Goal: Task Accomplishment & Management: Use online tool/utility

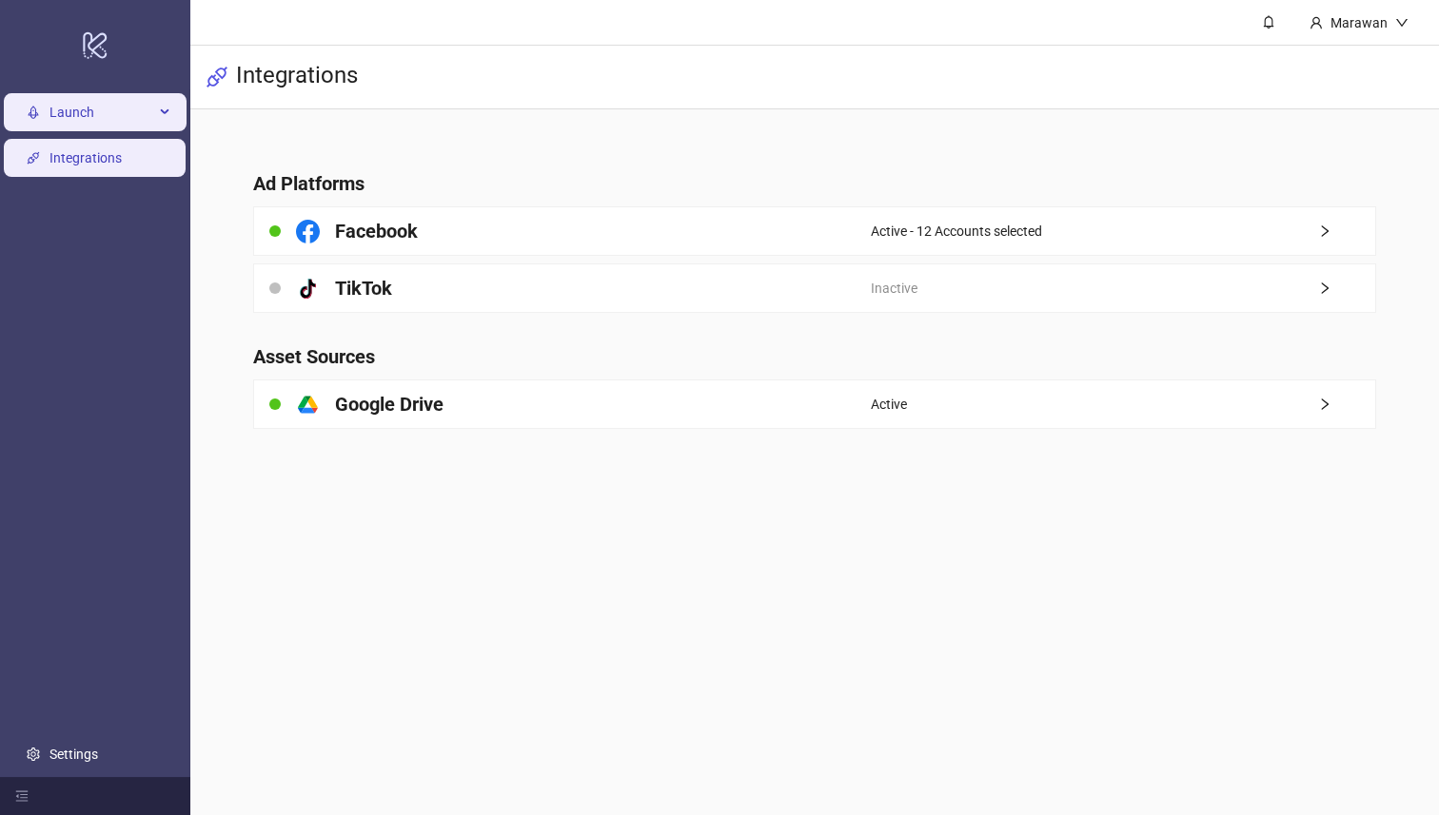
click at [91, 130] on span "Launch" at bounding box center [101, 113] width 105 height 38
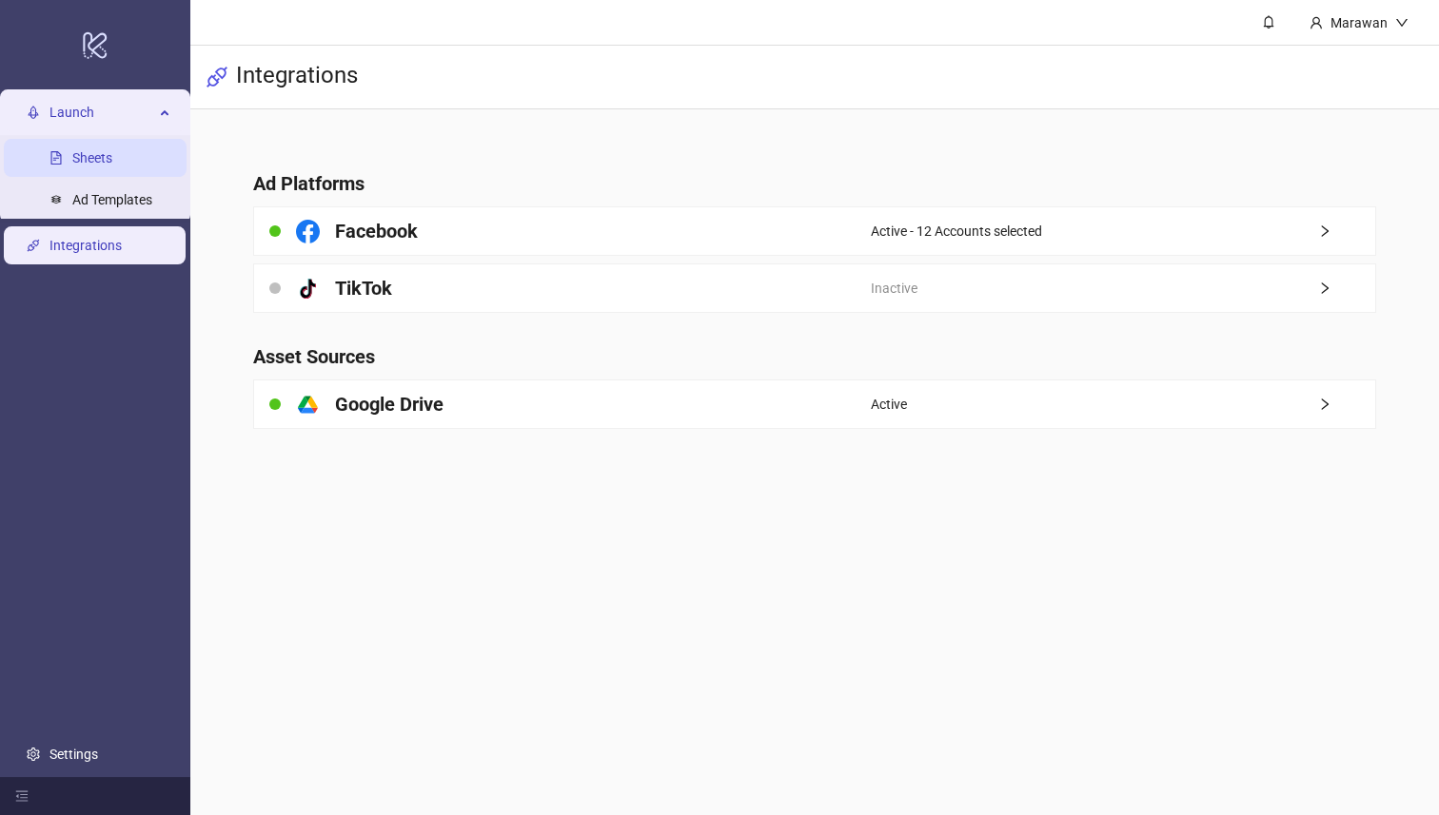
click at [101, 158] on link "Sheets" at bounding box center [92, 158] width 40 height 15
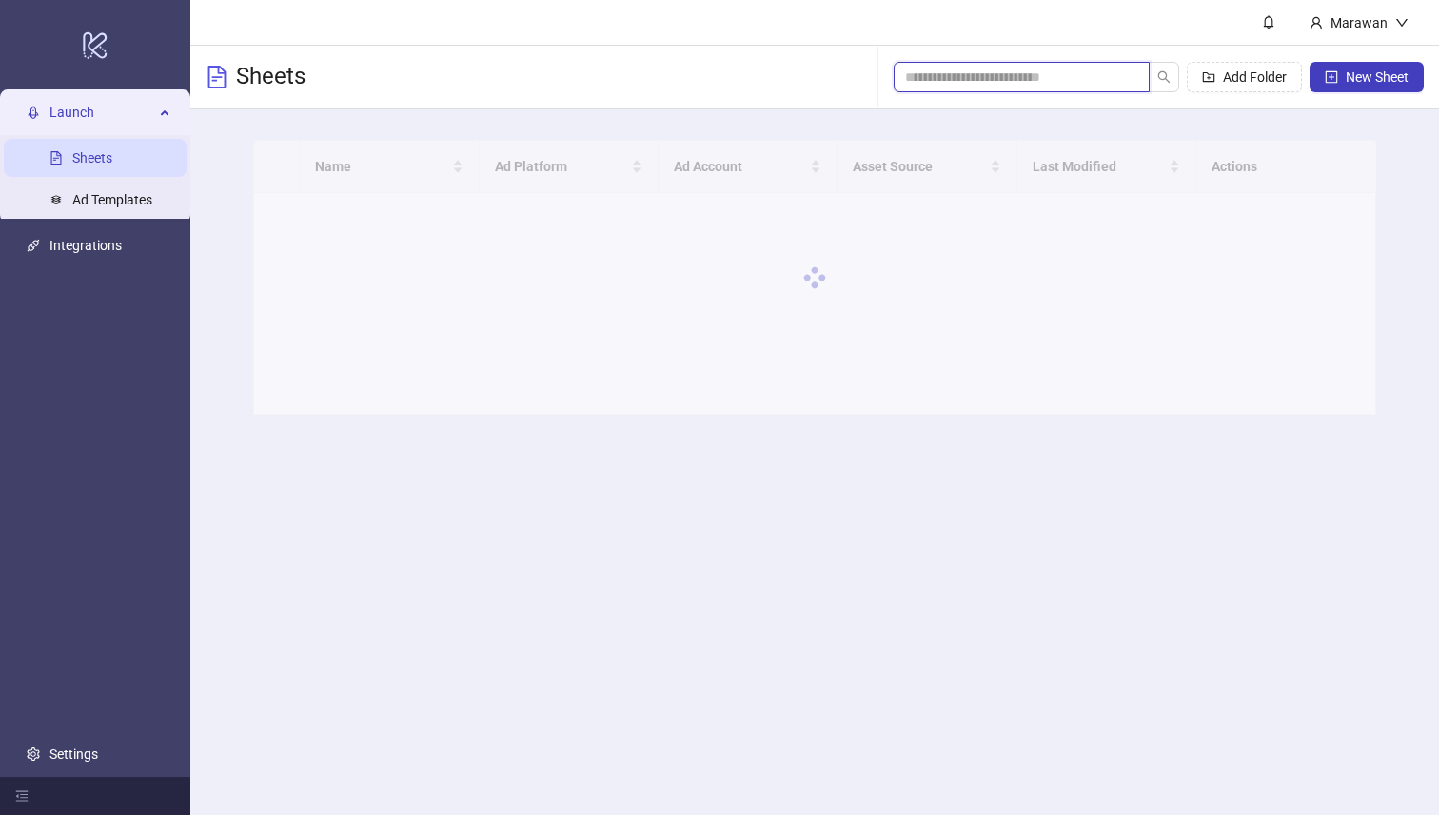
click at [1107, 75] on input "search" at bounding box center [1014, 77] width 218 height 21
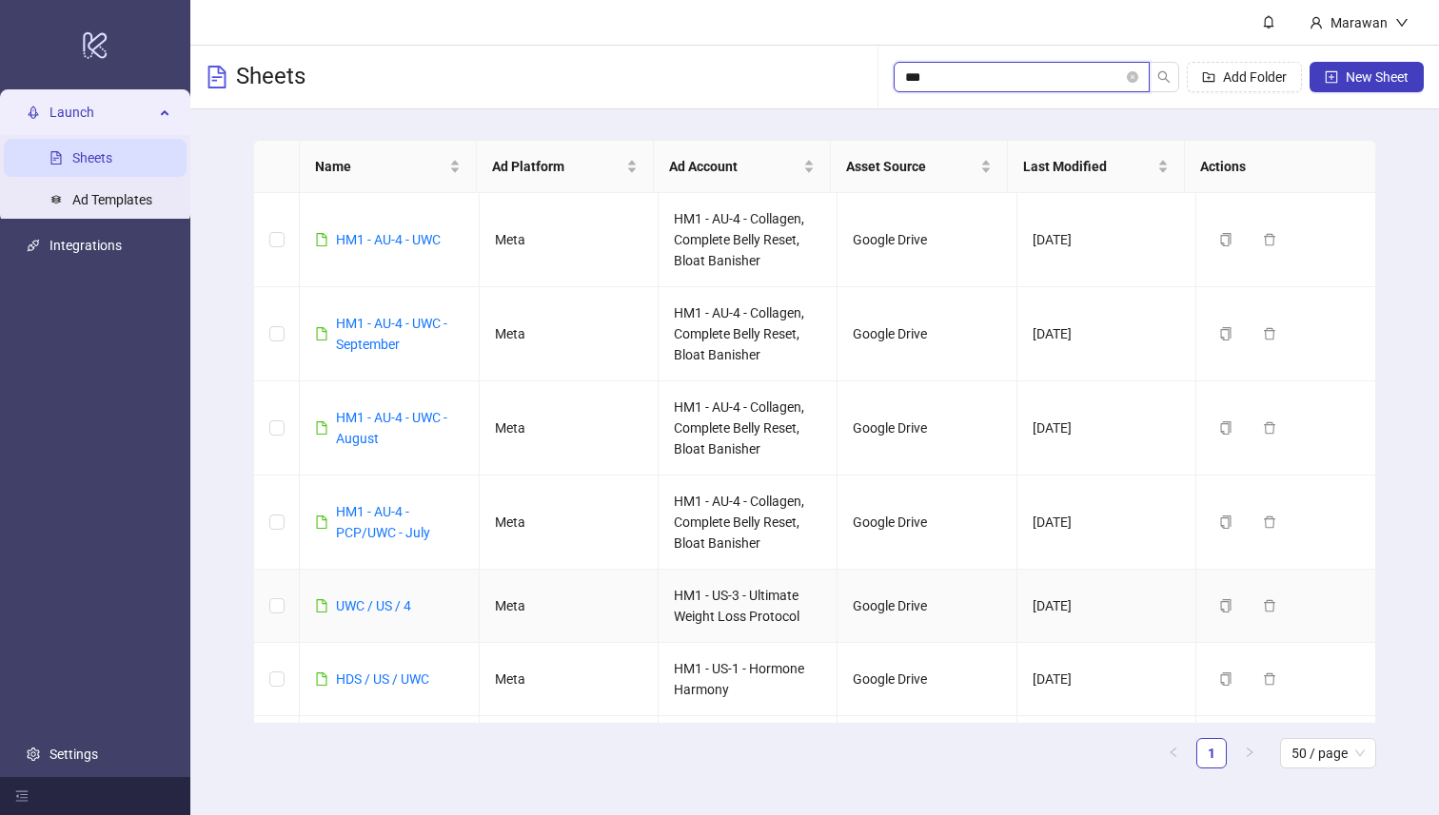
type input "***"
click at [372, 587] on td "UWC / US / 4" at bounding box center [389, 606] width 179 height 73
click at [374, 607] on link "UWC / US / 4" at bounding box center [373, 605] width 75 height 15
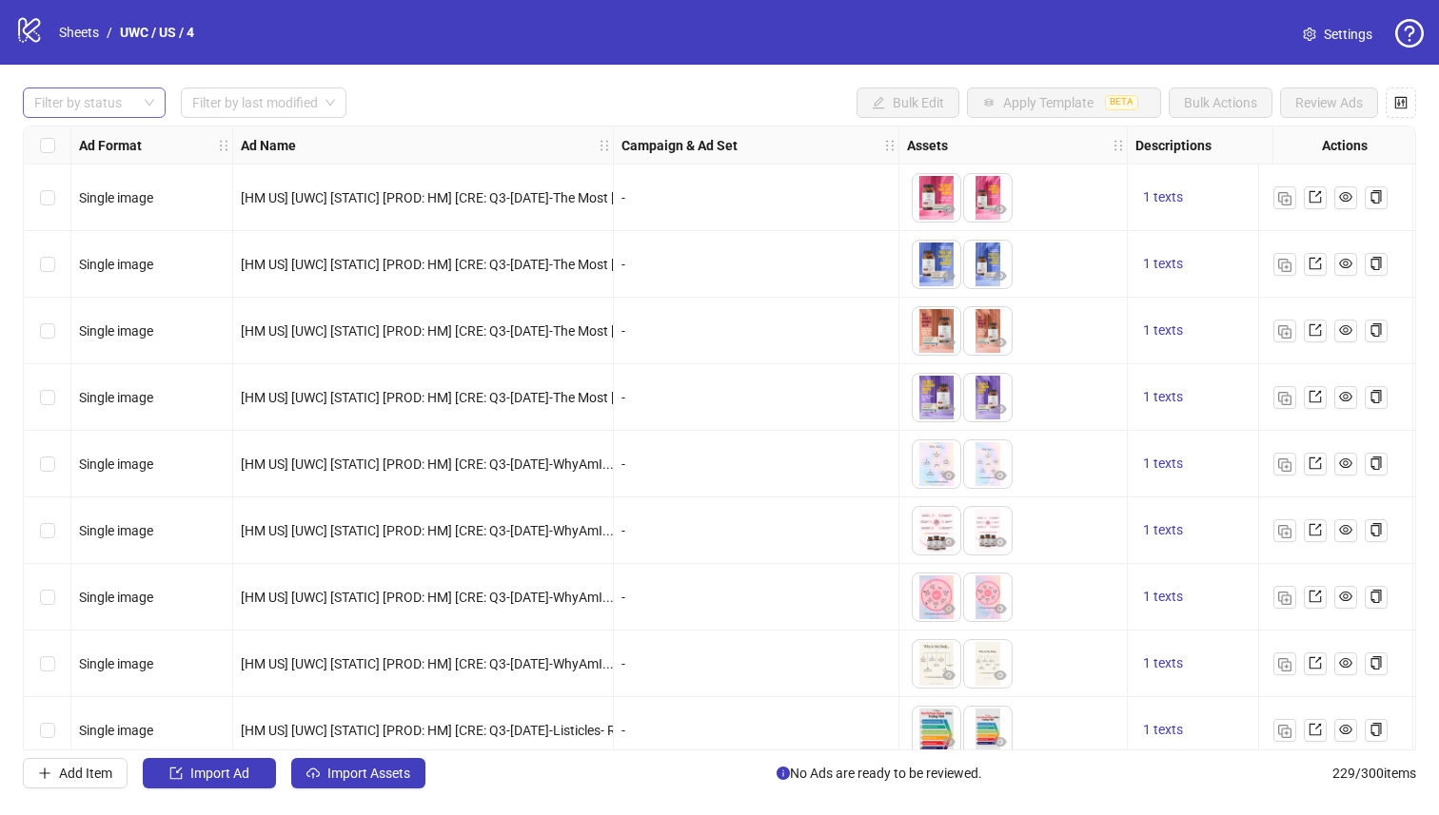
click at [123, 96] on div at bounding box center [84, 102] width 115 height 27
click at [119, 138] on div "Draft" at bounding box center [94, 141] width 112 height 21
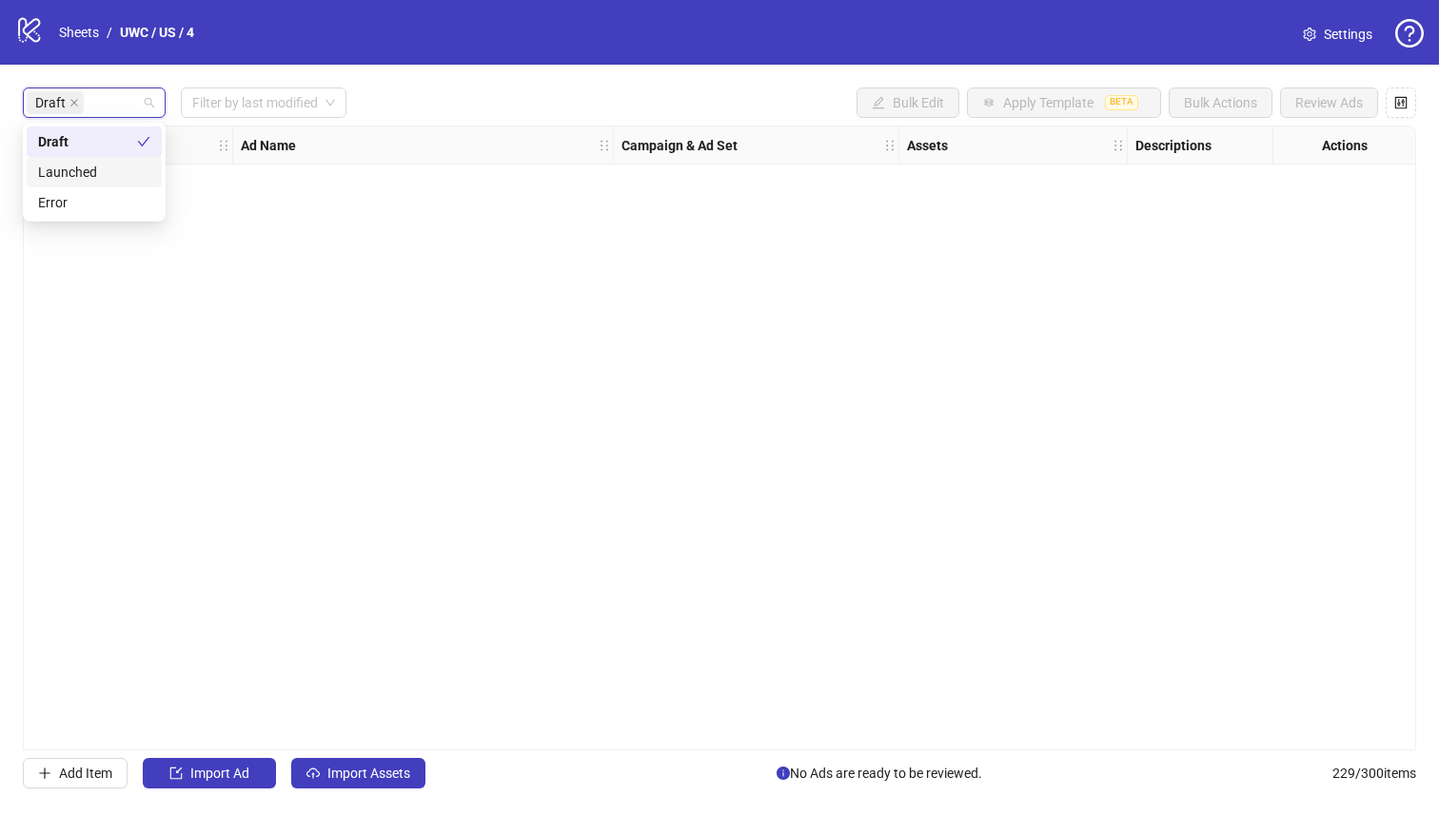
click at [444, 97] on div "Draft Filter by last modified Bulk Edit Apply Template BETA Bulk Actions Review…" at bounding box center [719, 103] width 1393 height 30
click at [88, 105] on input "search" at bounding box center [90, 102] width 4 height 23
click at [100, 164] on div "Launched" at bounding box center [94, 172] width 112 height 21
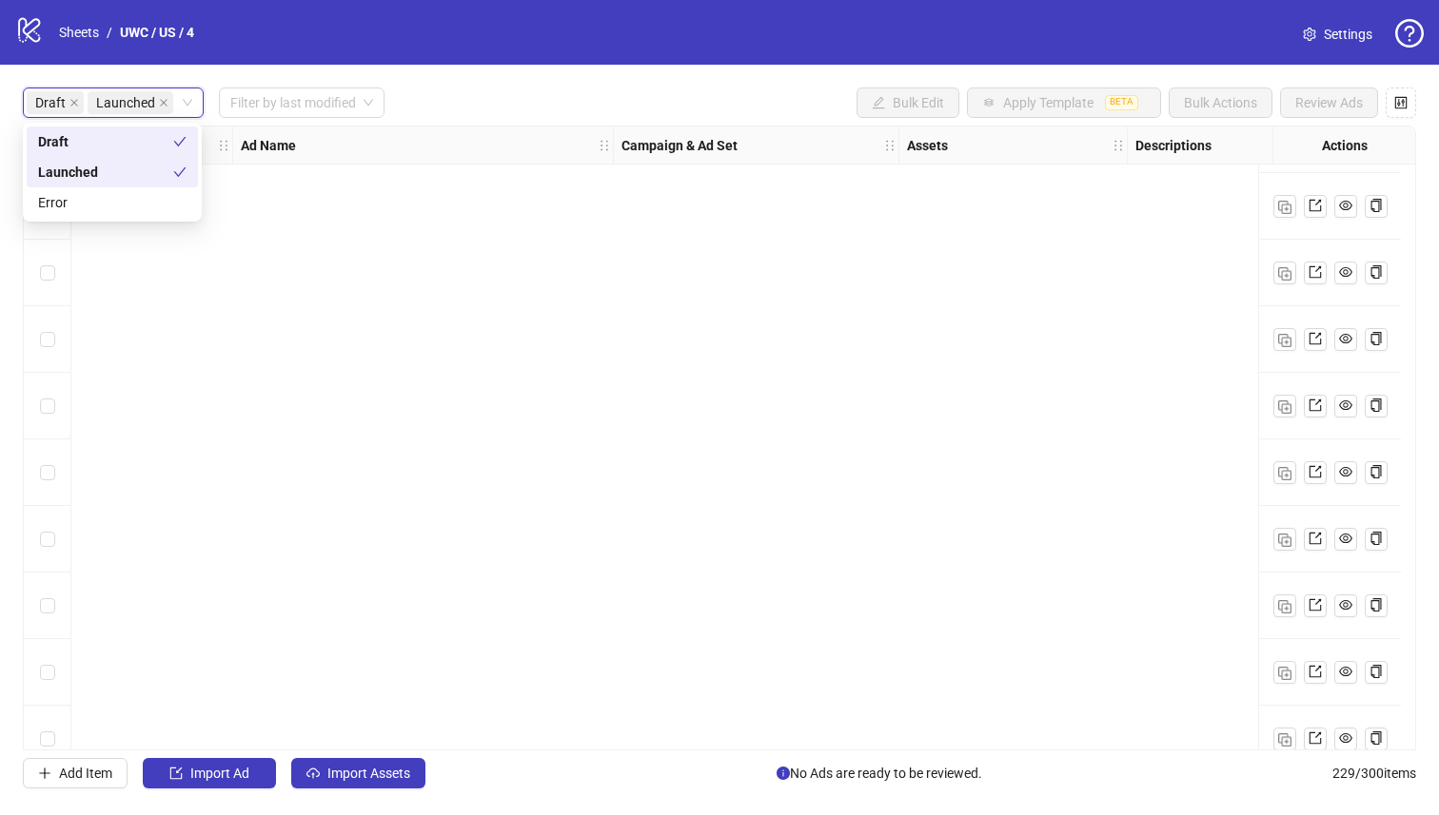
drag, startPoint x: 466, startPoint y: 437, endPoint x: 1314, endPoint y: 576, distance: 859.0
click at [468, 425] on div "Ad Format Ad Name Campaign & Ad Set Assets Descriptions Headlines Primary Texts…" at bounding box center [719, 438] width 1393 height 625
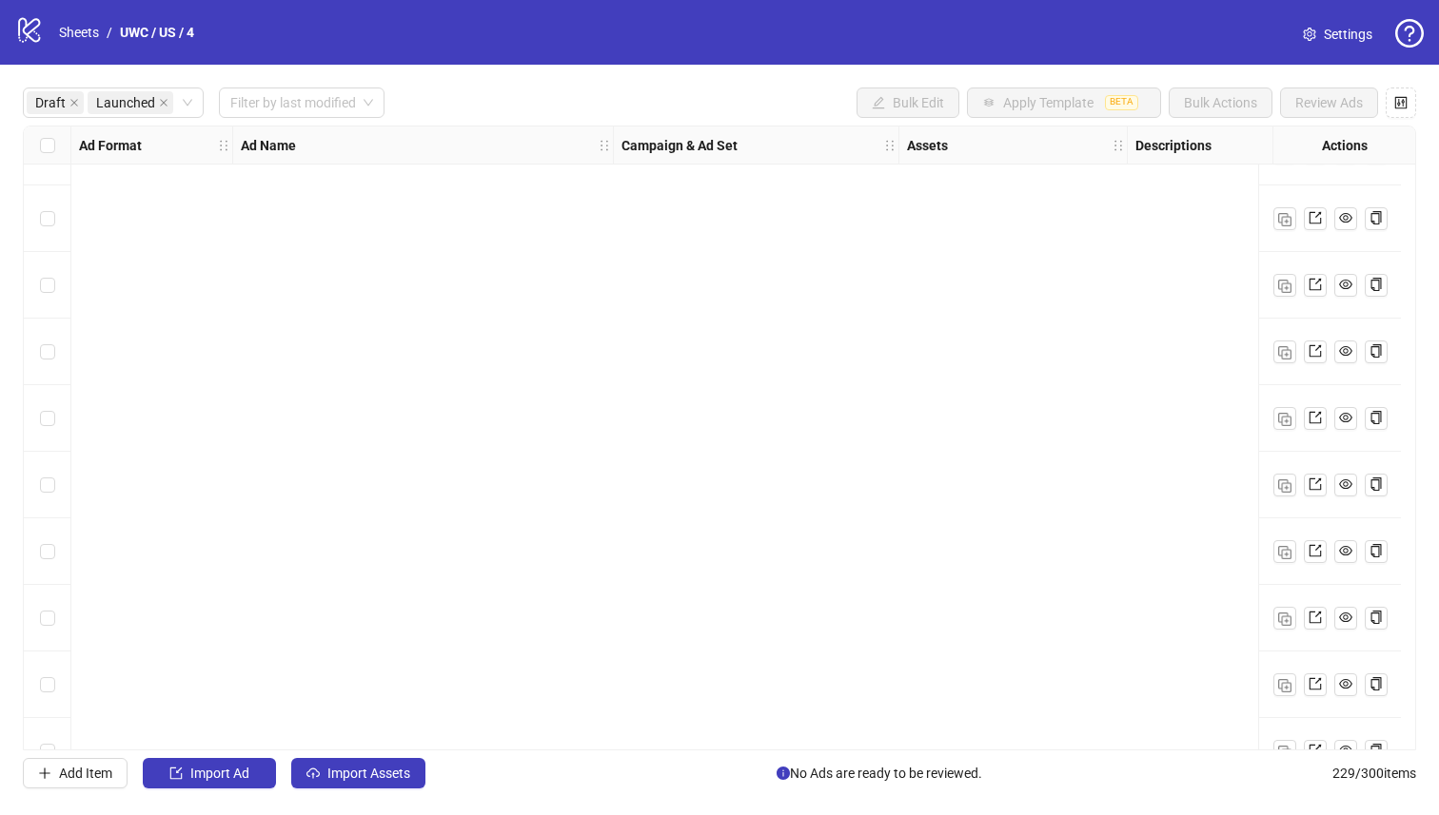
scroll to position [14674, 0]
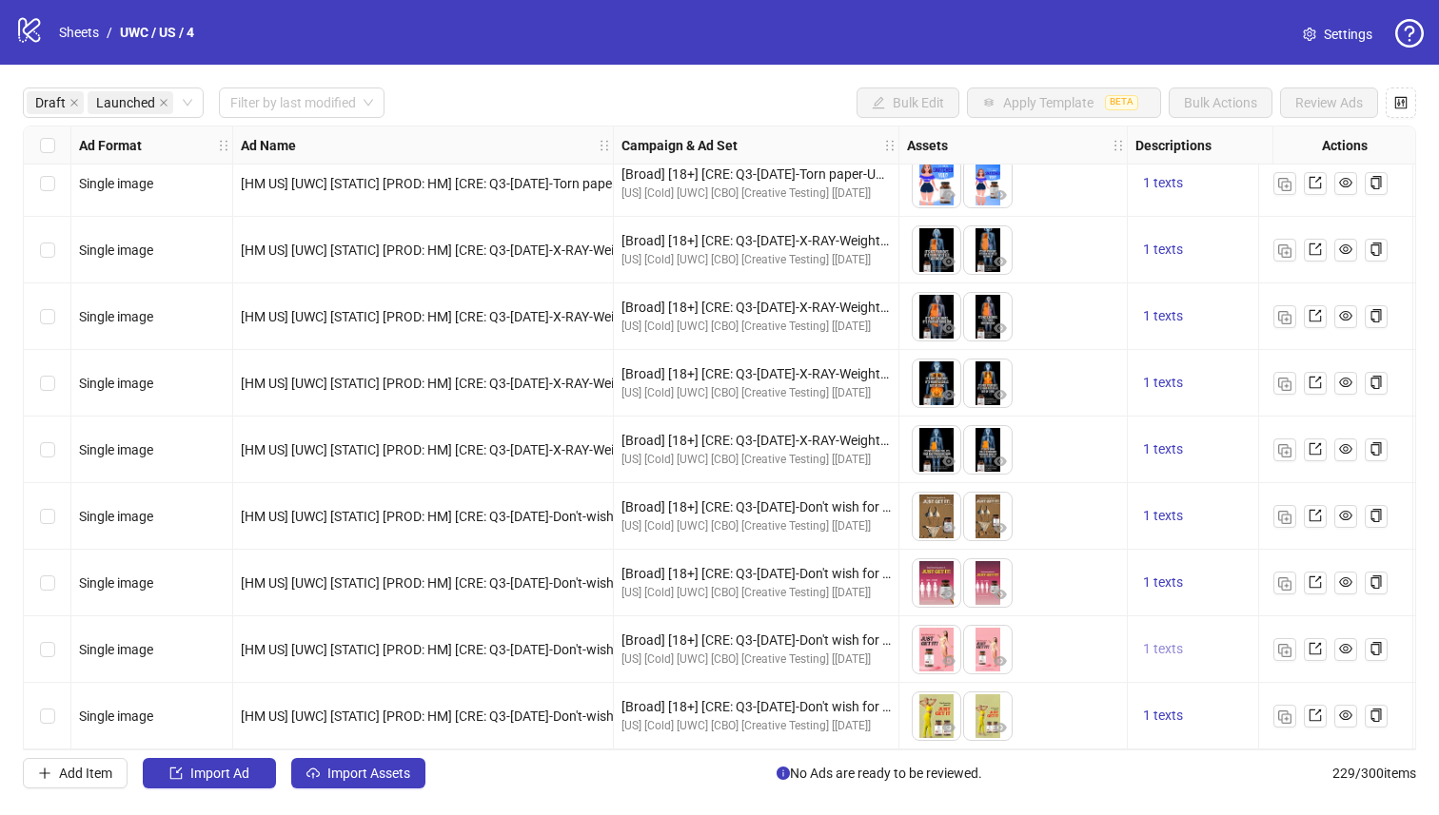
click at [1159, 641] on span "1 texts" at bounding box center [1163, 648] width 40 height 15
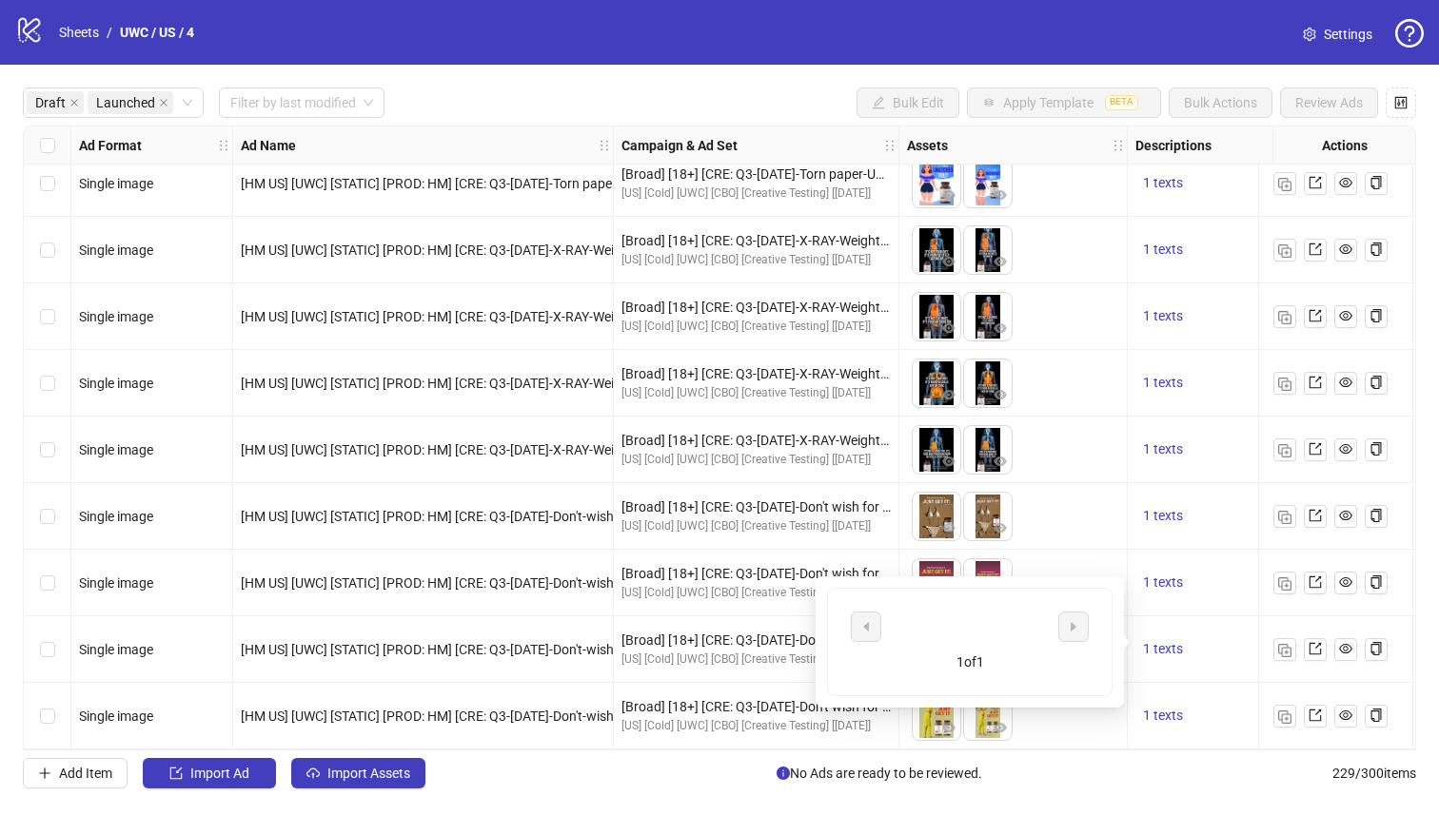
click at [1195, 629] on div "1 texts" at bounding box center [1269, 650] width 285 height 67
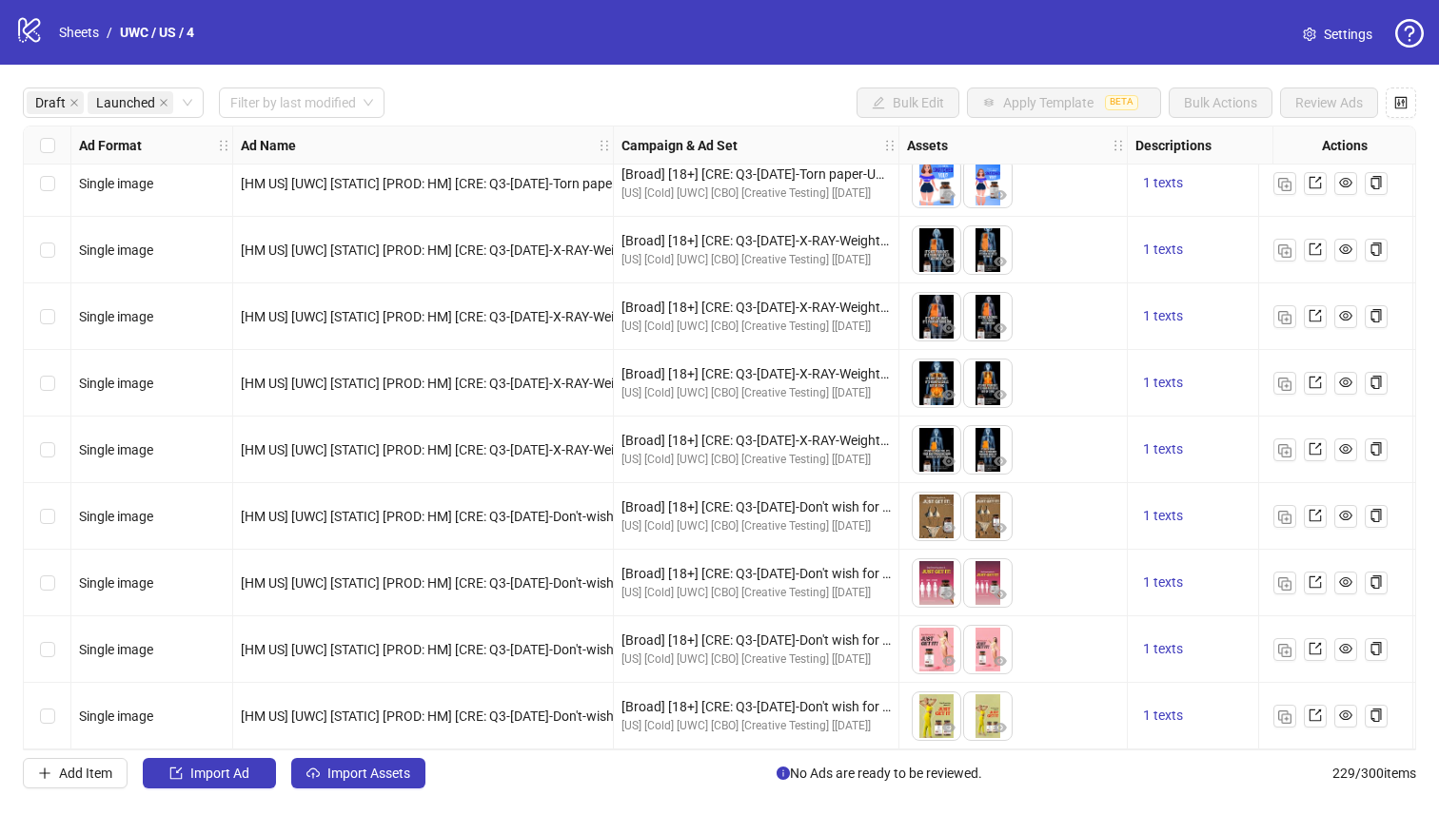
drag, startPoint x: 58, startPoint y: 650, endPoint x: 1108, endPoint y: 112, distance: 1180.0
click at [57, 650] on div "Select row 228" at bounding box center [48, 650] width 48 height 67
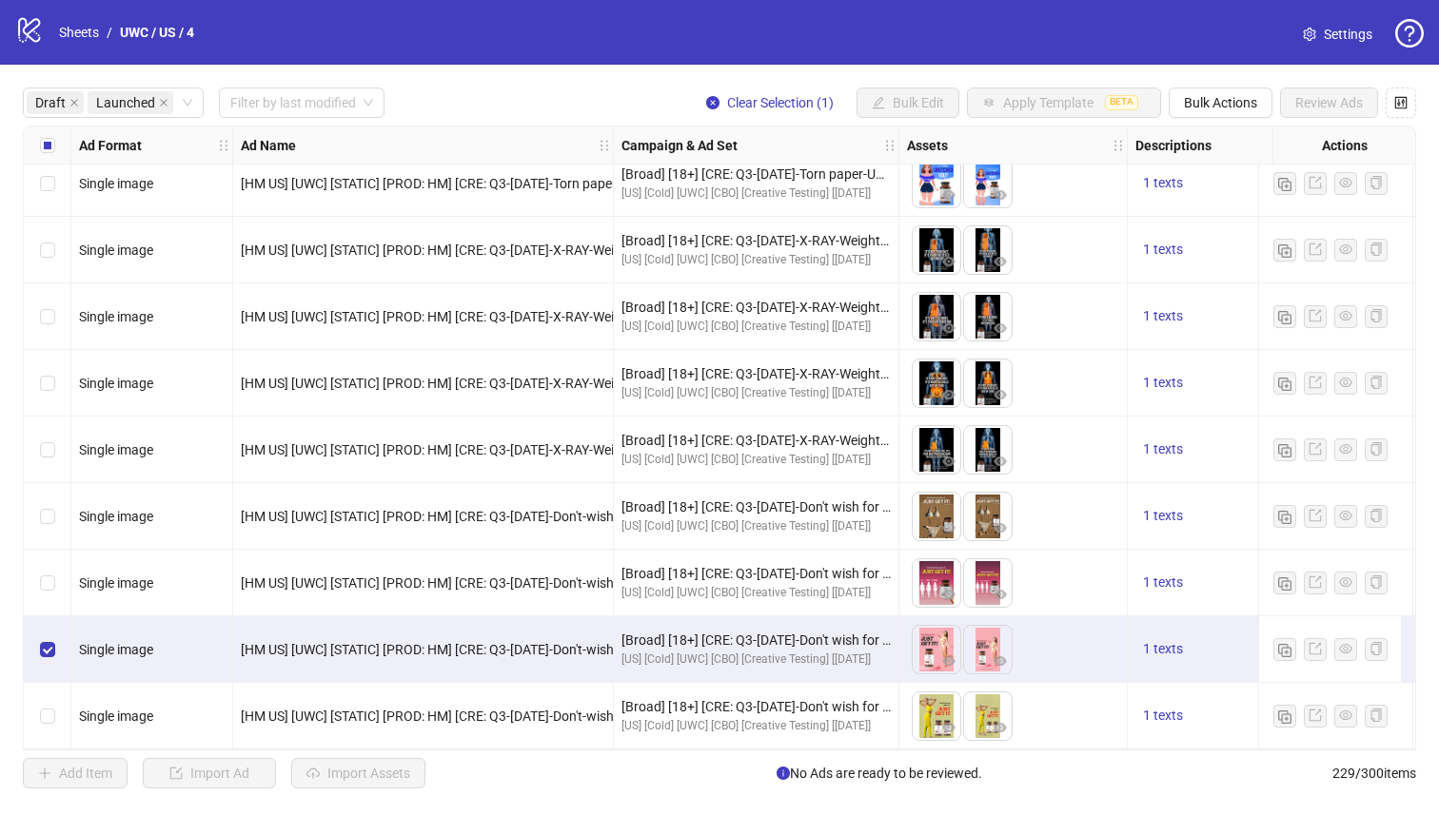
click at [1244, 124] on div "Draft Launched Filter by last modified Clear Selection (1) Bulk Edit Apply Temp…" at bounding box center [719, 438] width 1439 height 747
click at [1238, 100] on span "Bulk Actions" at bounding box center [1220, 102] width 73 height 15
click at [1256, 170] on span "Duplicate" at bounding box center [1247, 172] width 130 height 21
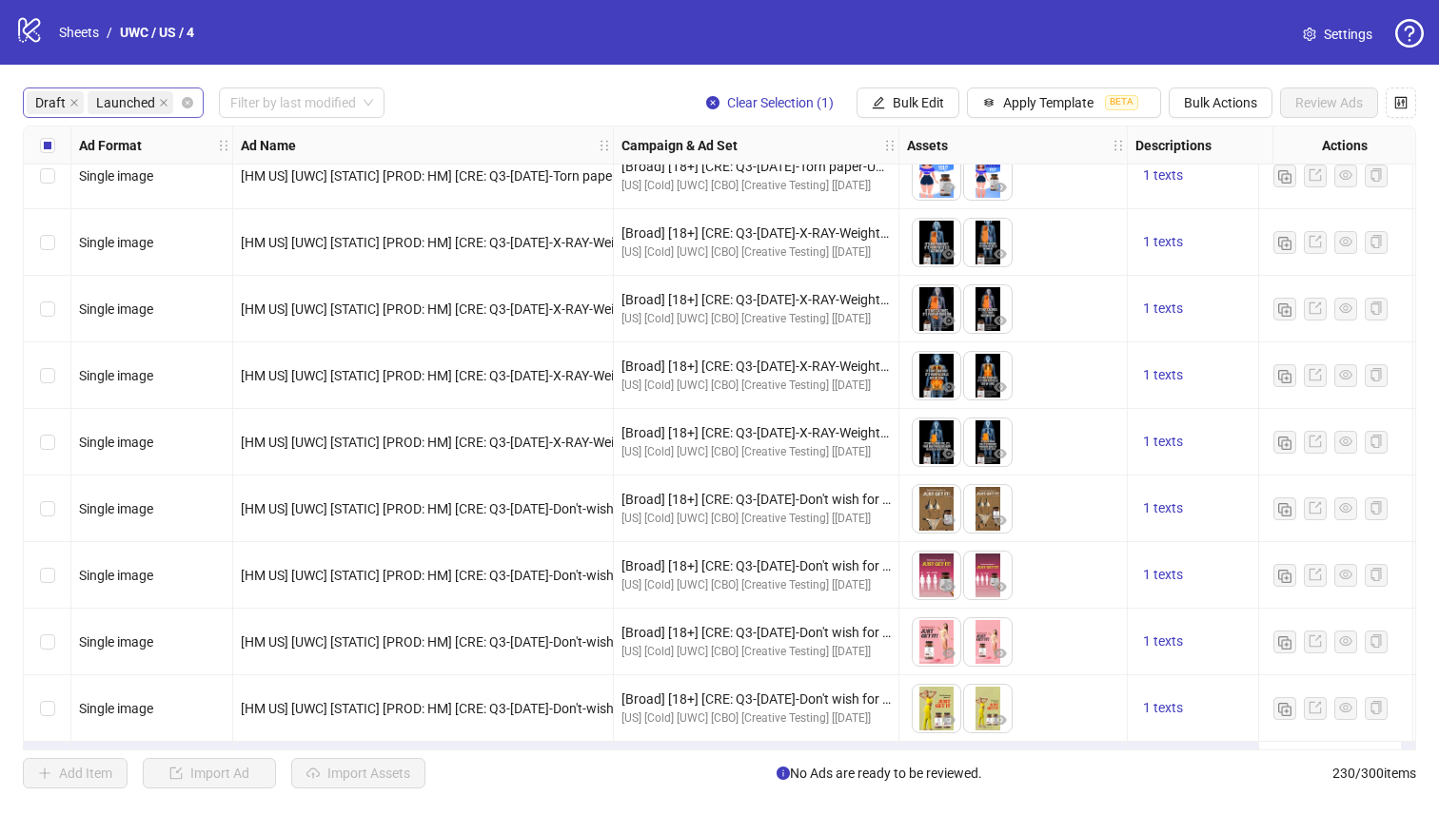
scroll to position [14741, 0]
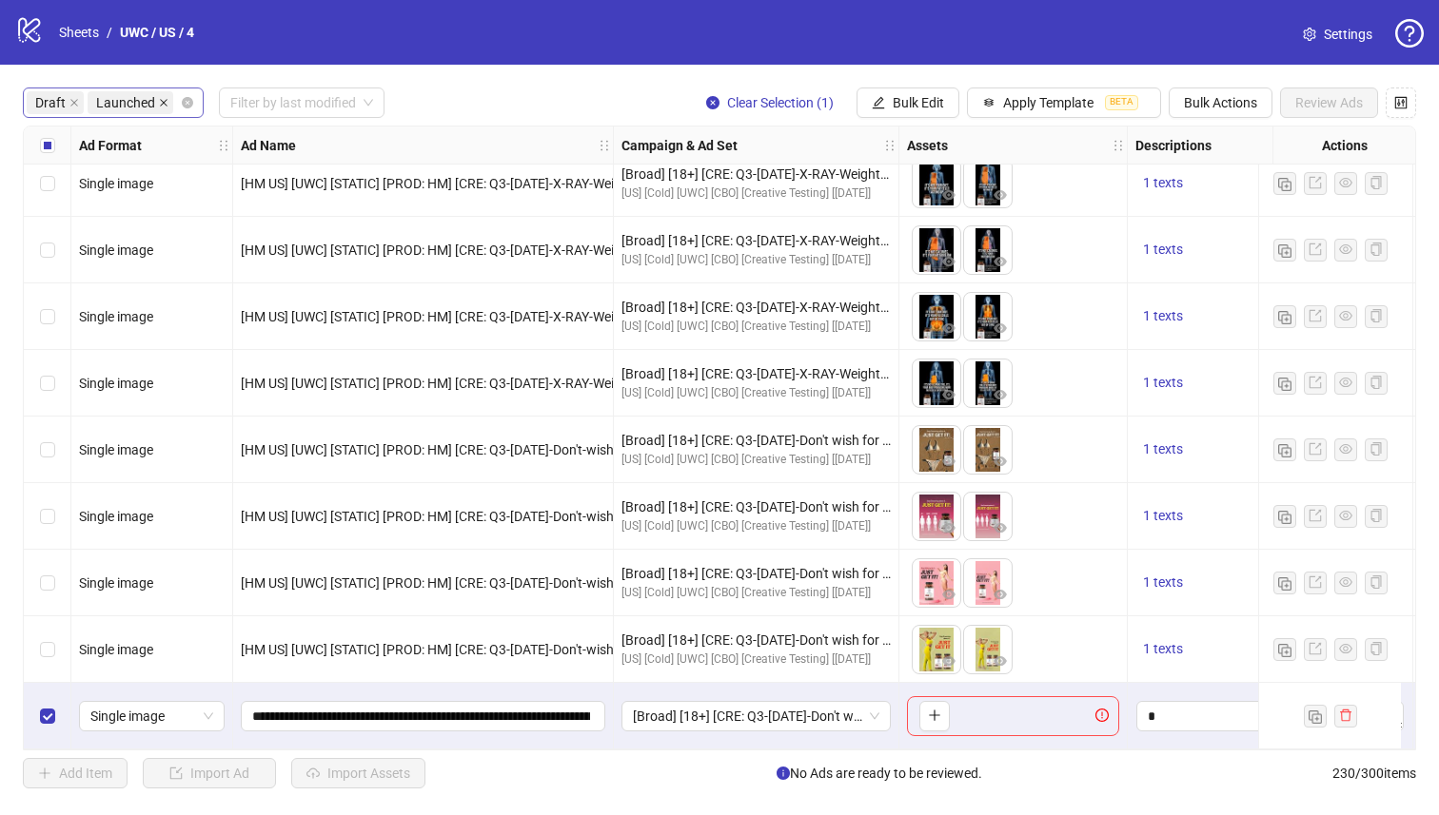
click at [162, 104] on icon "close" at bounding box center [164, 103] width 8 height 8
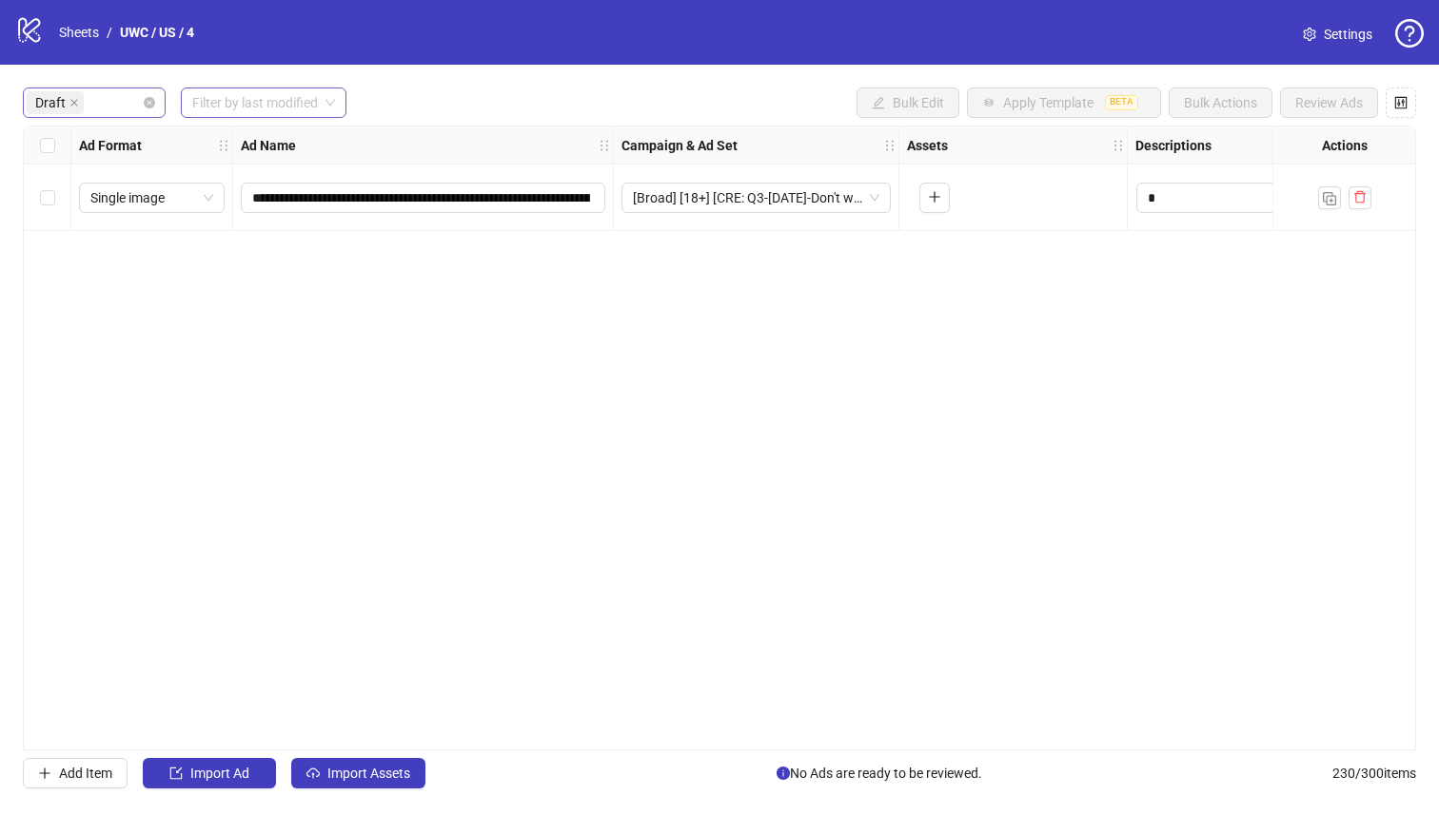
scroll to position [0, 0]
click at [343, 72] on div "**********" at bounding box center [719, 438] width 1439 height 747
click at [350, 764] on button "Import Assets" at bounding box center [358, 773] width 134 height 30
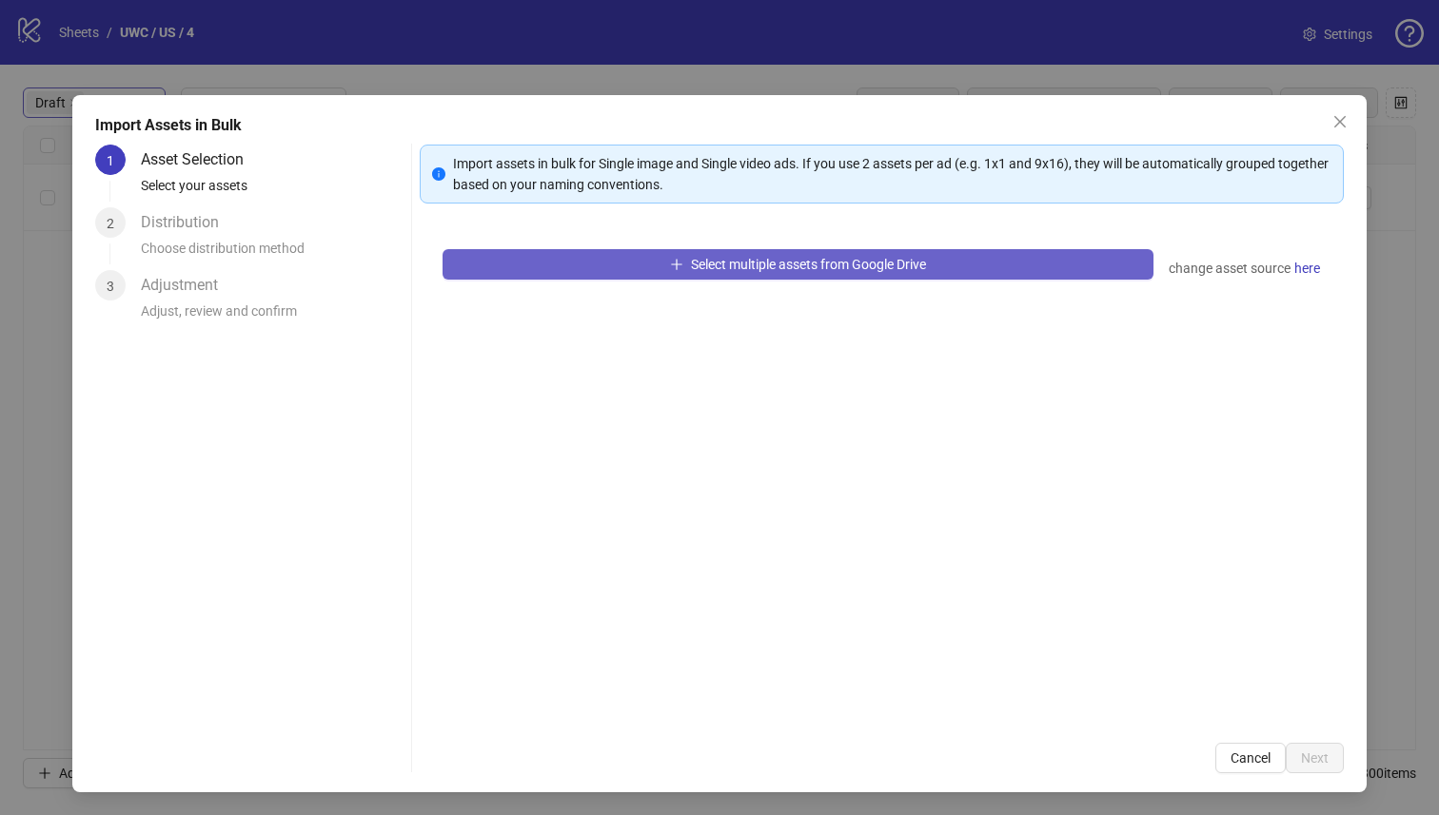
click at [781, 269] on span "Select multiple assets from Google Drive" at bounding box center [808, 264] width 235 height 15
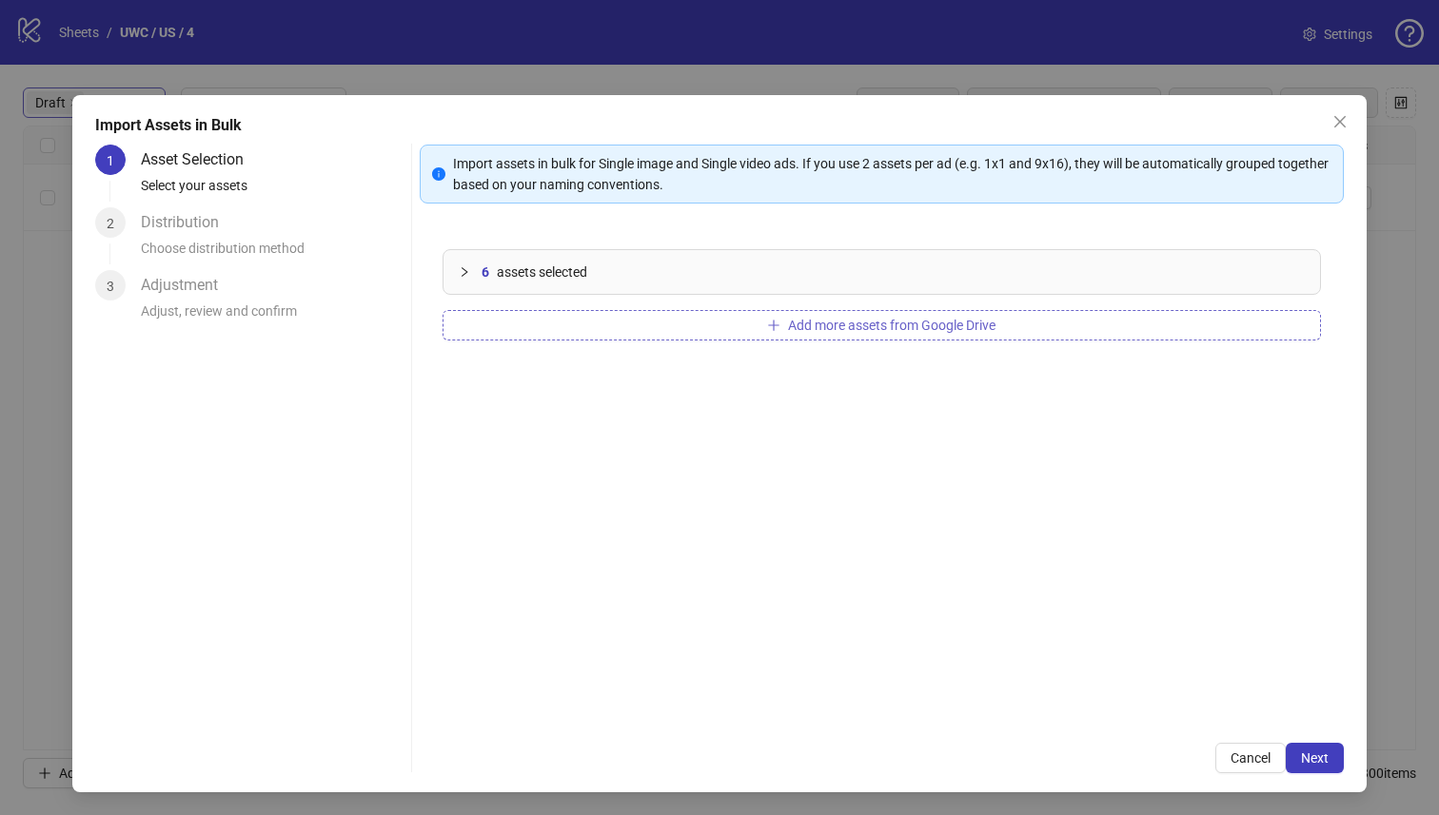
click at [754, 320] on button "Add more assets from Google Drive" at bounding box center [881, 325] width 879 height 30
click at [688, 335] on button "Add more assets from Google Drive" at bounding box center [881, 325] width 879 height 30
click at [628, 319] on button "Add more assets from Google Drive" at bounding box center [881, 325] width 879 height 30
click at [1307, 770] on button "Next" at bounding box center [1314, 758] width 58 height 30
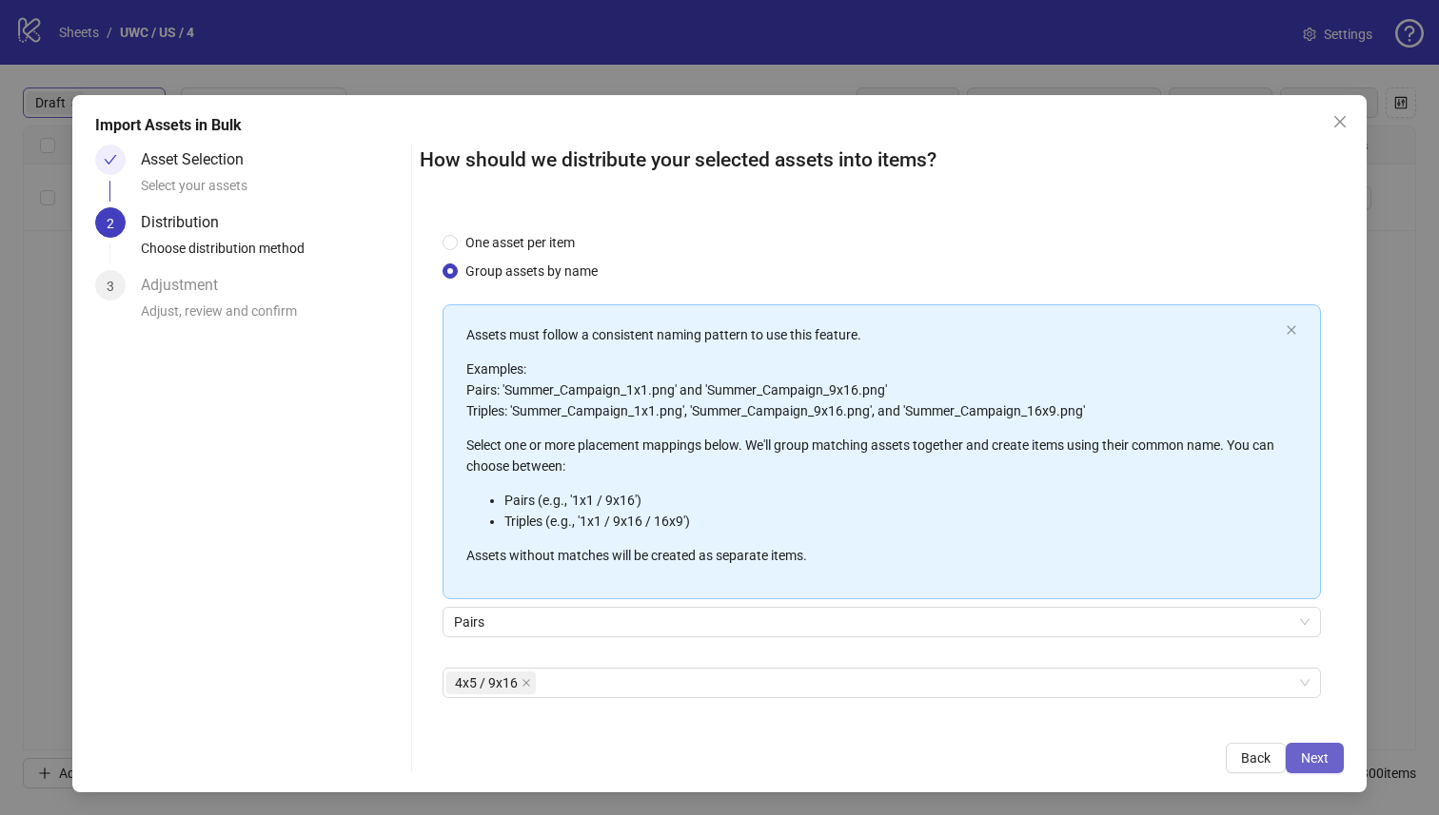
click at [1314, 765] on span "Next" at bounding box center [1315, 758] width 28 height 15
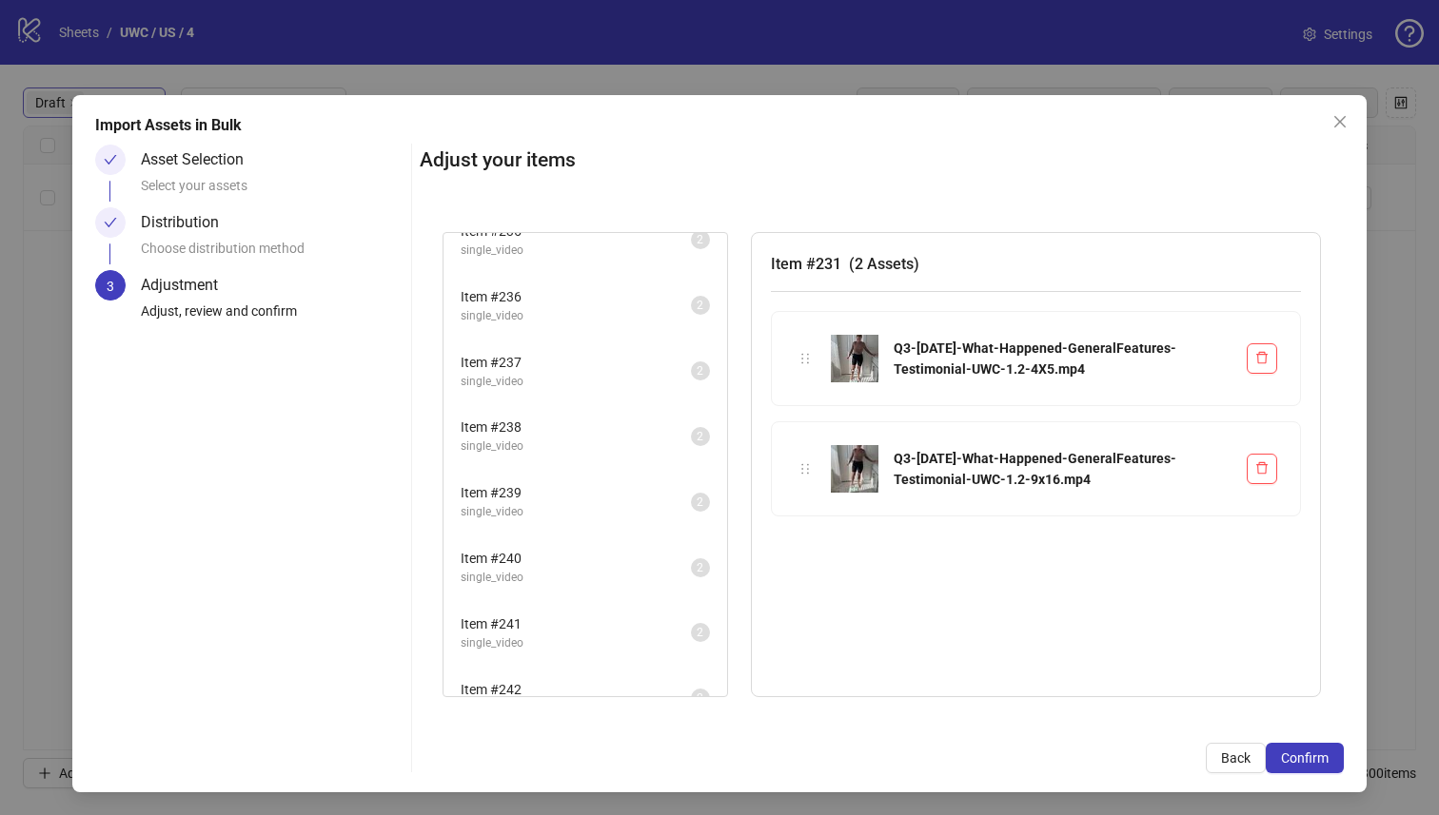
scroll to position [387, 0]
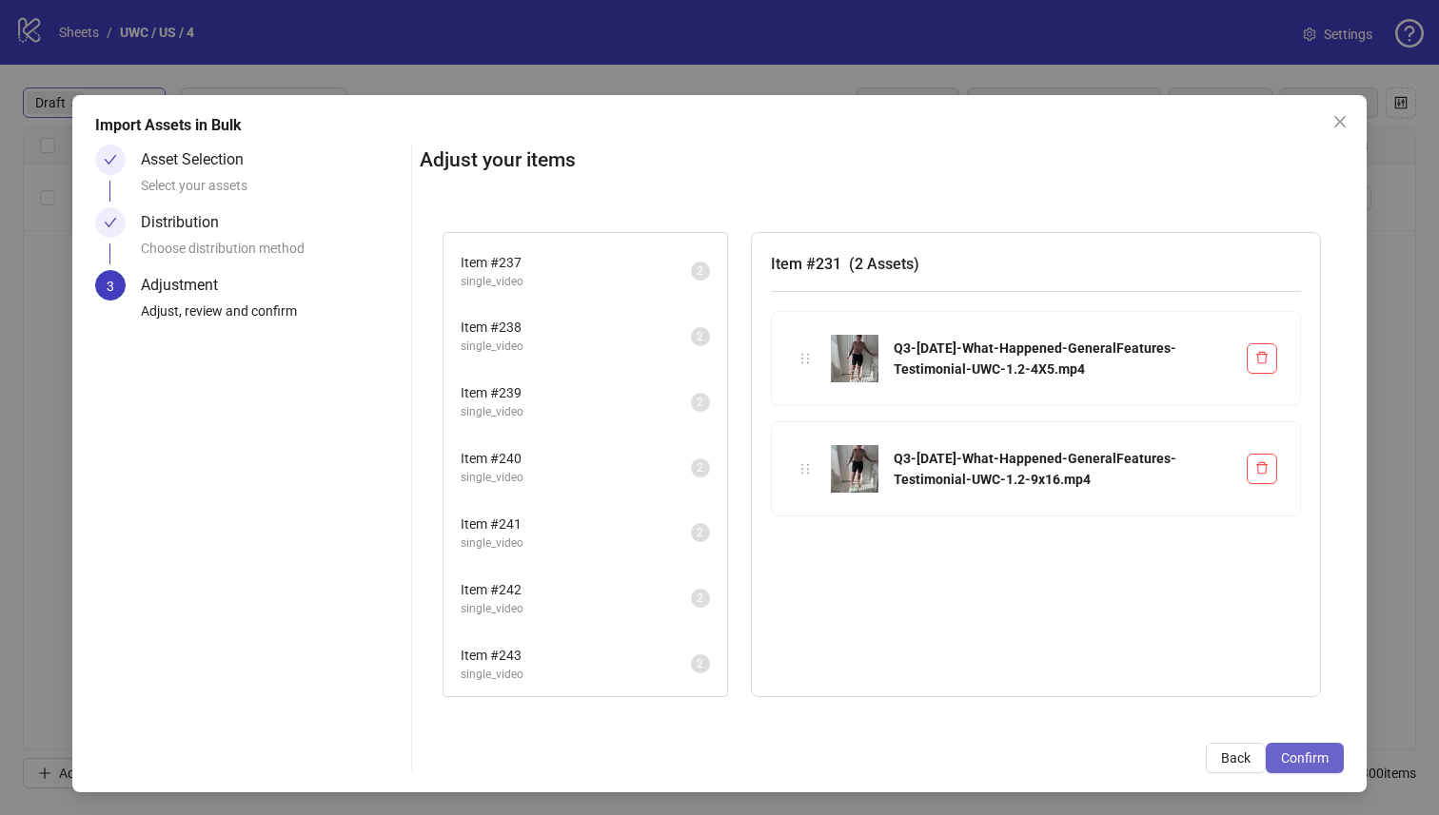
click at [1301, 764] on span "Confirm" at bounding box center [1305, 758] width 48 height 15
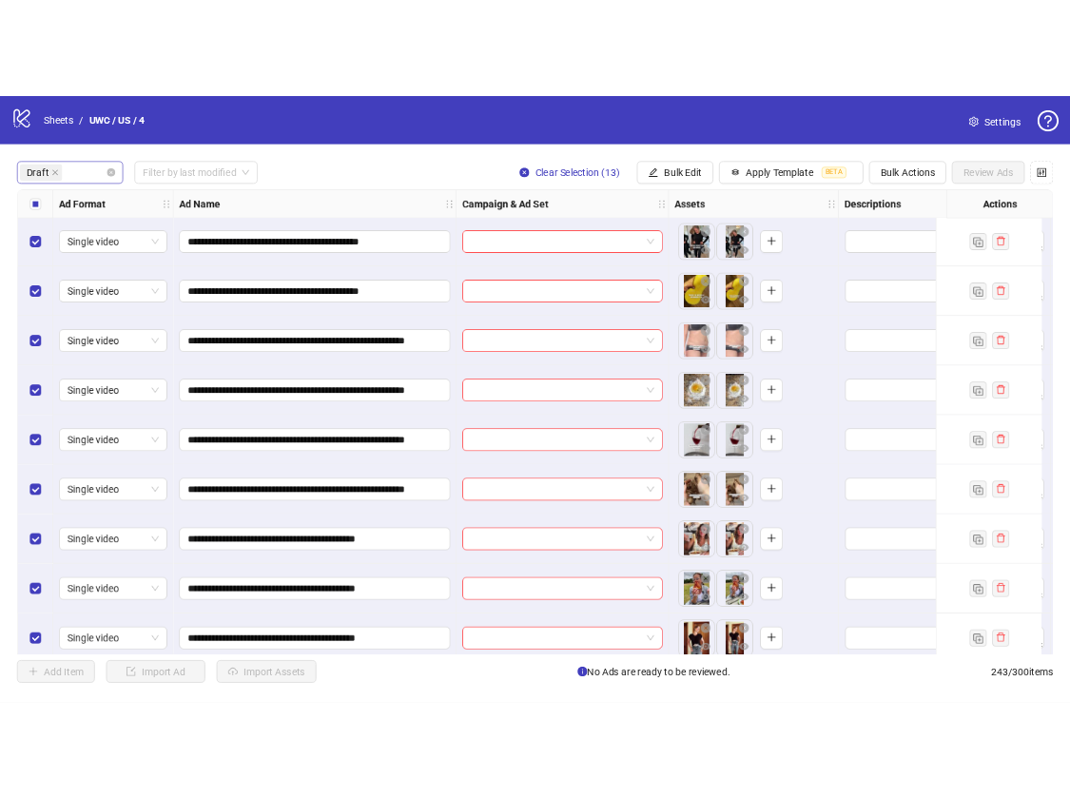
scroll to position [355, 0]
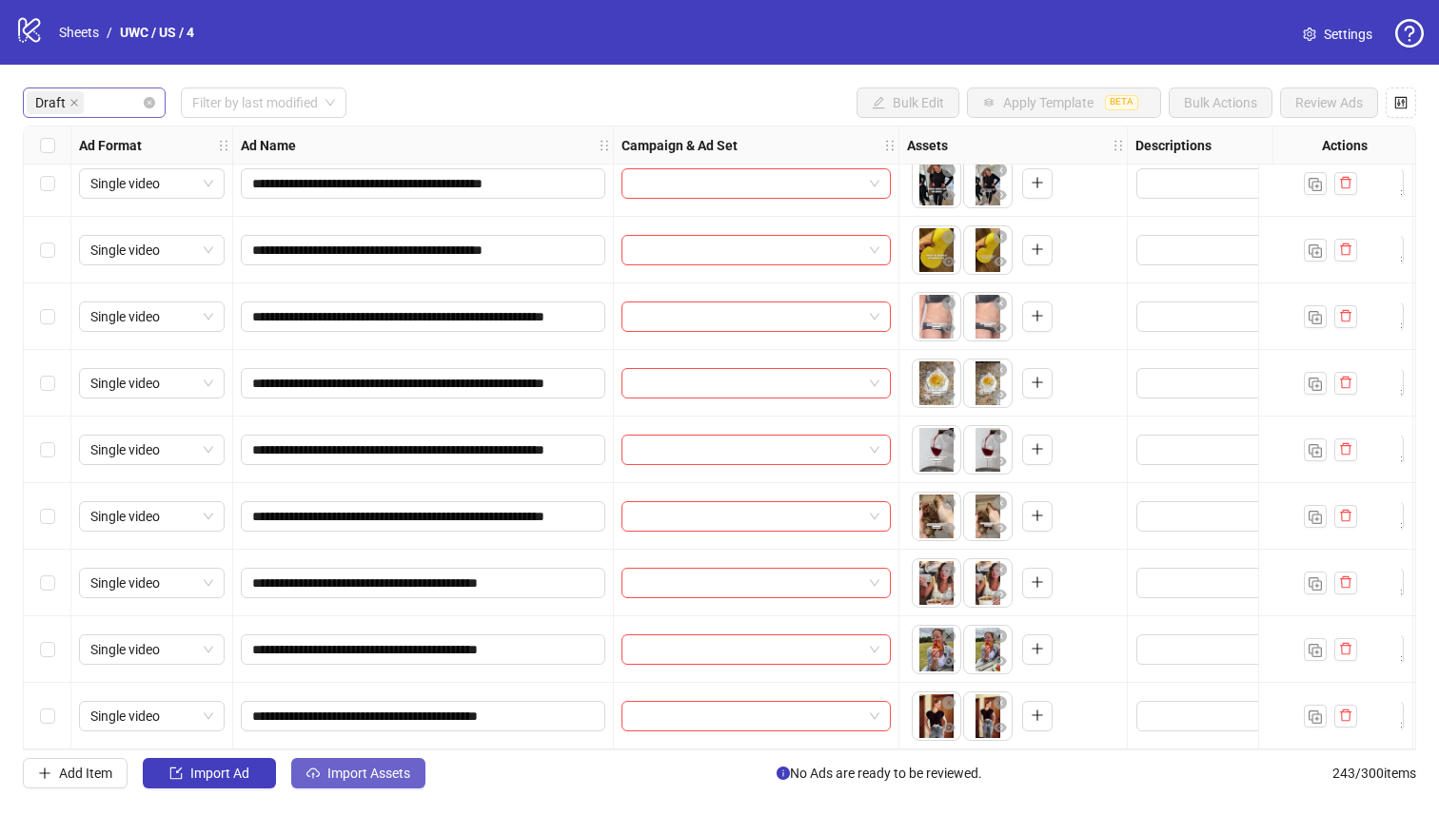
click at [382, 777] on span "Import Assets" at bounding box center [368, 773] width 83 height 15
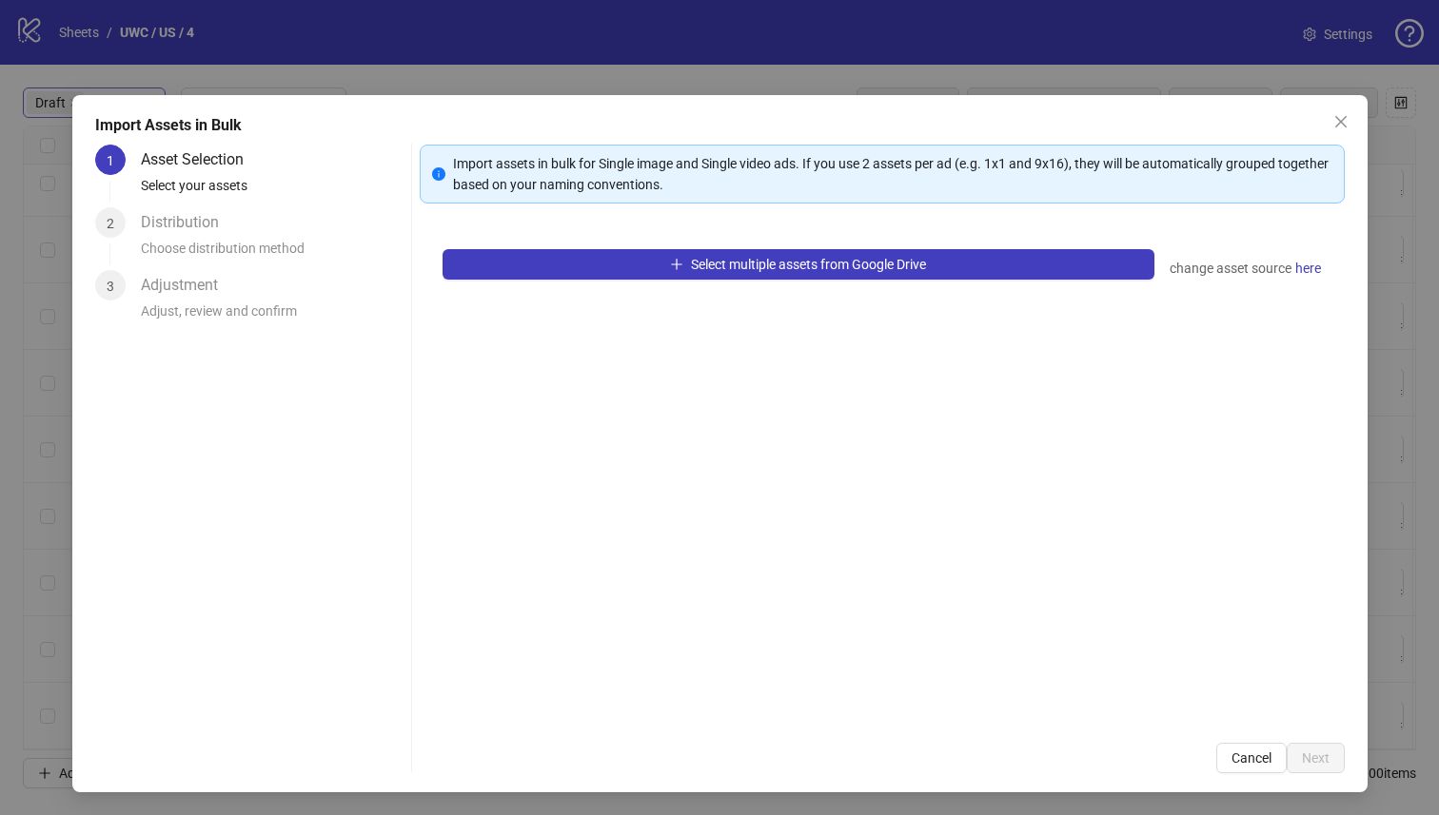
click at [385, 774] on div "1 Asset Selection Select your assets 2 Distribution Choose distribution method …" at bounding box center [249, 459] width 308 height 629
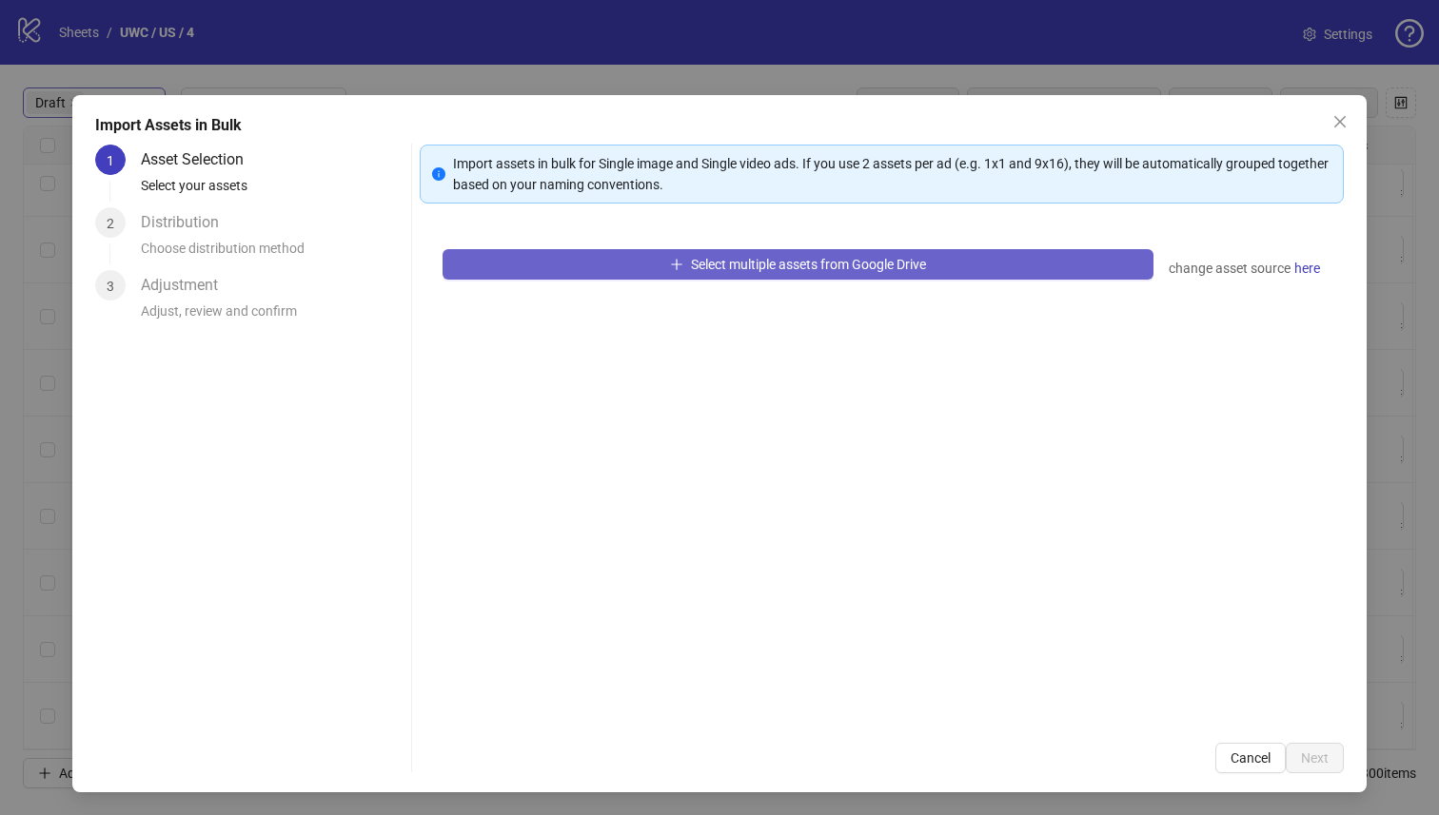
click at [538, 280] on div "Select multiple assets from Google Drive change asset source here" at bounding box center [882, 473] width 925 height 494
click at [539, 265] on button "Select multiple assets from Google Drive" at bounding box center [798, 264] width 712 height 30
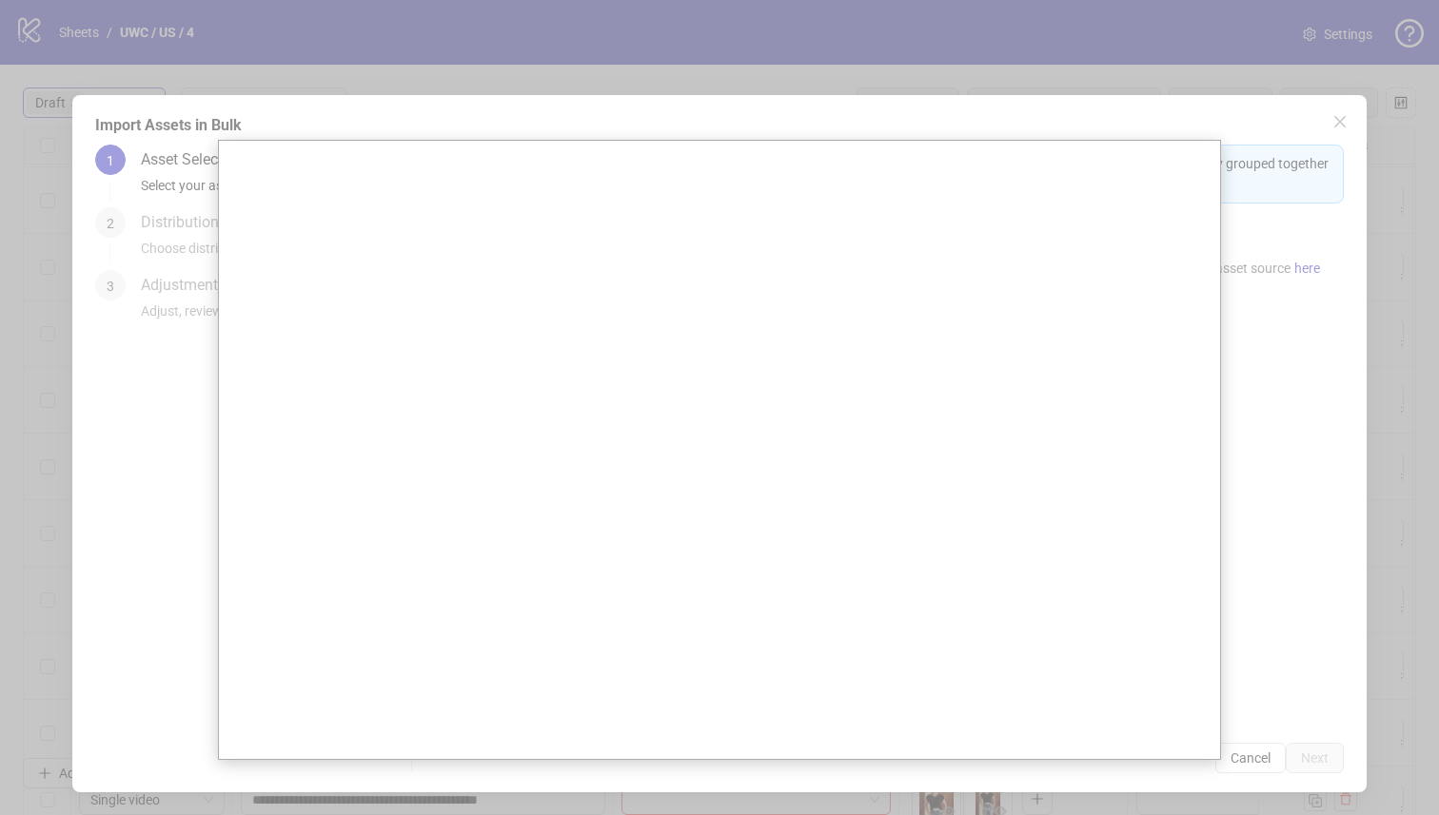
scroll to position [271, 0]
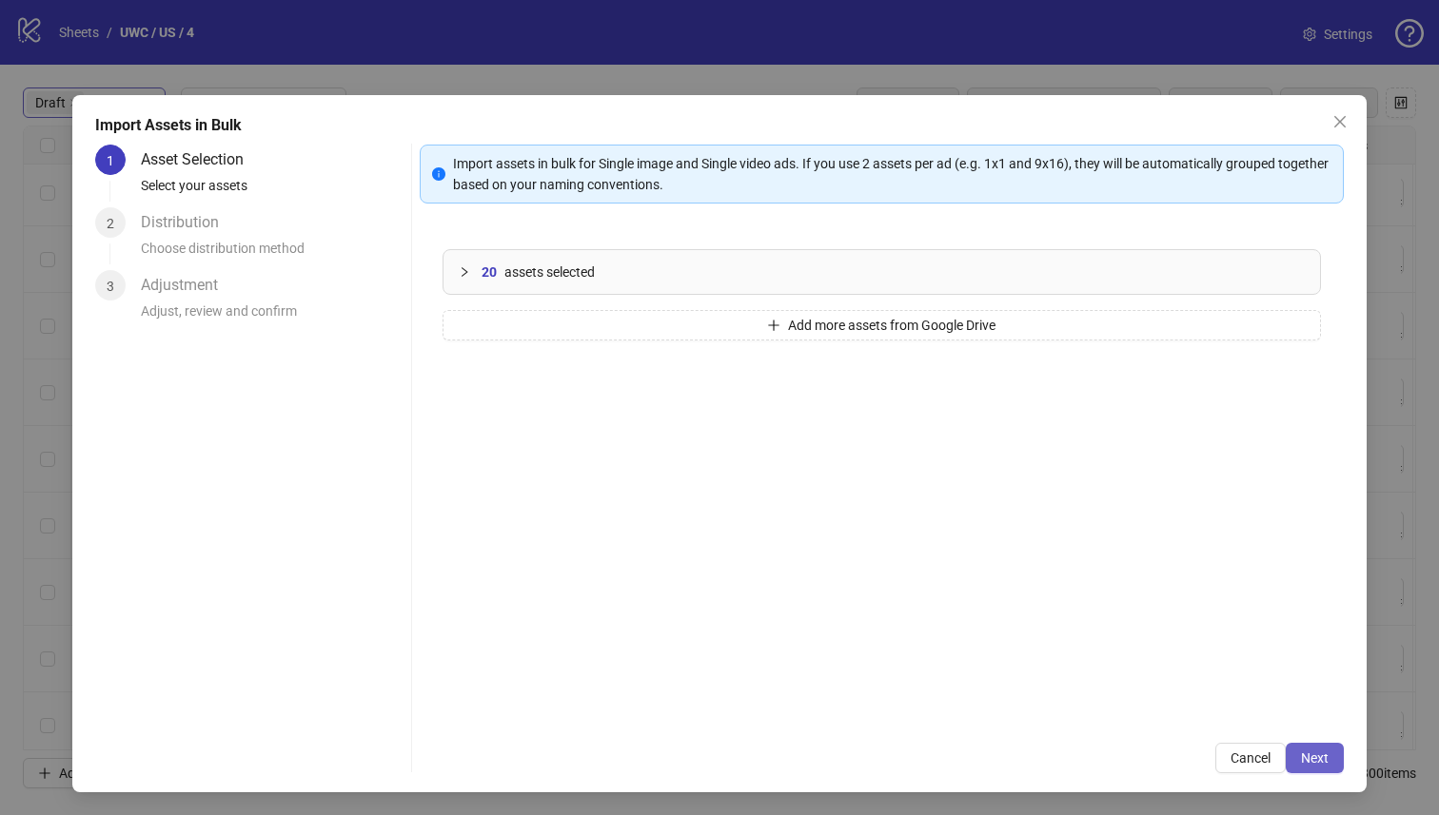
click at [1285, 747] on button "Next" at bounding box center [1314, 758] width 58 height 30
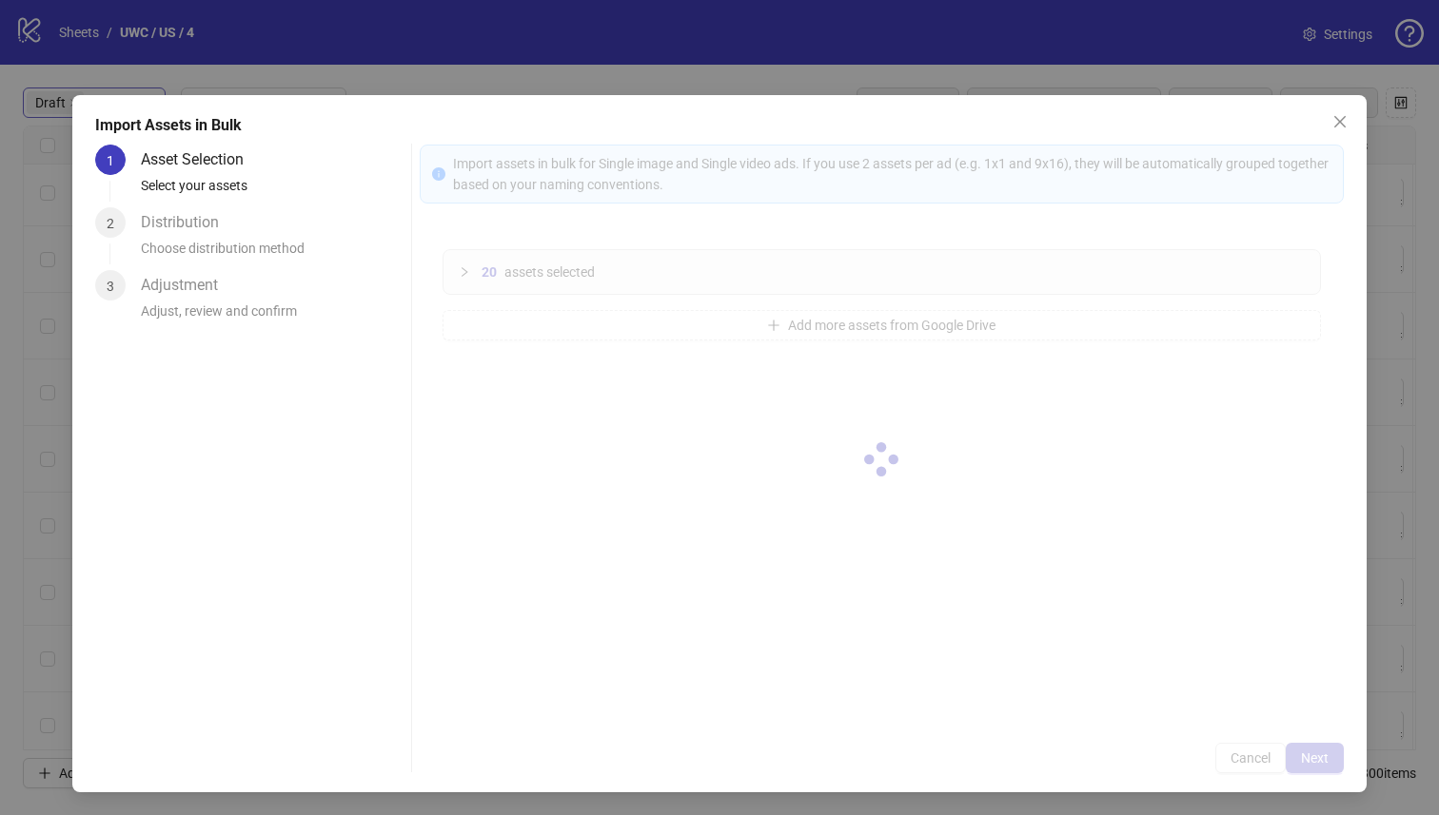
click at [1290, 759] on div at bounding box center [882, 459] width 925 height 629
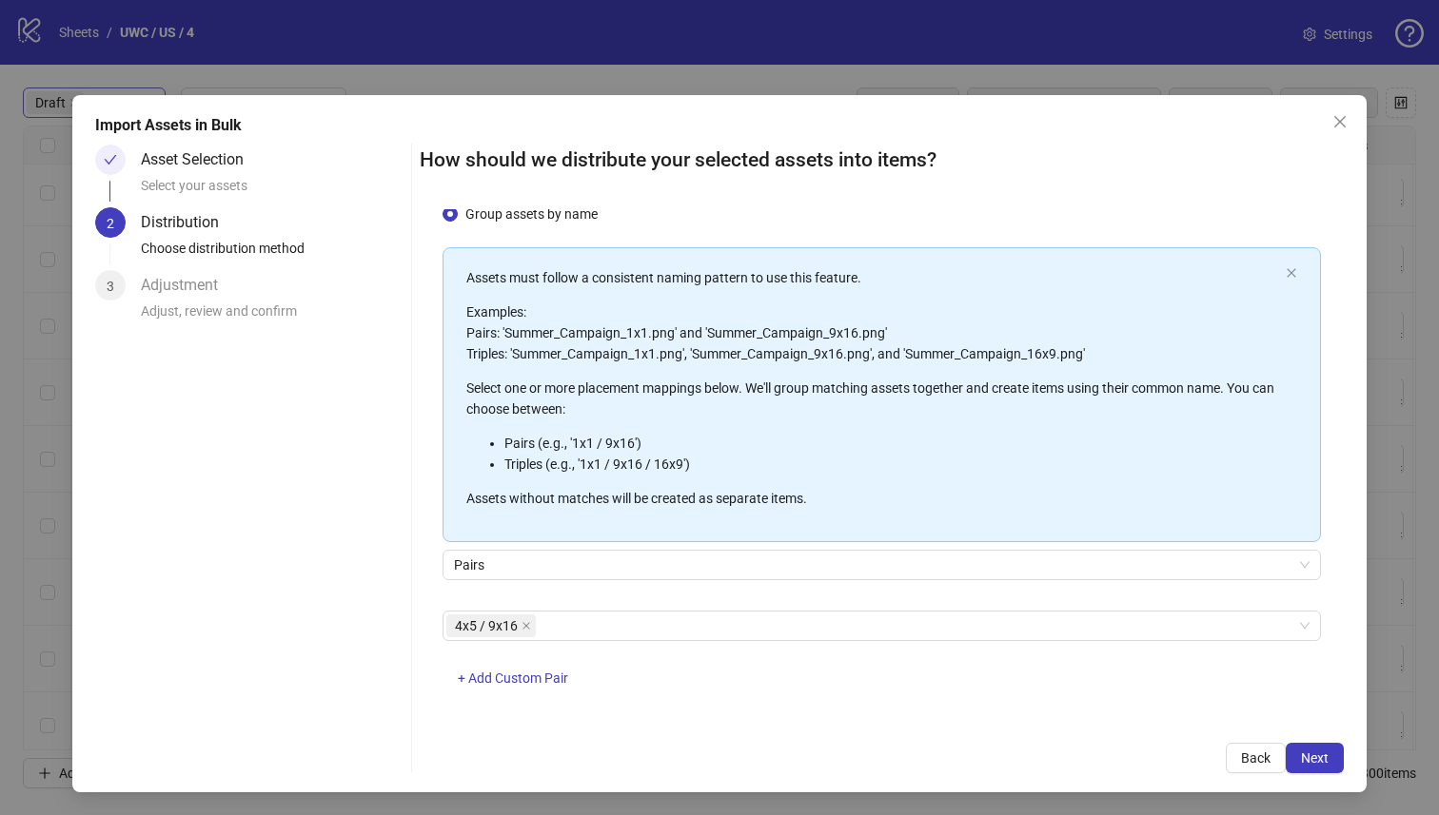
scroll to position [69, 0]
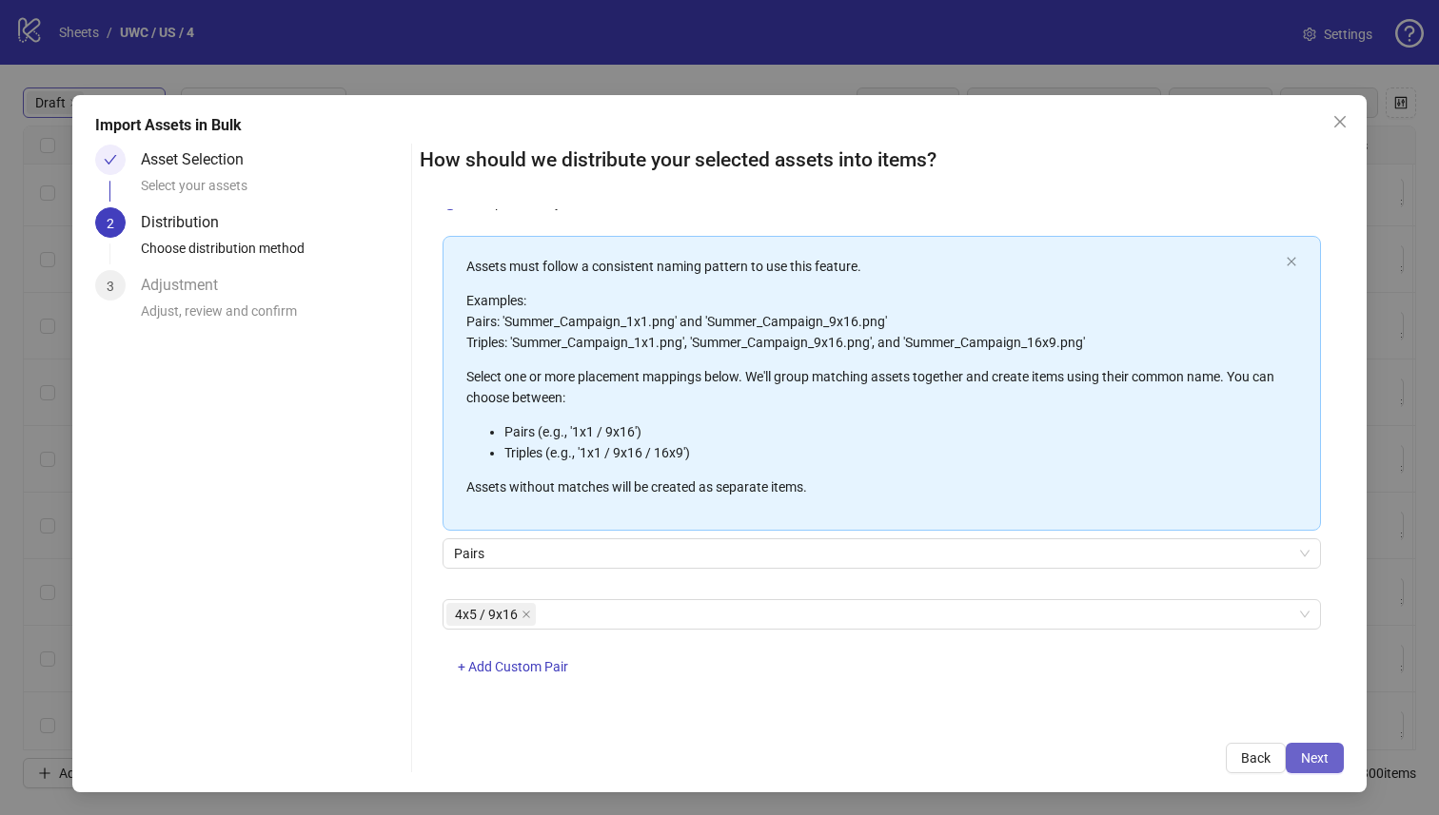
click at [1296, 771] on button "Next" at bounding box center [1314, 758] width 58 height 30
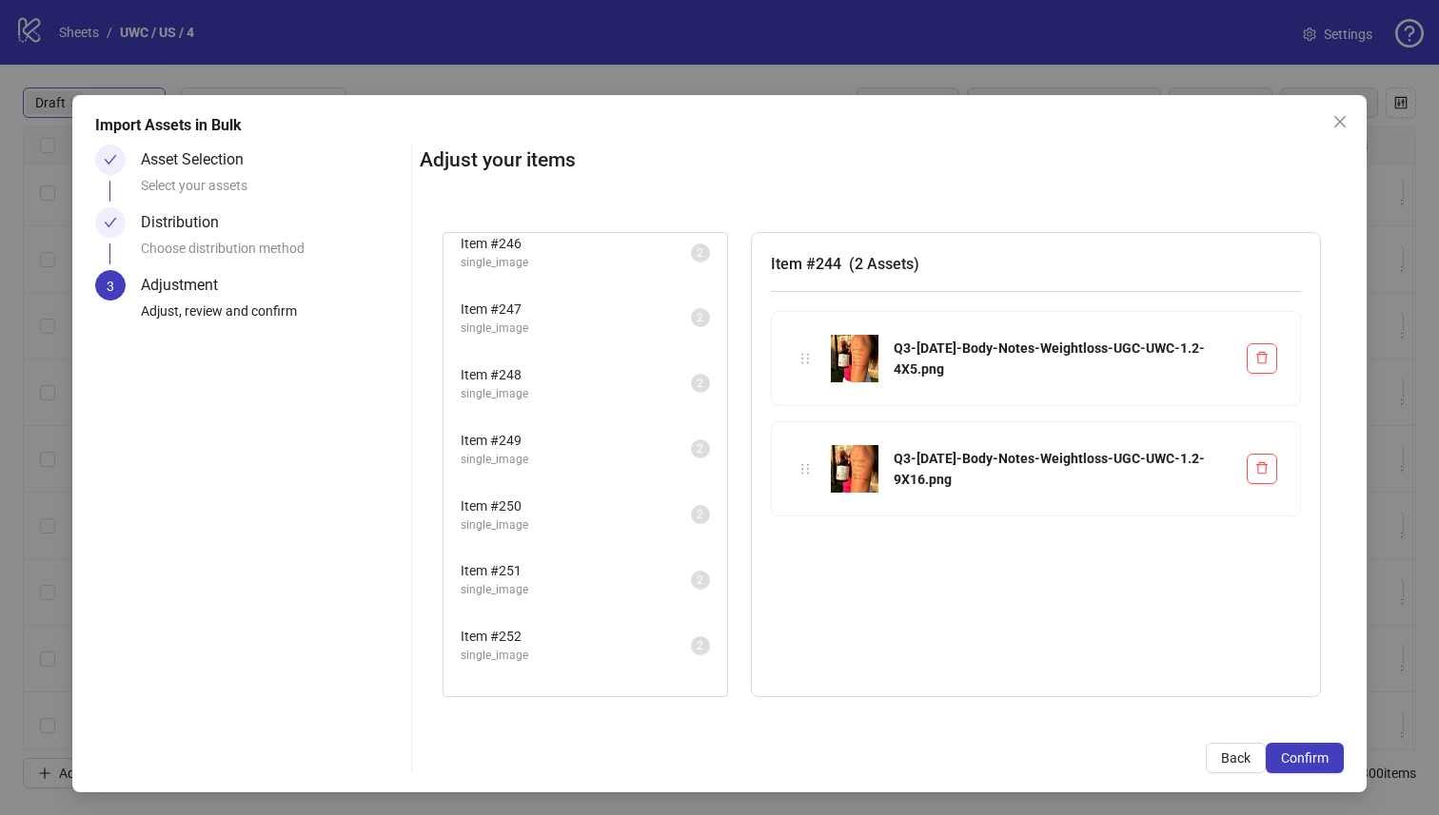
scroll to position [190, 0]
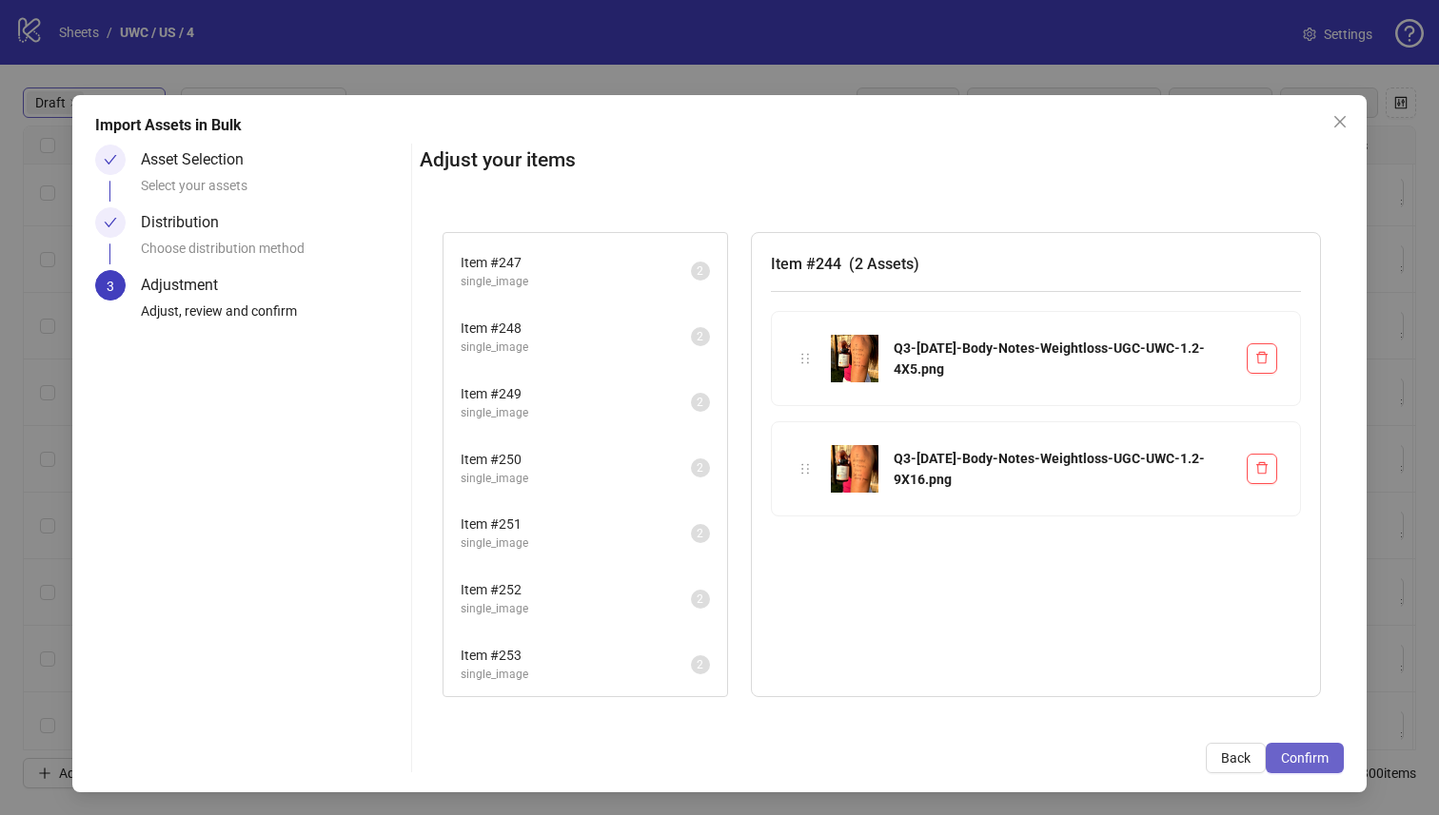
click at [1282, 744] on button "Confirm" at bounding box center [1304, 758] width 78 height 30
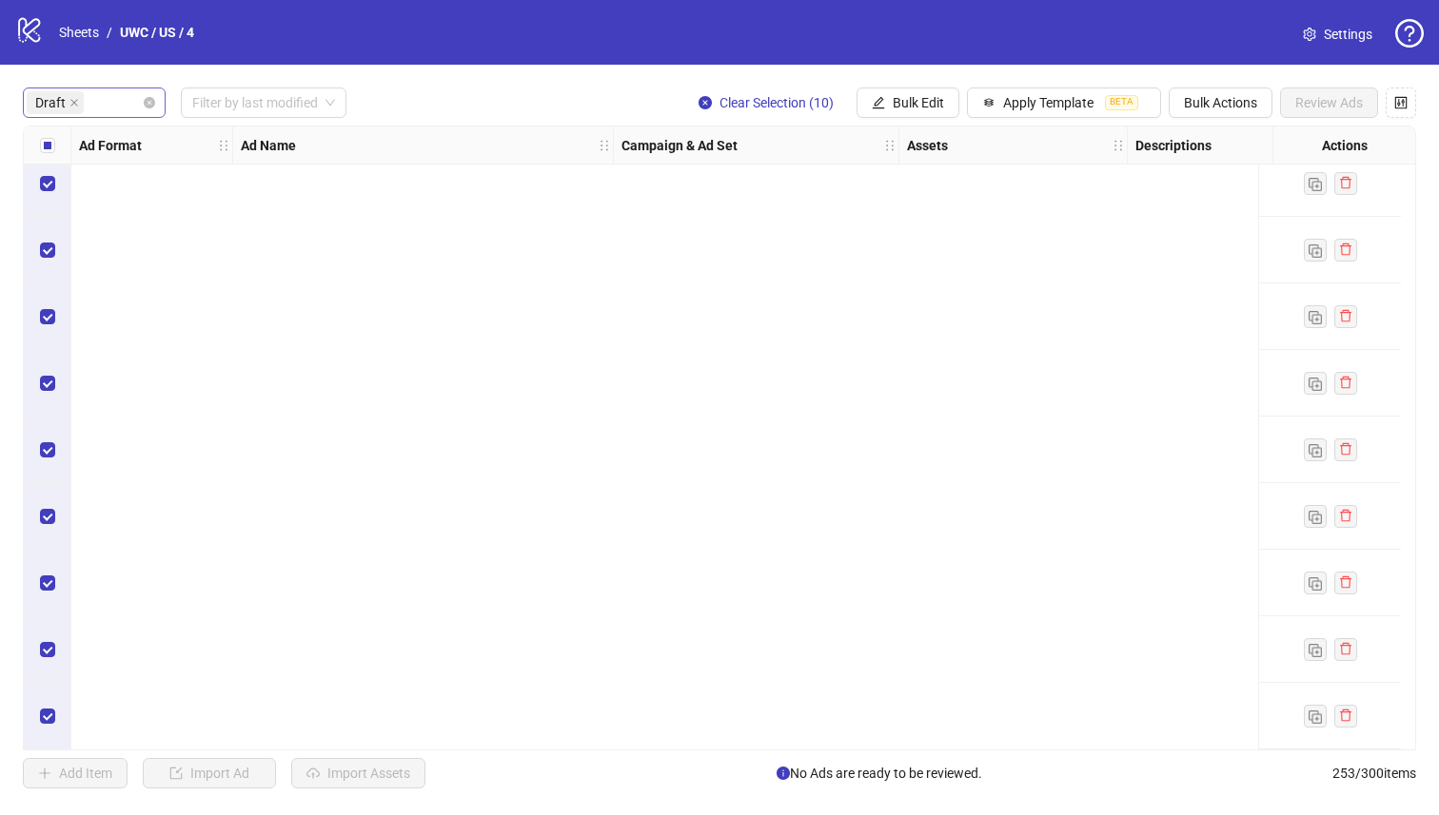
scroll to position [0, 0]
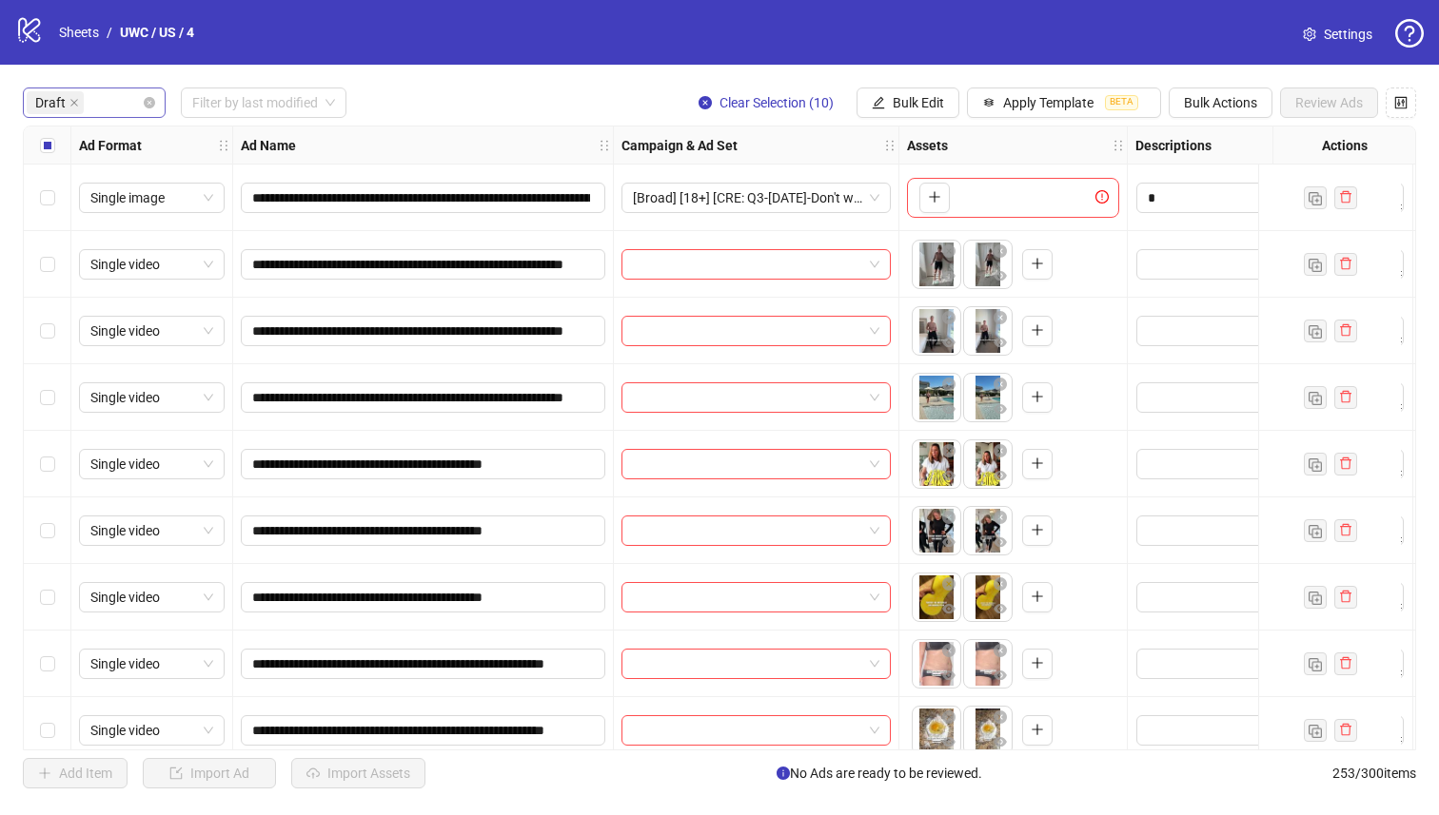
click at [40, 129] on div "Select all rows" at bounding box center [48, 146] width 48 height 38
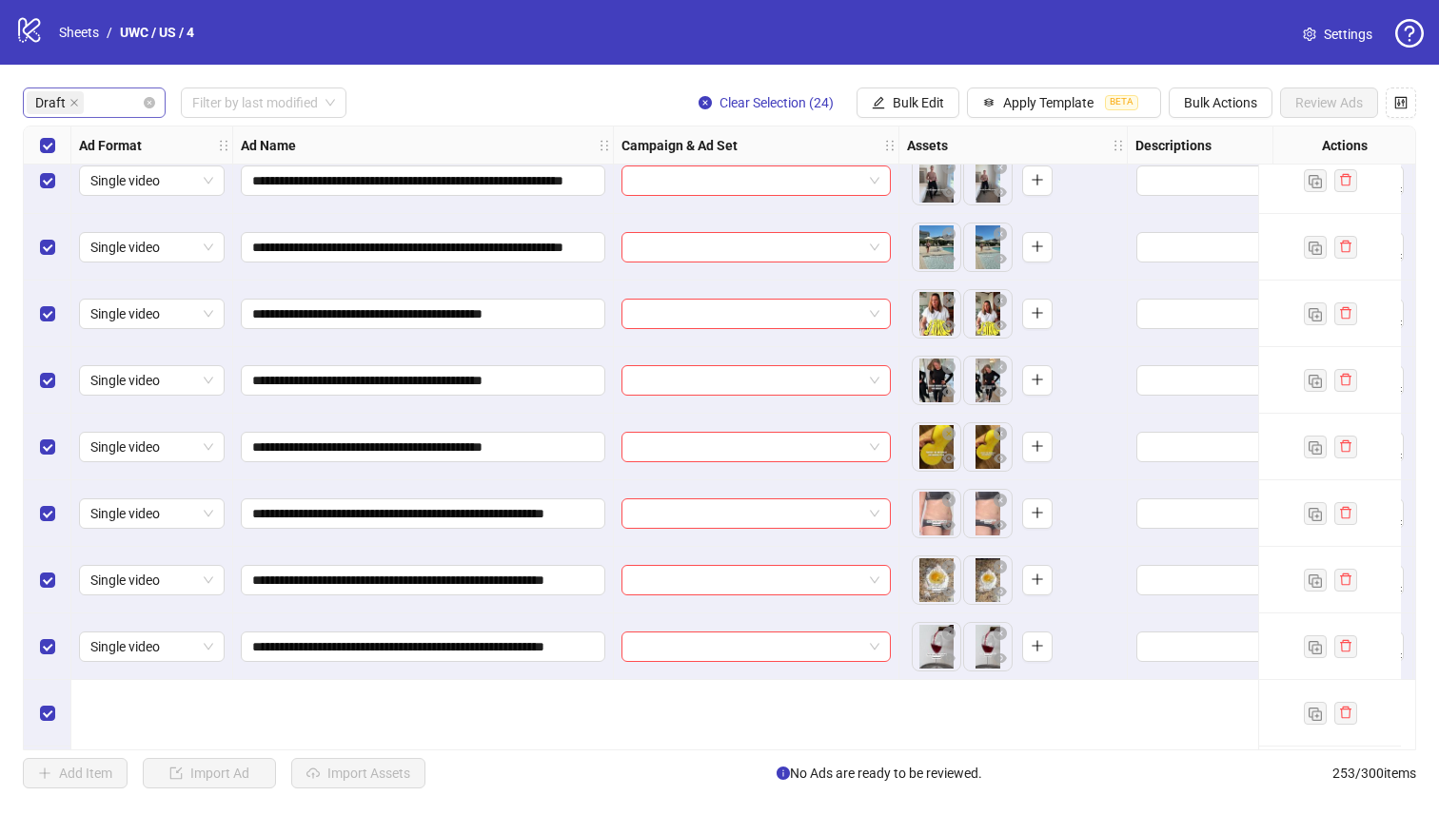
drag, startPoint x: 500, startPoint y: 742, endPoint x: 565, endPoint y: 756, distance: 67.2
click at [565, 756] on div "**********" at bounding box center [719, 438] width 1439 height 747
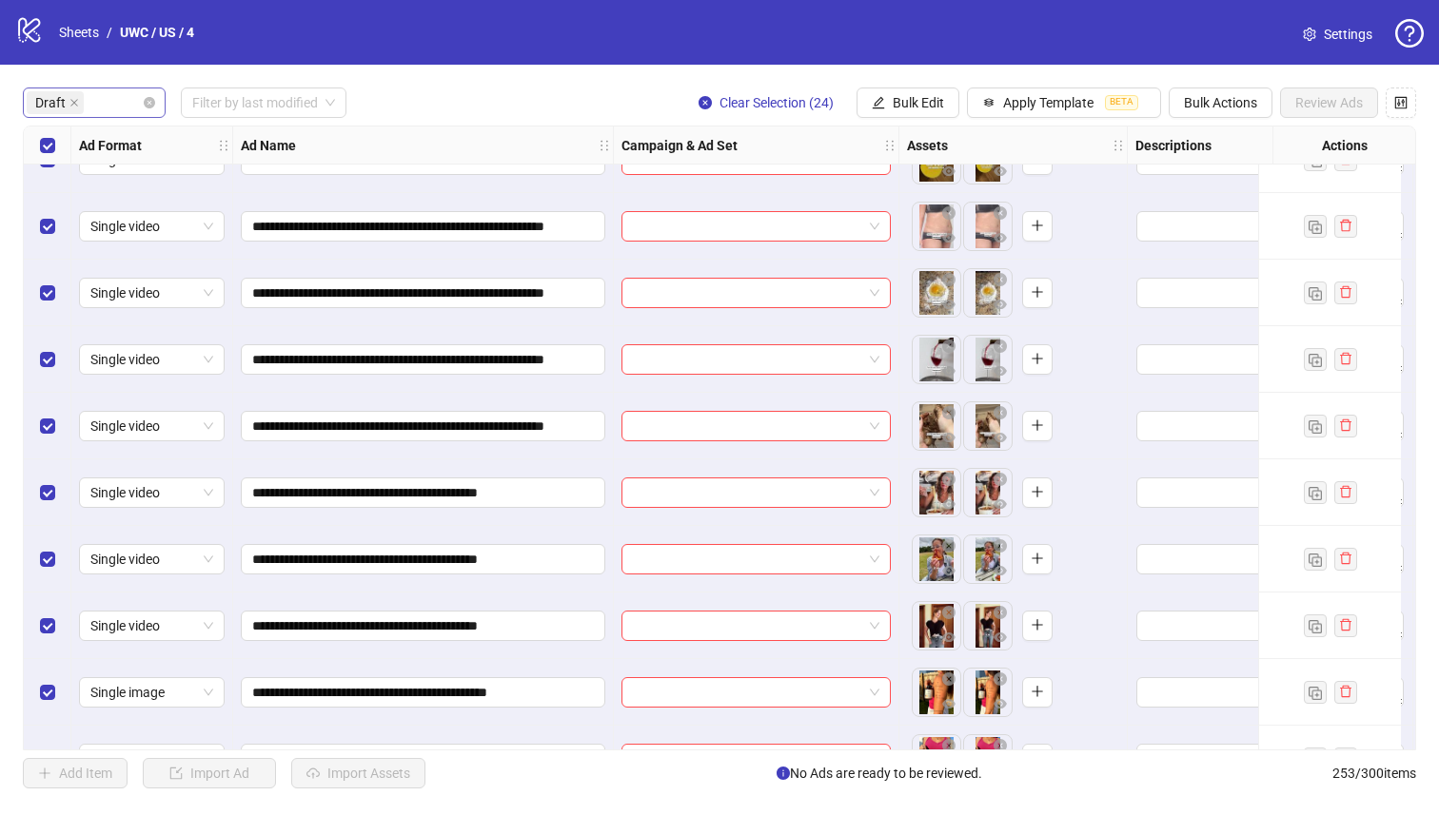
scroll to position [609, 0]
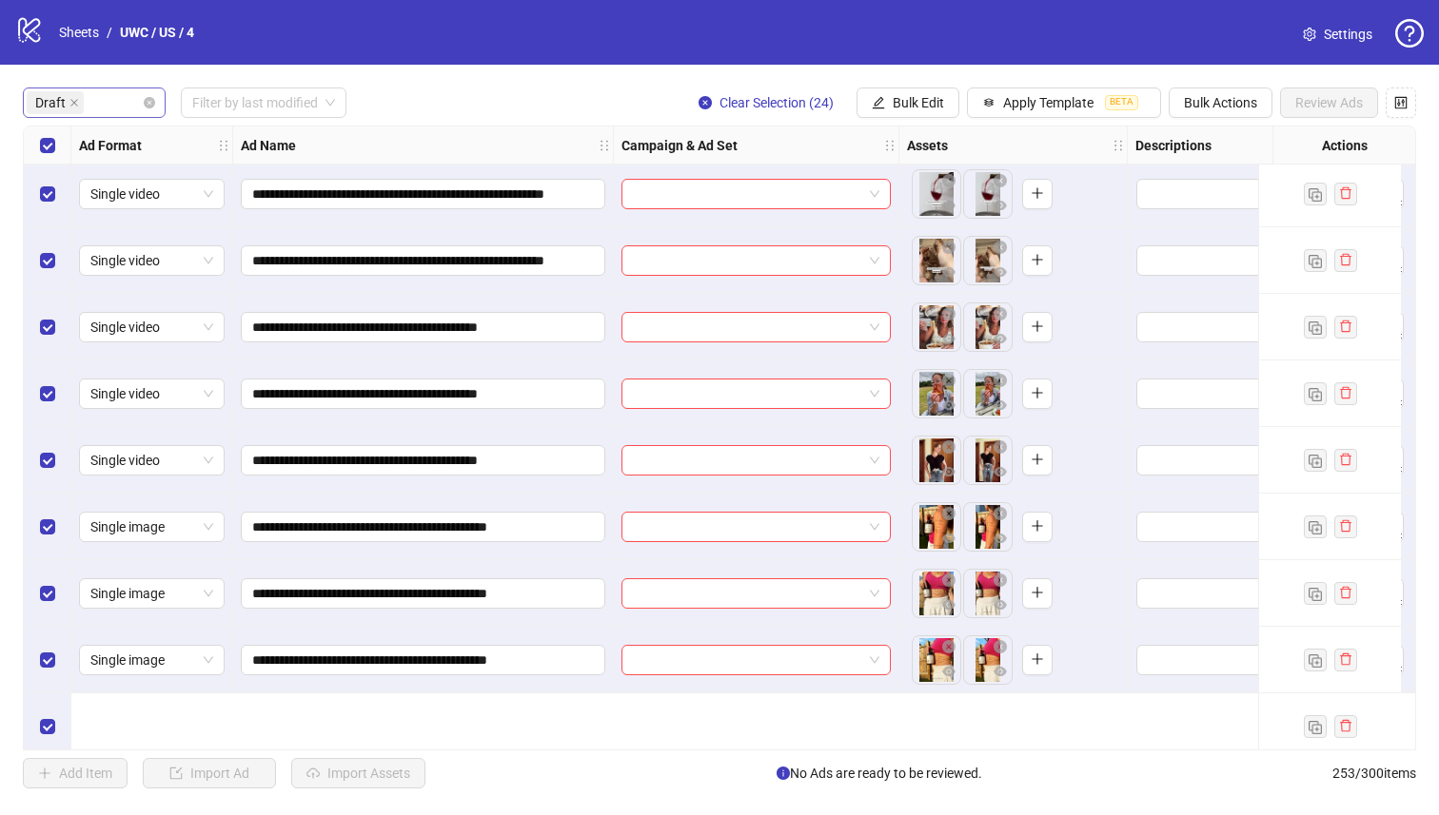
drag, startPoint x: 607, startPoint y: 750, endPoint x: 670, endPoint y: 747, distance: 62.9
click at [670, 747] on div "**********" at bounding box center [719, 438] width 1439 height 747
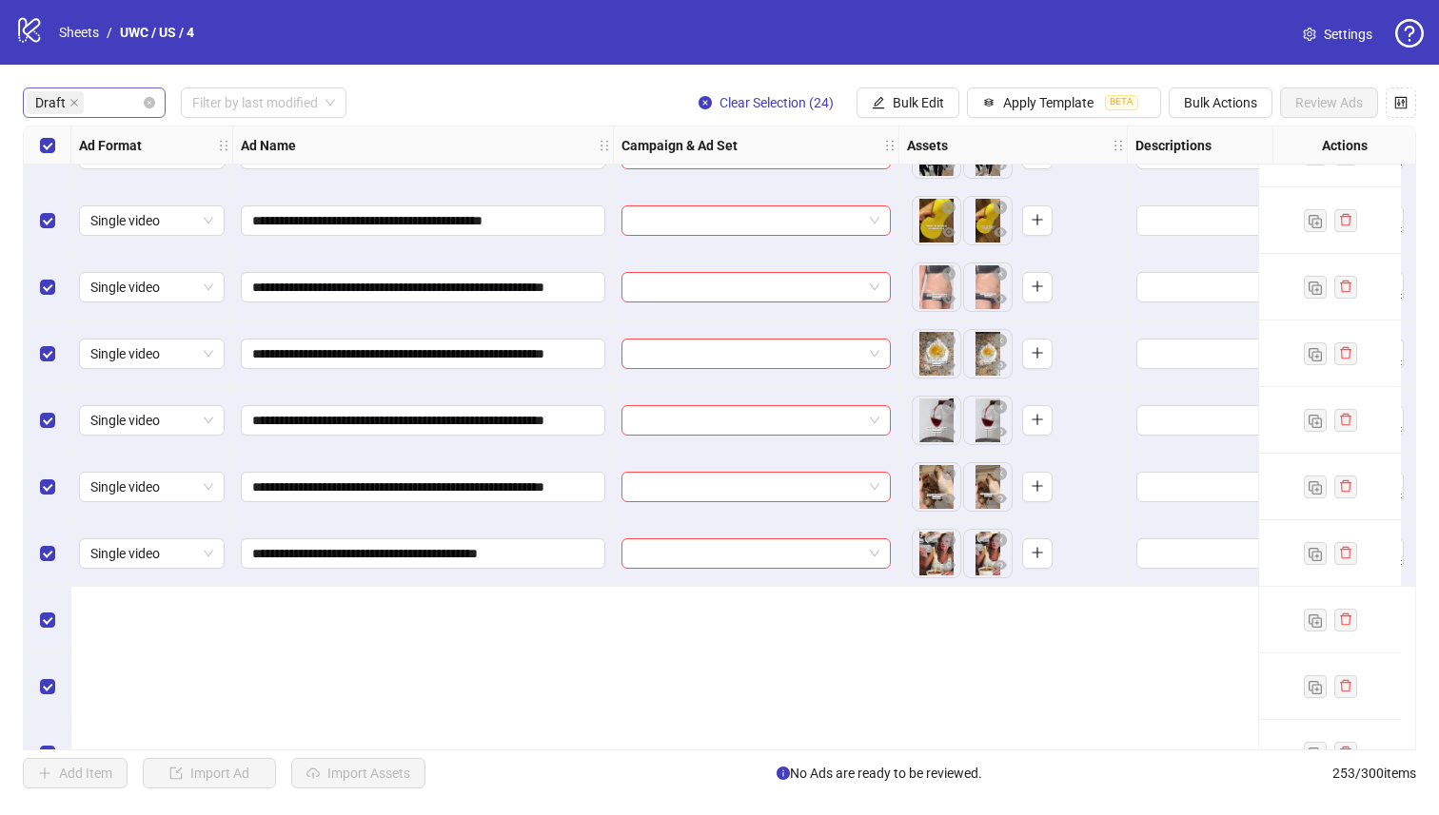
scroll to position [0, 0]
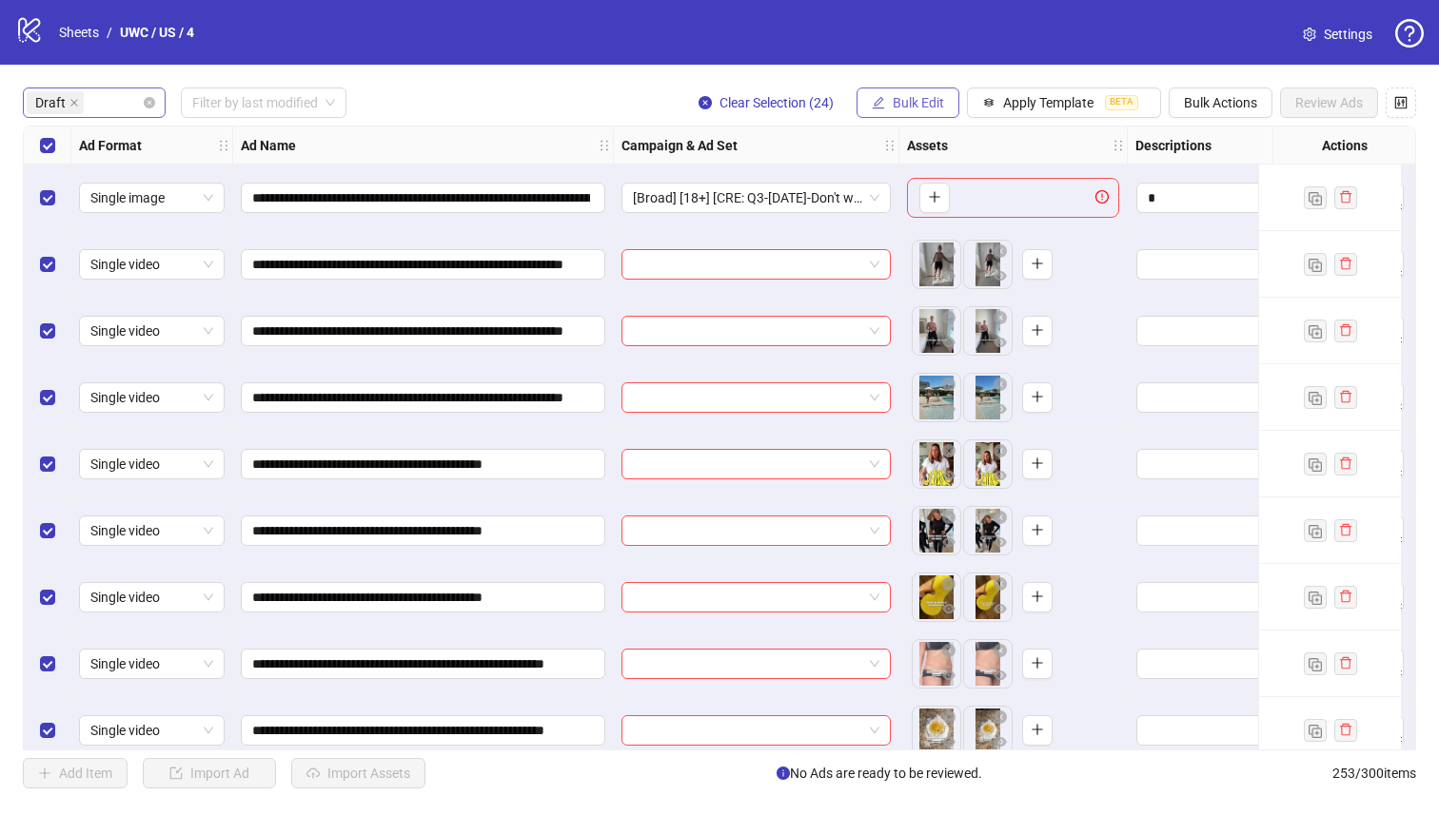
click at [892, 104] on span "Bulk Edit" at bounding box center [917, 102] width 51 height 15
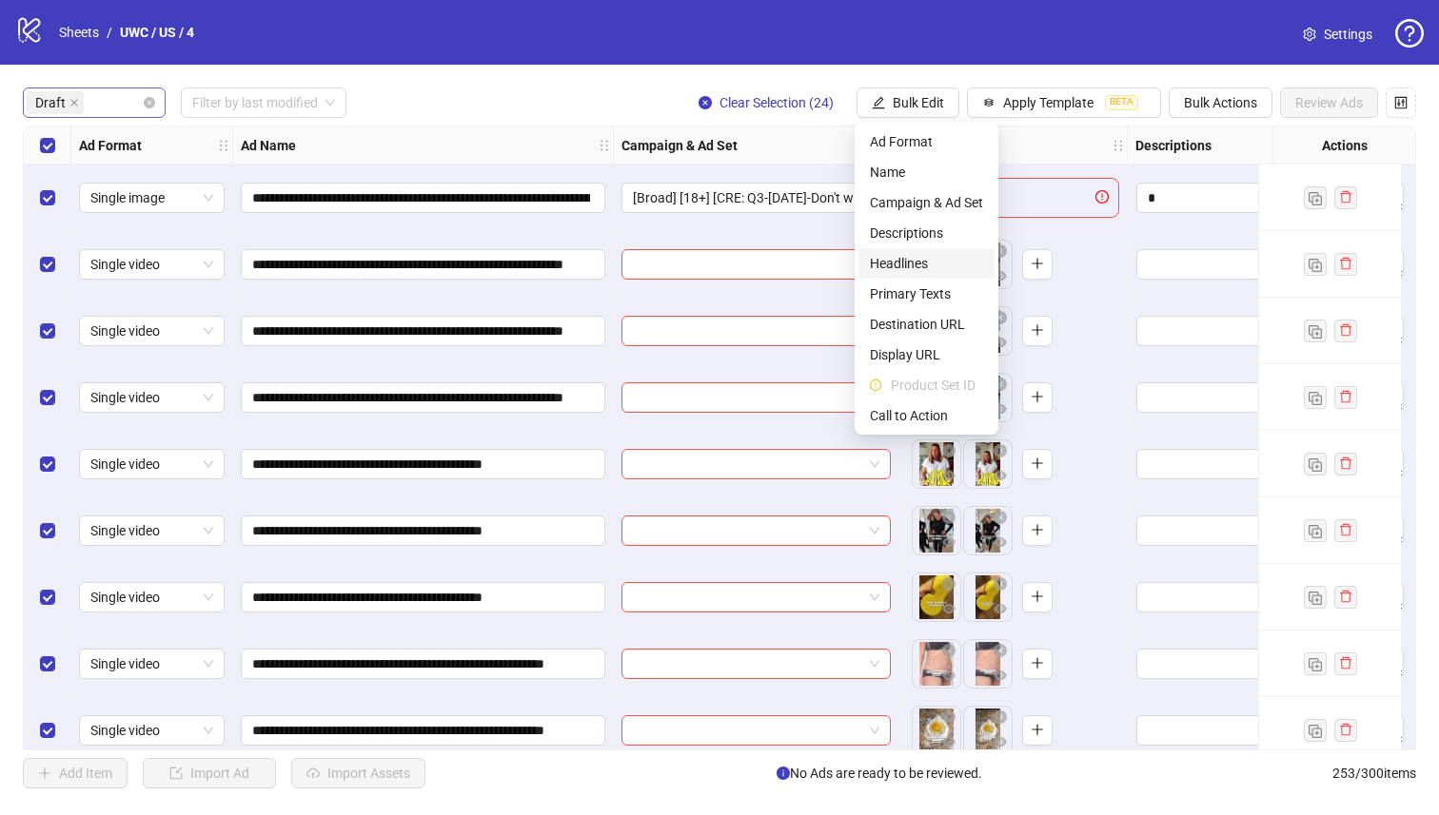
click at [914, 263] on span "Headlines" at bounding box center [926, 263] width 113 height 21
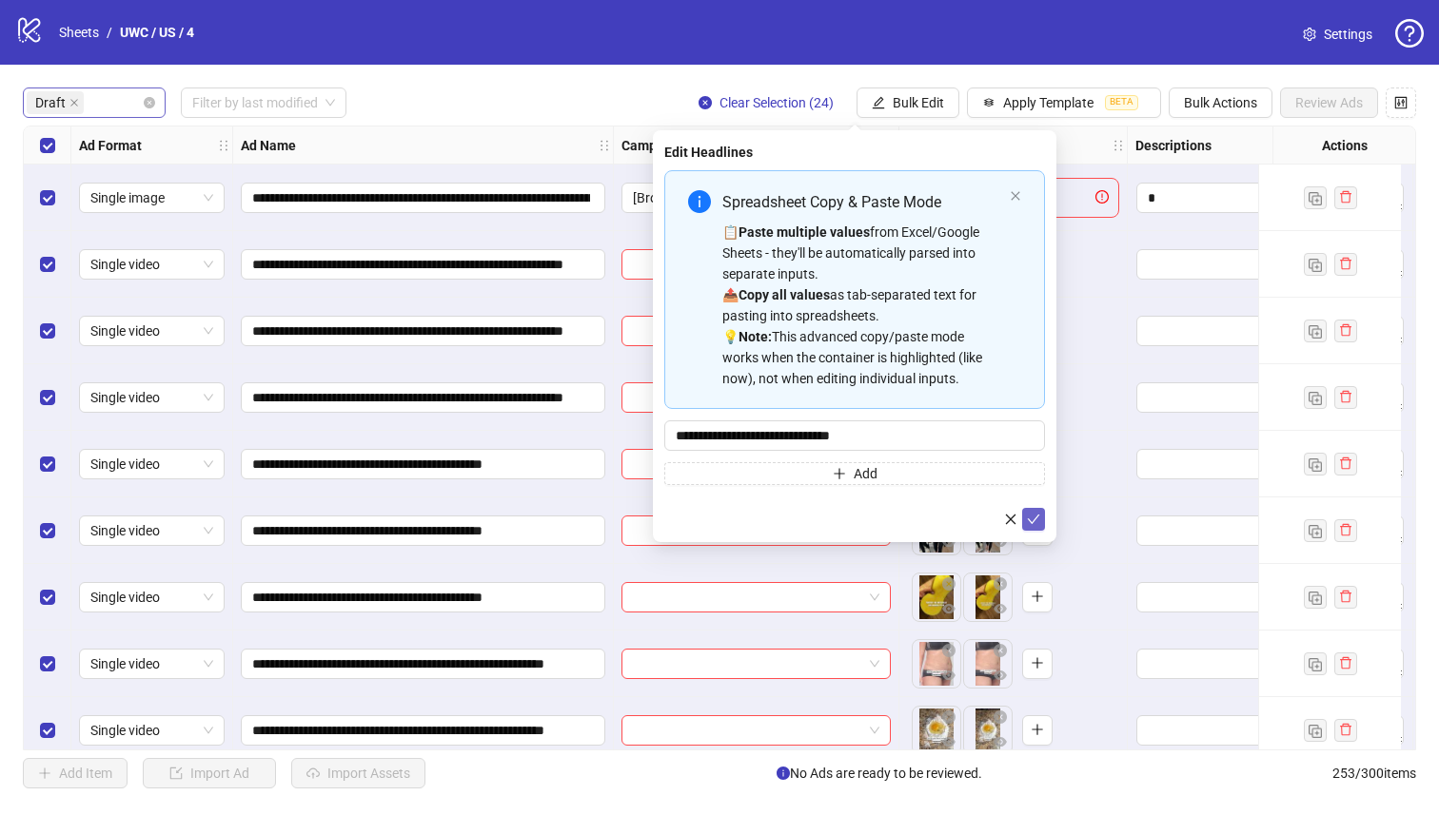
click at [1033, 514] on icon "check" at bounding box center [1033, 519] width 13 height 13
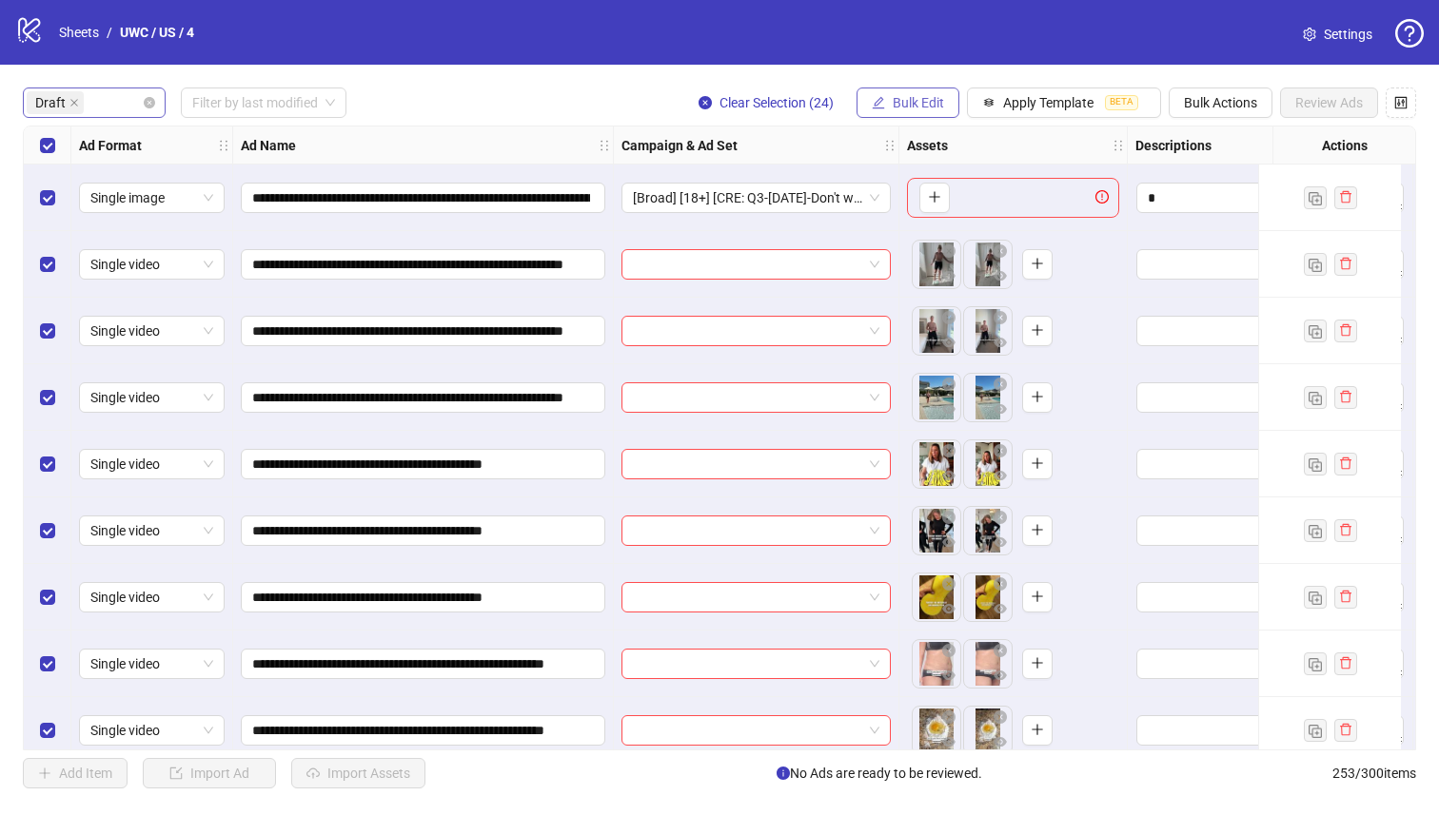
click at [899, 99] on span "Bulk Edit" at bounding box center [917, 102] width 51 height 15
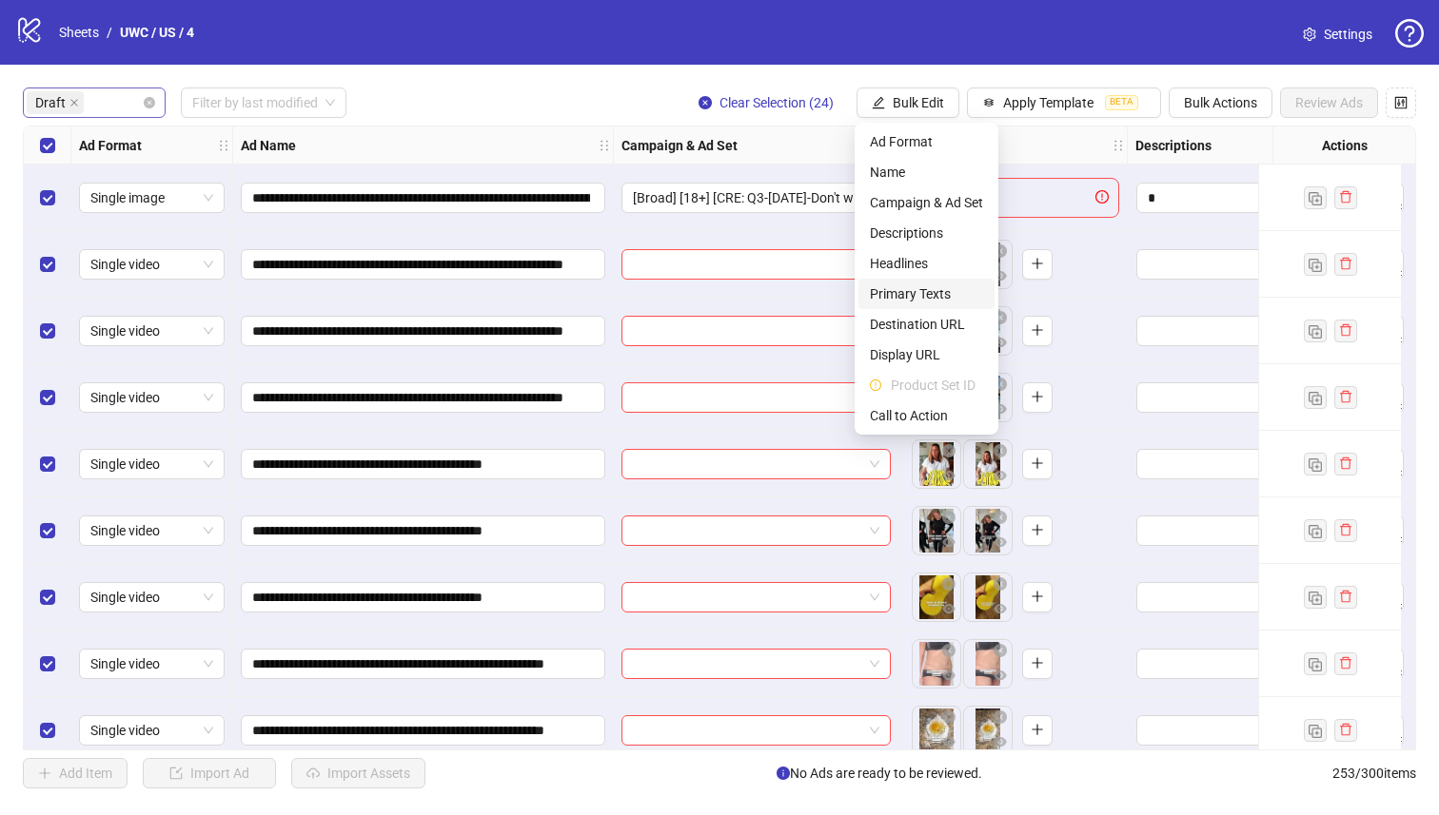
click at [908, 291] on span "Primary Texts" at bounding box center [926, 294] width 113 height 21
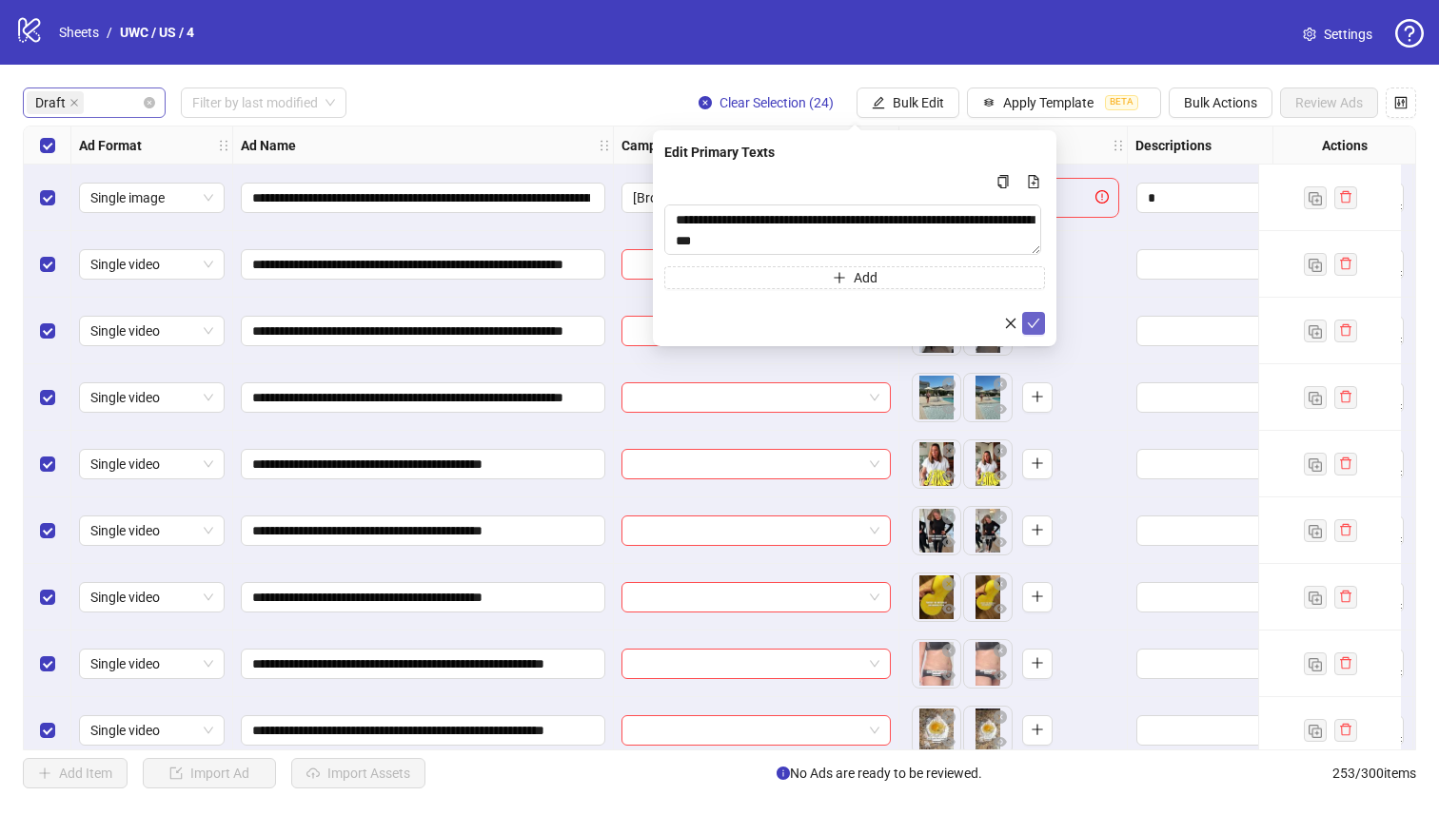
click at [1028, 313] on button "submit" at bounding box center [1033, 323] width 23 height 23
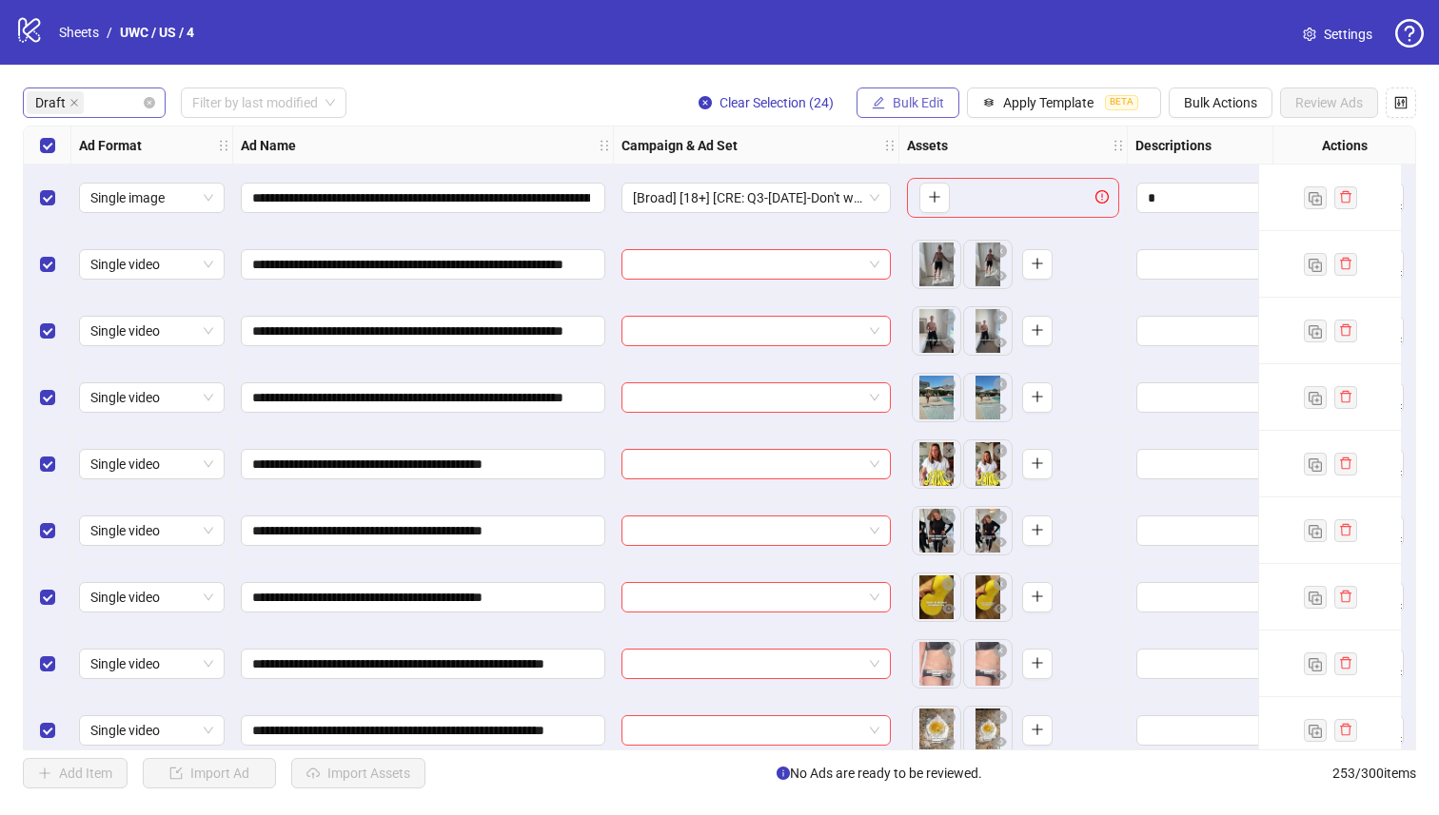
click at [892, 97] on span "Bulk Edit" at bounding box center [917, 102] width 51 height 15
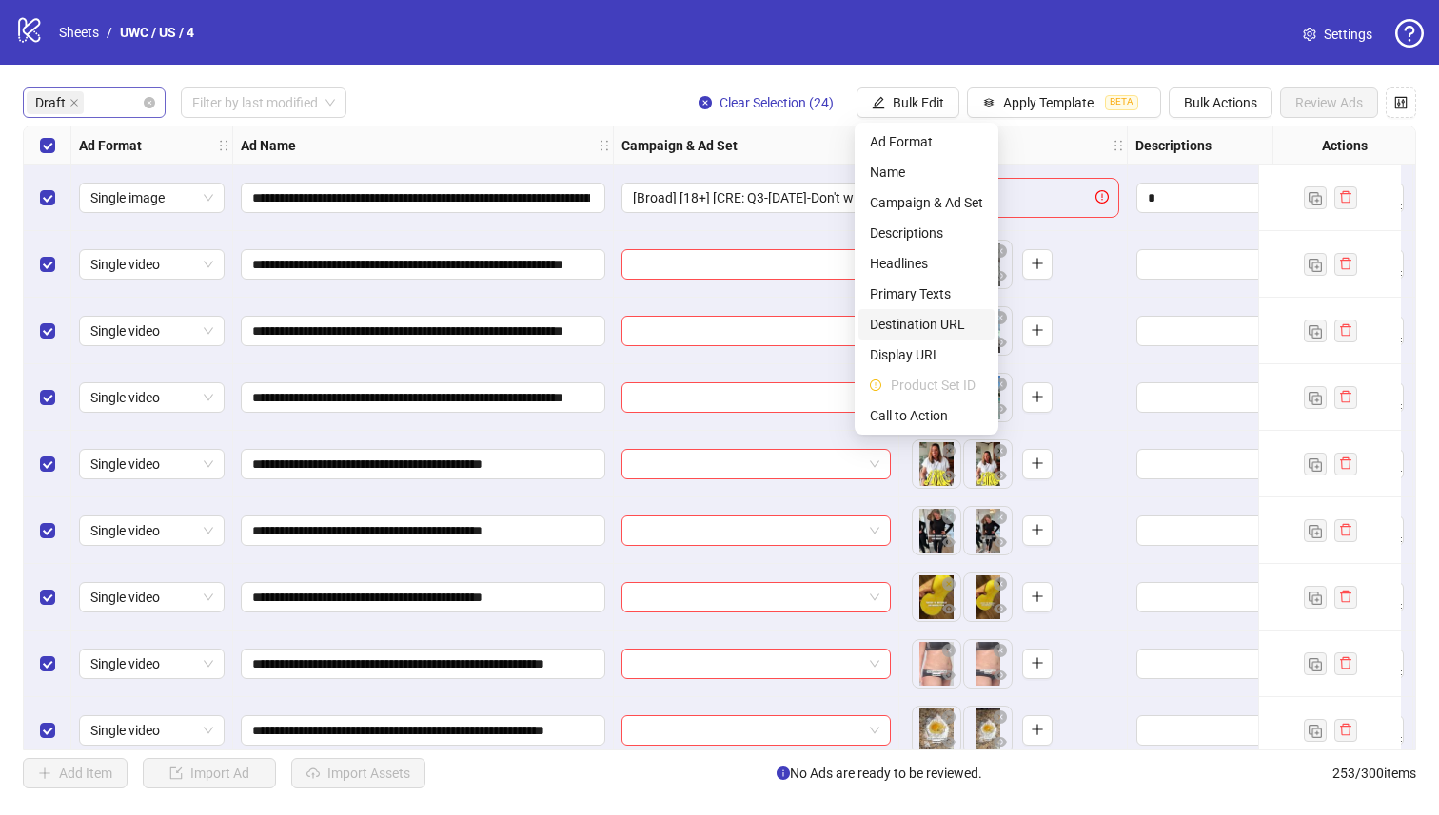
click at [945, 317] on span "Destination URL" at bounding box center [926, 324] width 113 height 21
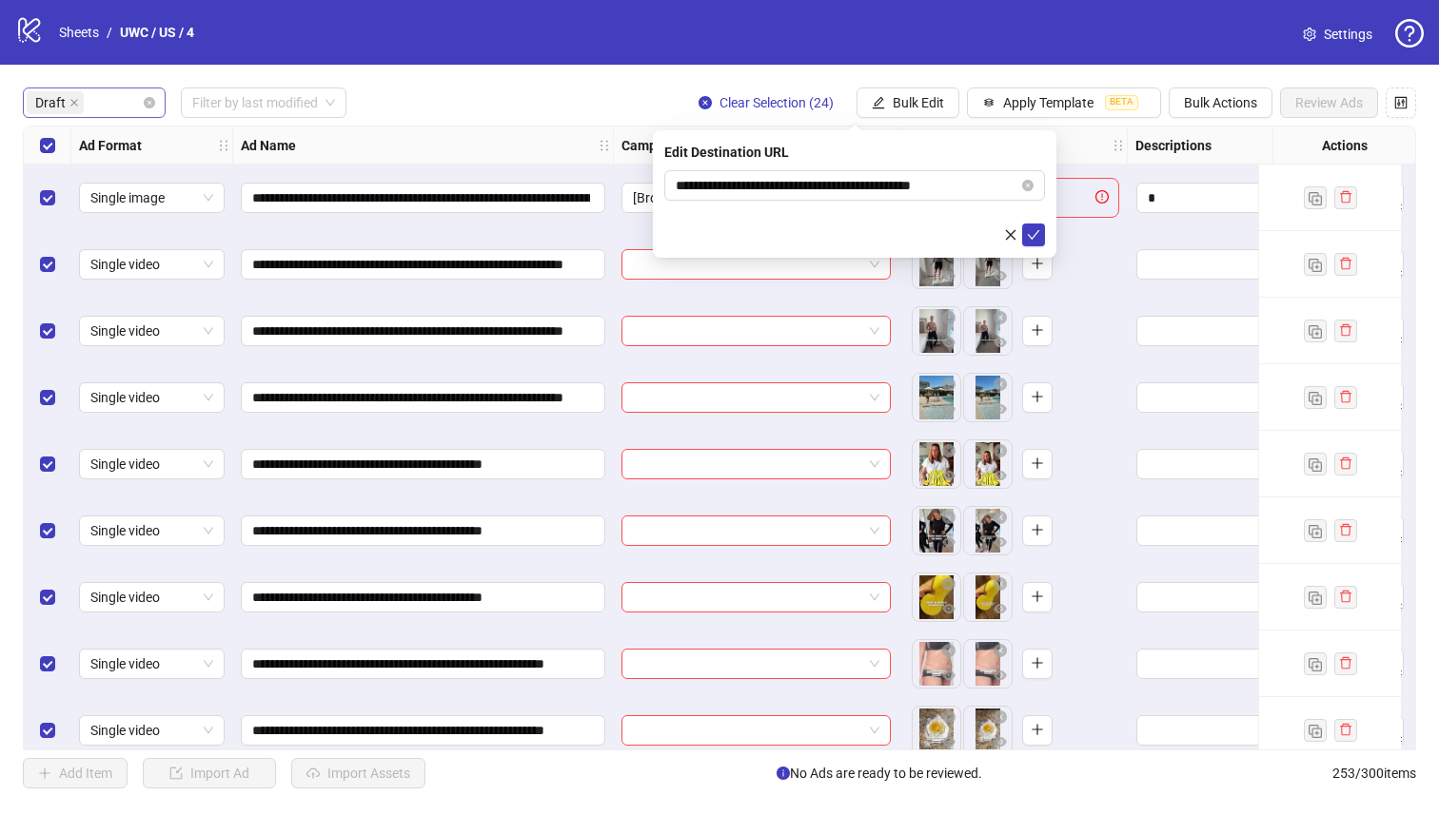
drag, startPoint x: 1034, startPoint y: 229, endPoint x: 792, endPoint y: 243, distance: 243.0
click at [1034, 229] on icon "check" at bounding box center [1033, 234] width 13 height 13
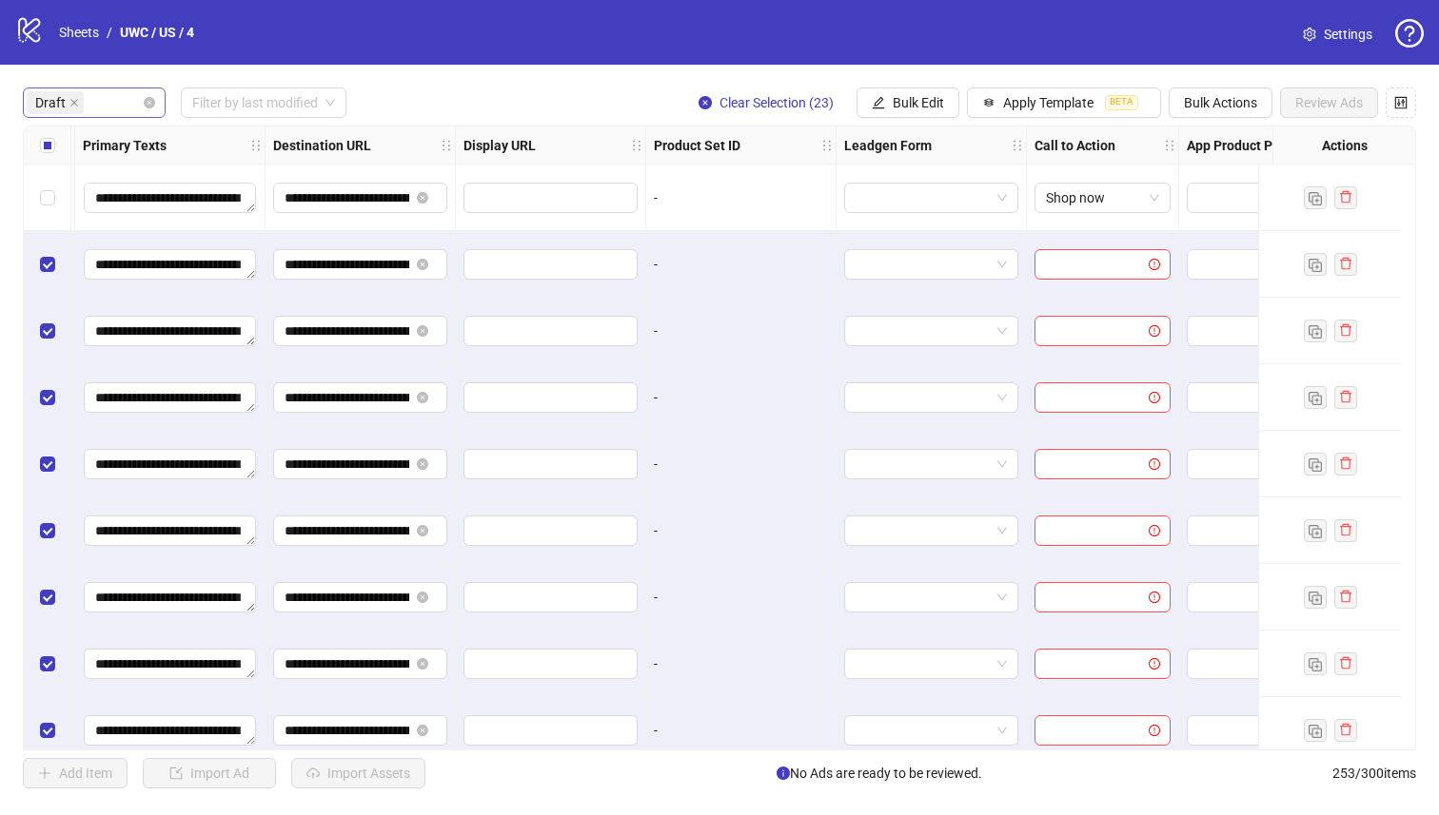
scroll to position [0, 1620]
click at [899, 103] on span "Bulk Edit" at bounding box center [917, 102] width 51 height 15
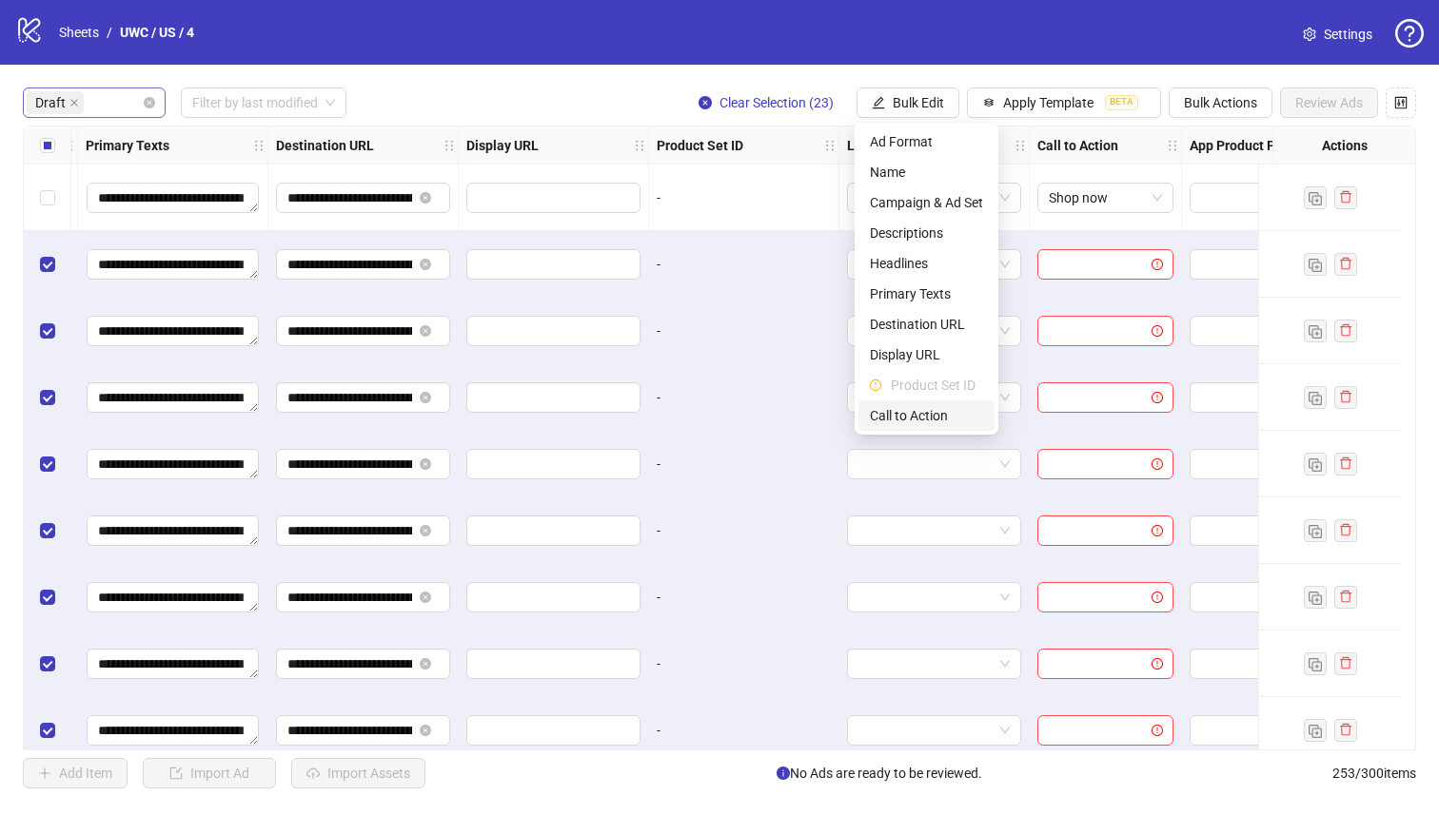
click at [902, 405] on span "Call to Action" at bounding box center [926, 415] width 113 height 21
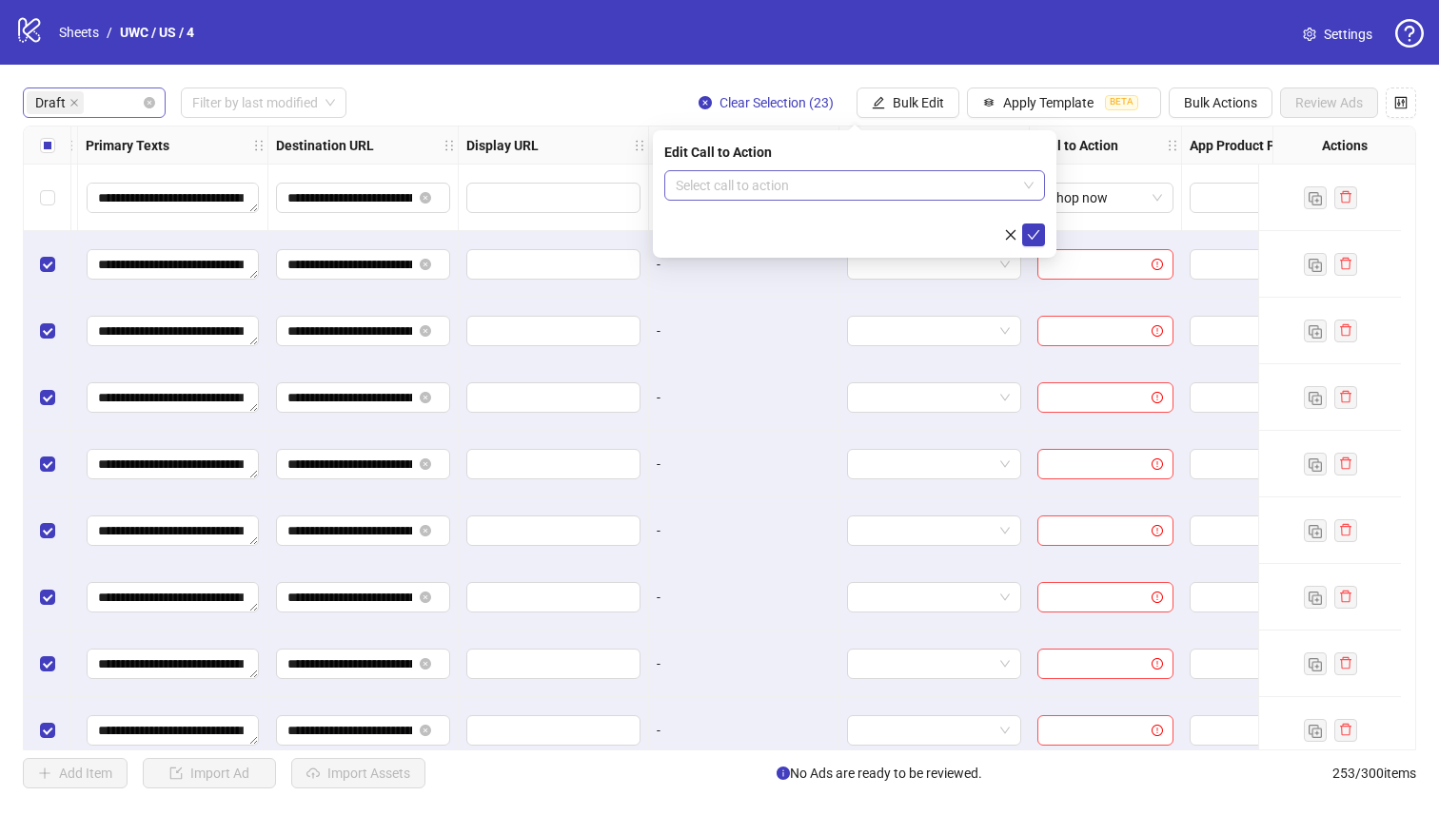
click at [870, 199] on input "search" at bounding box center [846, 185] width 341 height 29
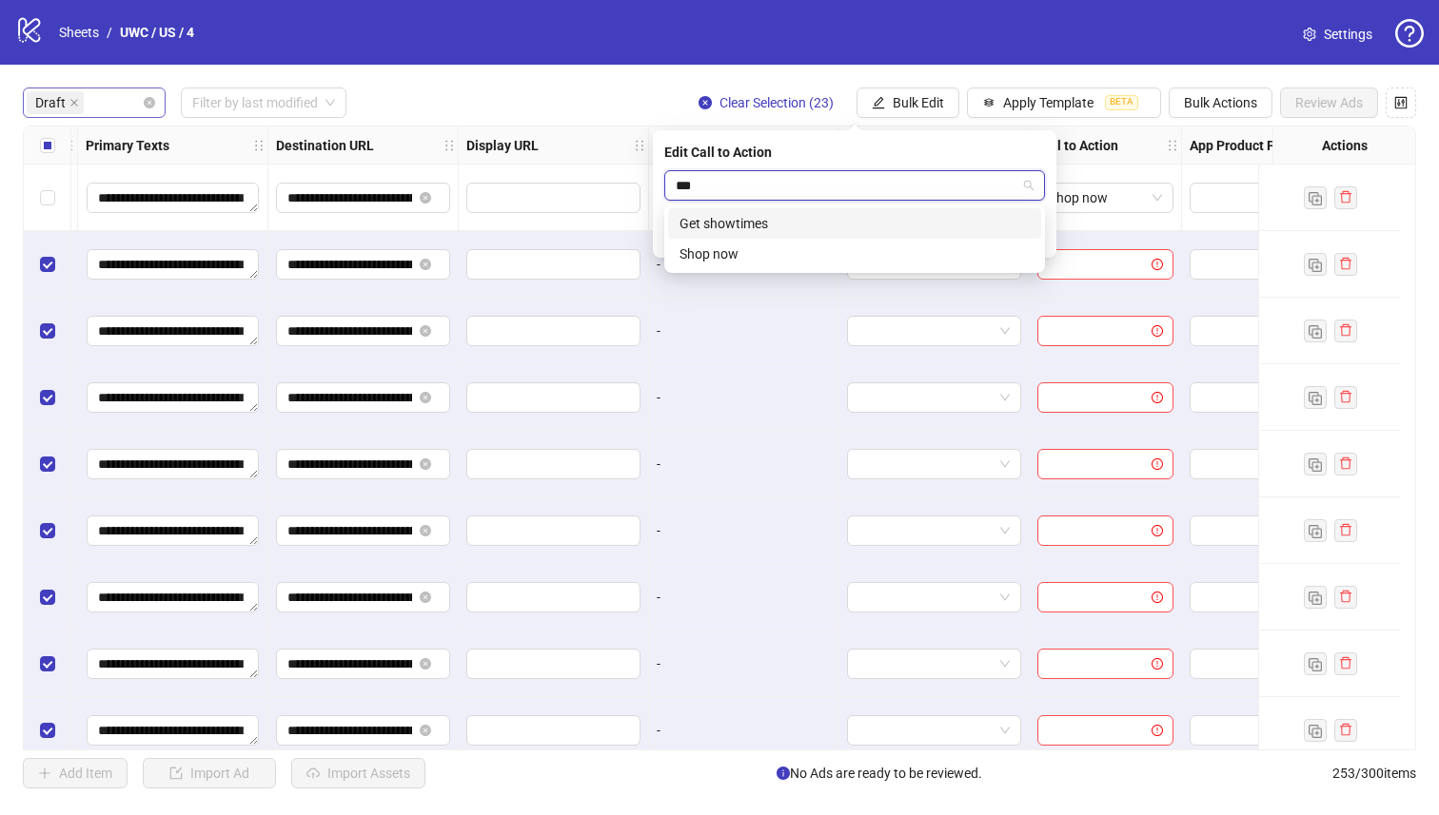
type input "****"
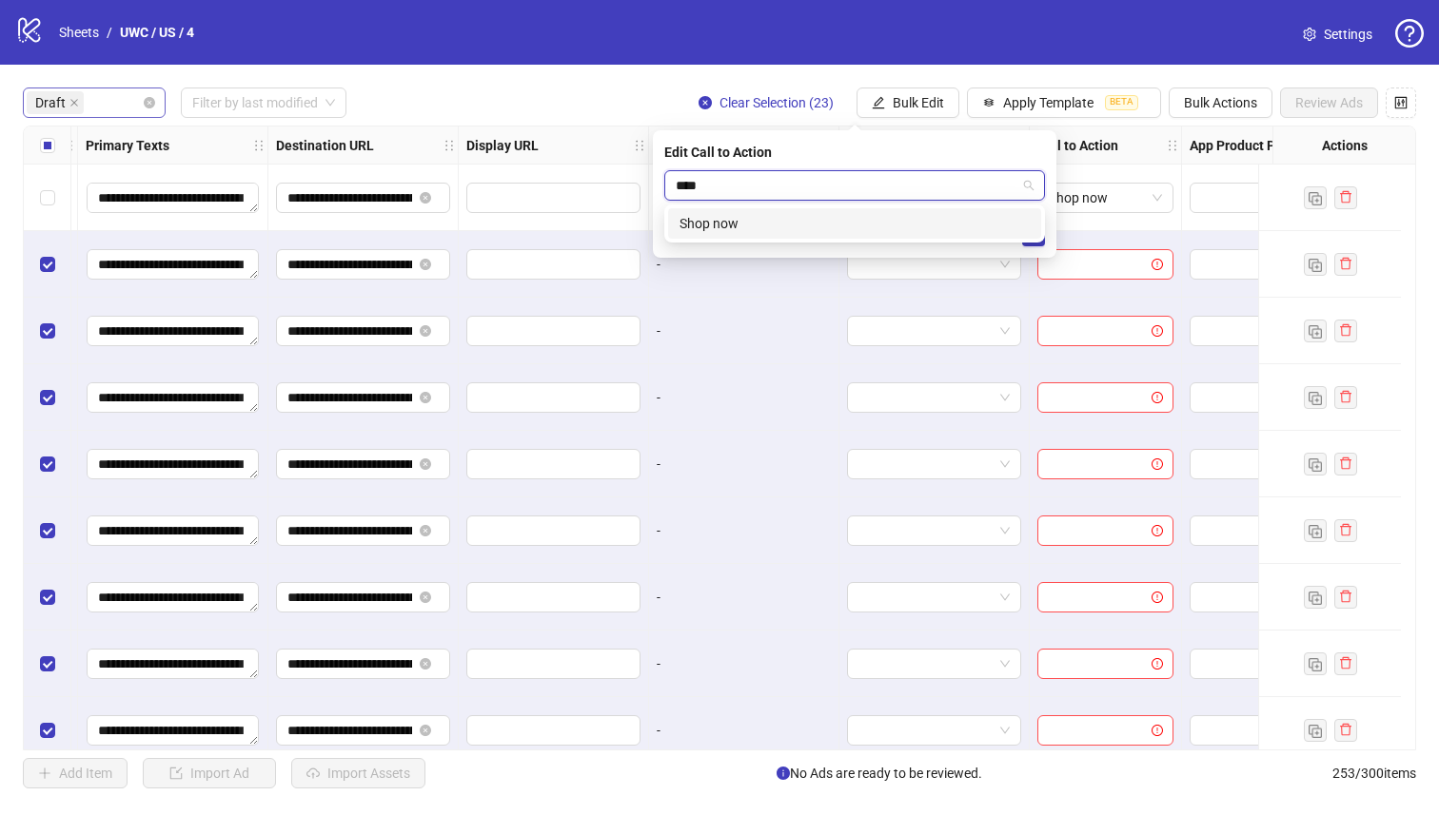
click at [828, 228] on div "Shop now" at bounding box center [854, 223] width 350 height 21
click at [1027, 237] on icon "check" at bounding box center [1033, 234] width 13 height 13
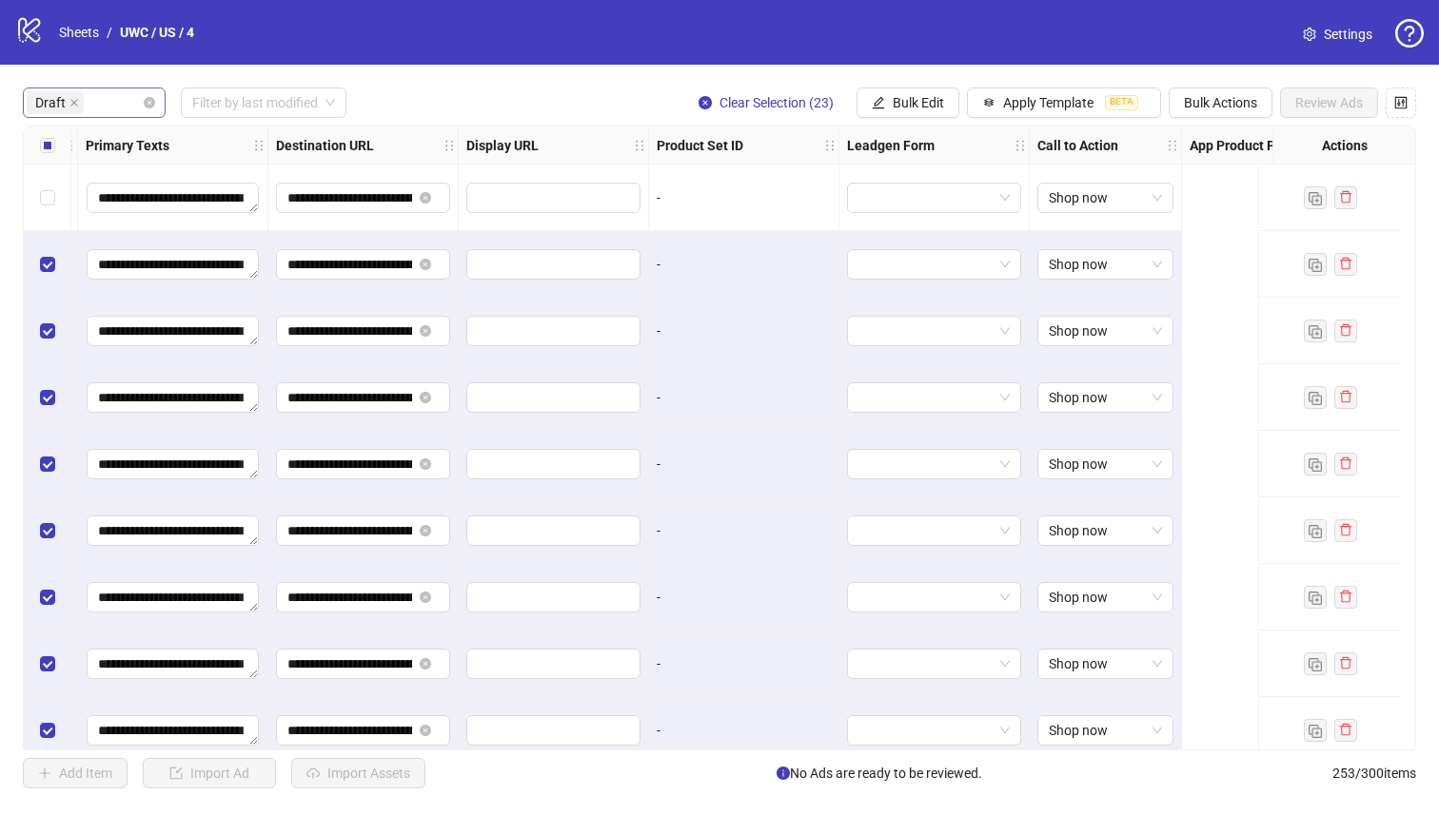
scroll to position [0, 0]
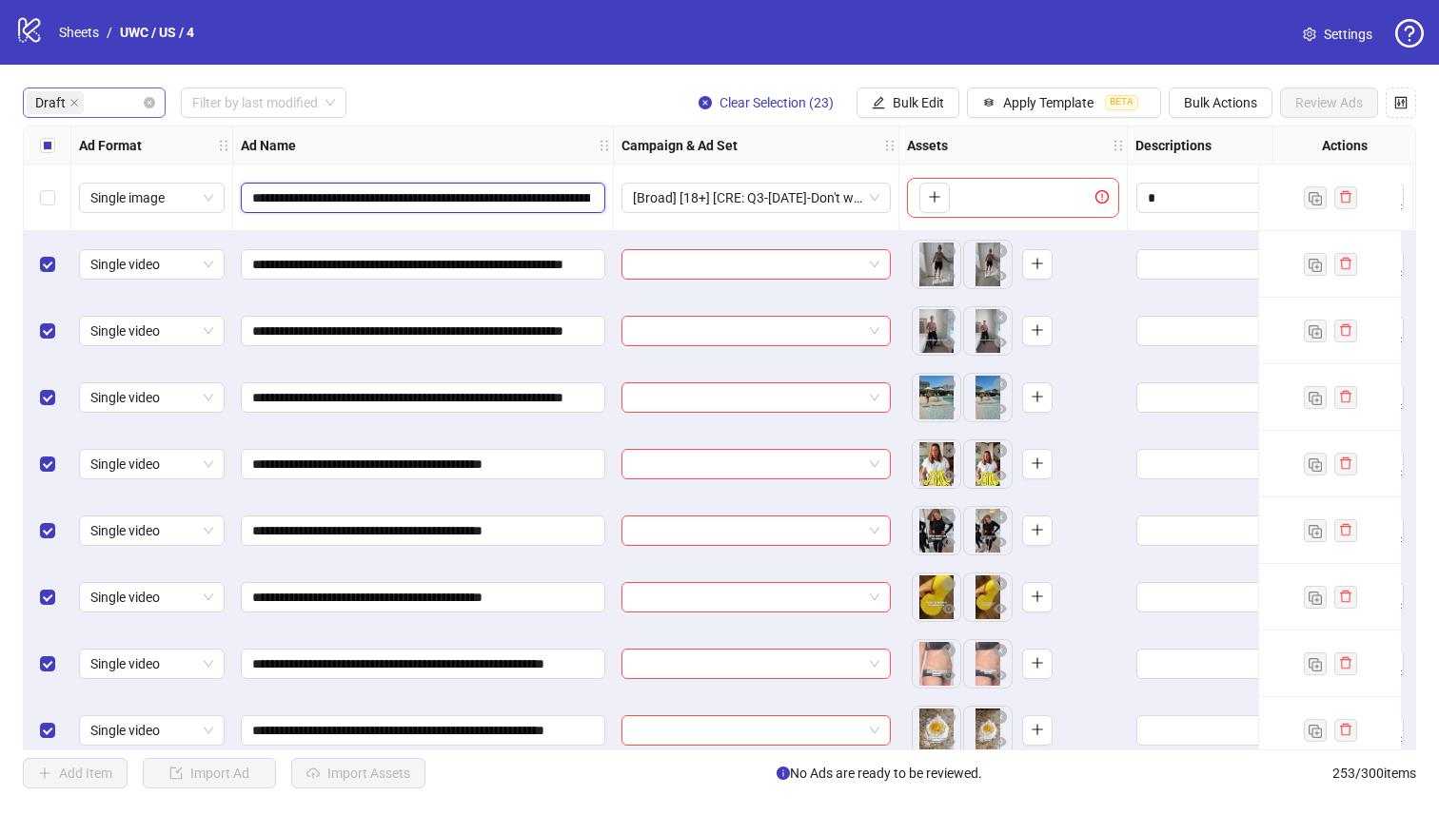
click at [402, 189] on input "**********" at bounding box center [421, 197] width 338 height 21
drag, startPoint x: 361, startPoint y: 204, endPoint x: 344, endPoint y: 204, distance: 16.2
click at [343, 205] on input "**********" at bounding box center [421, 197] width 338 height 21
drag, startPoint x: 349, startPoint y: 203, endPoint x: 406, endPoint y: 204, distance: 57.1
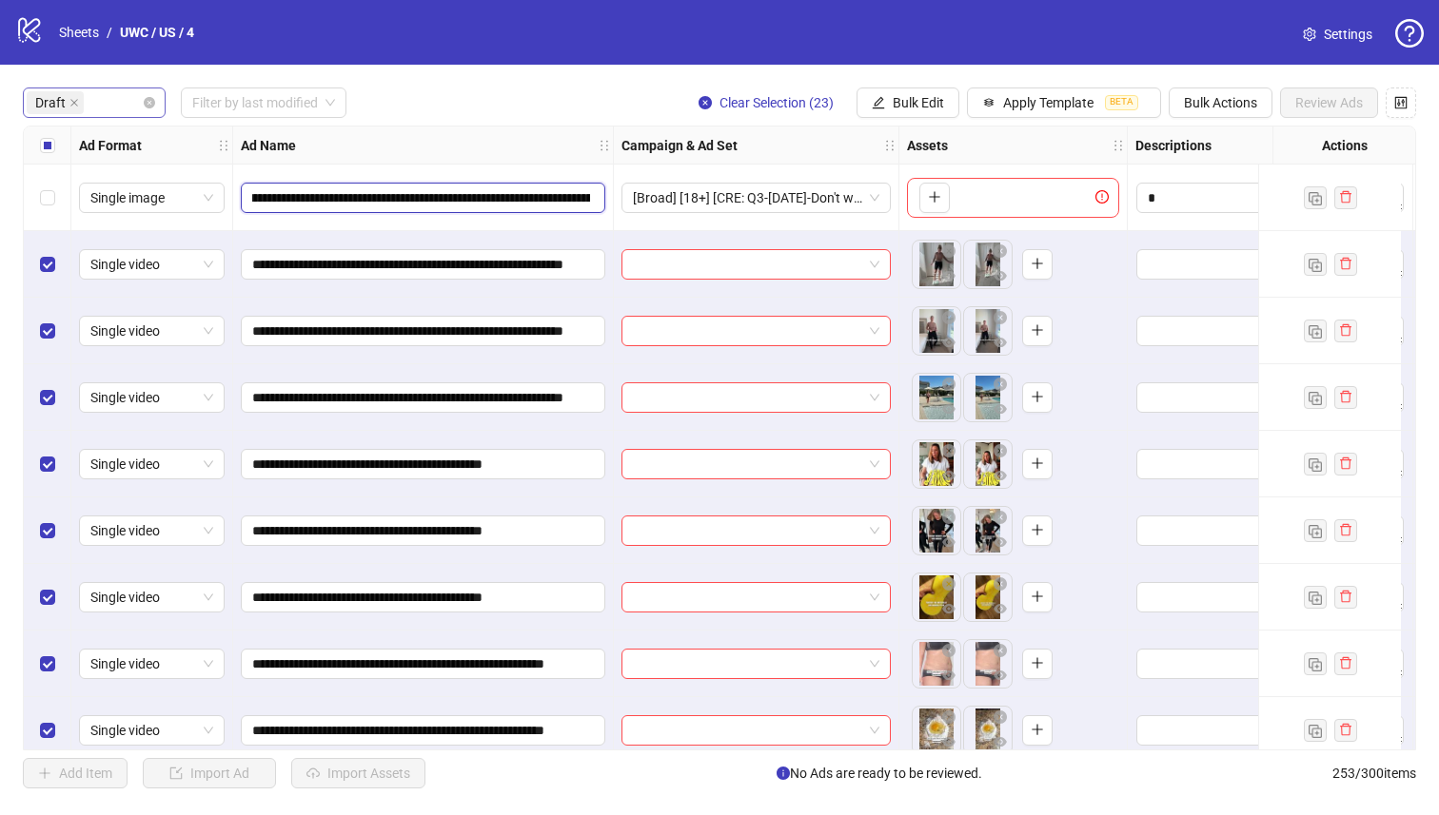
click at [349, 203] on input "**********" at bounding box center [421, 197] width 338 height 21
drag, startPoint x: 525, startPoint y: 198, endPoint x: 905, endPoint y: 200, distance: 379.6
click at [921, 99] on span "Bulk Edit" at bounding box center [917, 102] width 51 height 15
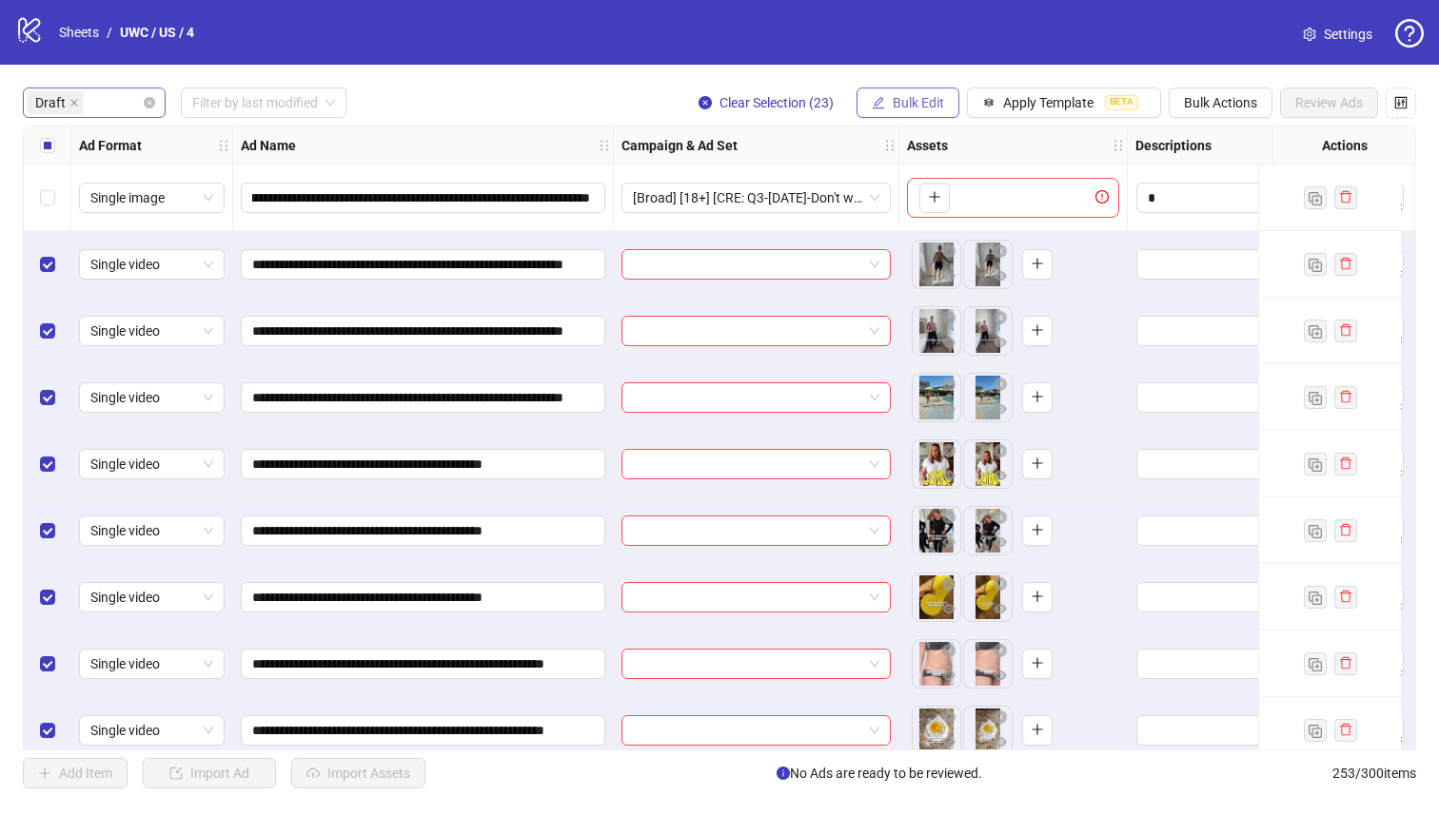
scroll to position [0, 0]
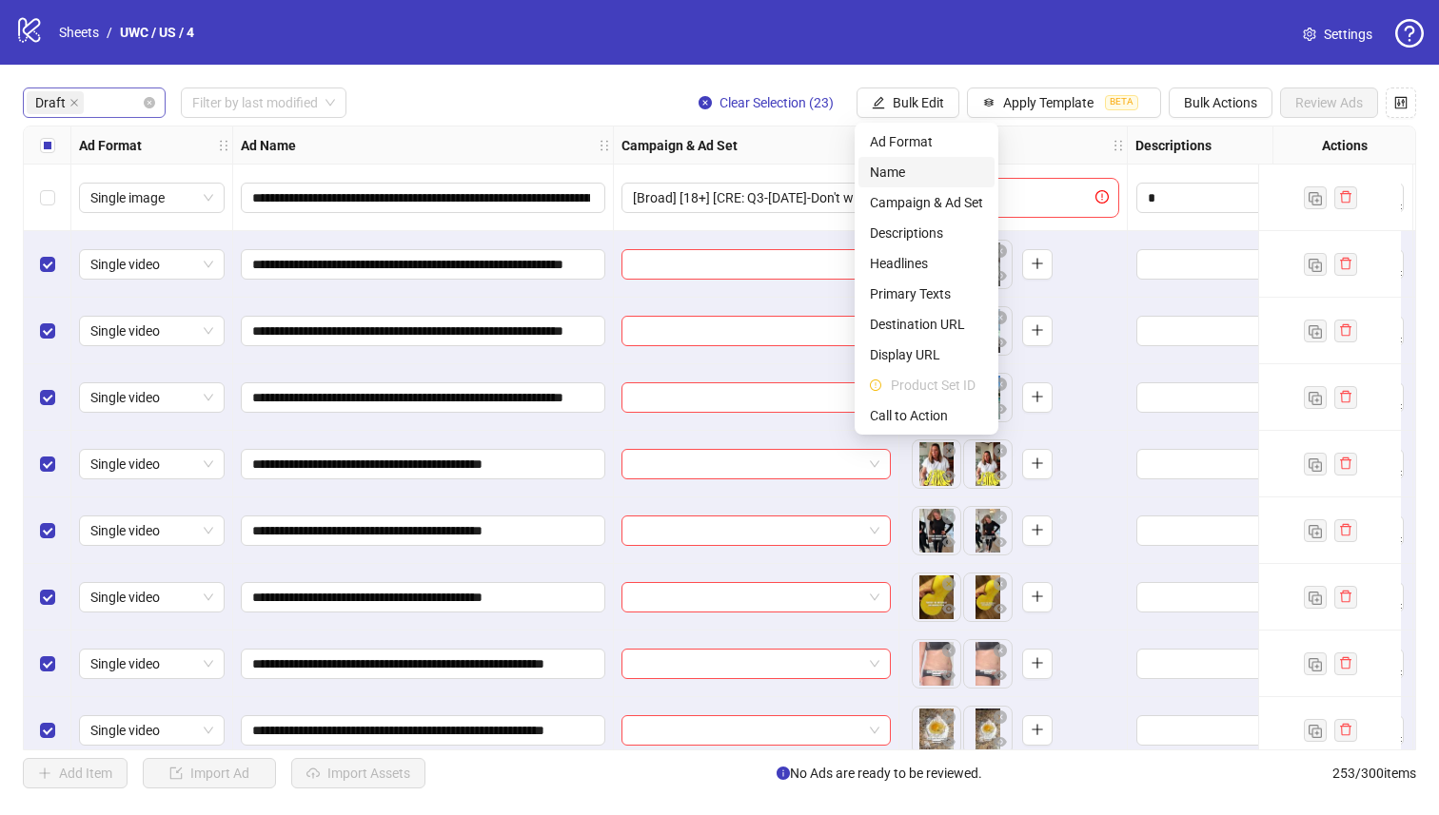
click at [911, 179] on span "Name" at bounding box center [926, 172] width 113 height 21
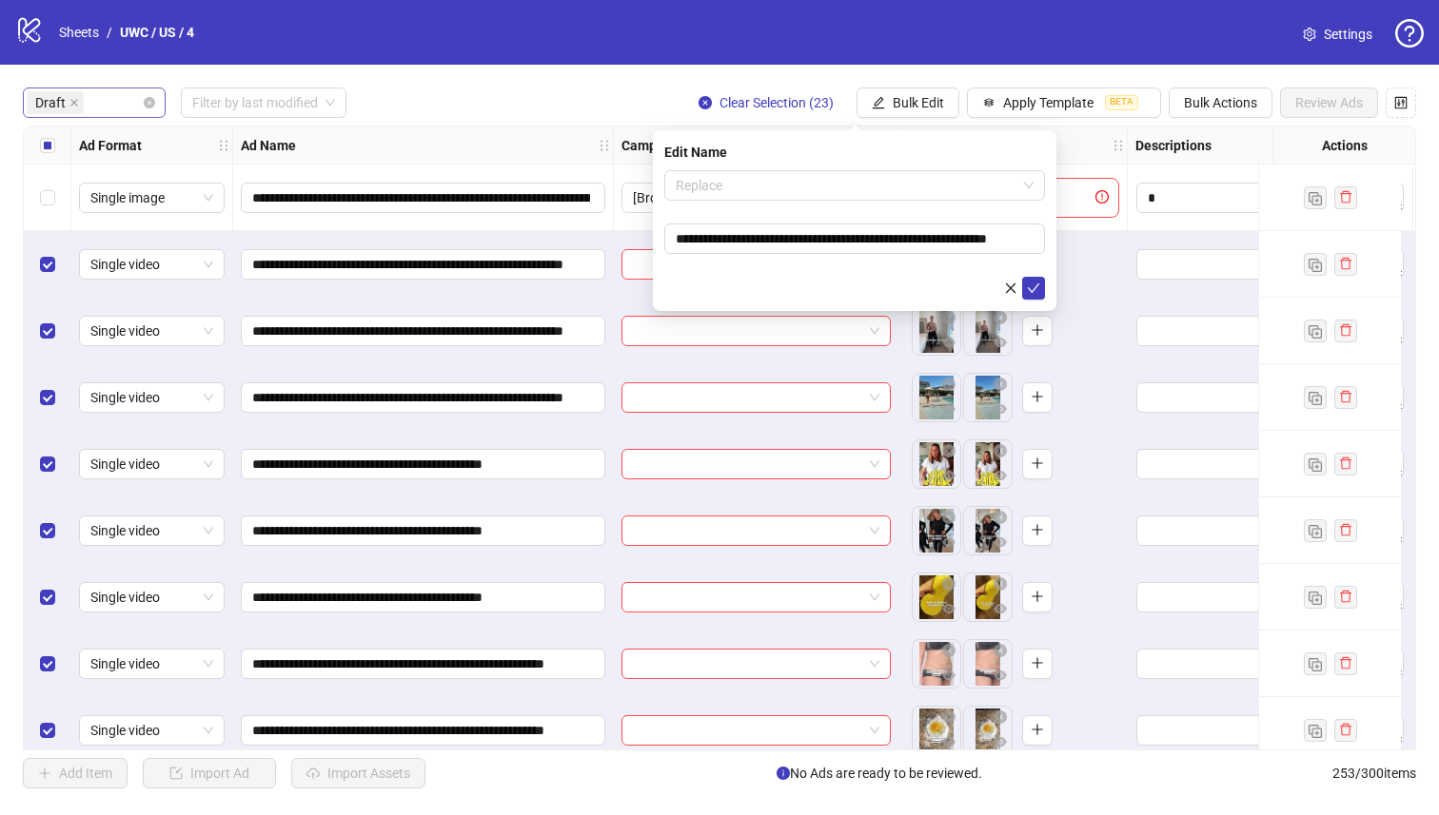
click at [857, 186] on span "Replace" at bounding box center [855, 185] width 358 height 29
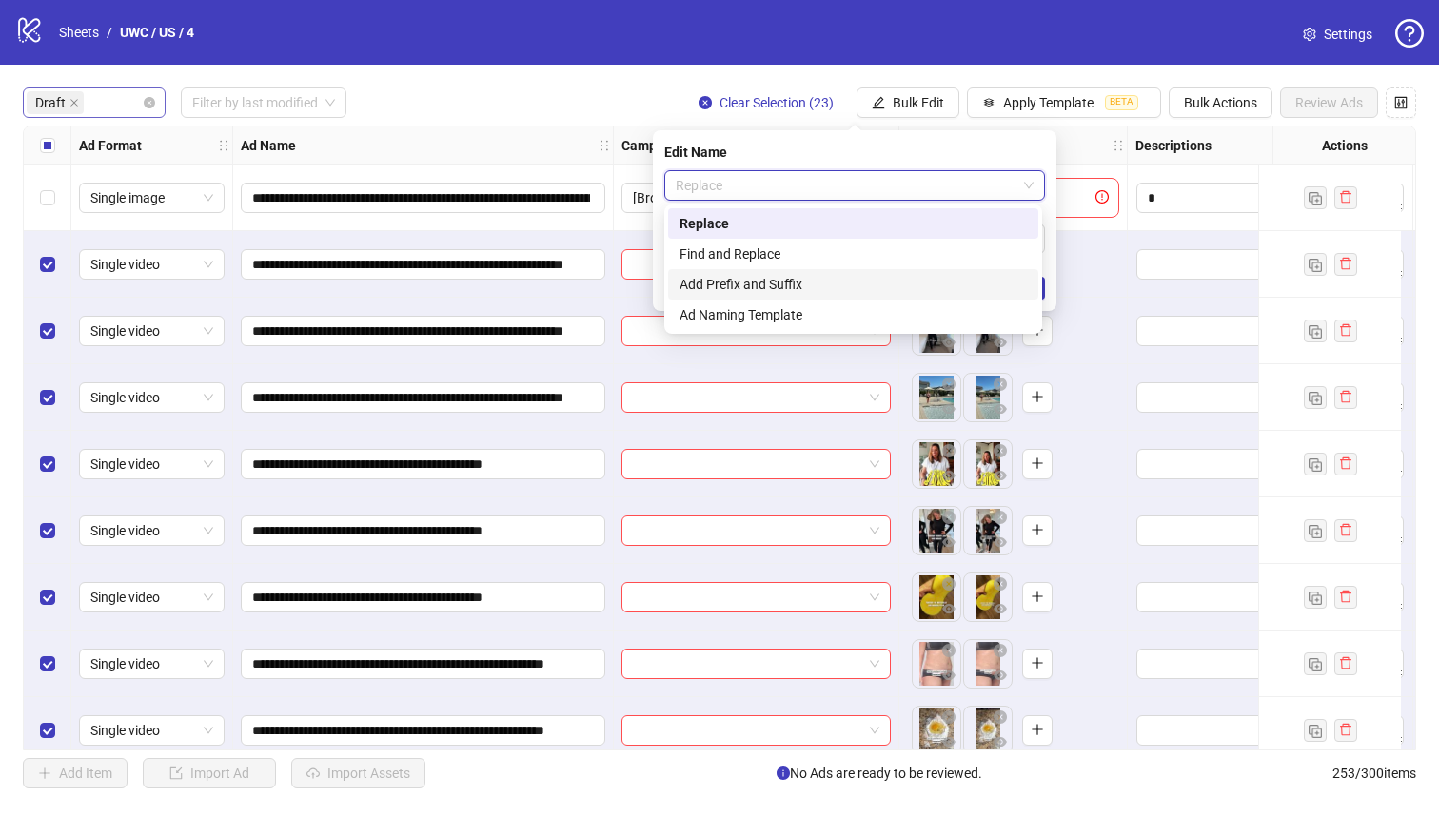
click at [821, 285] on div "Add Prefix and Suffix" at bounding box center [852, 284] width 347 height 21
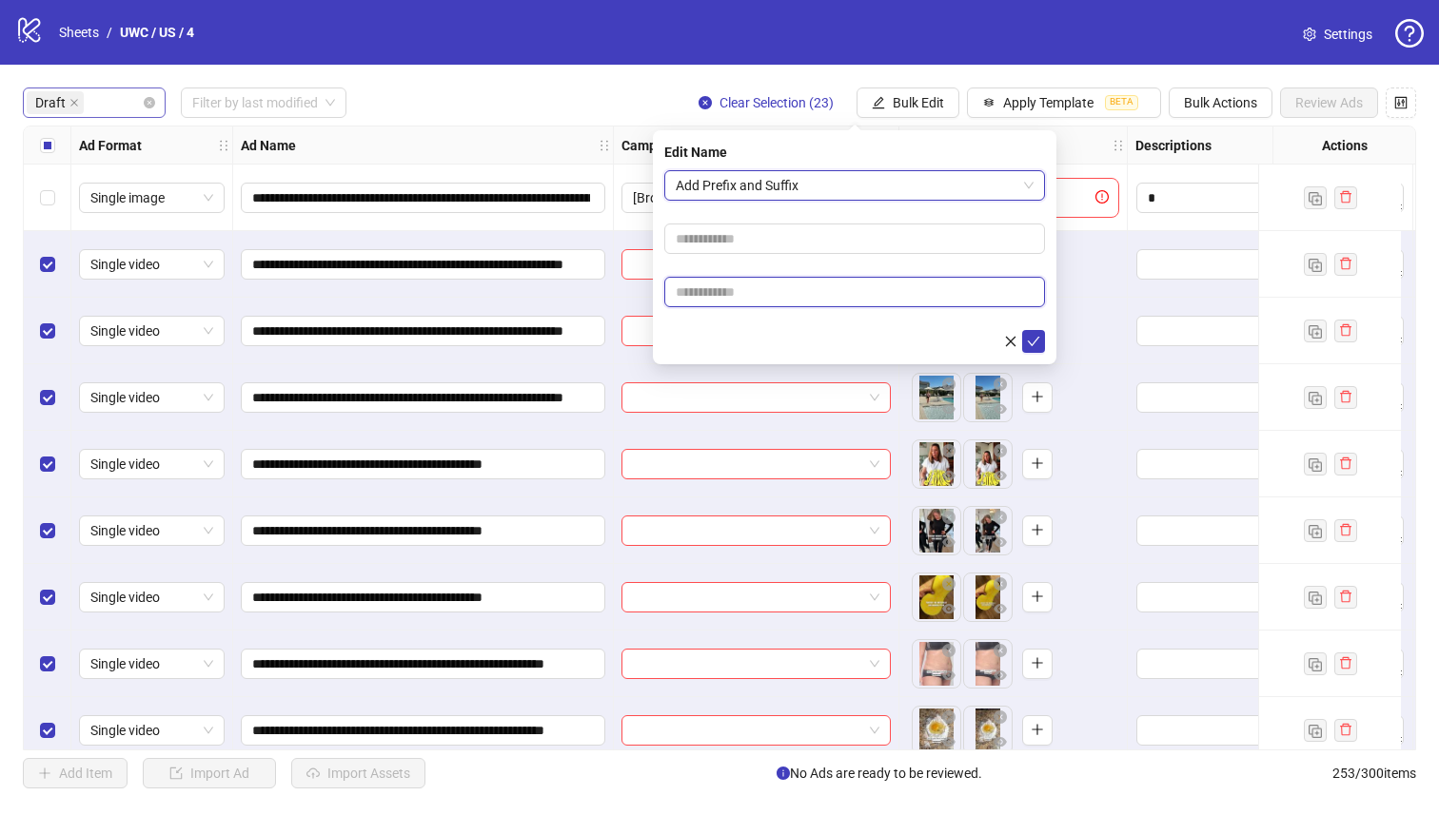
click at [818, 288] on input "text" at bounding box center [854, 292] width 381 height 30
paste input "**********"
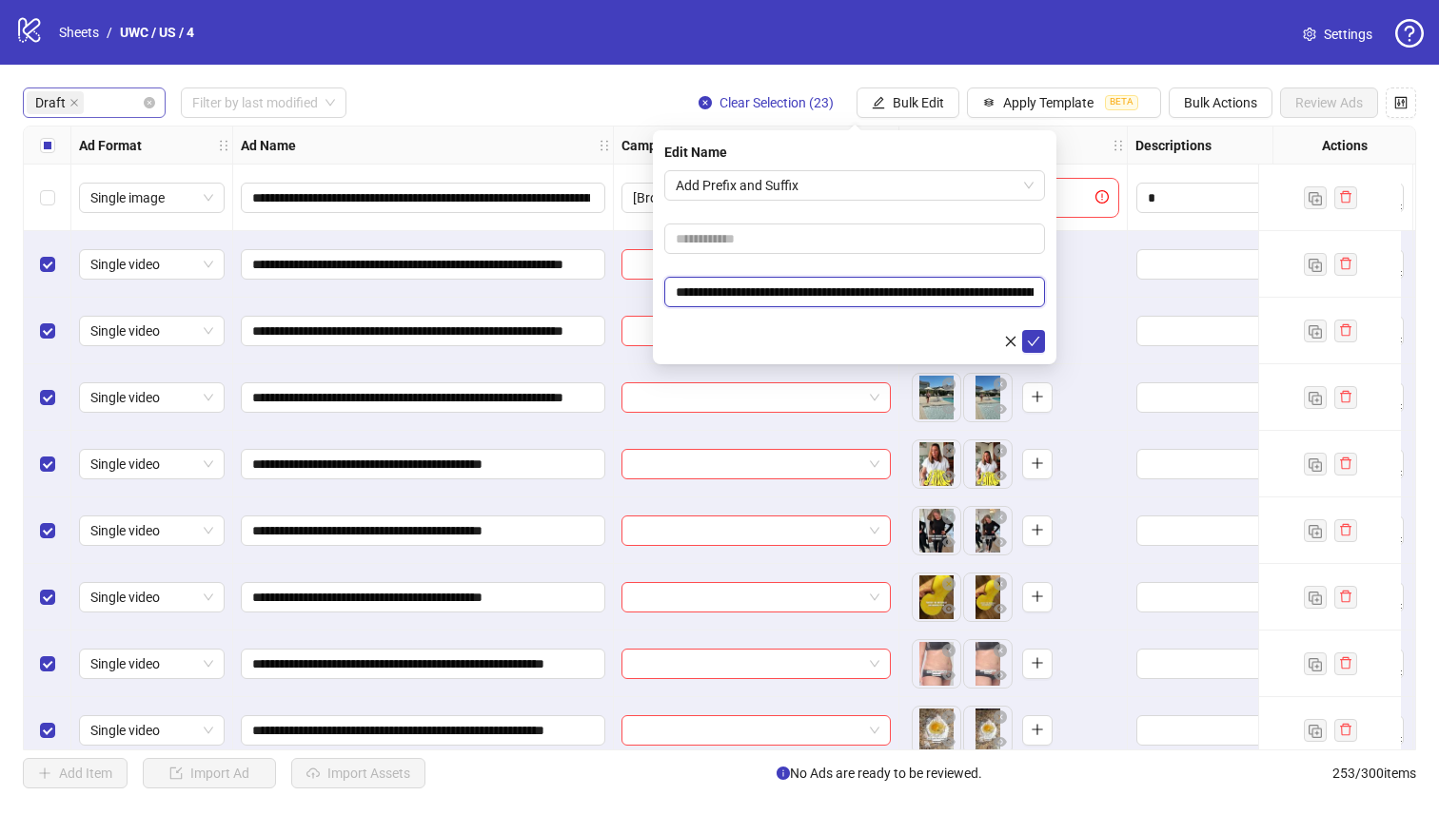
scroll to position [0, 164]
type input "**********"
click at [803, 223] on form "**********" at bounding box center [854, 261] width 381 height 183
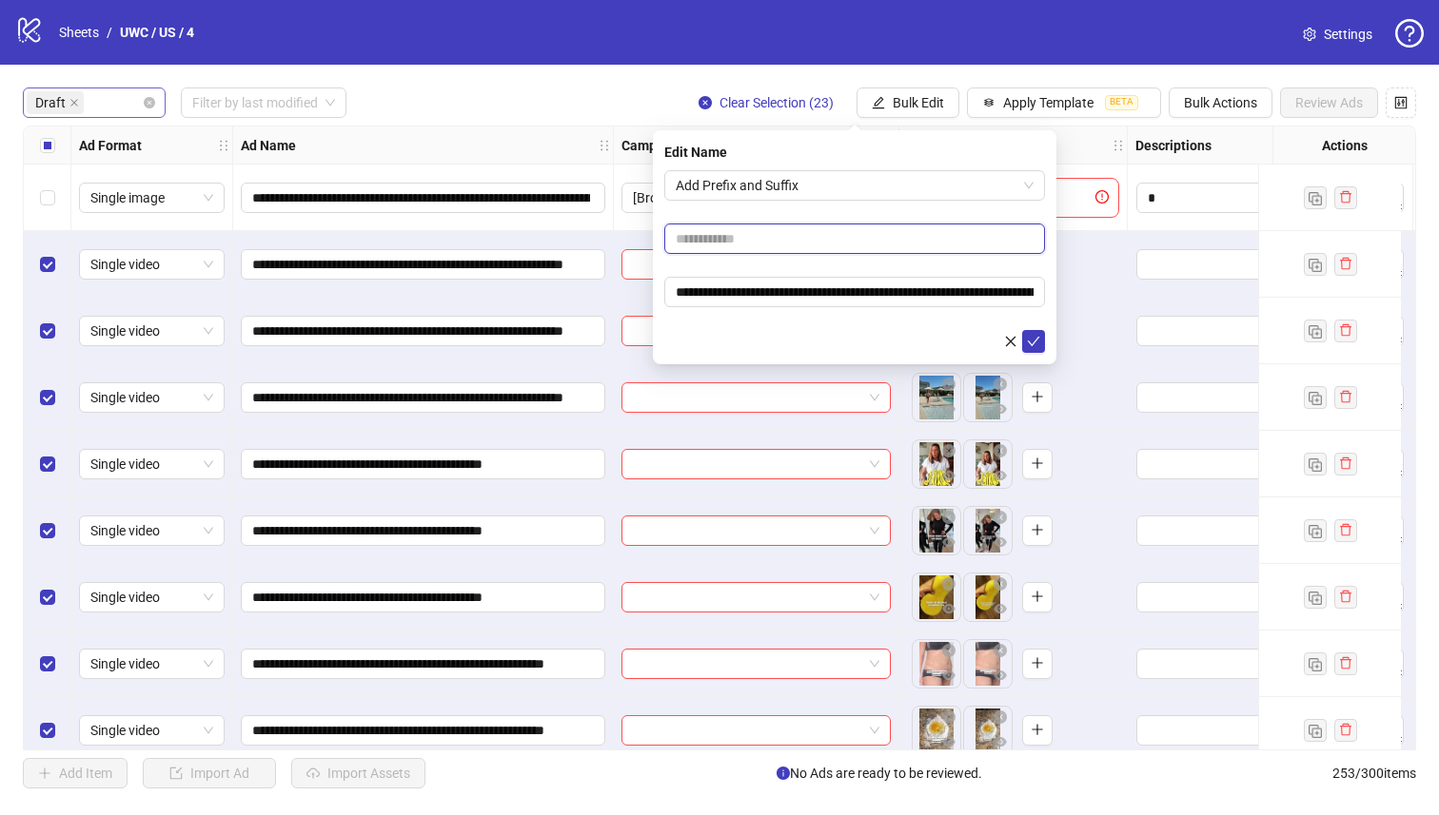
click at [806, 228] on input "text" at bounding box center [854, 239] width 381 height 30
drag, startPoint x: 795, startPoint y: 245, endPoint x: 751, endPoint y: 239, distance: 45.2
click at [751, 239] on input "**********" at bounding box center [854, 239] width 381 height 30
click at [696, 240] on input "**********" at bounding box center [854, 239] width 381 height 30
type input "**********"
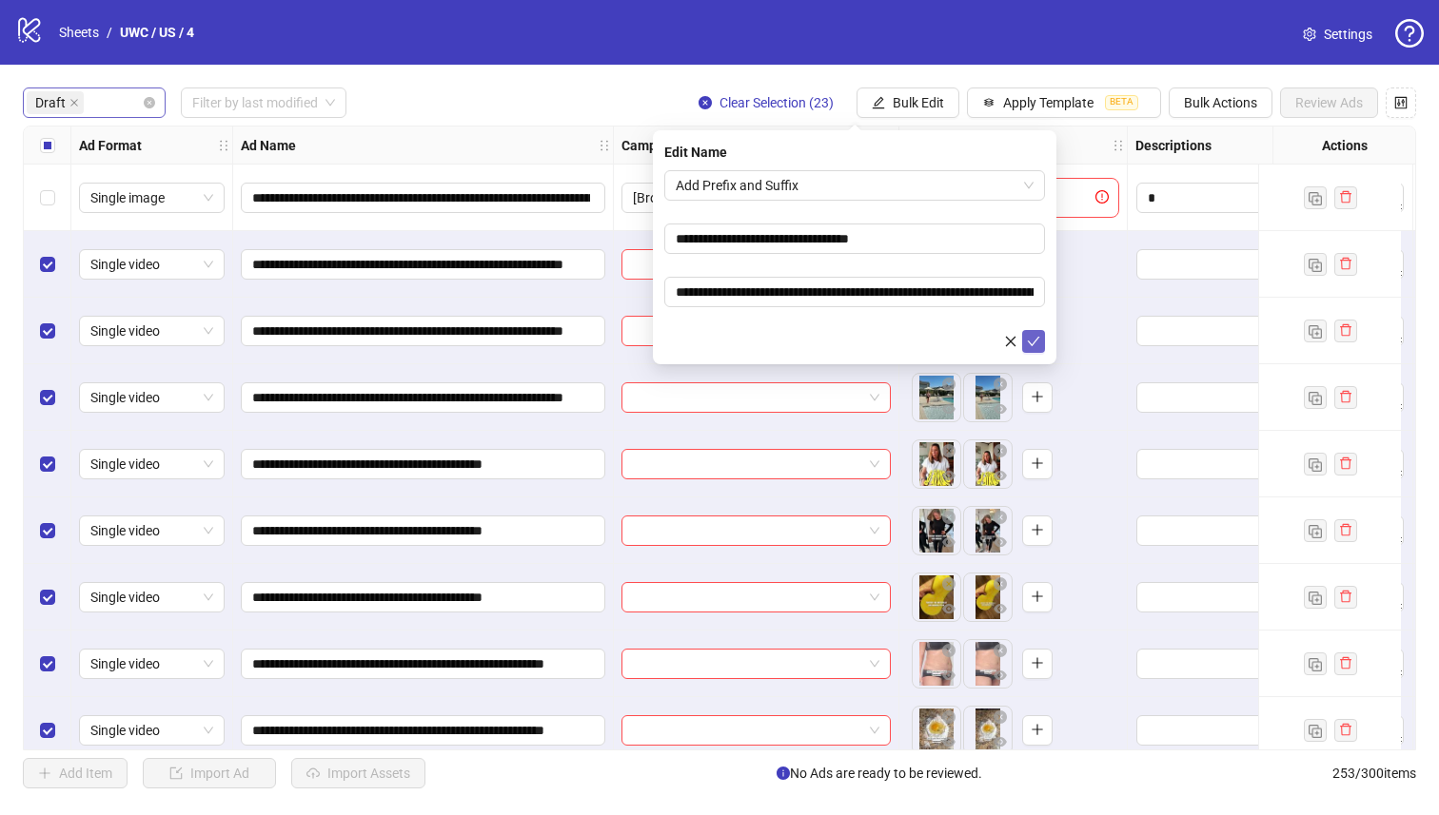
click at [1039, 340] on icon "check" at bounding box center [1033, 341] width 13 height 13
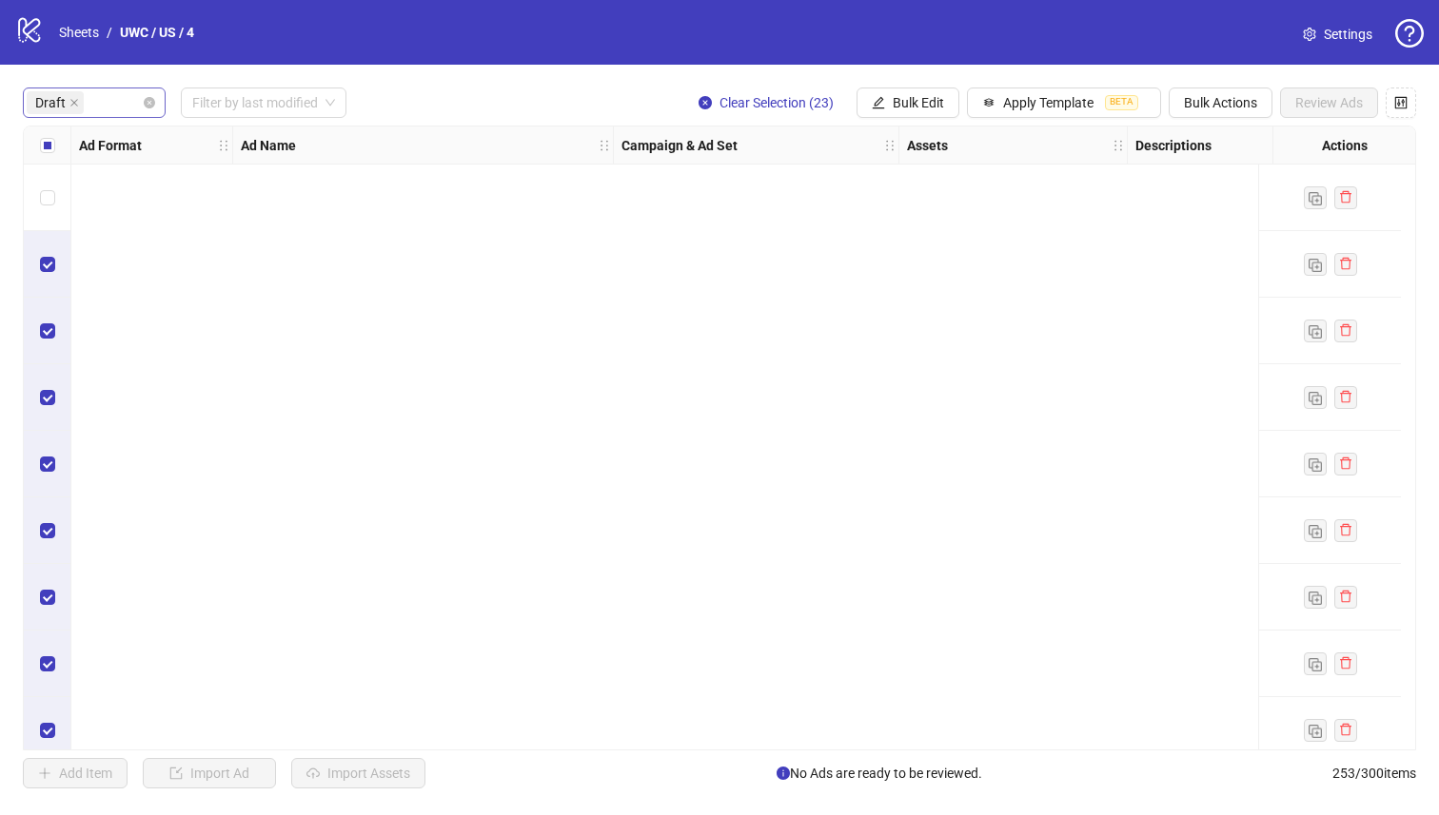
scroll to position [1021, 0]
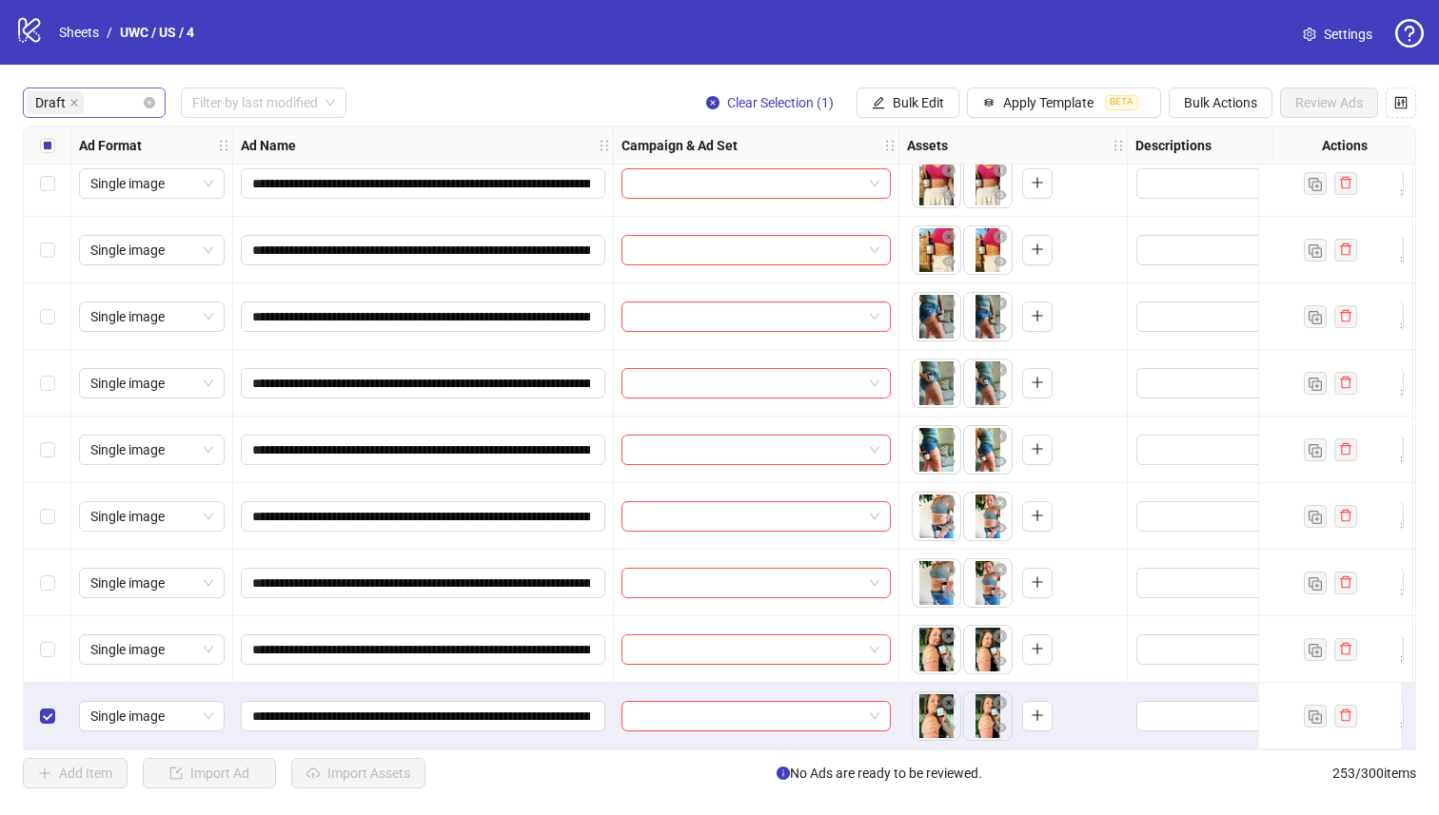
drag, startPoint x: 56, startPoint y: 642, endPoint x: 56, endPoint y: 591, distance: 51.4
click at [56, 642] on div "Select row 23" at bounding box center [48, 650] width 48 height 67
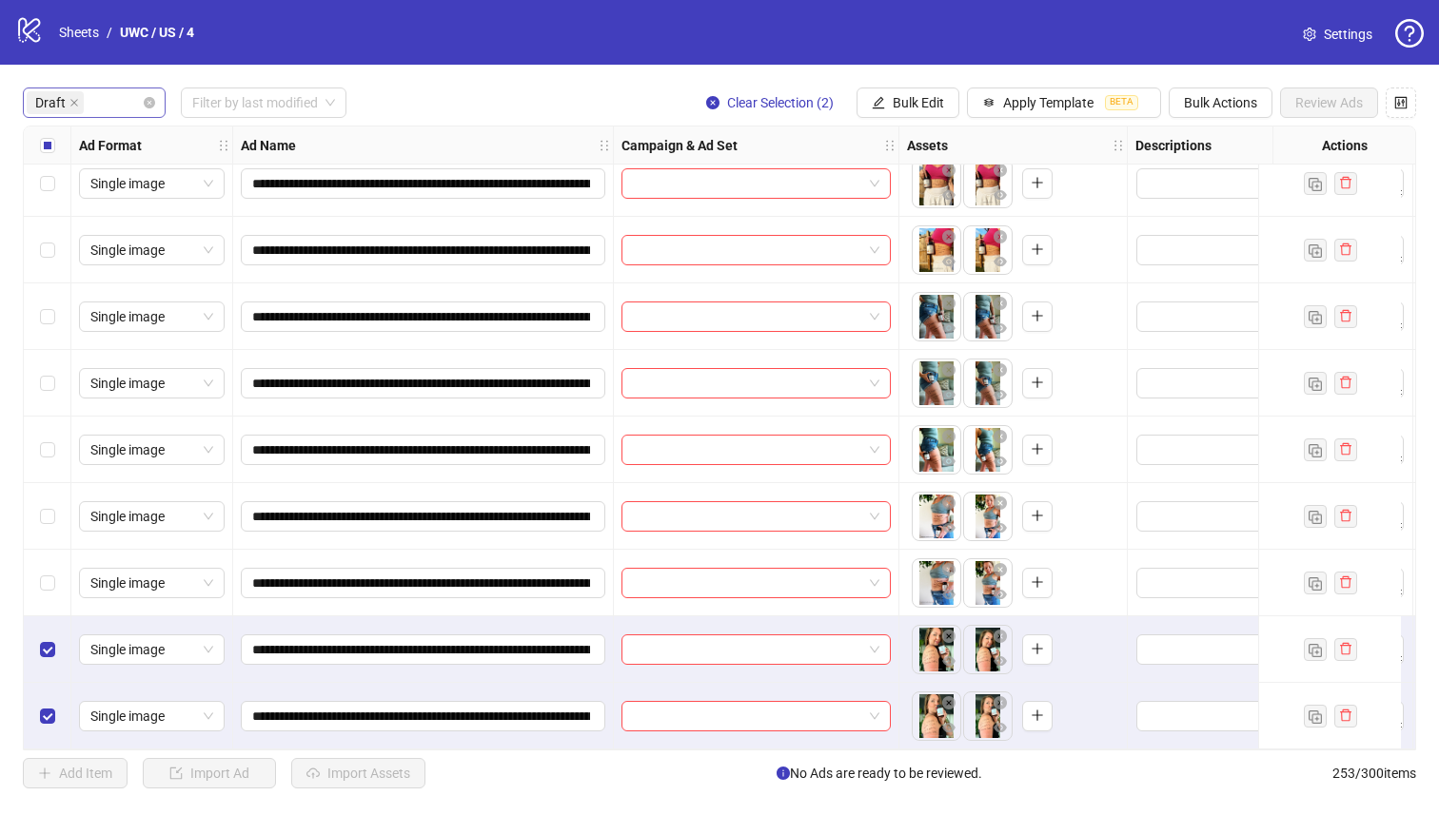
click at [59, 582] on div "Select row 22" at bounding box center [48, 583] width 48 height 67
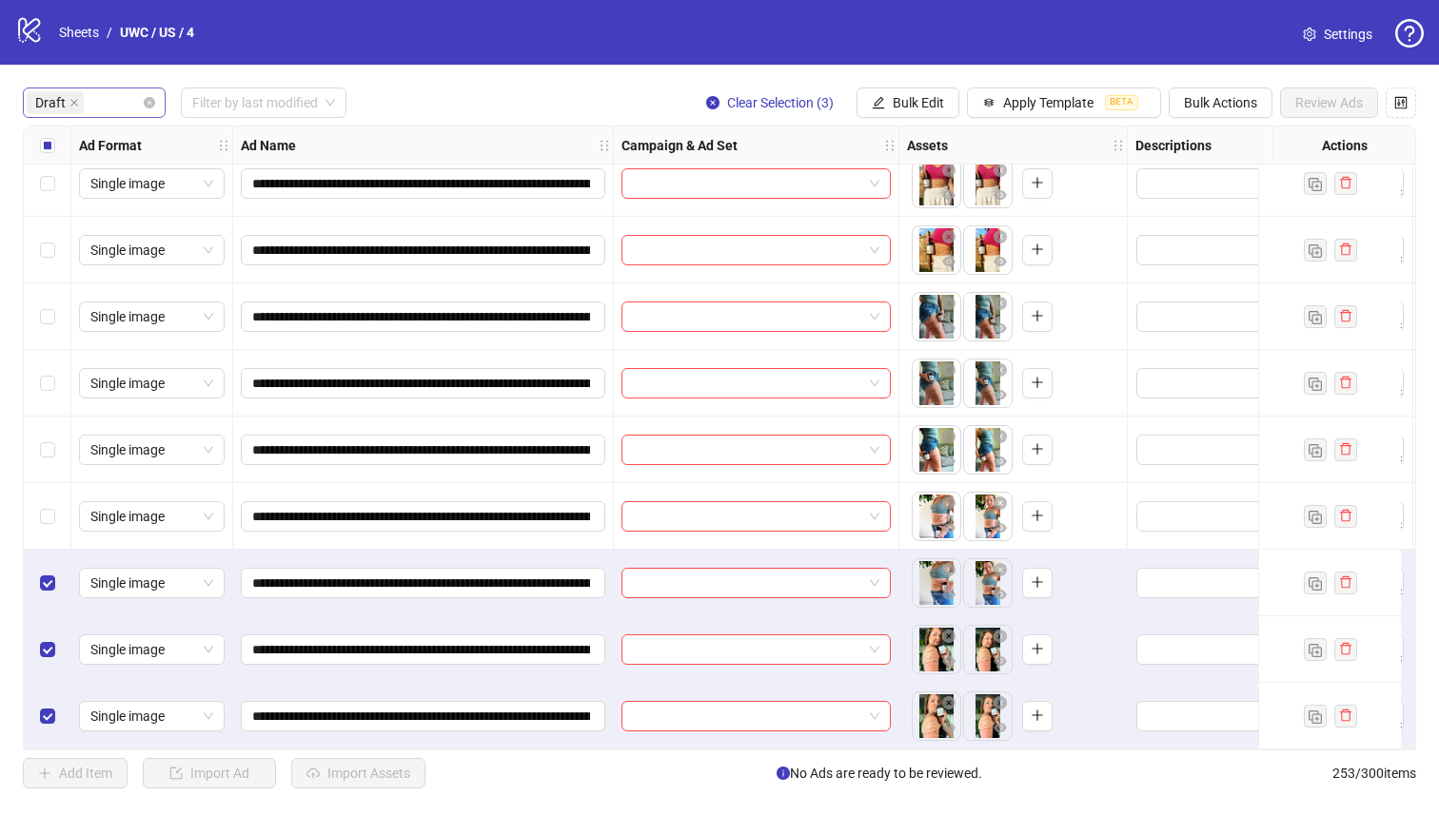
click at [70, 515] on div "Select row 21" at bounding box center [48, 516] width 48 height 67
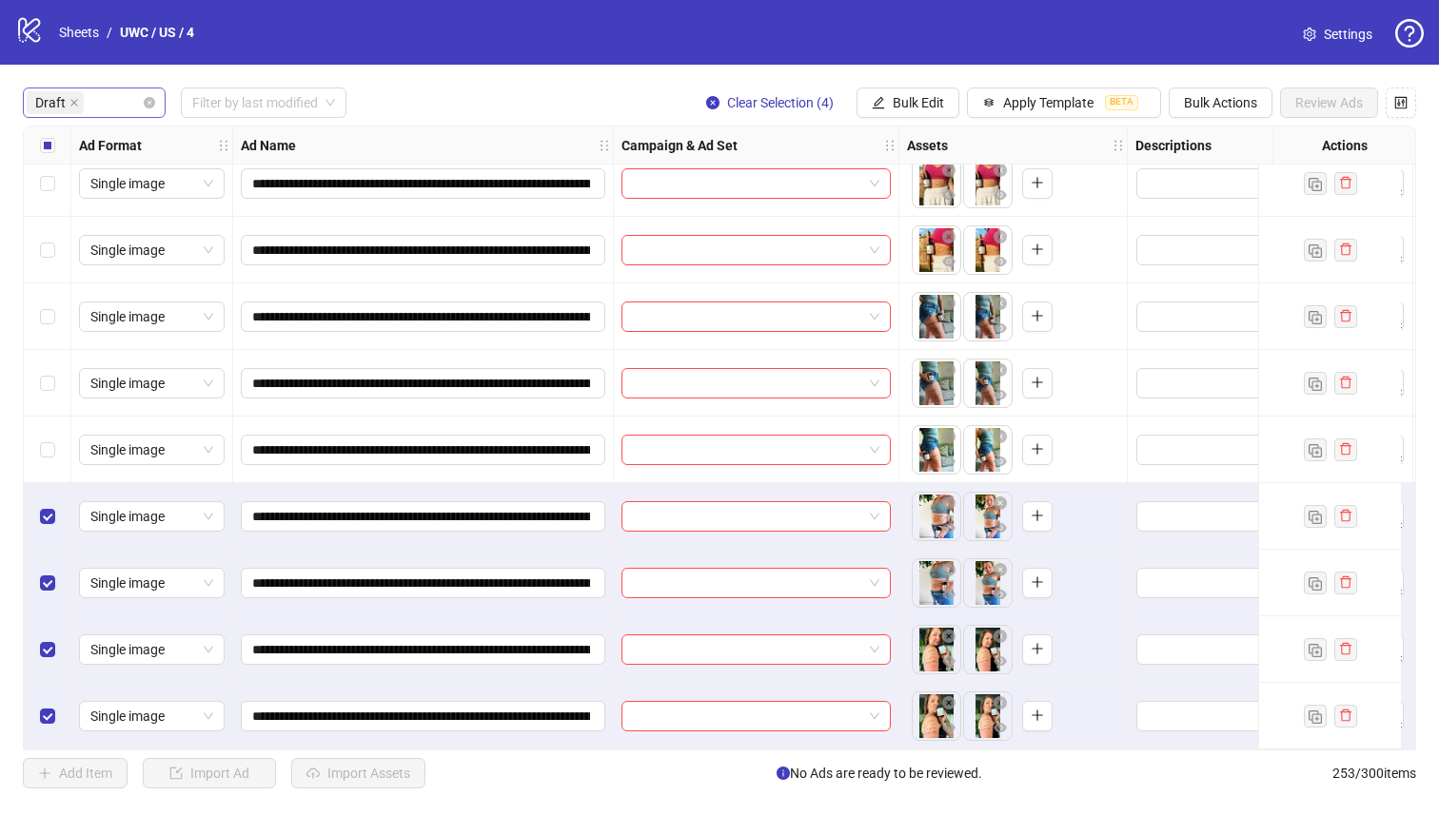
scroll to position [836, 0]
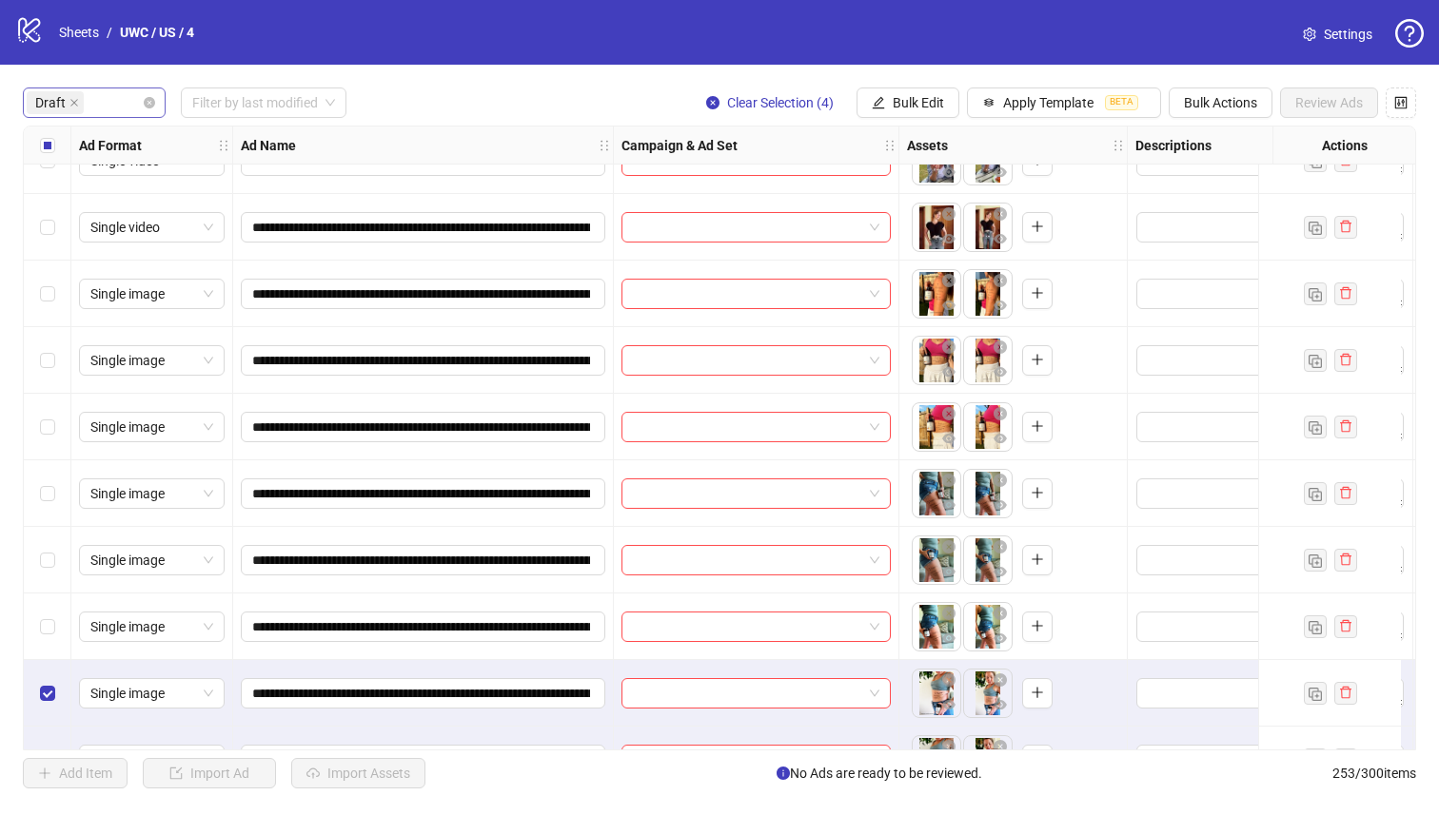
click at [55, 635] on div "Select row 20" at bounding box center [48, 627] width 48 height 67
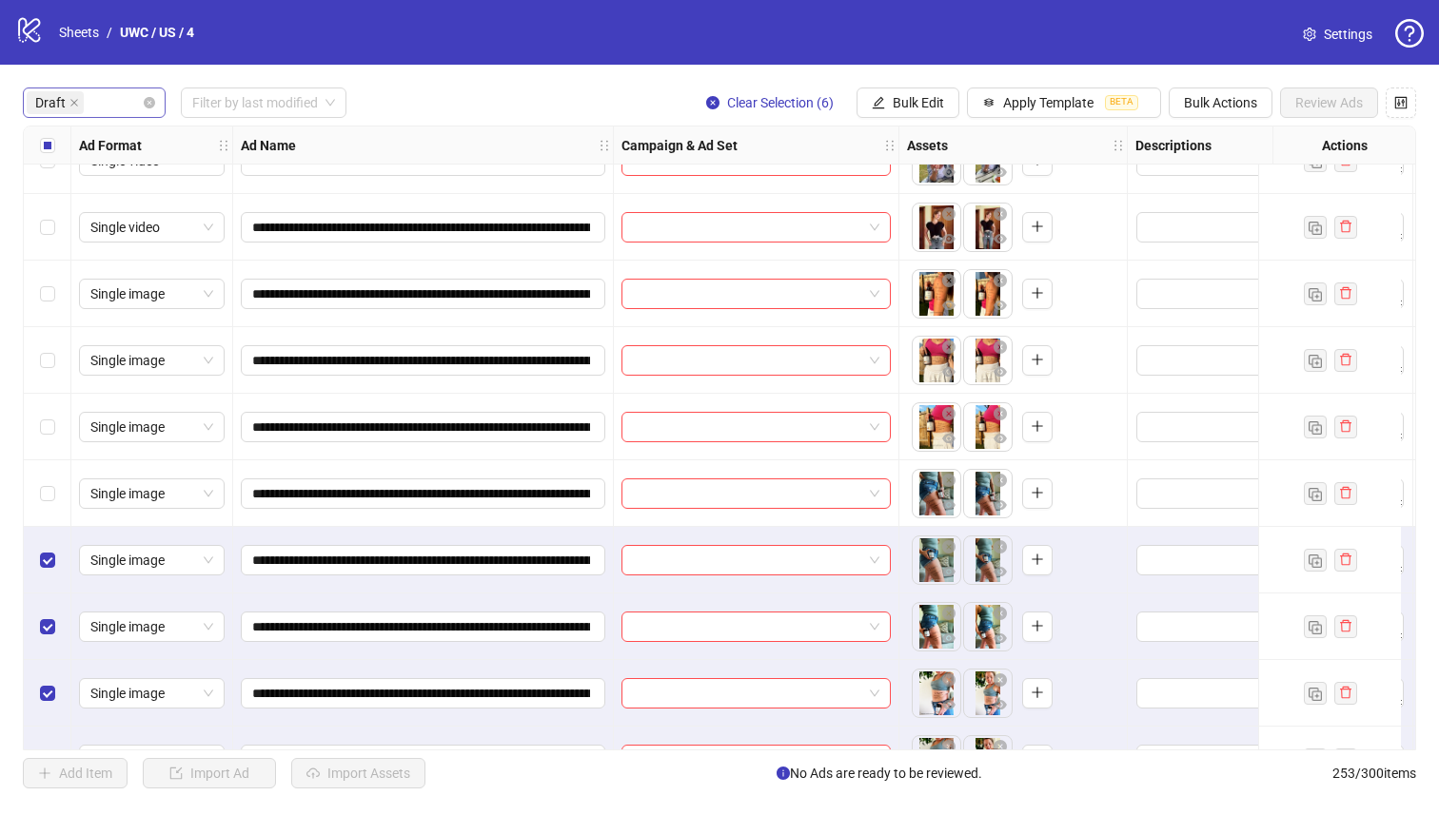
click at [57, 512] on div "Select row 18" at bounding box center [48, 494] width 48 height 67
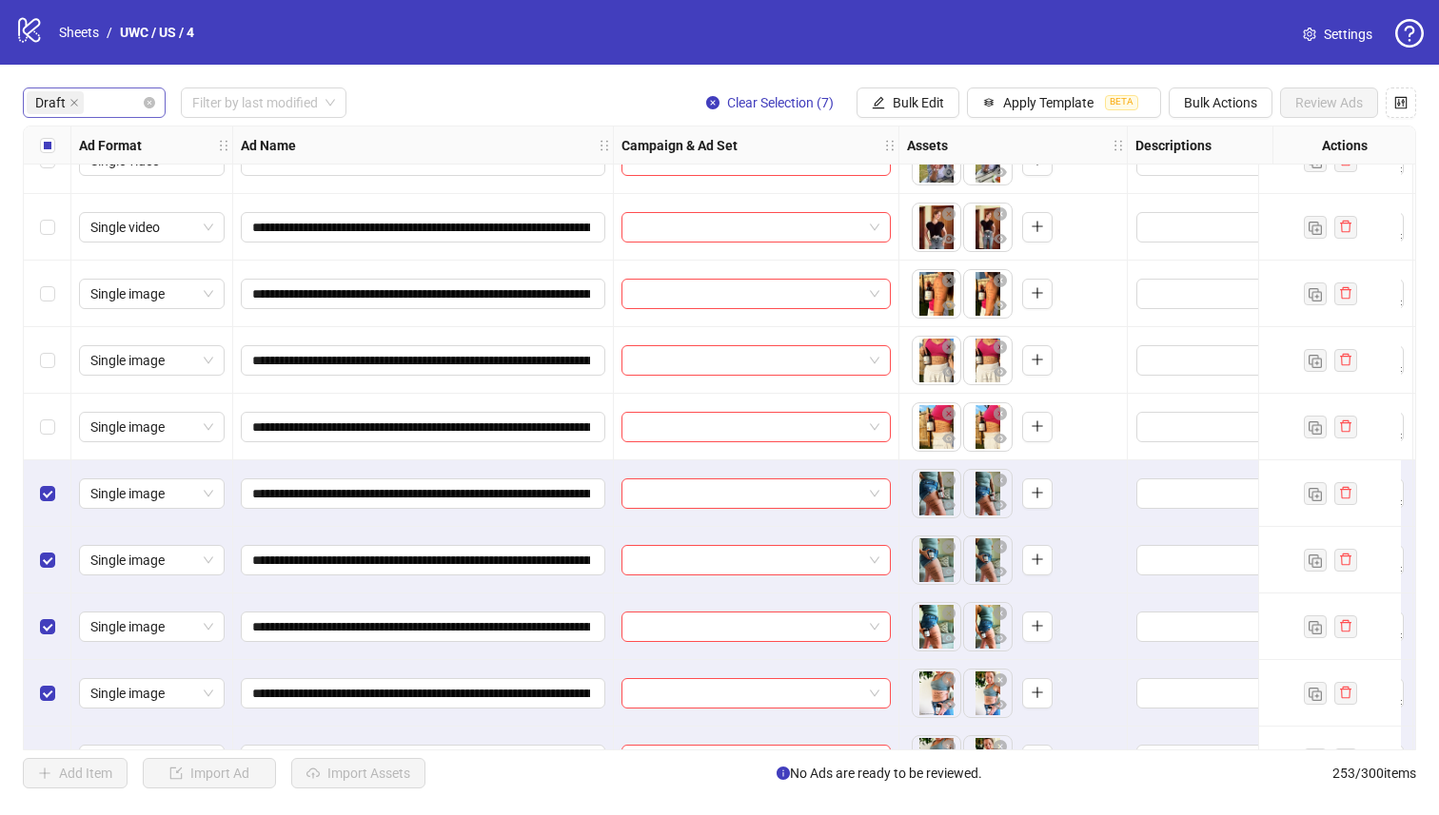
click at [59, 452] on div "Select row 17" at bounding box center [48, 427] width 48 height 67
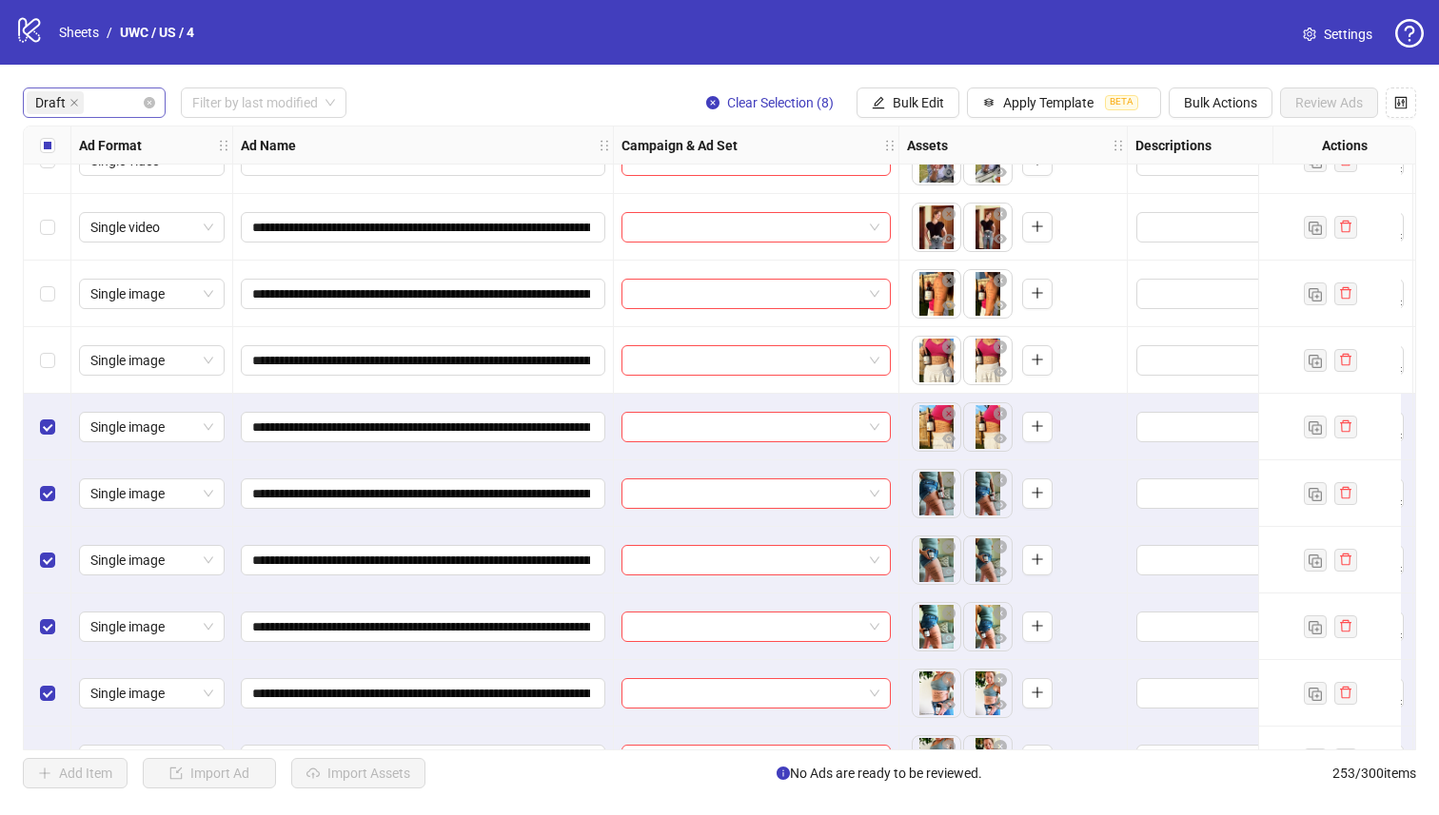
click at [64, 378] on div "Select row 16" at bounding box center [48, 360] width 48 height 67
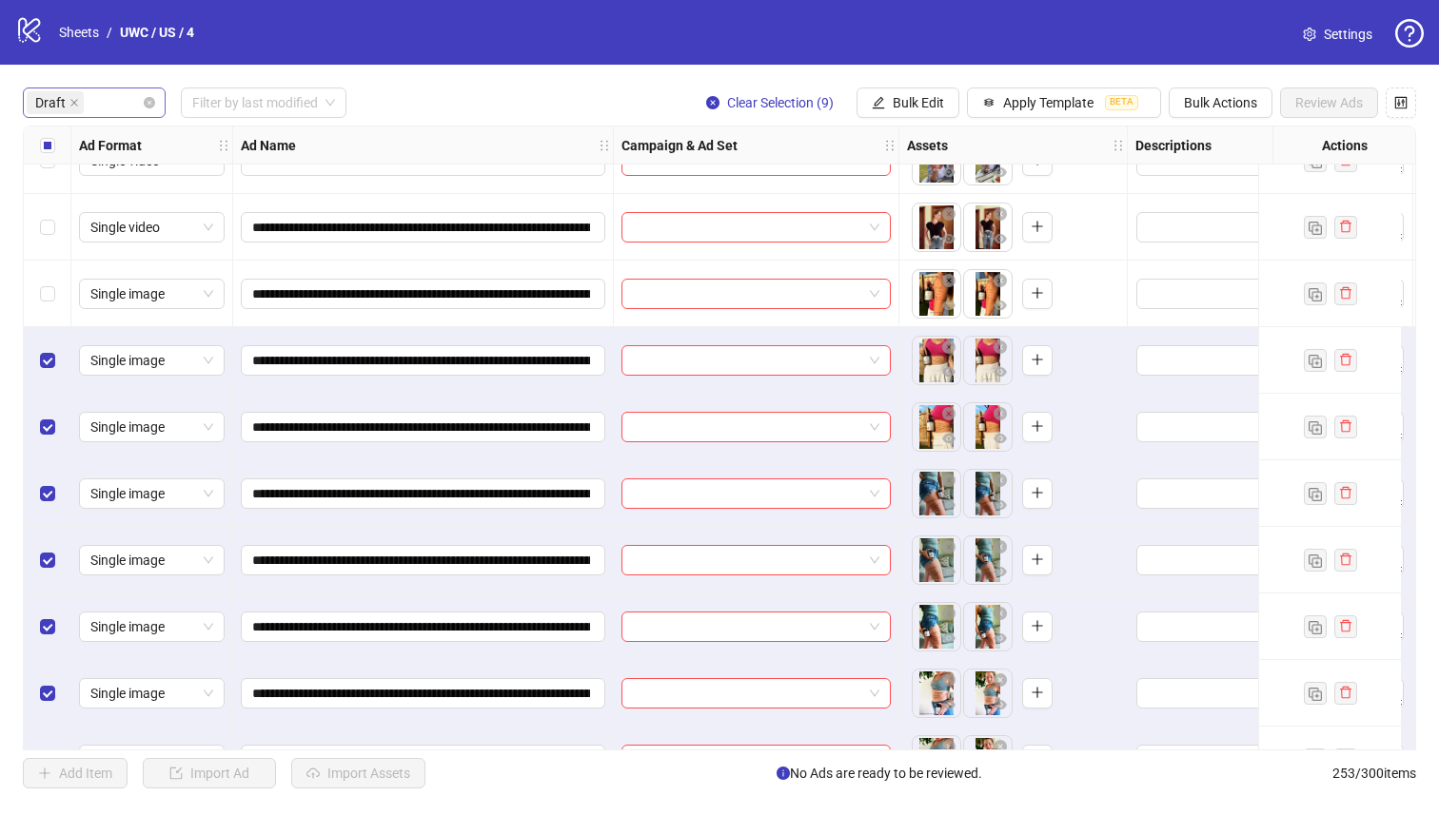
click at [66, 313] on div "Select row 15" at bounding box center [48, 294] width 48 height 67
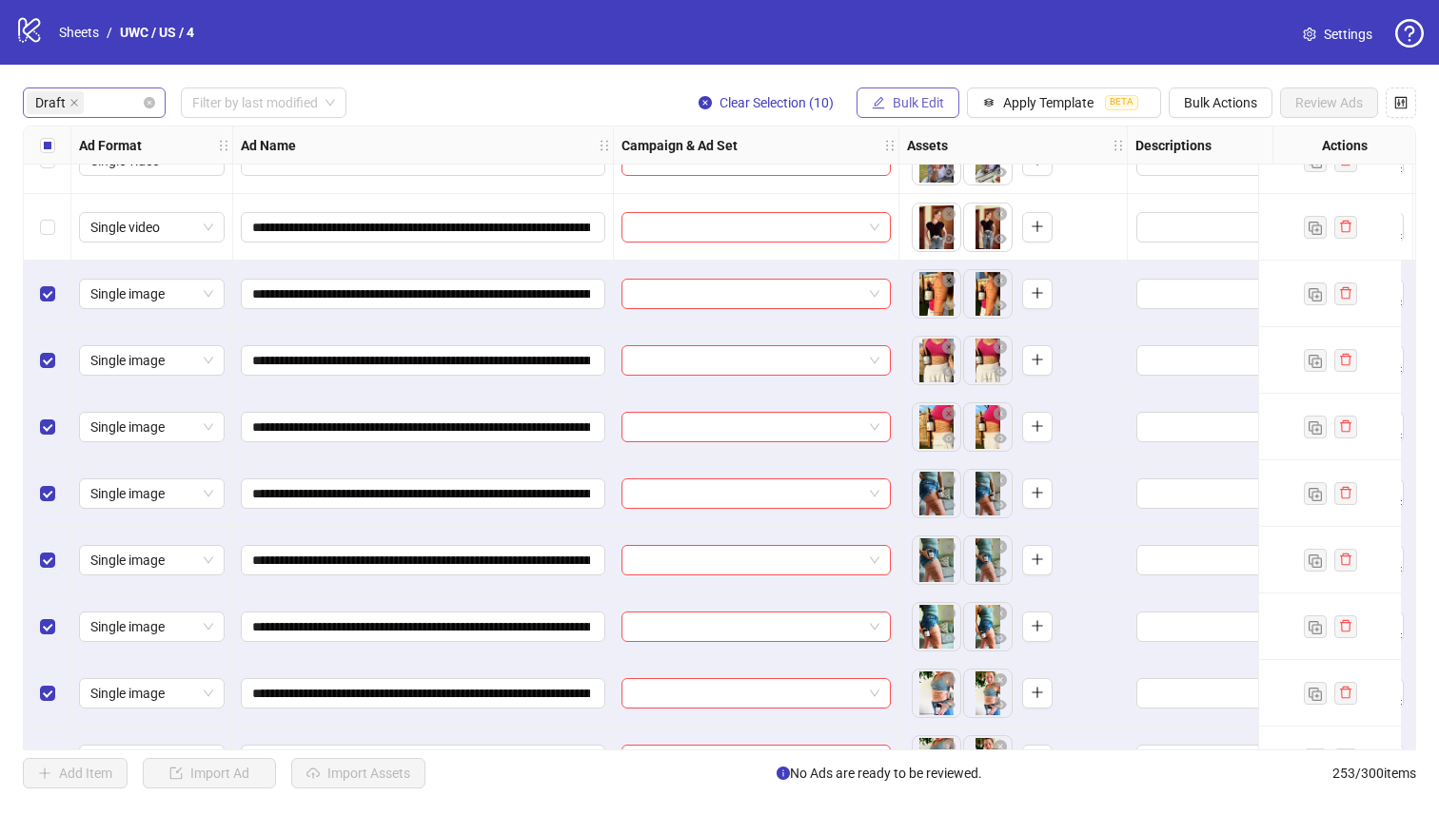
click at [942, 104] on button "Bulk Edit" at bounding box center [907, 103] width 103 height 30
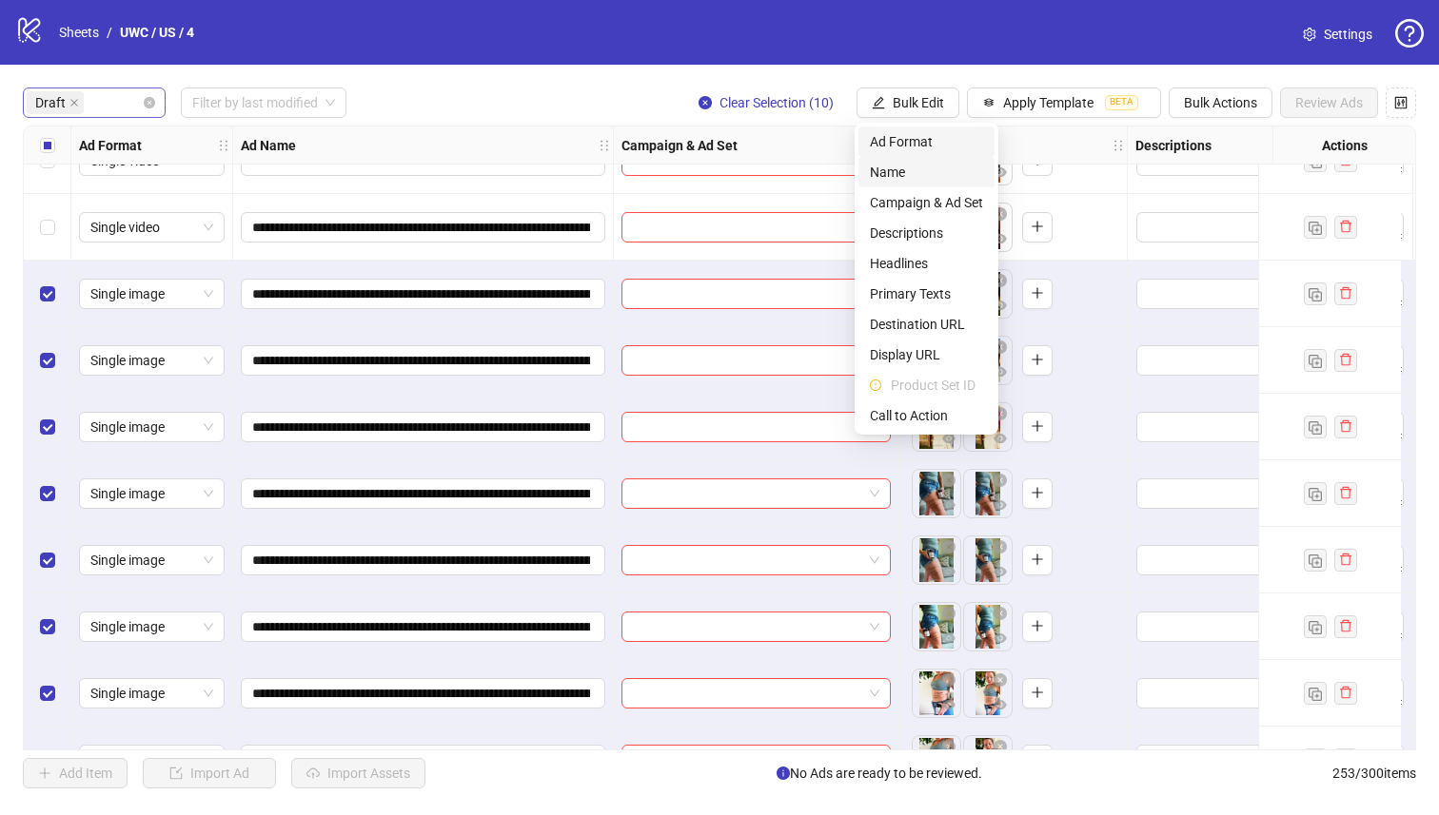
click at [922, 182] on span "Name" at bounding box center [926, 172] width 113 height 21
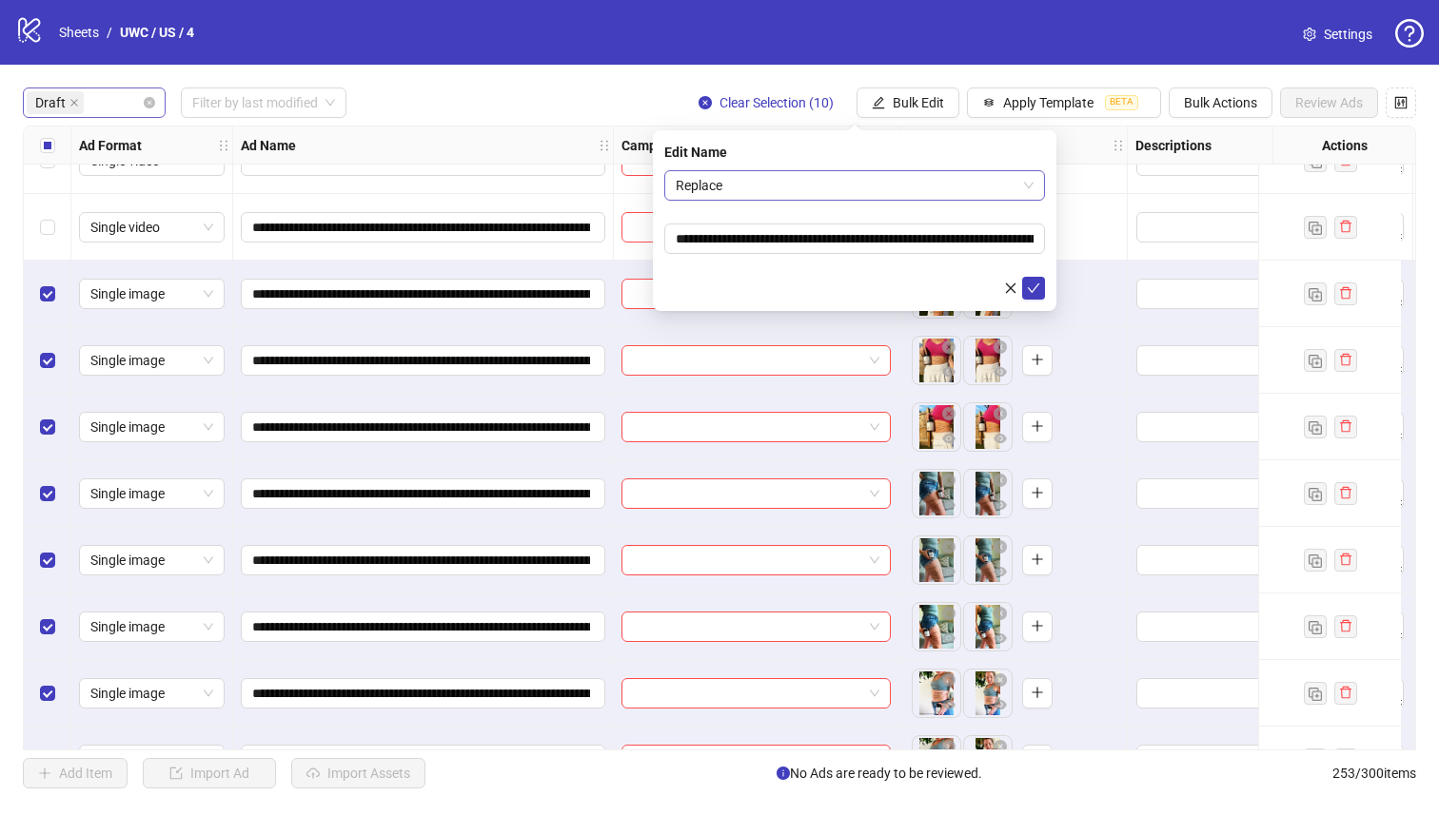
click at [845, 179] on span "Replace" at bounding box center [855, 185] width 358 height 29
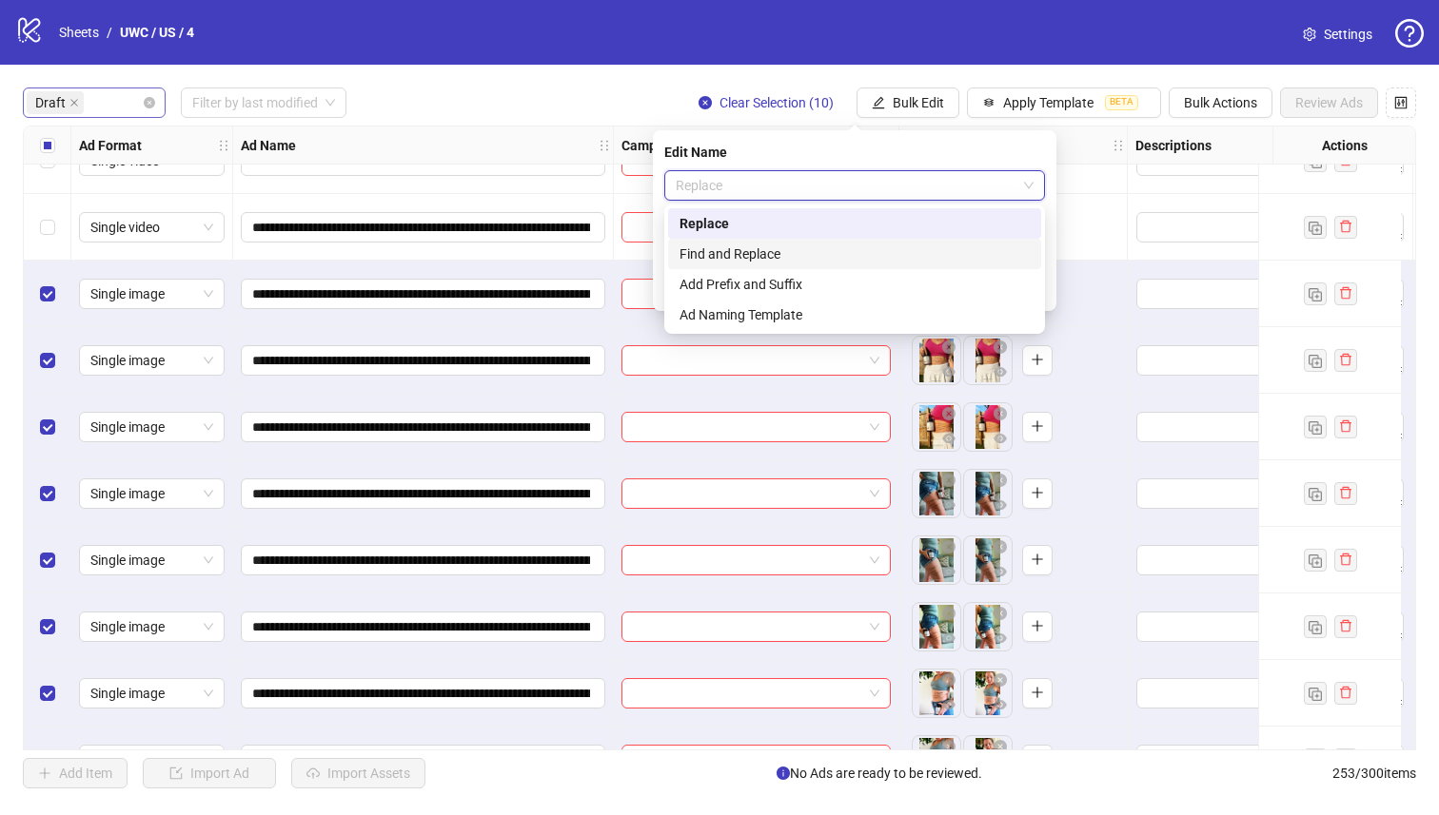
click at [843, 244] on div "Find and Replace" at bounding box center [854, 254] width 350 height 21
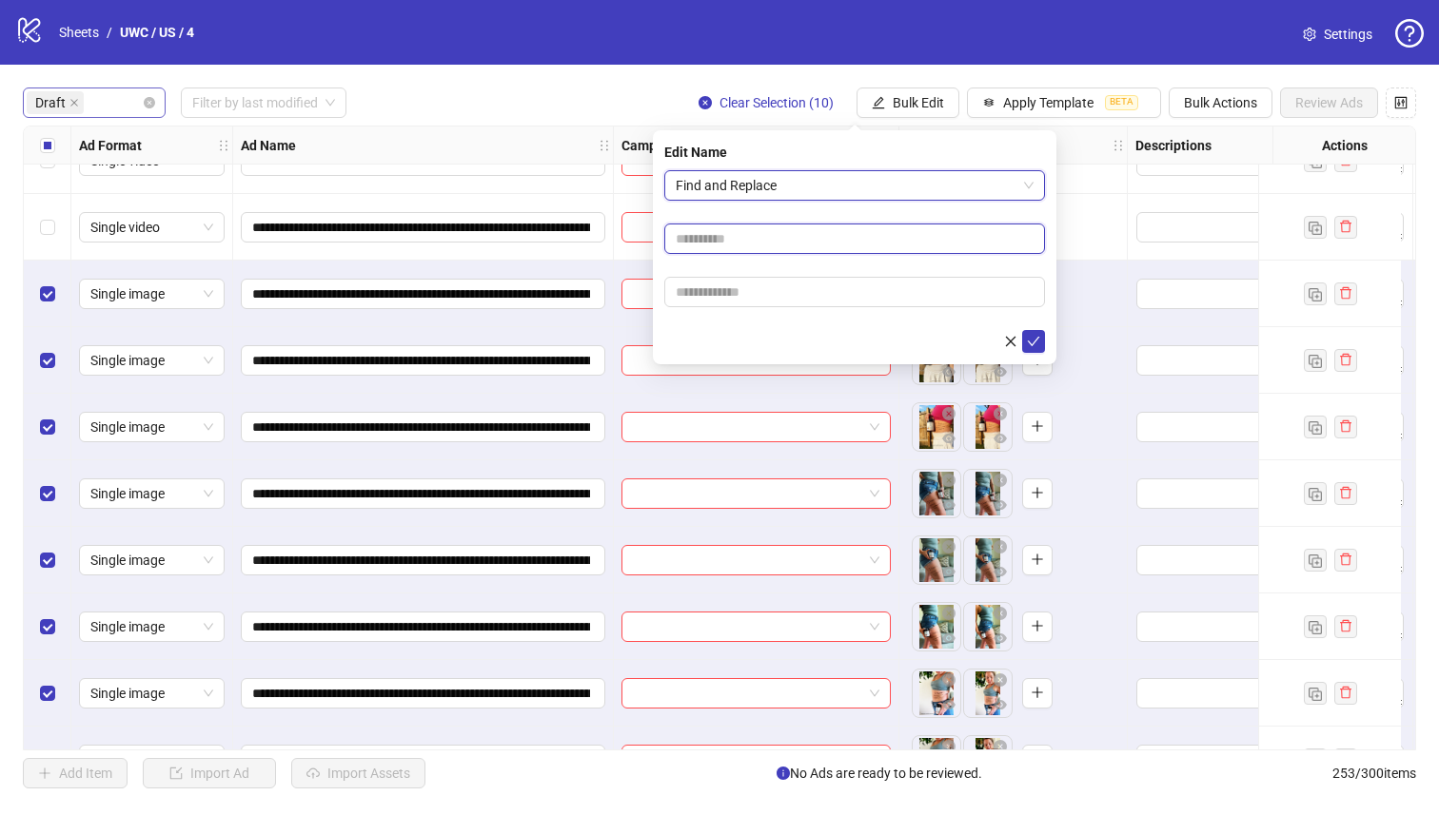
click at [833, 240] on input "text" at bounding box center [854, 239] width 381 height 30
type input "***"
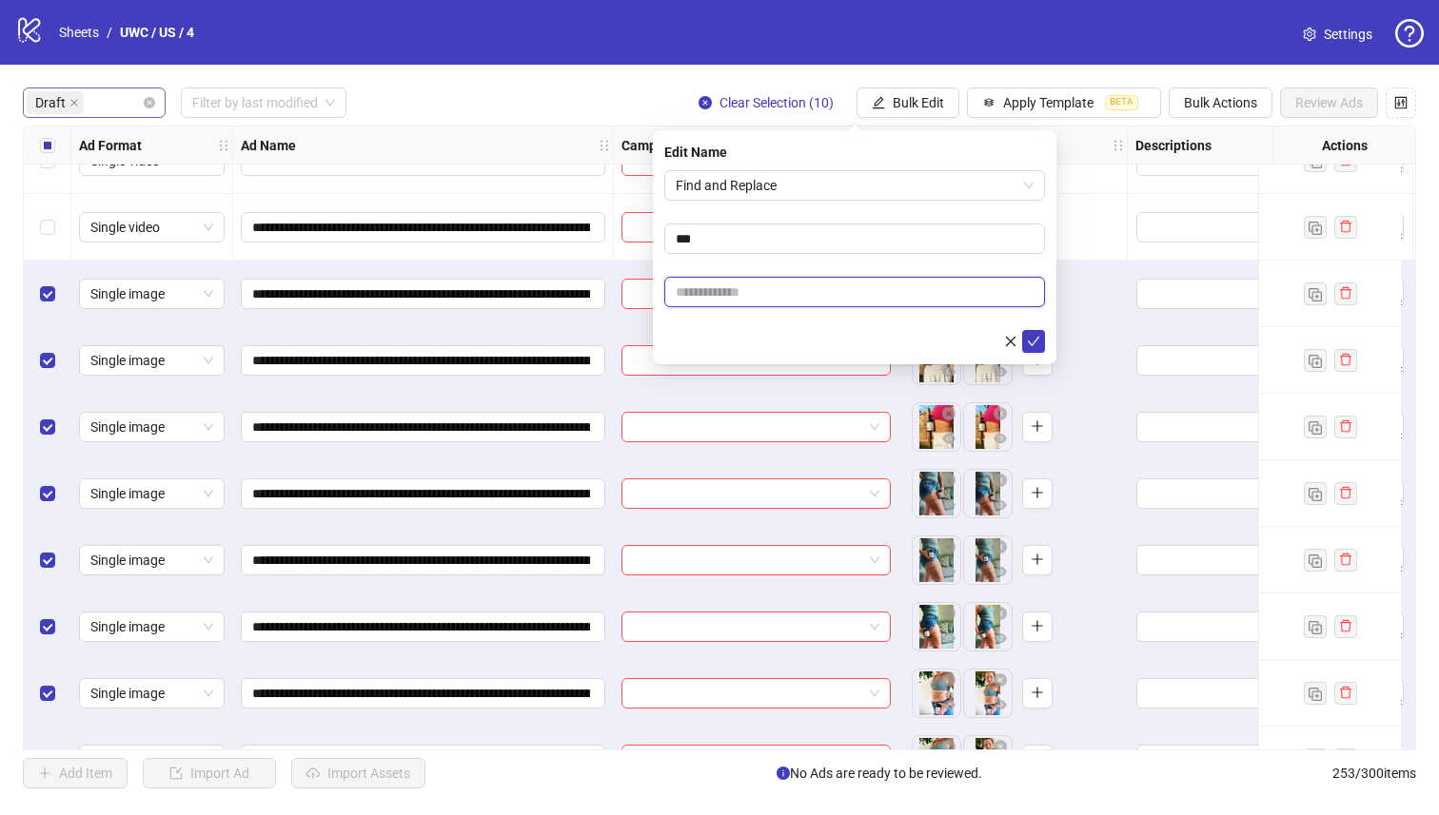
click at [833, 300] on input "text" at bounding box center [854, 292] width 381 height 30
type input "******"
click at [1041, 341] on button "submit" at bounding box center [1033, 341] width 23 height 23
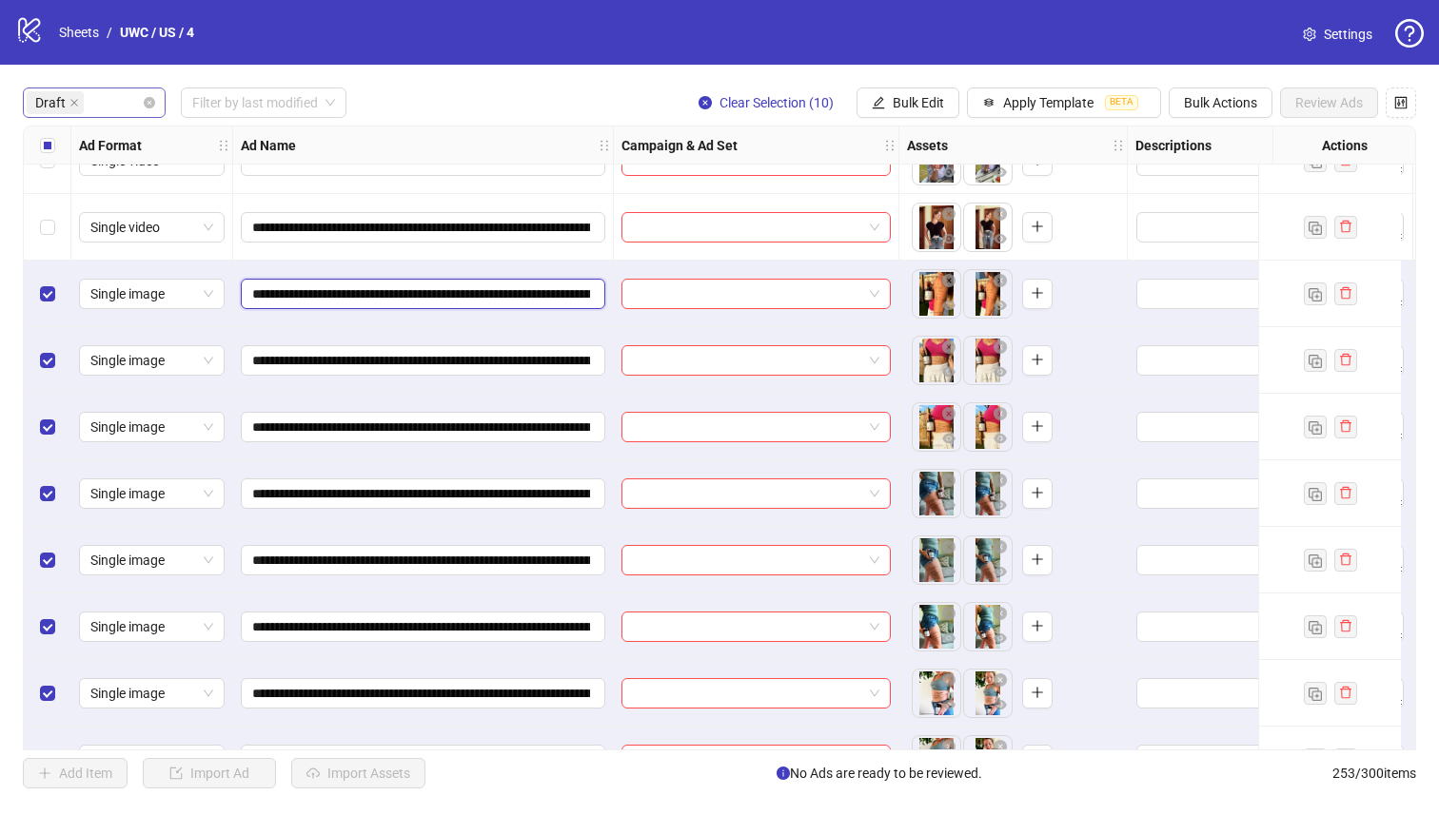
drag, startPoint x: 390, startPoint y: 296, endPoint x: 343, endPoint y: 300, distance: 47.7
click at [343, 300] on input "**********" at bounding box center [421, 294] width 338 height 21
click at [906, 104] on span "Bulk Edit" at bounding box center [917, 102] width 51 height 15
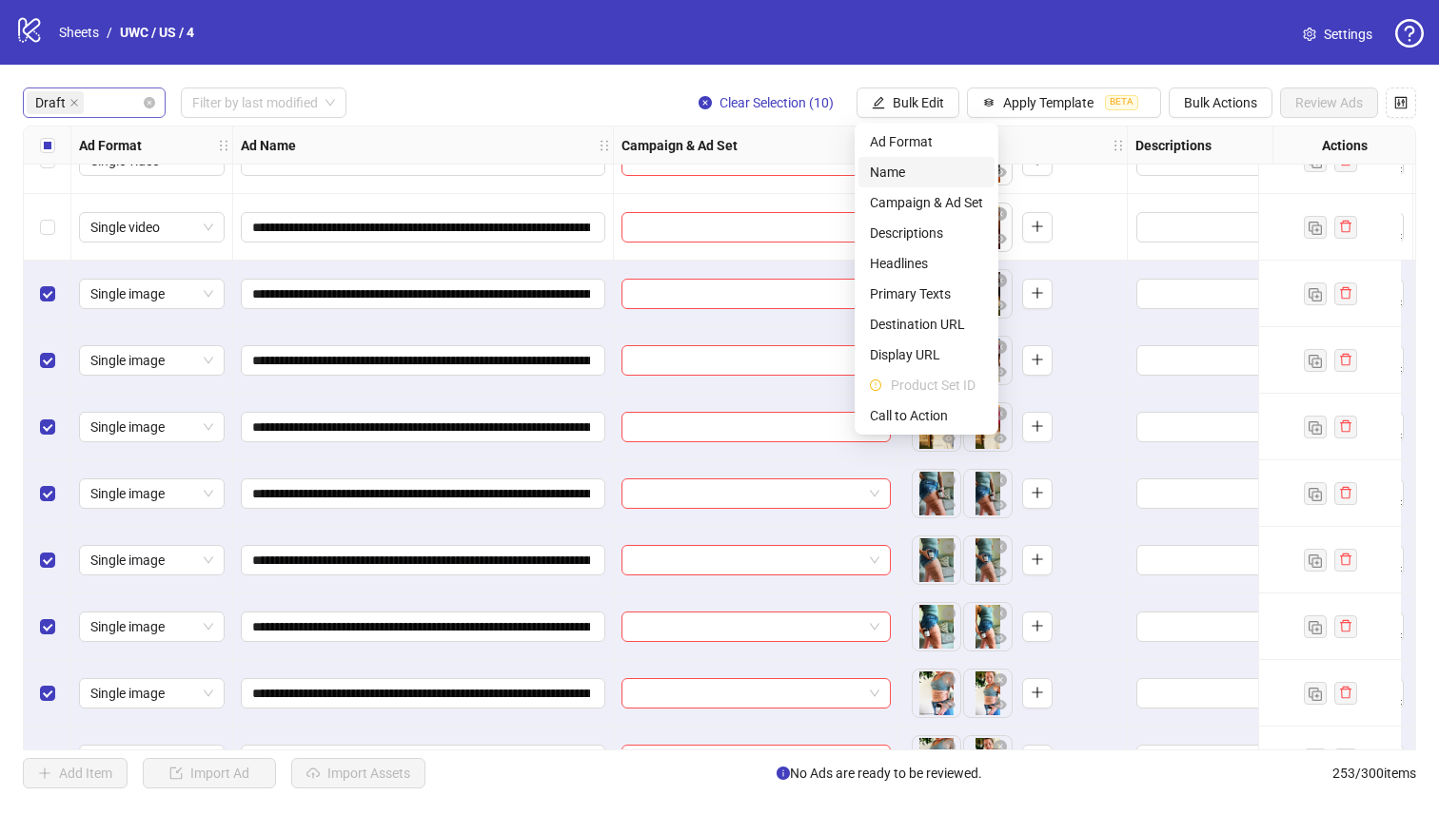
click at [880, 165] on span "Name" at bounding box center [926, 172] width 113 height 21
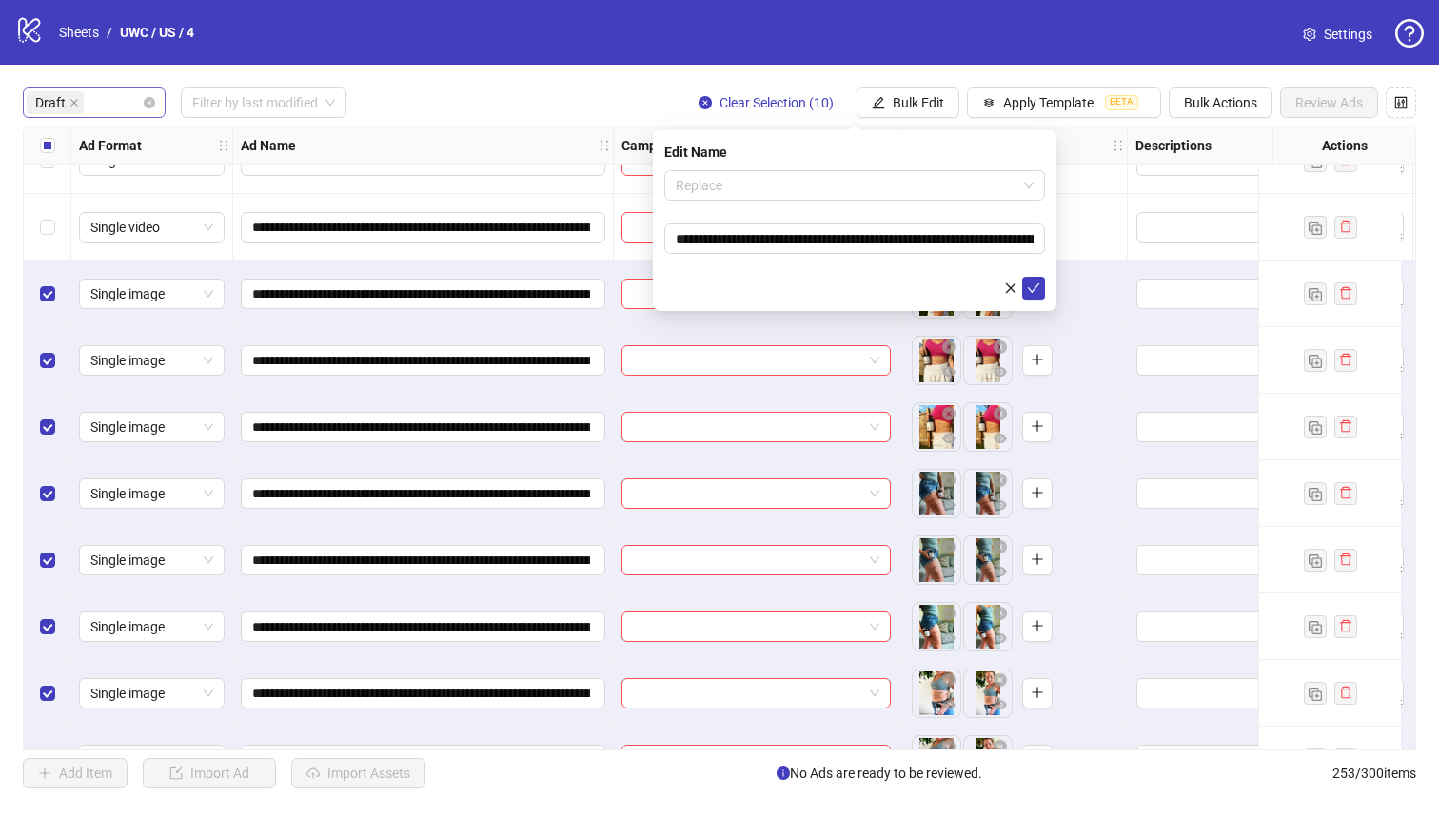
click at [846, 180] on span "Replace" at bounding box center [855, 185] width 358 height 29
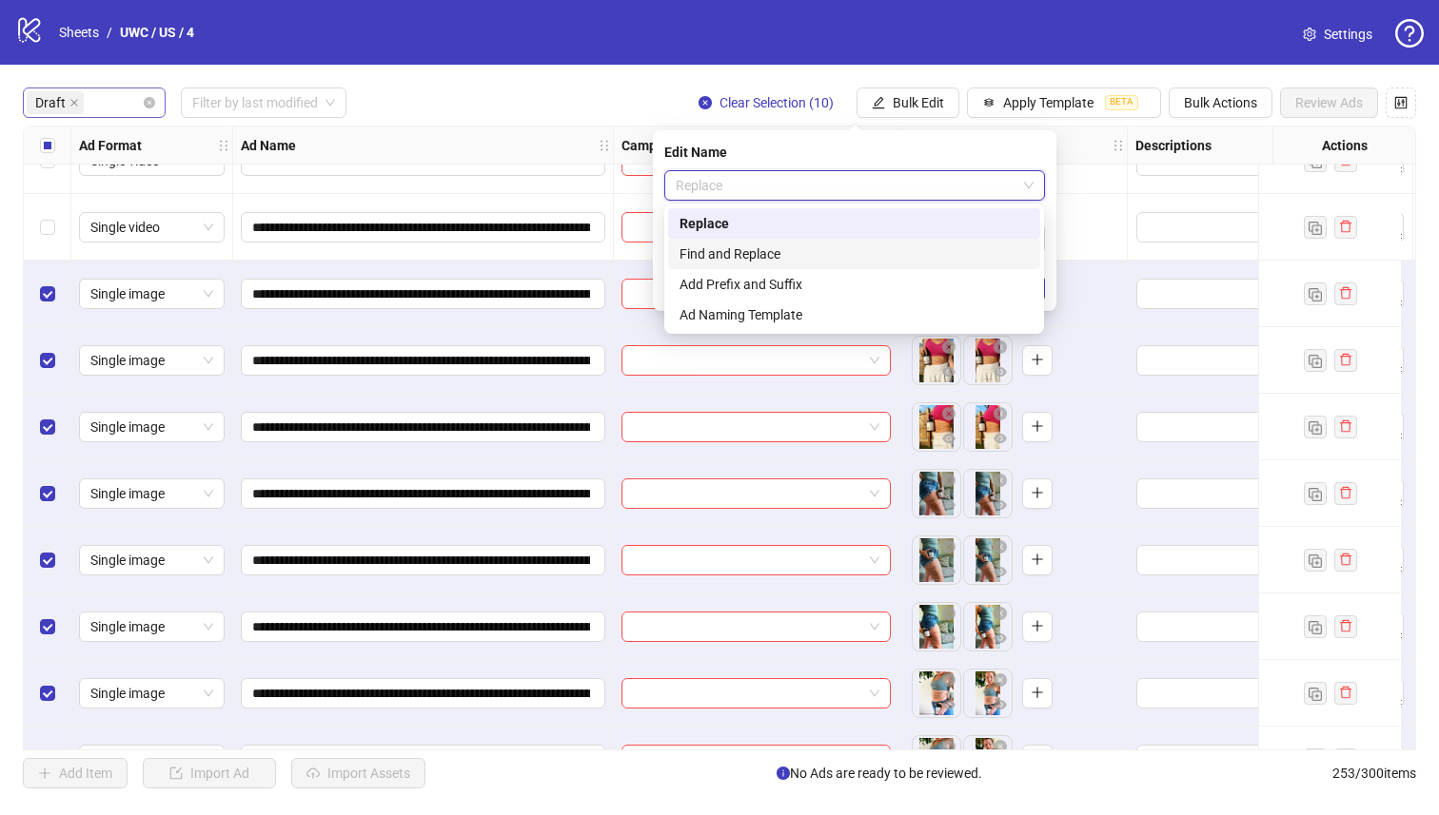
click at [842, 256] on div "Find and Replace" at bounding box center [853, 254] width 349 height 21
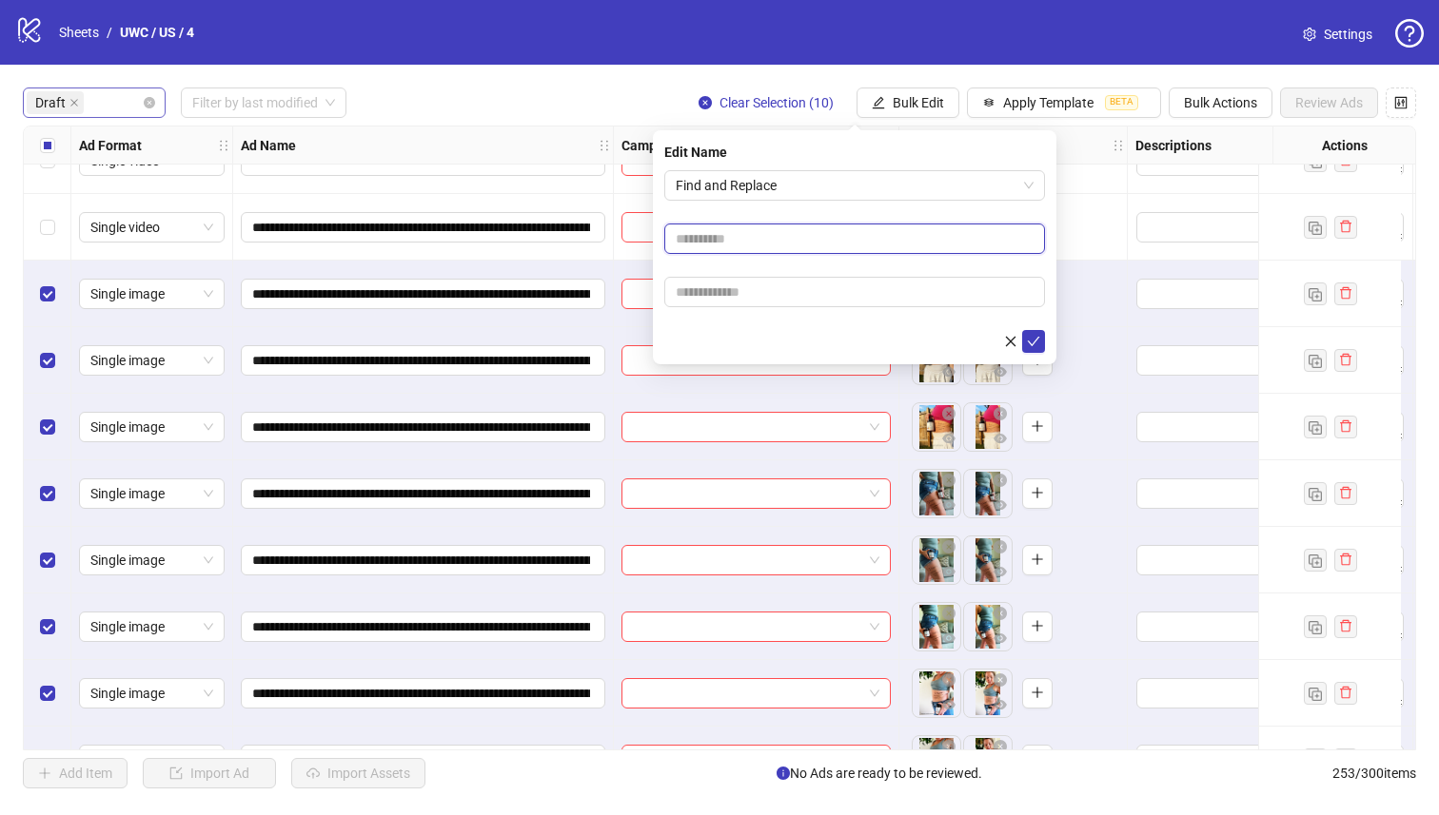
click at [827, 246] on input "text" at bounding box center [854, 239] width 381 height 30
paste input "*******"
type input "*******"
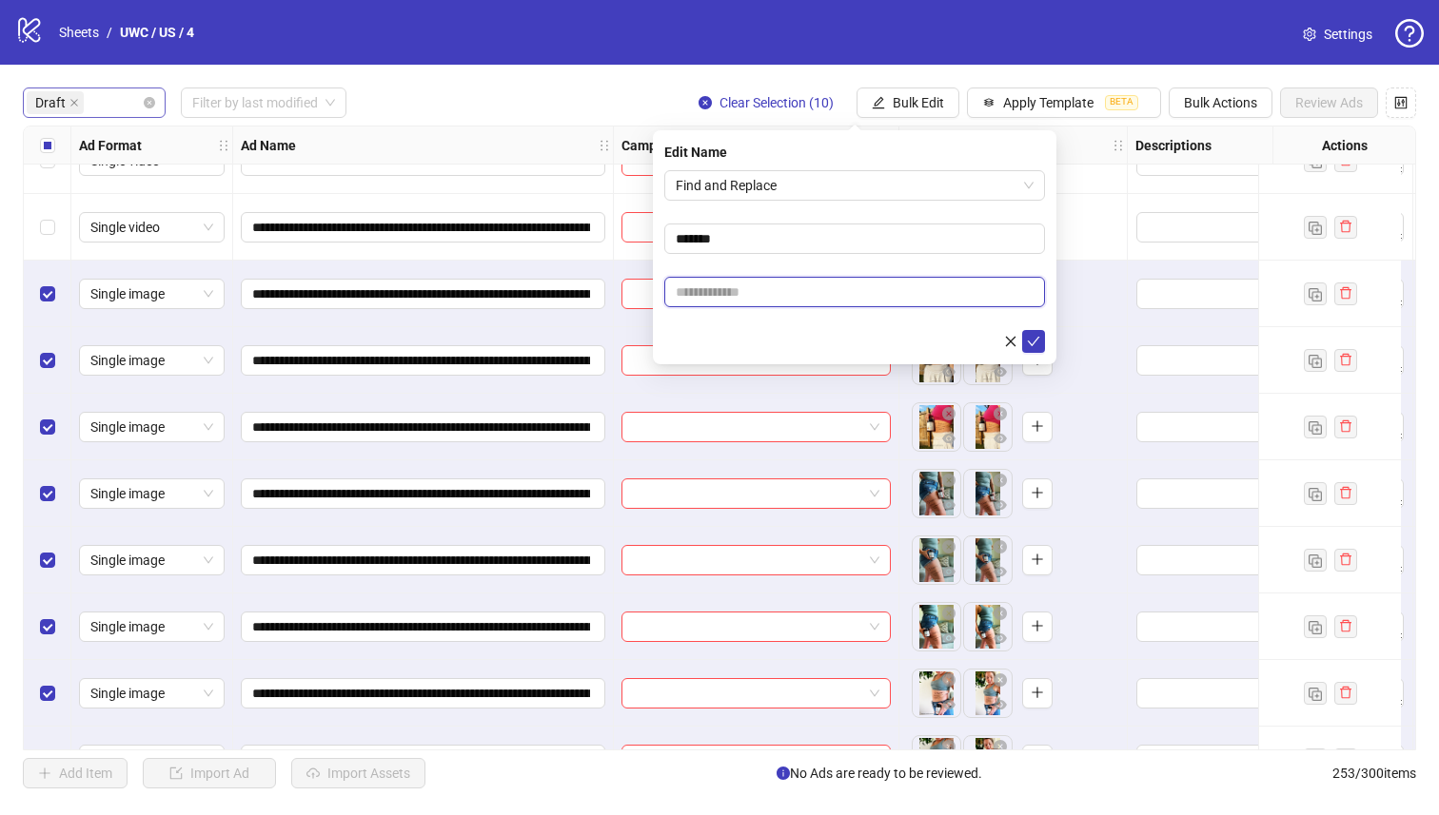
click at [785, 285] on input "text" at bounding box center [854, 292] width 381 height 30
paste input "*******"
type input "********"
click at [1038, 338] on icon "check" at bounding box center [1033, 341] width 13 height 13
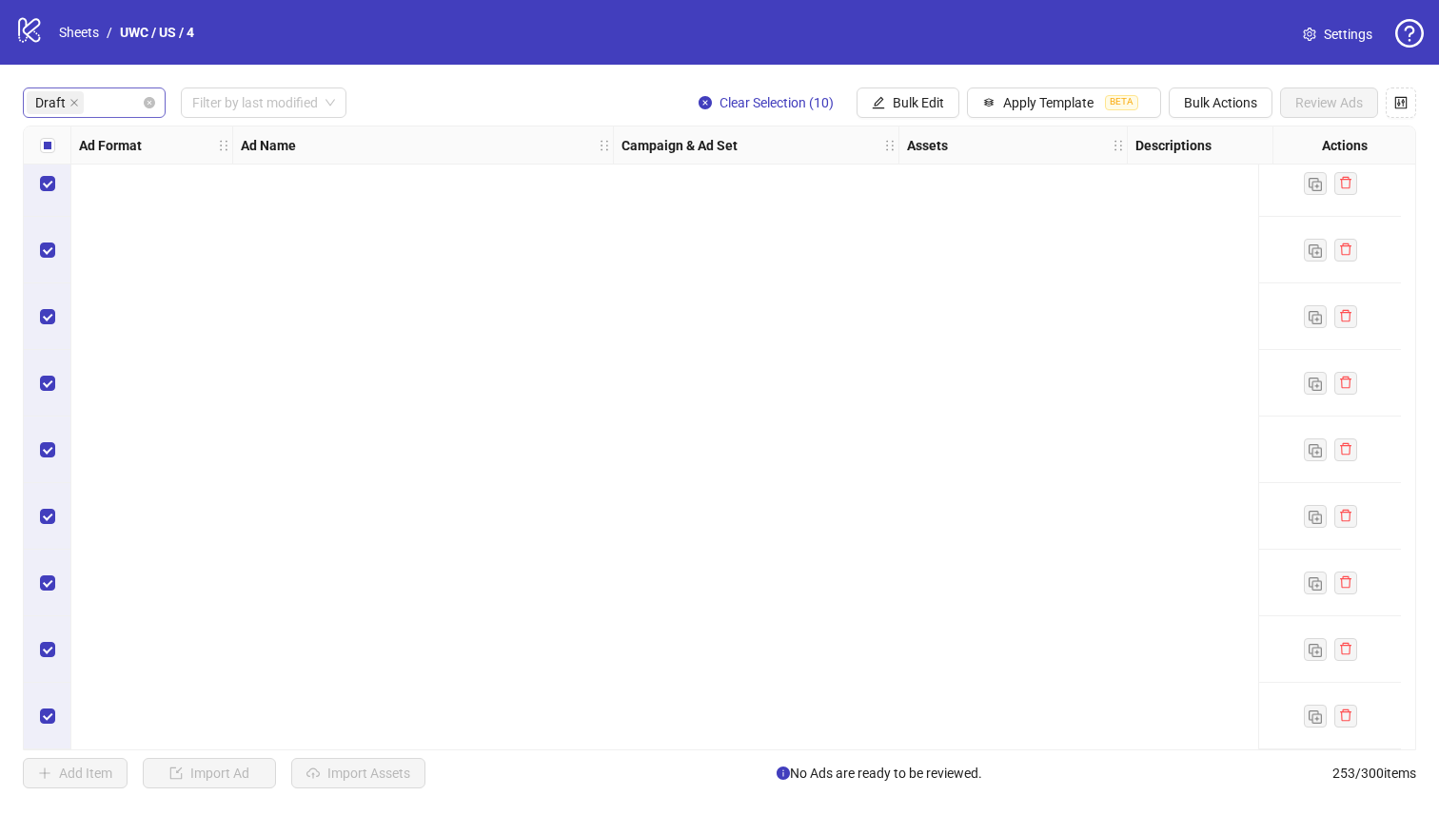
scroll to position [0, 0]
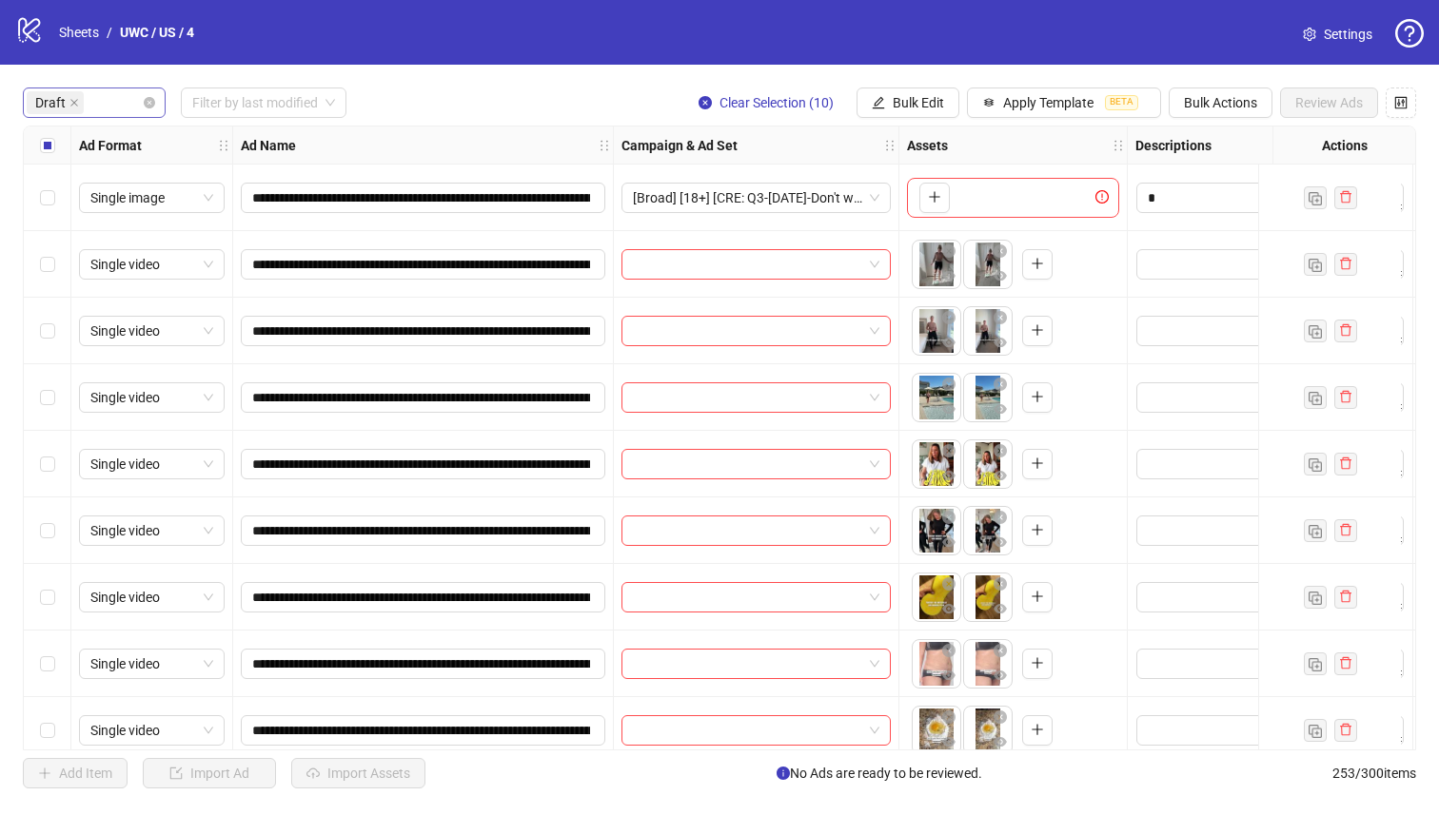
click at [60, 143] on div "Select all rows" at bounding box center [48, 146] width 48 height 38
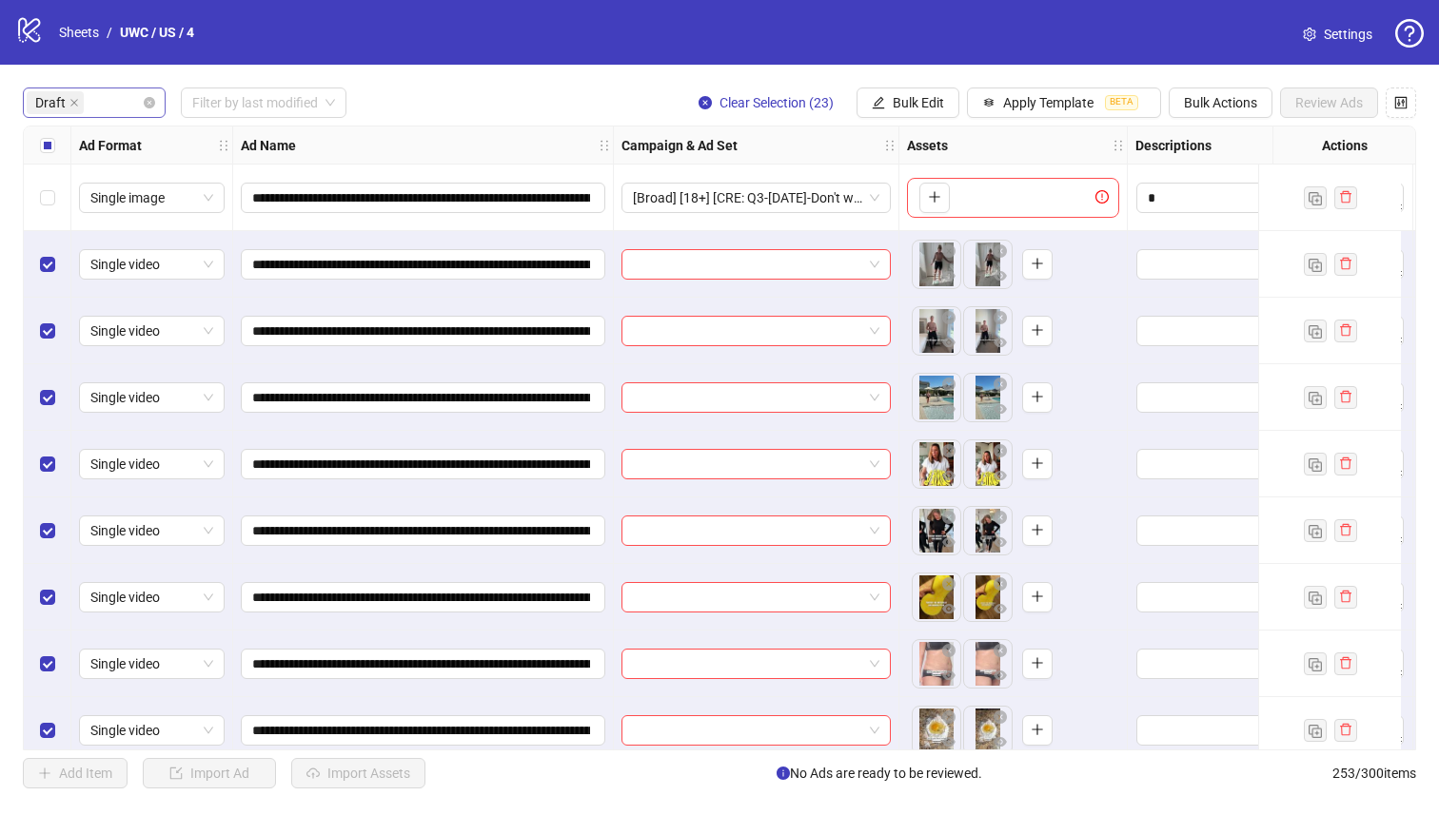
click at [49, 155] on label "Select all rows" at bounding box center [47, 145] width 15 height 21
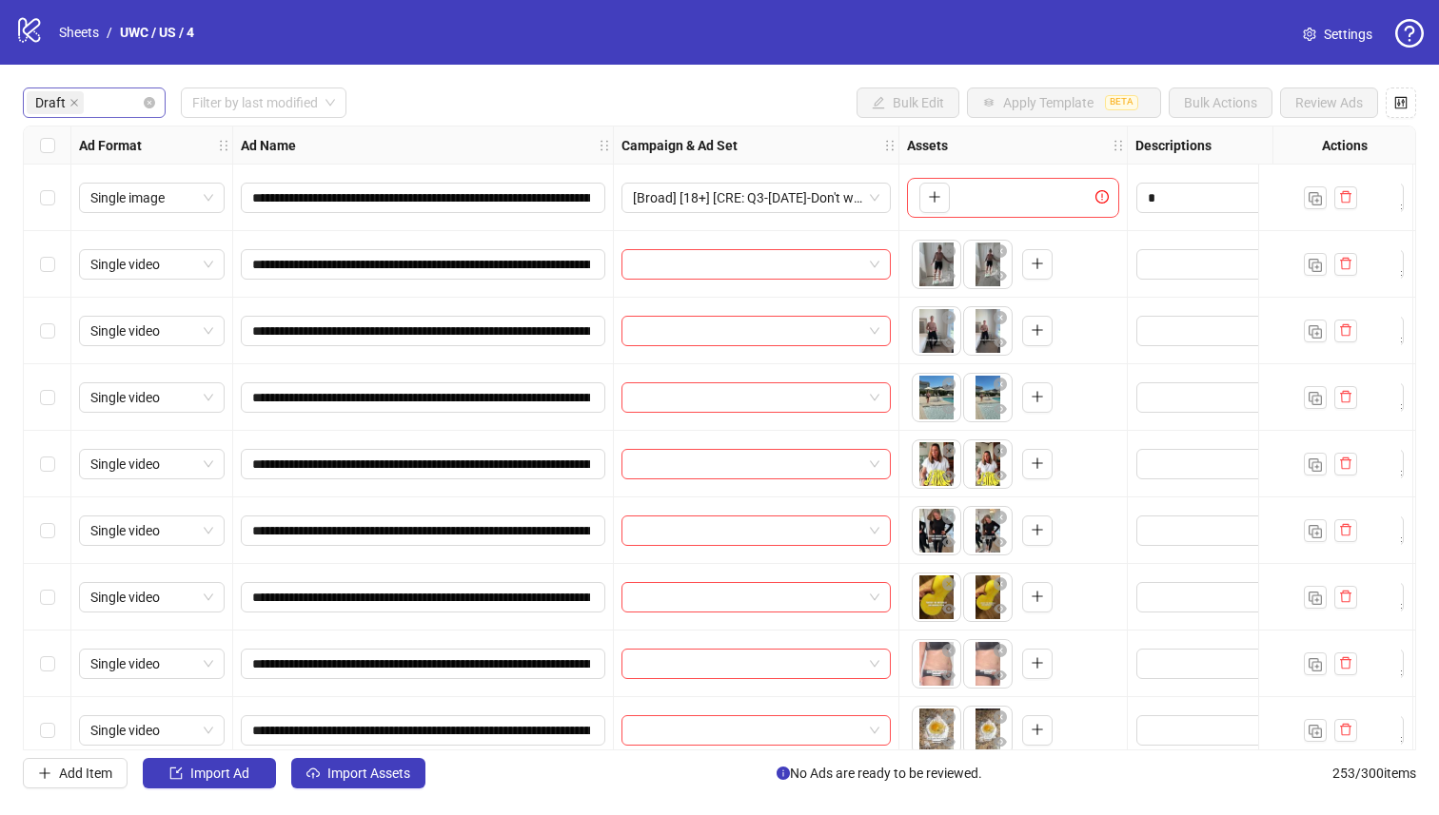
click at [50, 153] on label "Select all rows" at bounding box center [47, 145] width 15 height 21
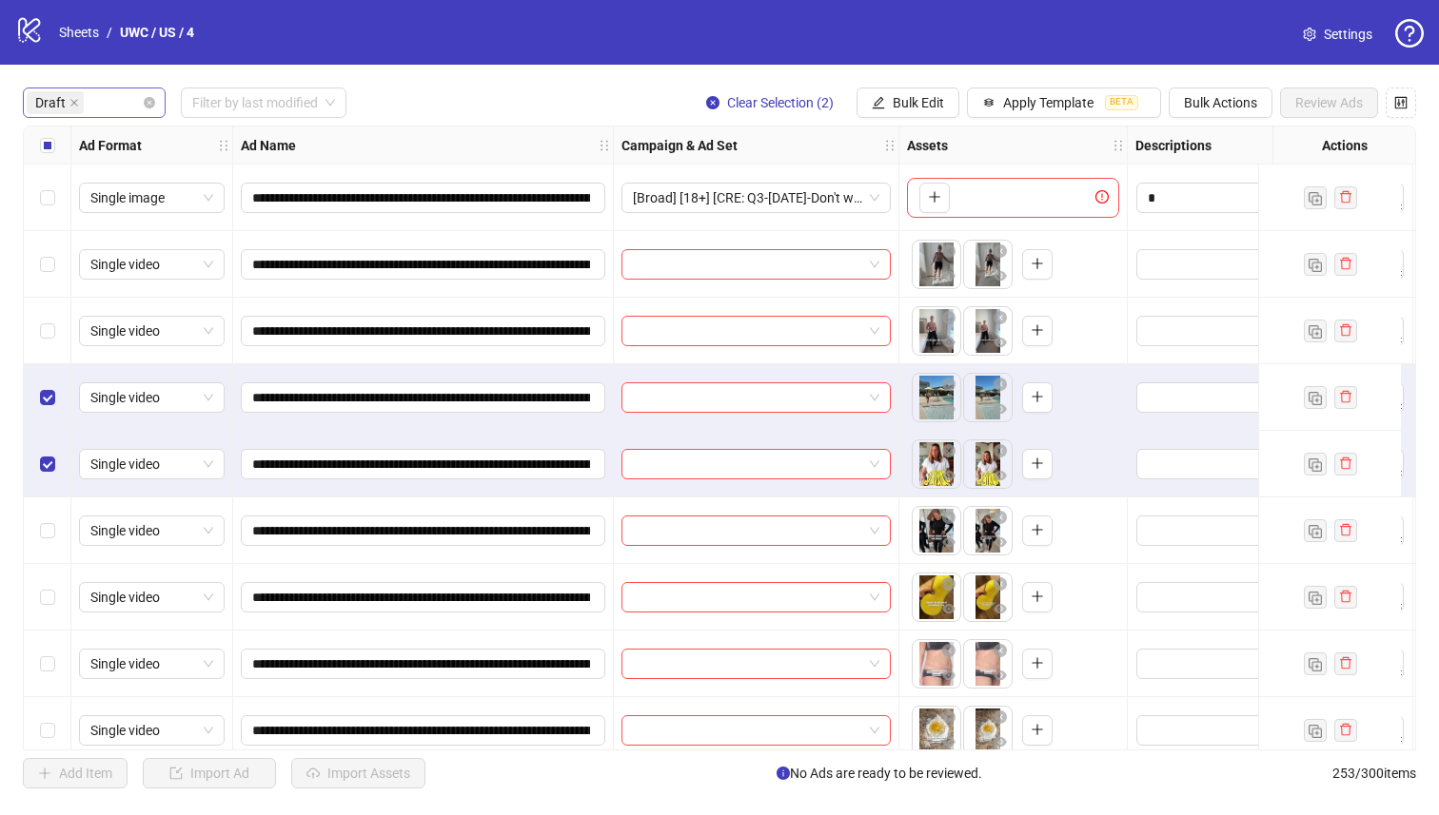
click at [52, 319] on div "Select row 3" at bounding box center [48, 331] width 48 height 67
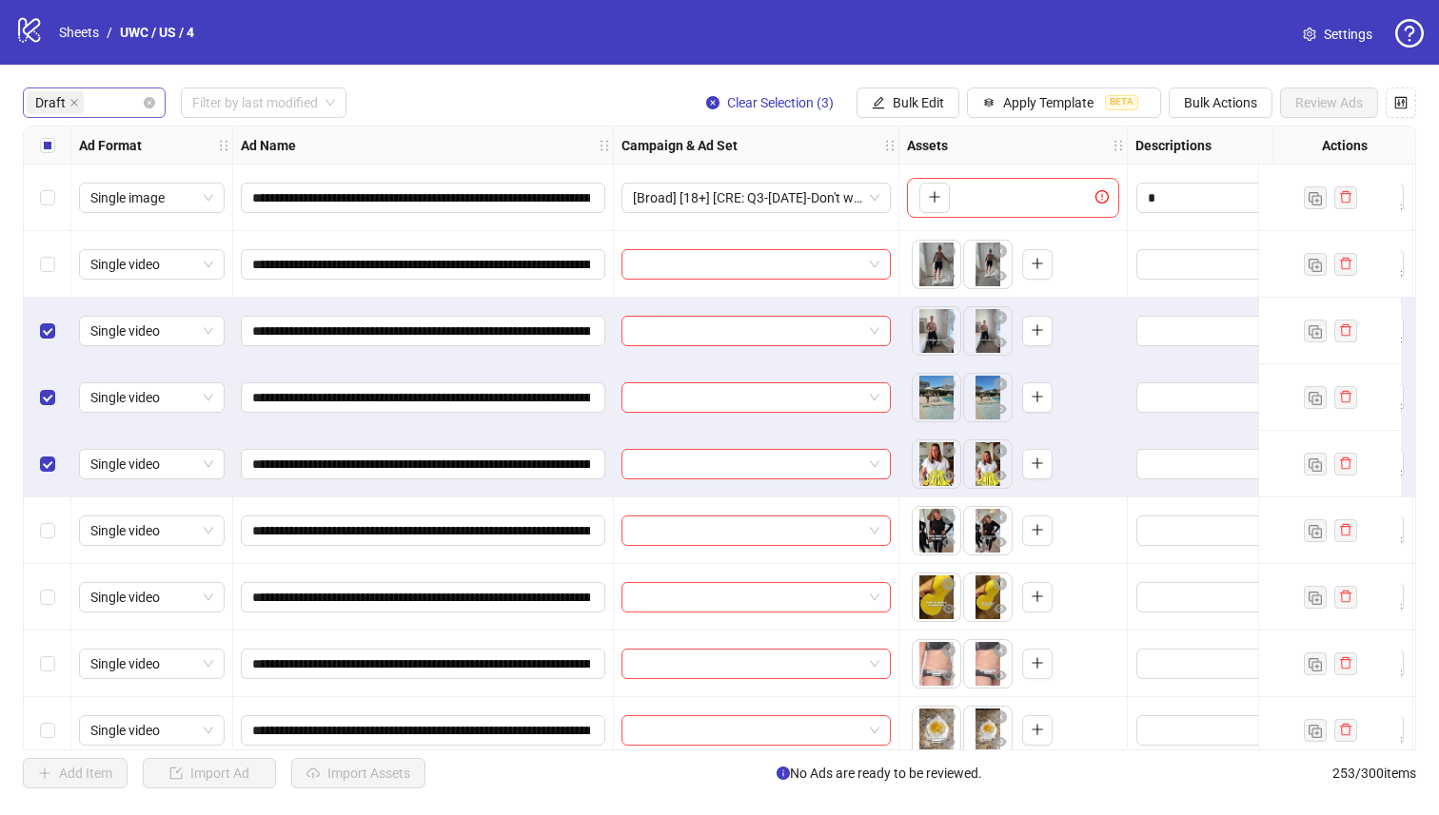
click at [58, 267] on div "Select row 2" at bounding box center [48, 264] width 48 height 67
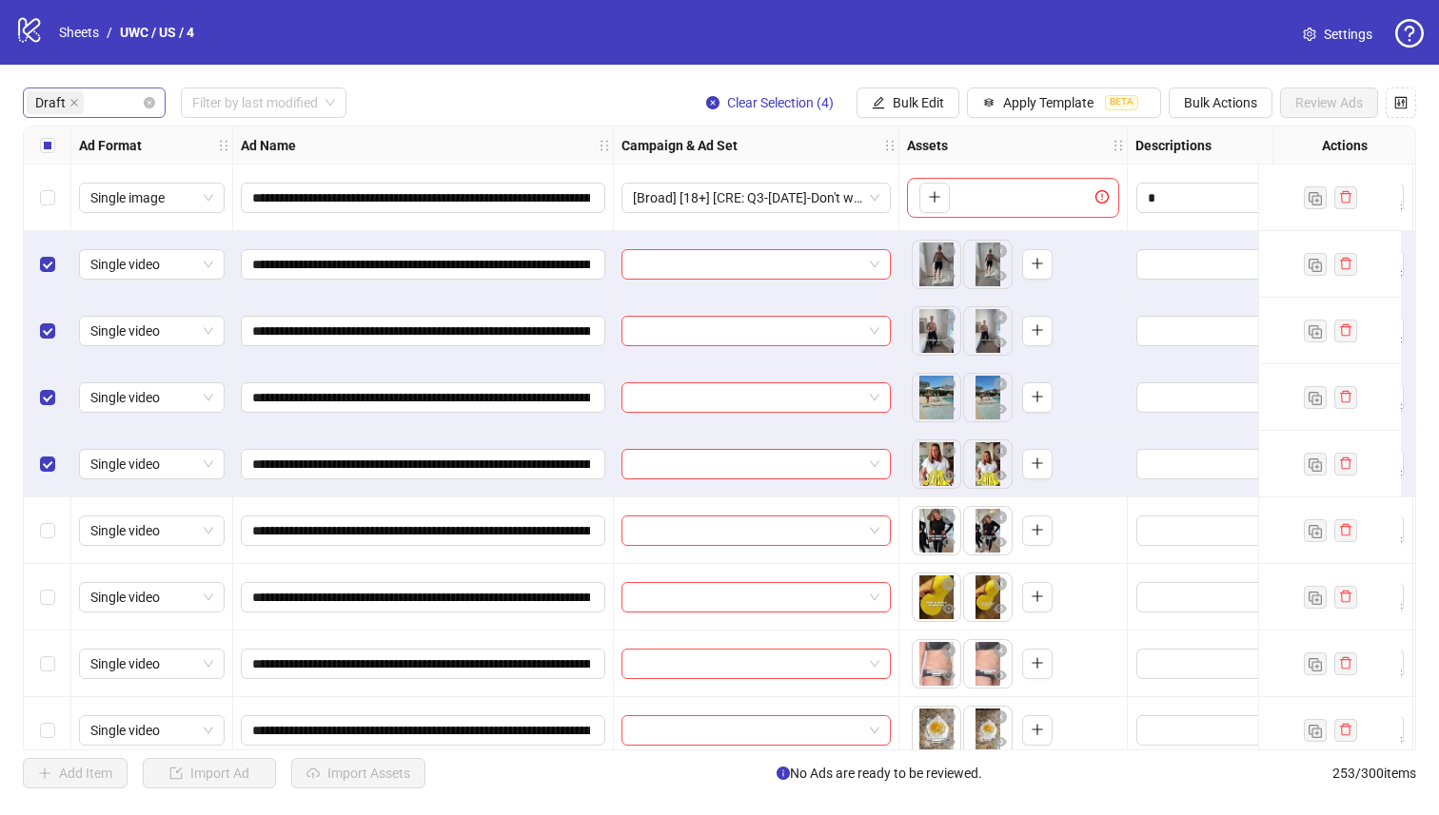
click at [39, 471] on div "Select row 5" at bounding box center [48, 464] width 48 height 67
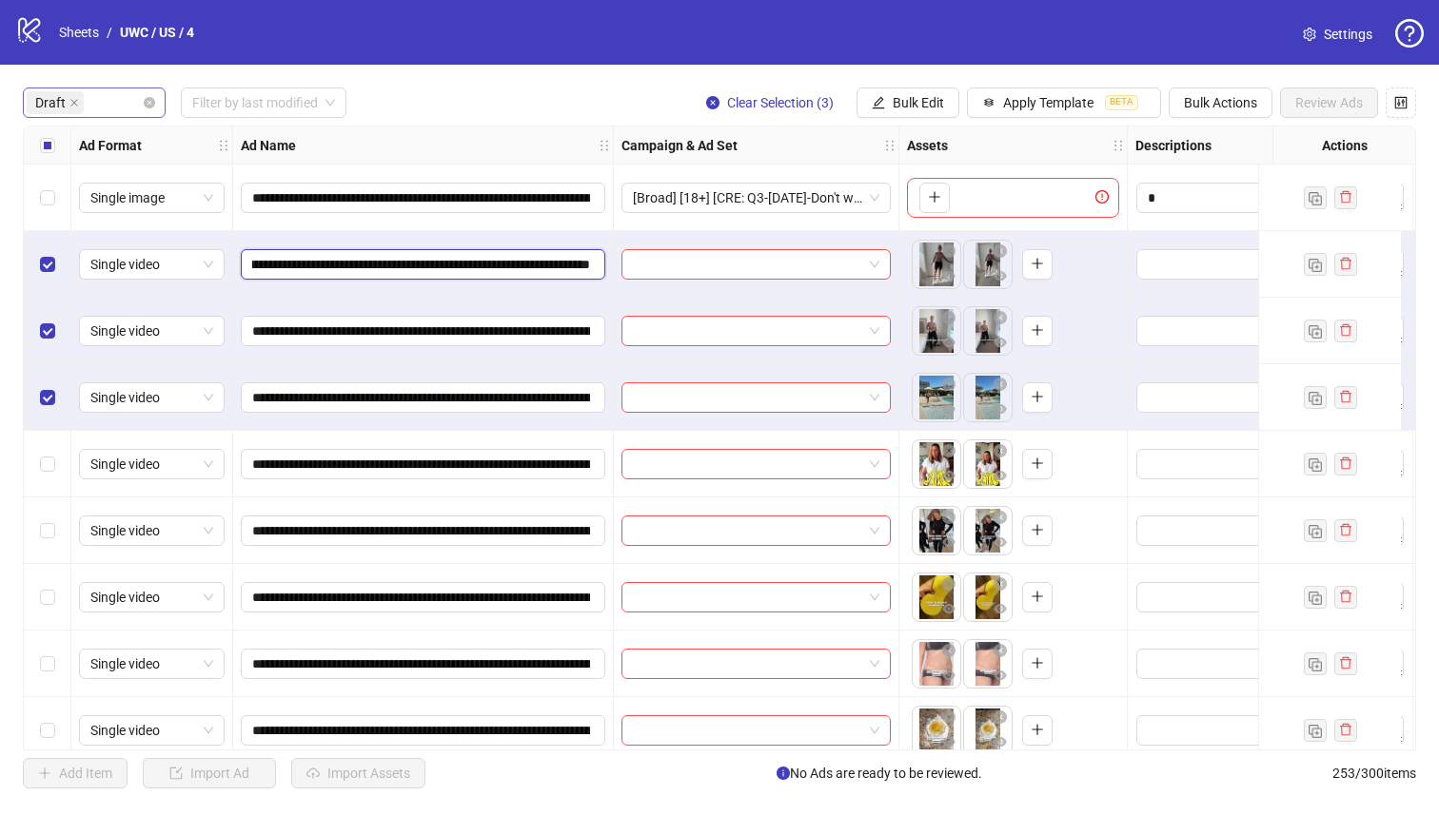
scroll to position [0, 542]
drag, startPoint x: 479, startPoint y: 265, endPoint x: 360, endPoint y: 266, distance: 118.9
click at [360, 266] on input "**********" at bounding box center [421, 264] width 338 height 21
click at [897, 99] on span "Bulk Edit" at bounding box center [917, 102] width 51 height 15
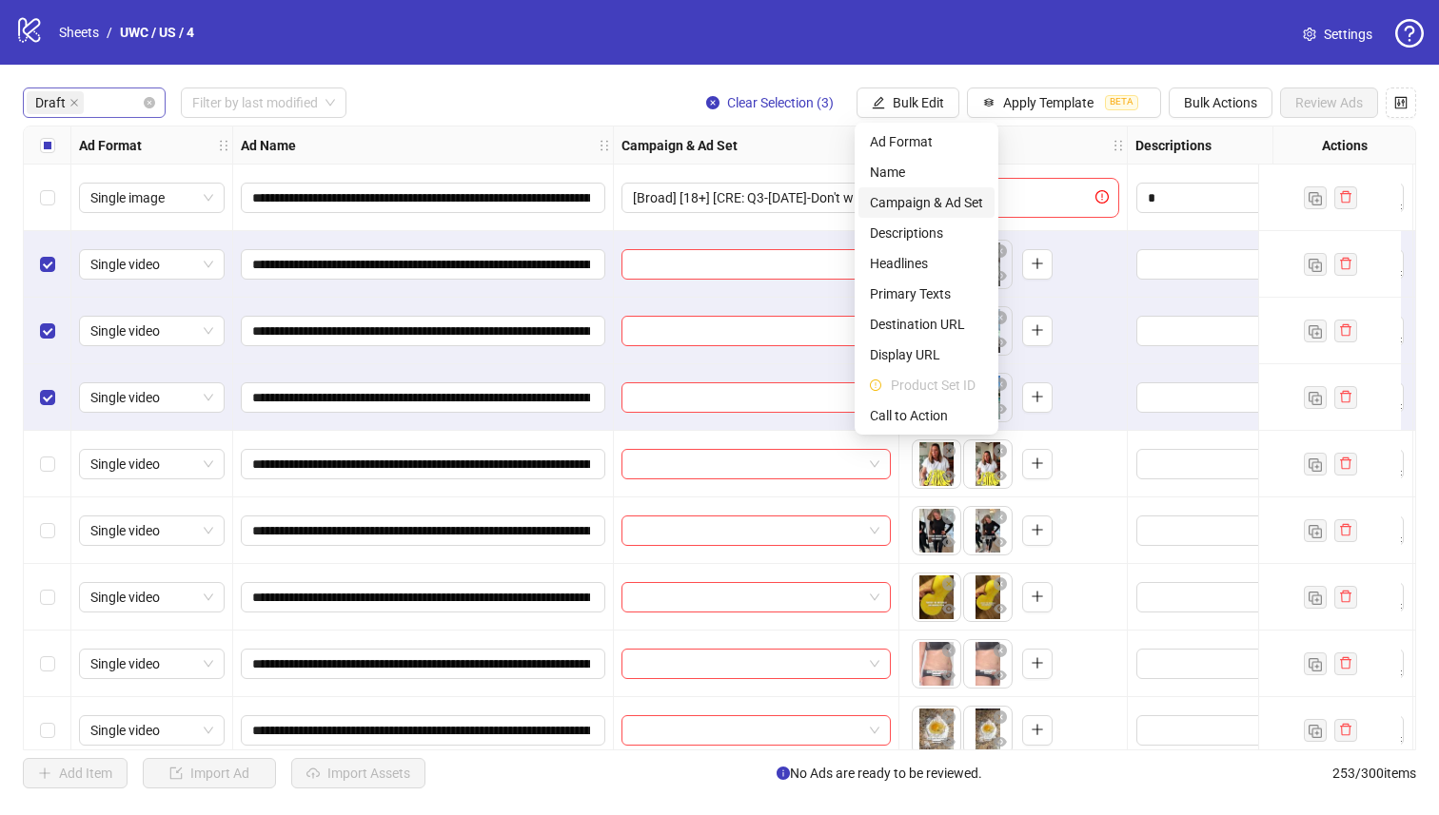
click at [925, 197] on span "Campaign & Ad Set" at bounding box center [926, 202] width 113 height 21
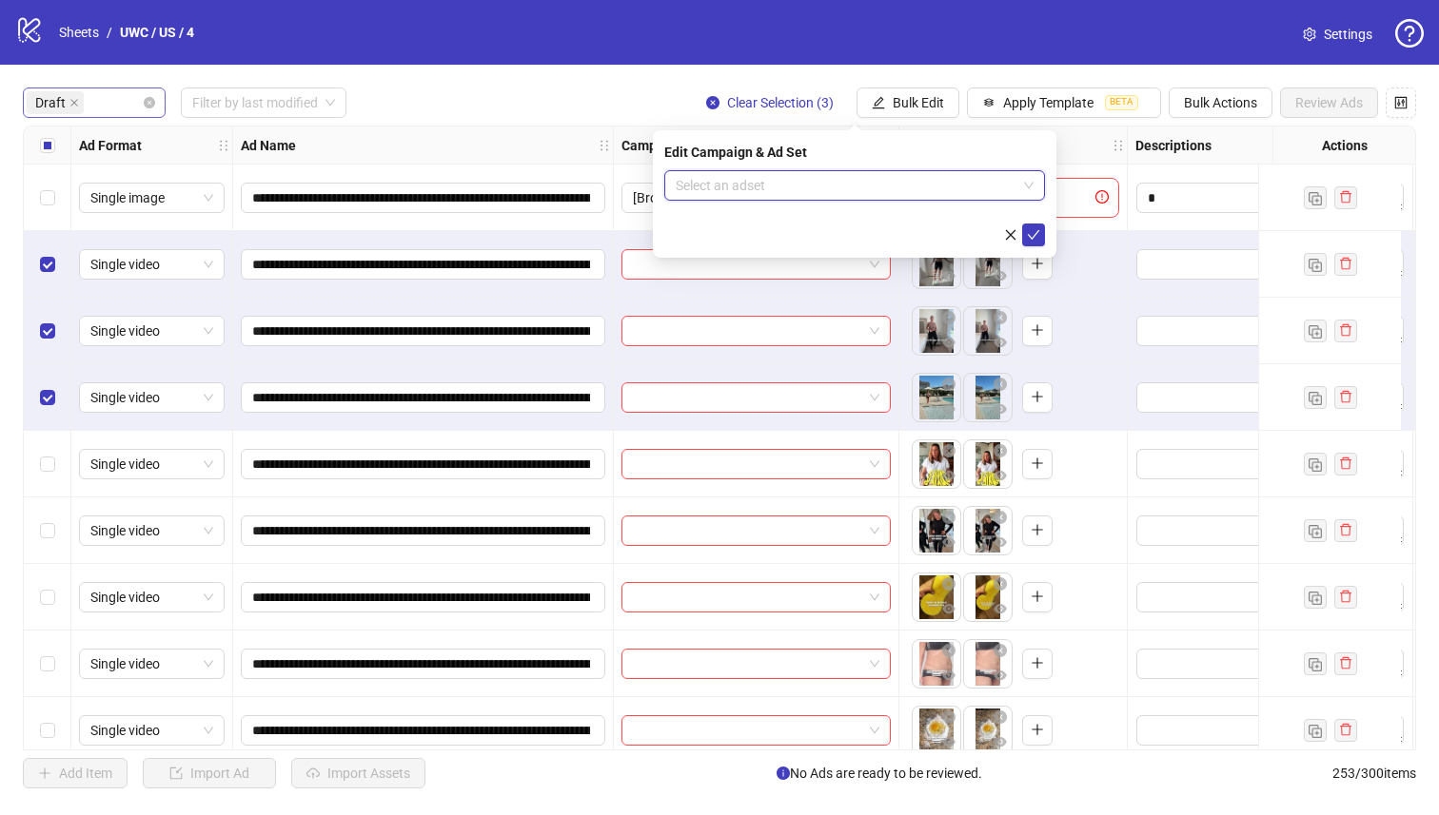
click at [868, 189] on input "search" at bounding box center [846, 185] width 341 height 29
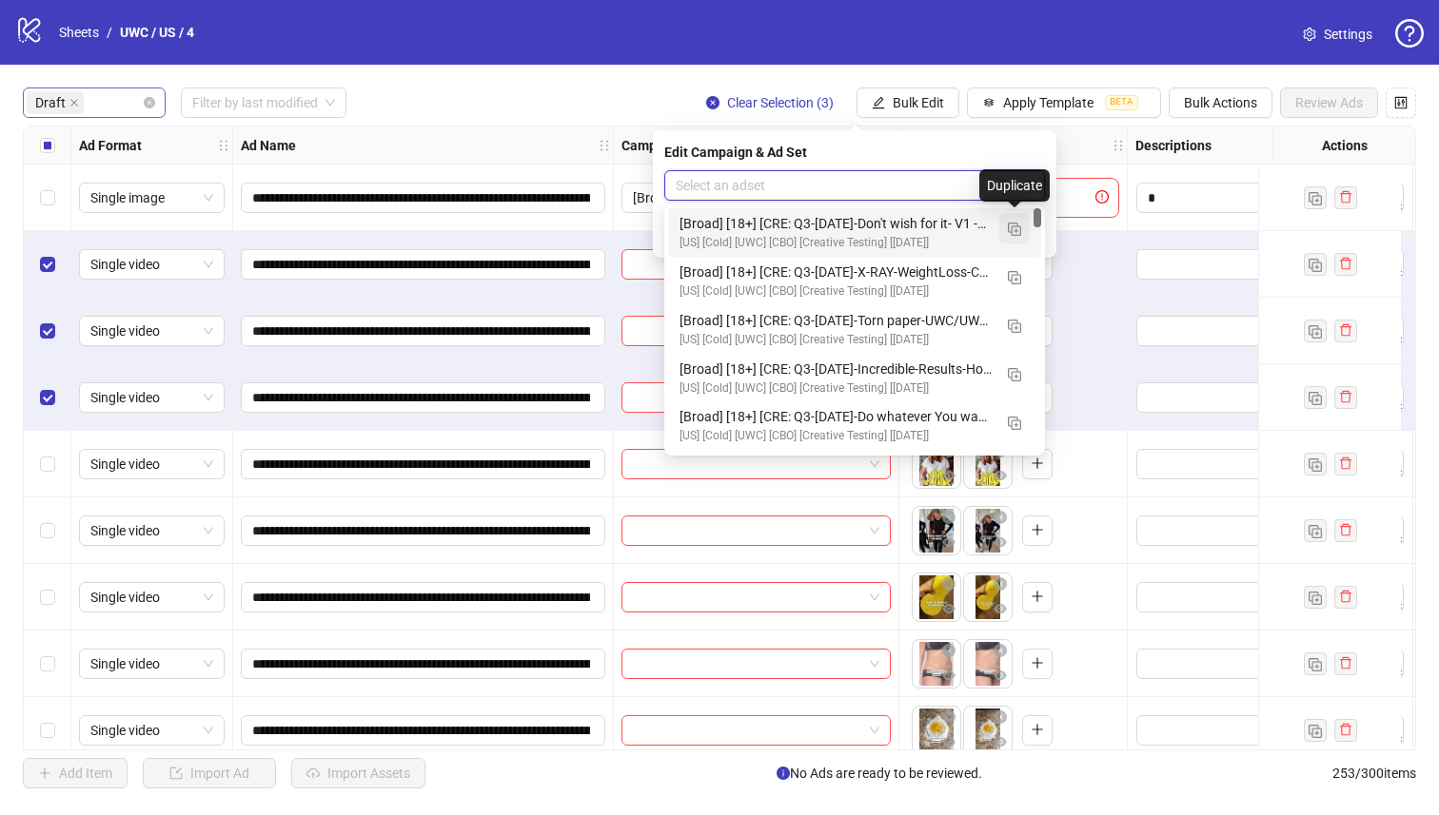
click at [1018, 236] on button "button" at bounding box center [1014, 228] width 30 height 30
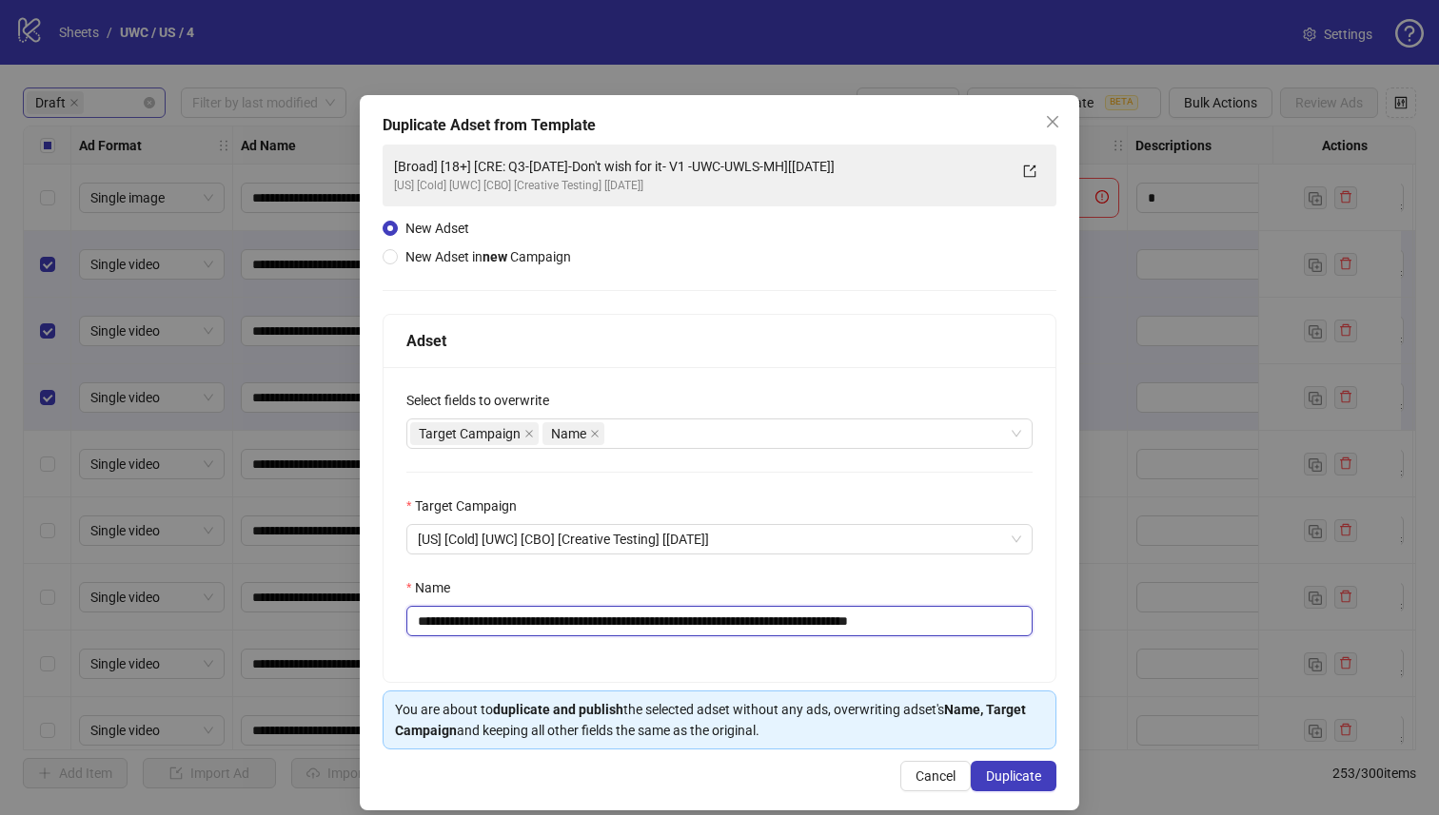
drag, startPoint x: 838, startPoint y: 622, endPoint x: 530, endPoint y: 627, distance: 308.3
click at [530, 627] on input "**********" at bounding box center [719, 621] width 626 height 30
paste input "**********"
type input "**********"
click at [993, 786] on button "Duplicate" at bounding box center [1013, 776] width 86 height 30
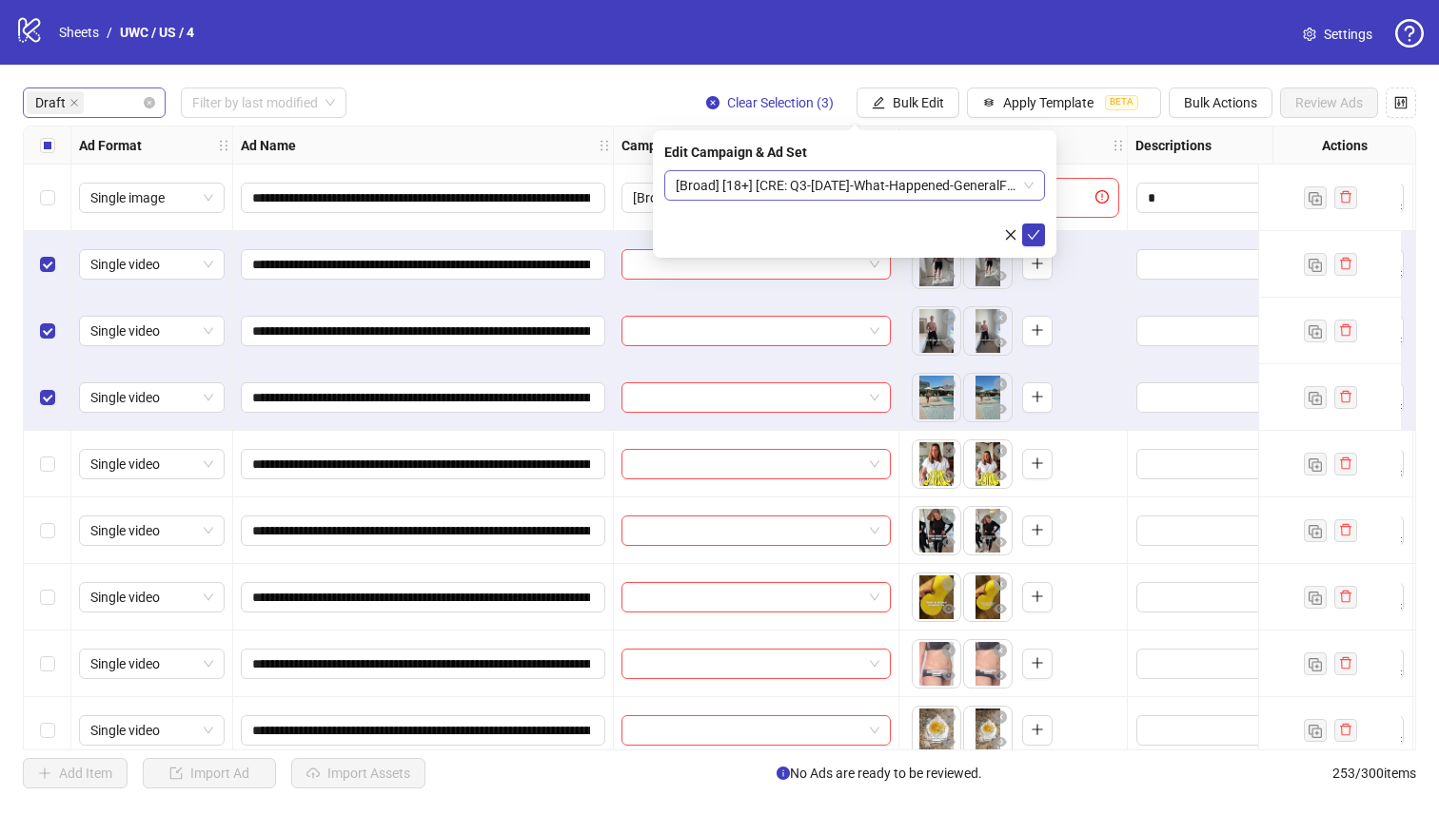
click at [898, 184] on span "[Broad] [18+] [CRE: Q3-[DATE]-What-Happened-GeneralFeatures-Testimonial-UWC-1.2…" at bounding box center [855, 185] width 358 height 29
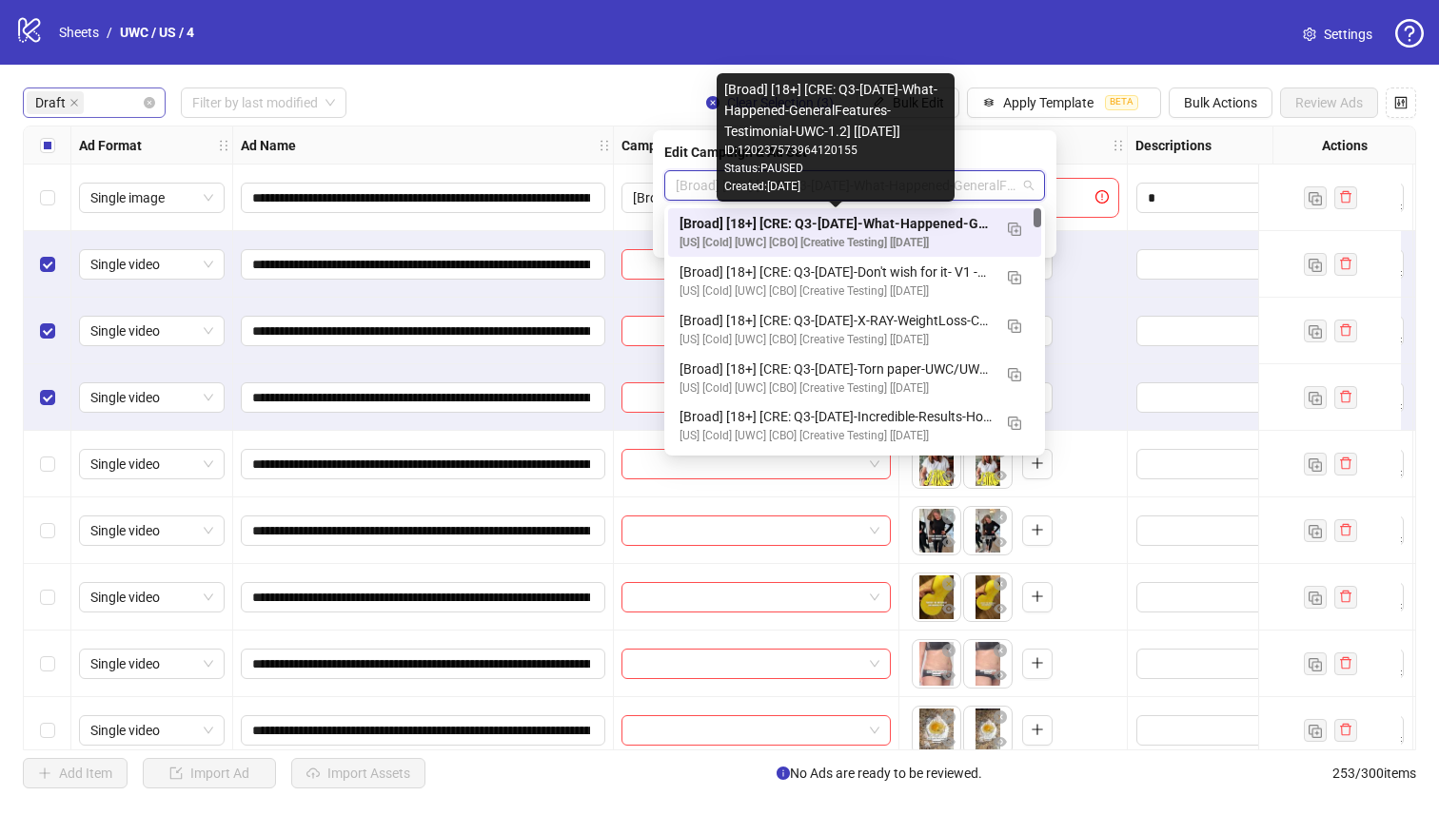
click at [905, 225] on div "[Broad] [18+] [CRE: Q3-[DATE]-What-Happened-GeneralFeatures-Testimonial-UWC-1.2…" at bounding box center [835, 223] width 312 height 21
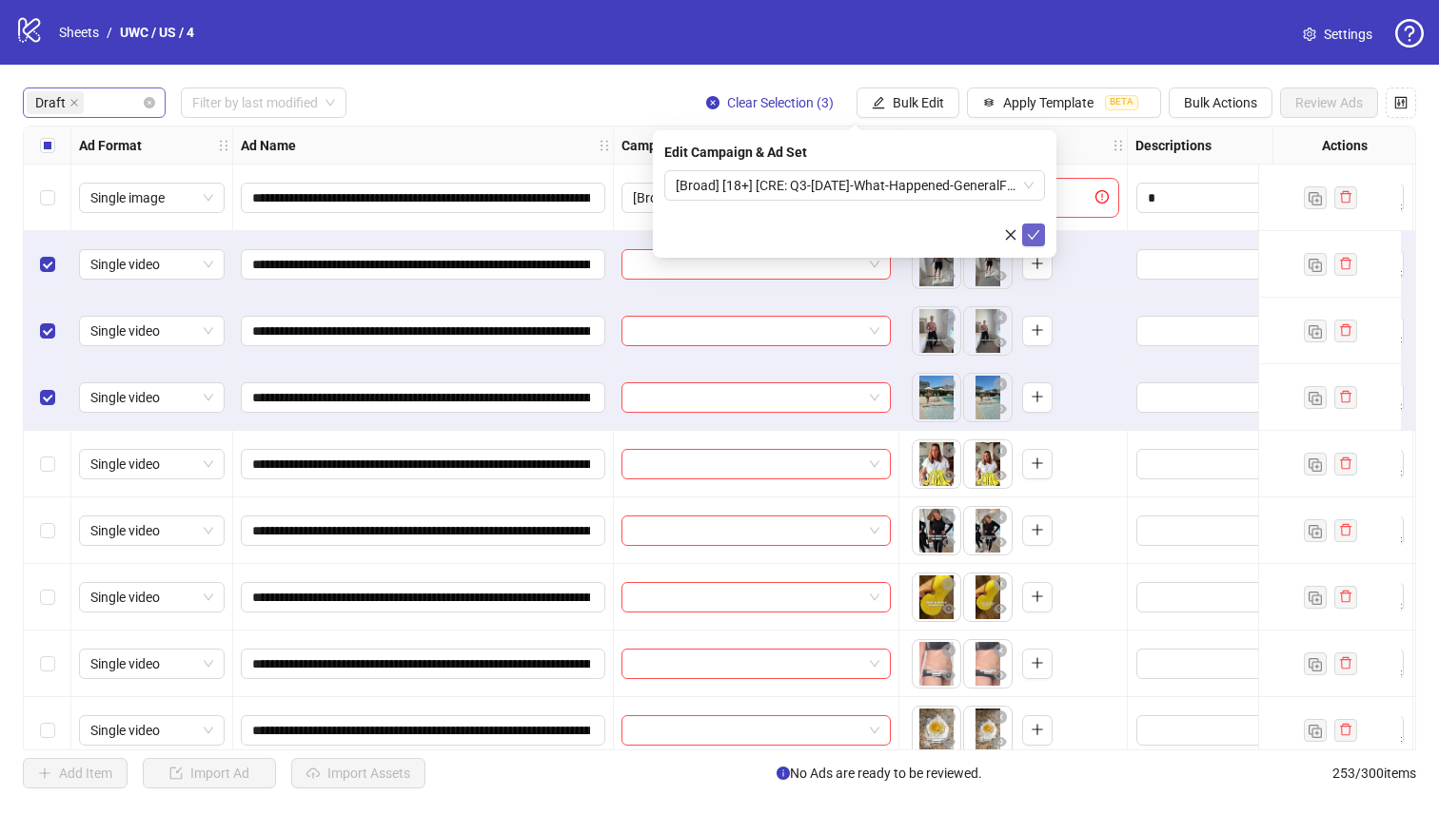
click at [1029, 229] on icon "check" at bounding box center [1033, 234] width 13 height 13
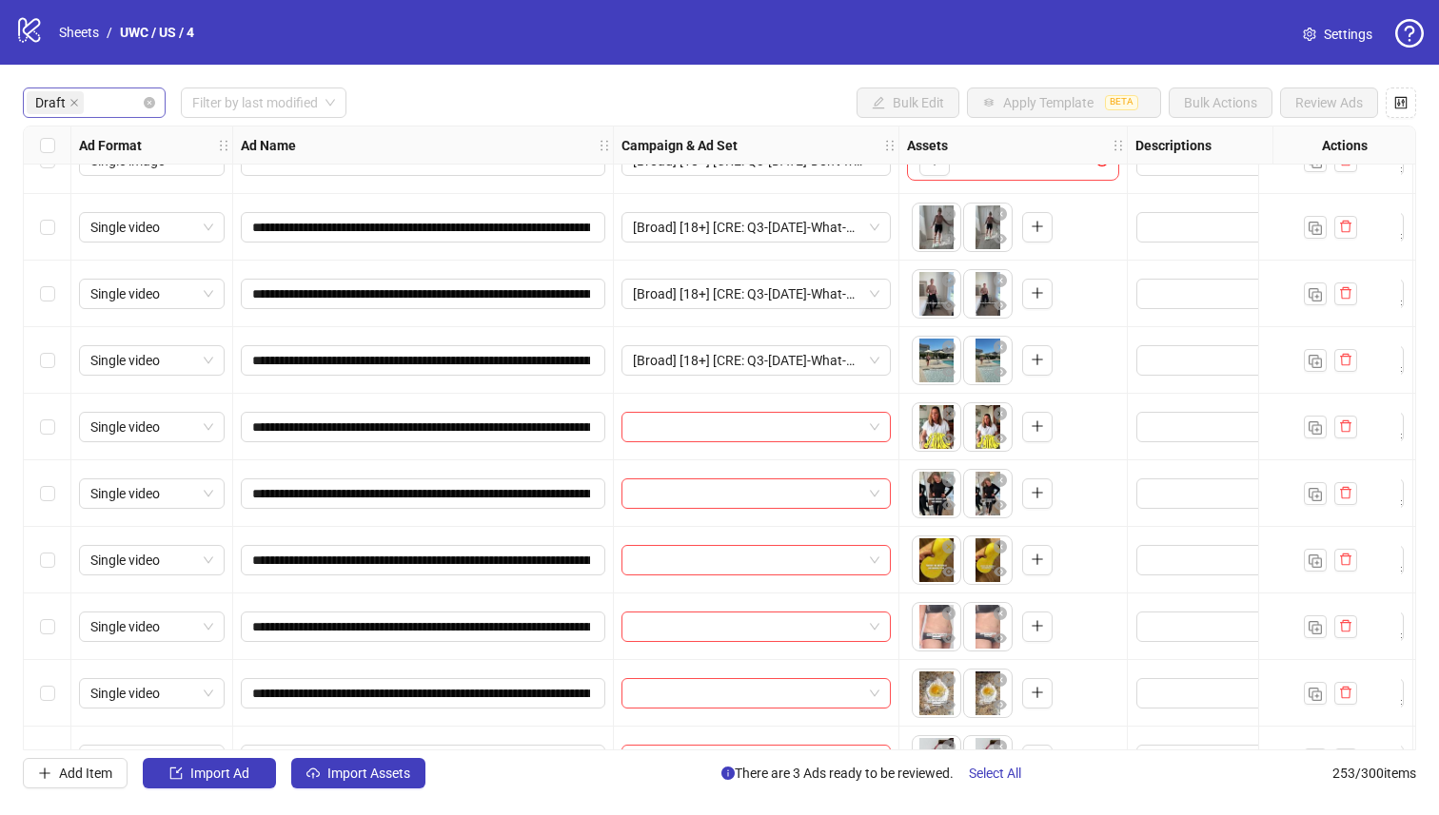
scroll to position [39, 0]
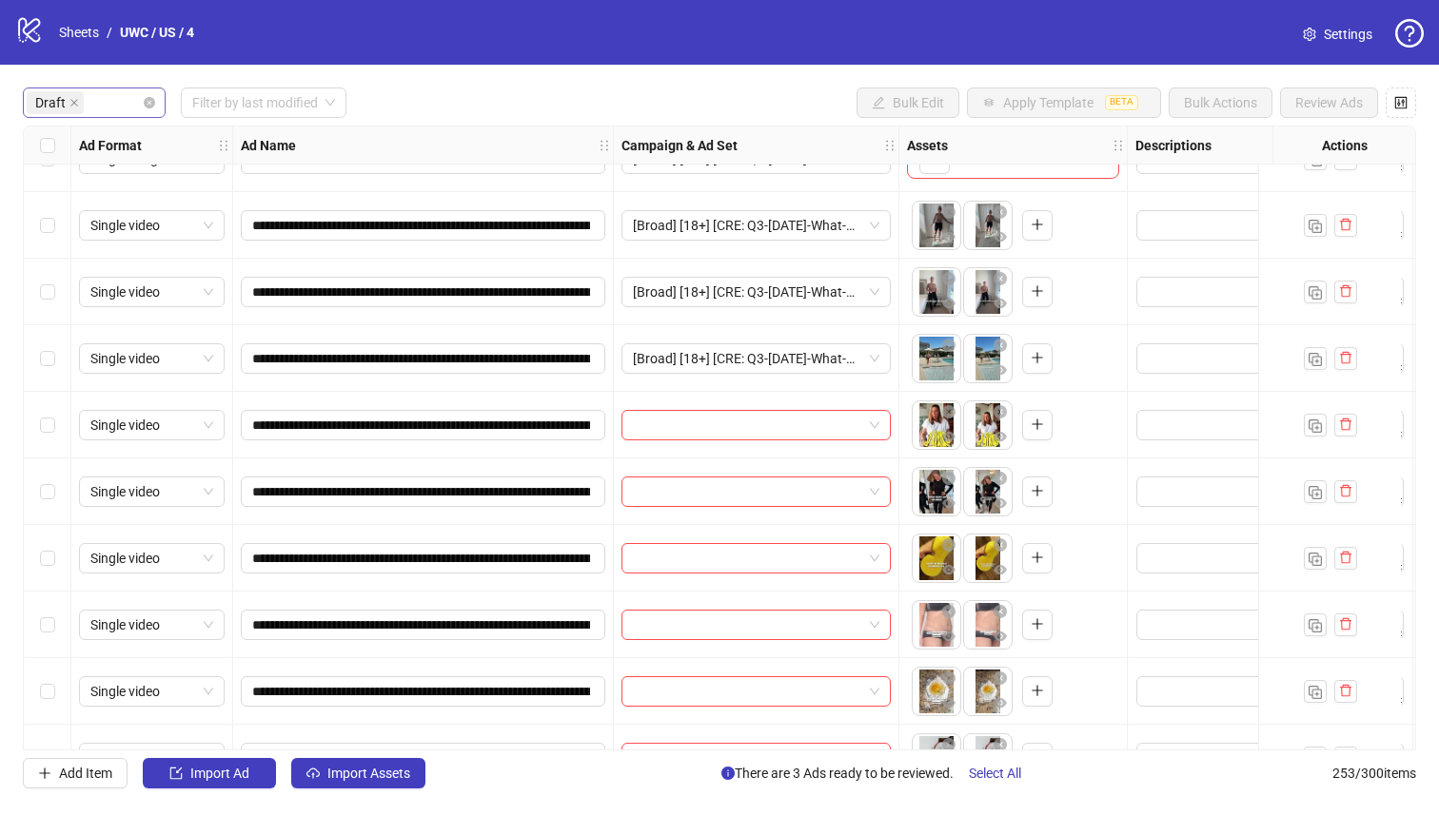
click at [64, 616] on div "Select row 8" at bounding box center [48, 625] width 48 height 67
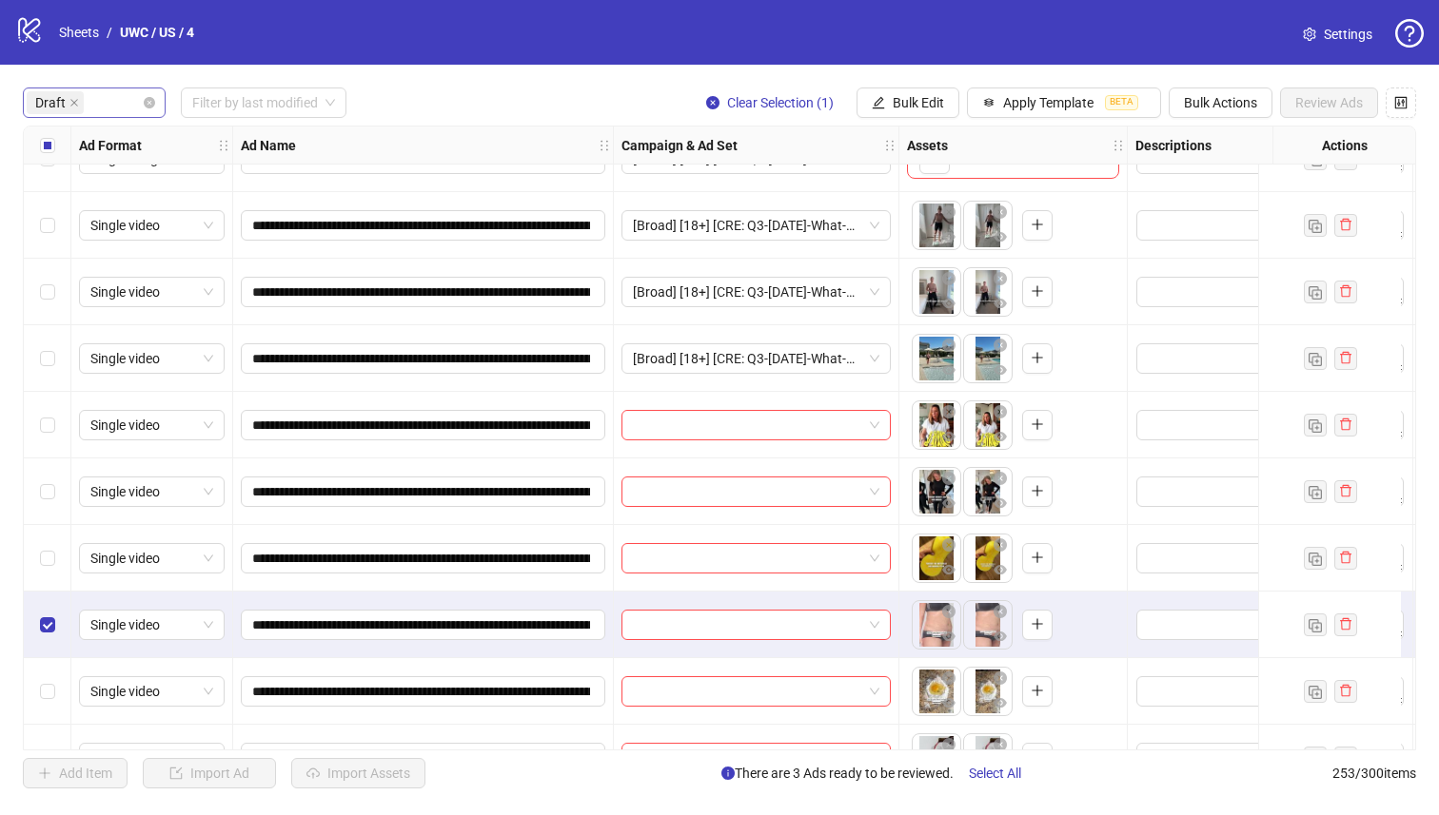
click at [66, 522] on div "Select row 6" at bounding box center [48, 492] width 48 height 67
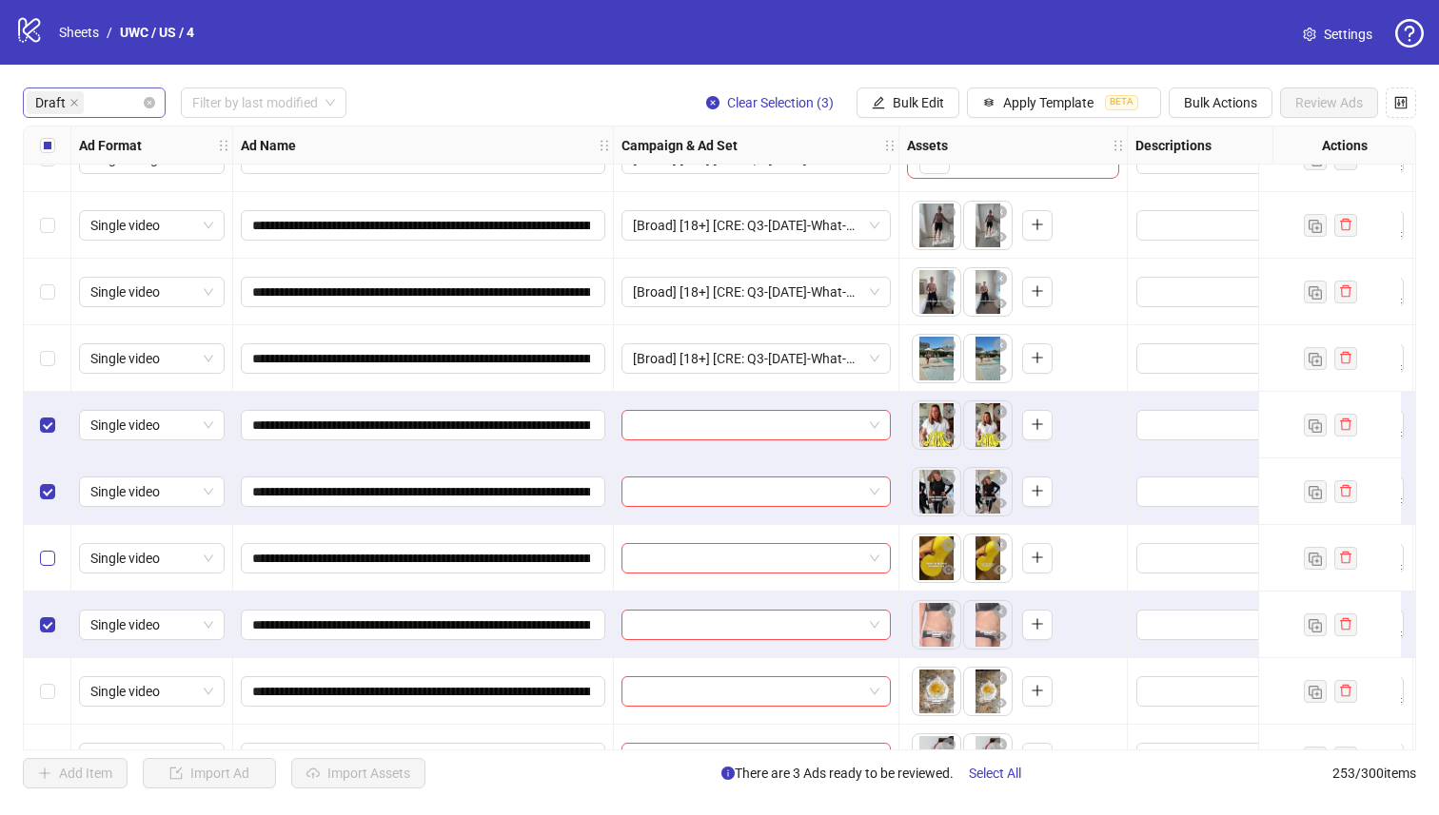
drag, startPoint x: 20, startPoint y: 574, endPoint x: 49, endPoint y: 565, distance: 29.8
click at [20, 574] on div "**********" at bounding box center [719, 438] width 1439 height 747
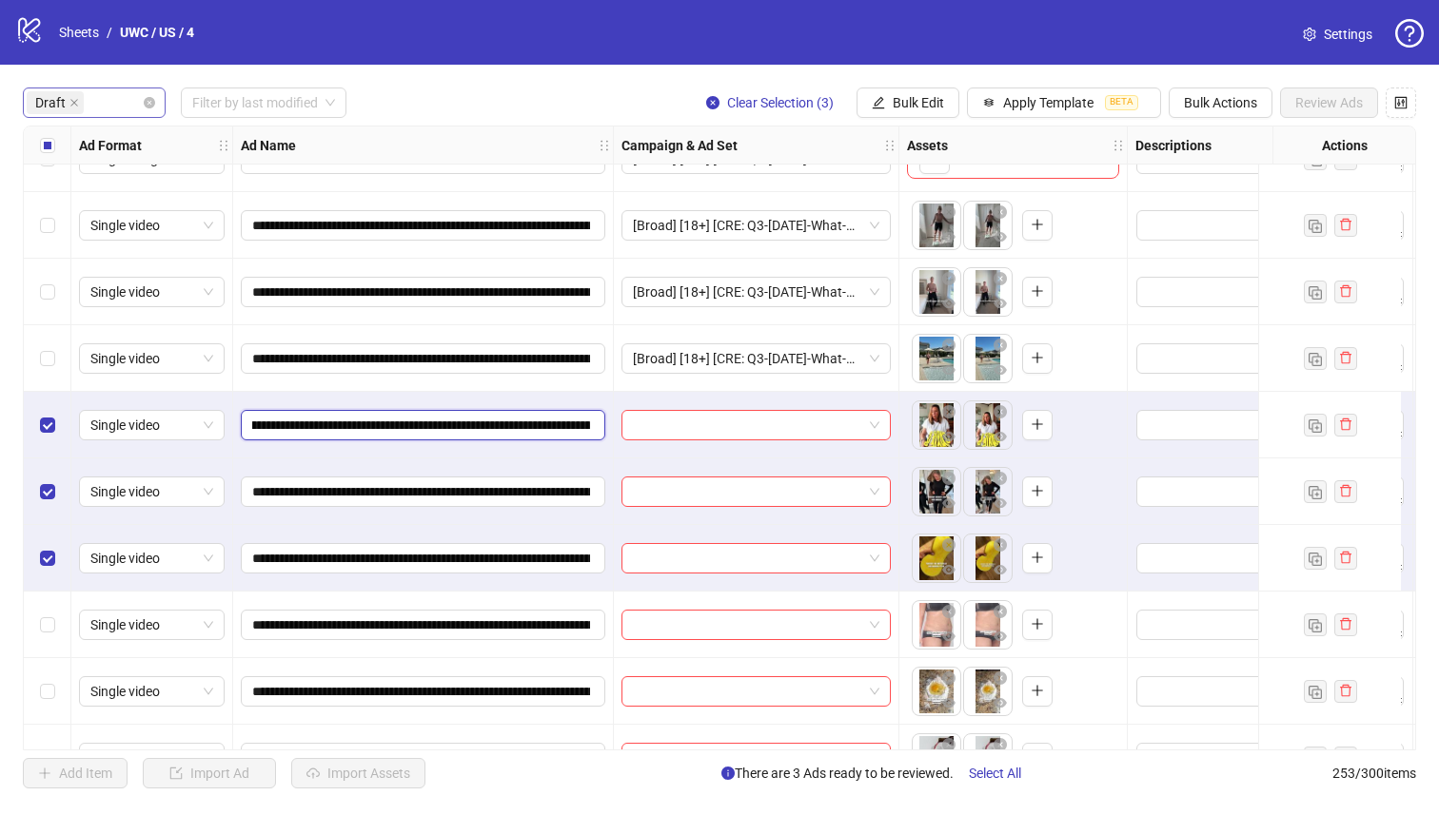
scroll to position [0, 346]
drag, startPoint x: 479, startPoint y: 421, endPoint x: 421, endPoint y: 415, distance: 58.4
click at [421, 415] on input "**********" at bounding box center [421, 425] width 338 height 21
click at [915, 103] on span "Bulk Edit" at bounding box center [917, 102] width 51 height 15
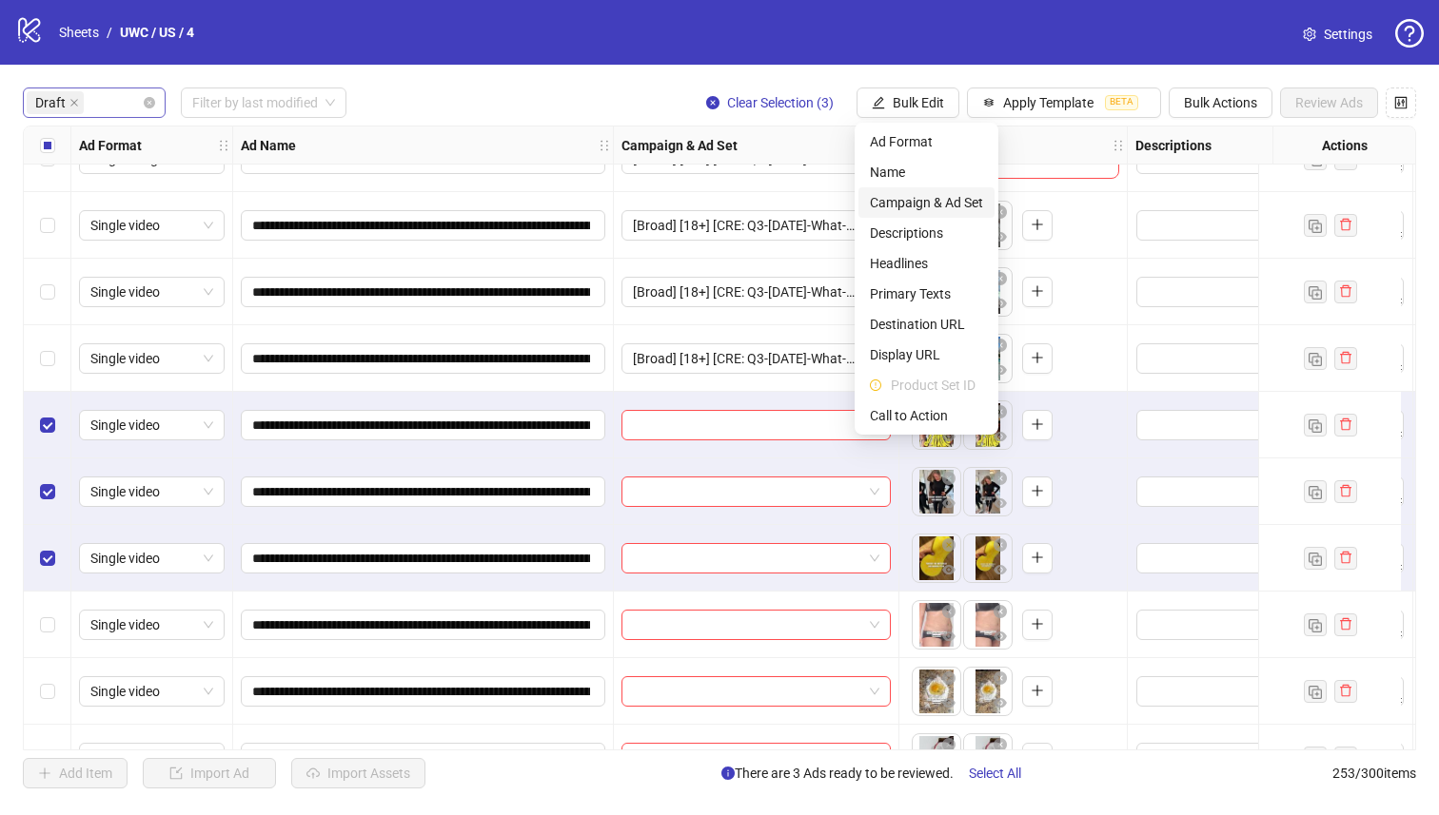
click at [936, 202] on span "Campaign & Ad Set" at bounding box center [926, 202] width 113 height 21
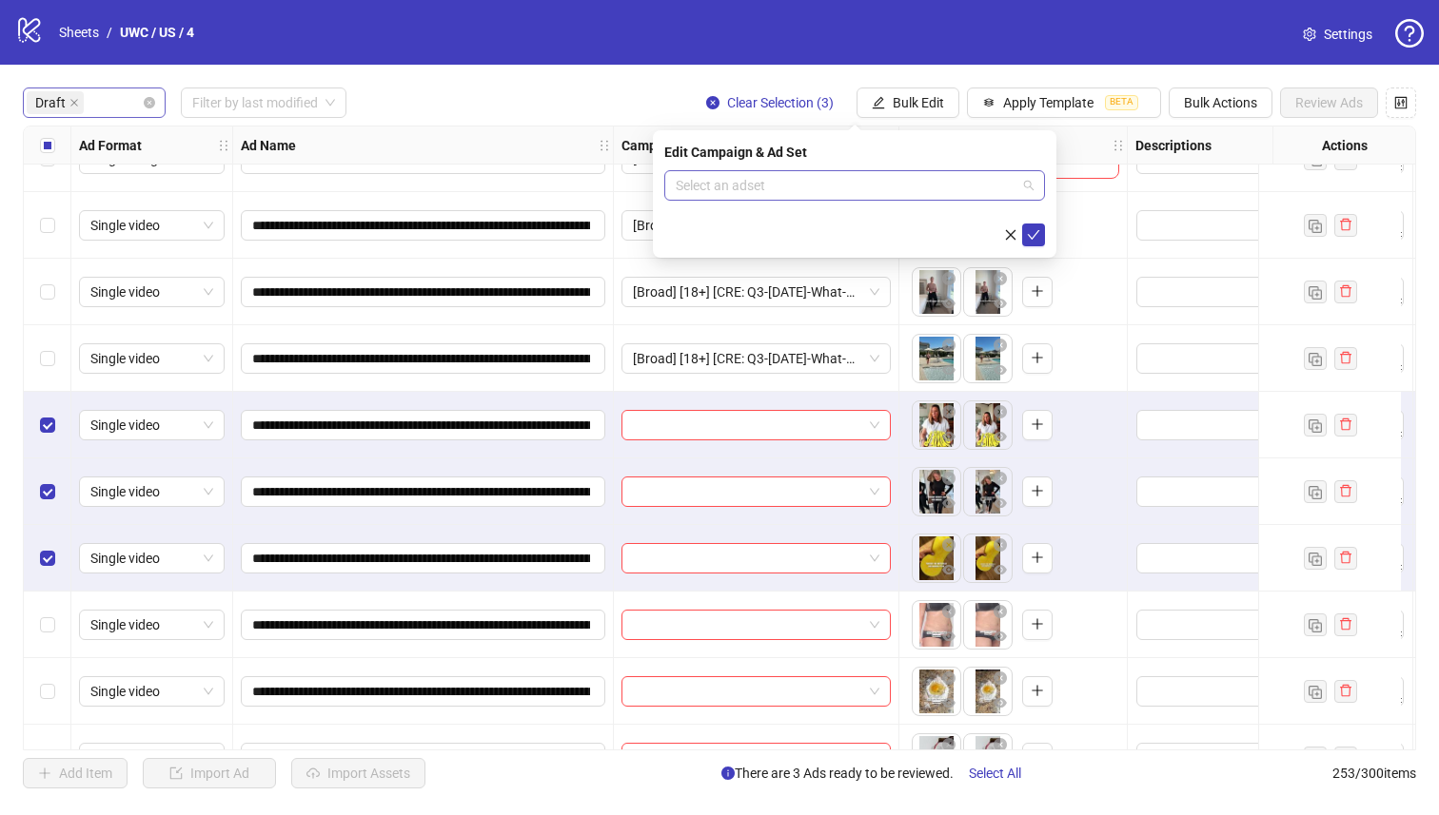
click at [927, 192] on input "search" at bounding box center [846, 185] width 341 height 29
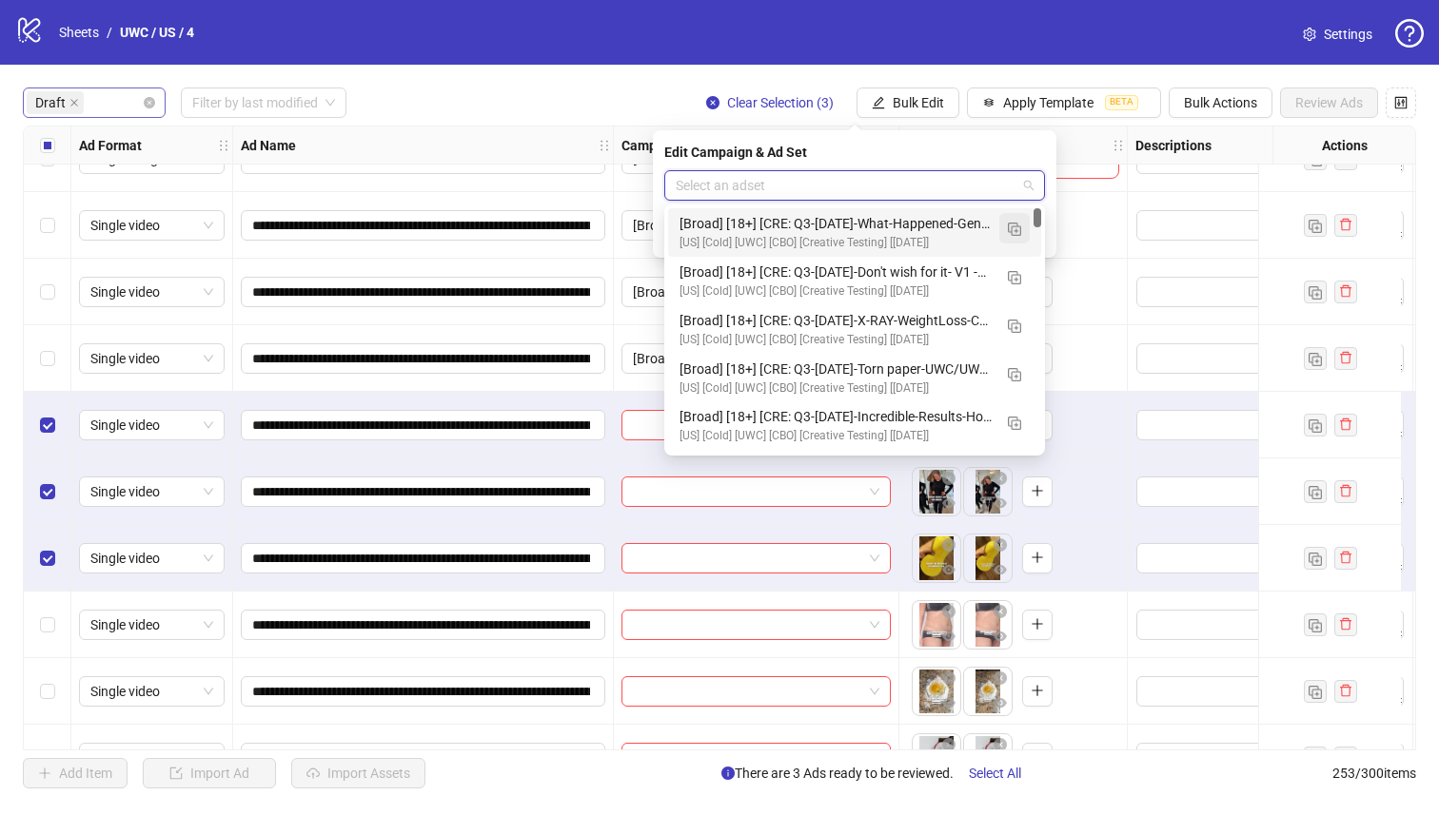
click at [1014, 228] on img "button" at bounding box center [1014, 229] width 13 height 13
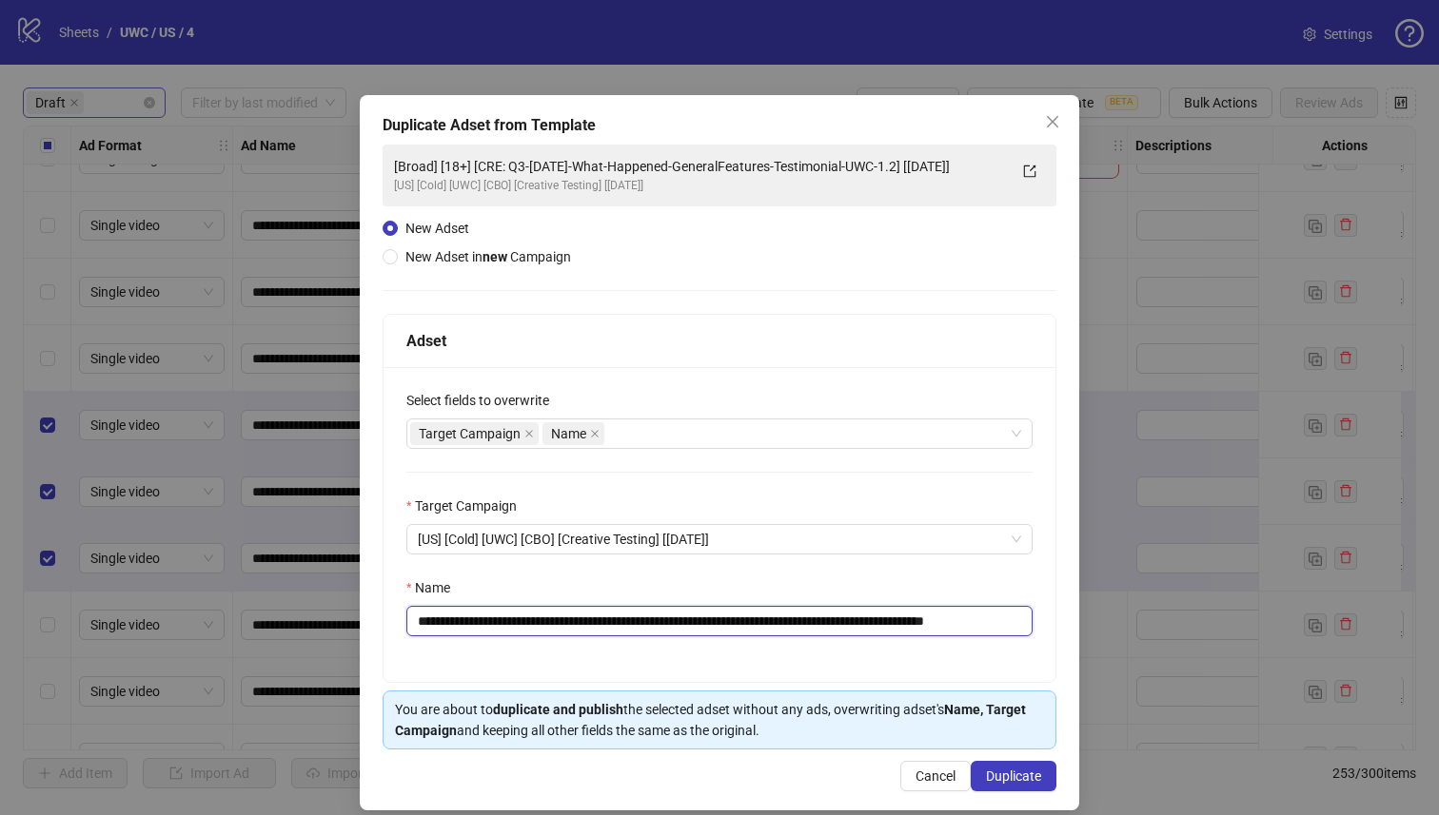
drag, startPoint x: 950, startPoint y: 623, endPoint x: 527, endPoint y: 625, distance: 422.4
click at [527, 625] on input "**********" at bounding box center [719, 621] width 626 height 30
paste input "text"
type input "**********"
click at [1014, 774] on span "Duplicate" at bounding box center [1013, 776] width 55 height 15
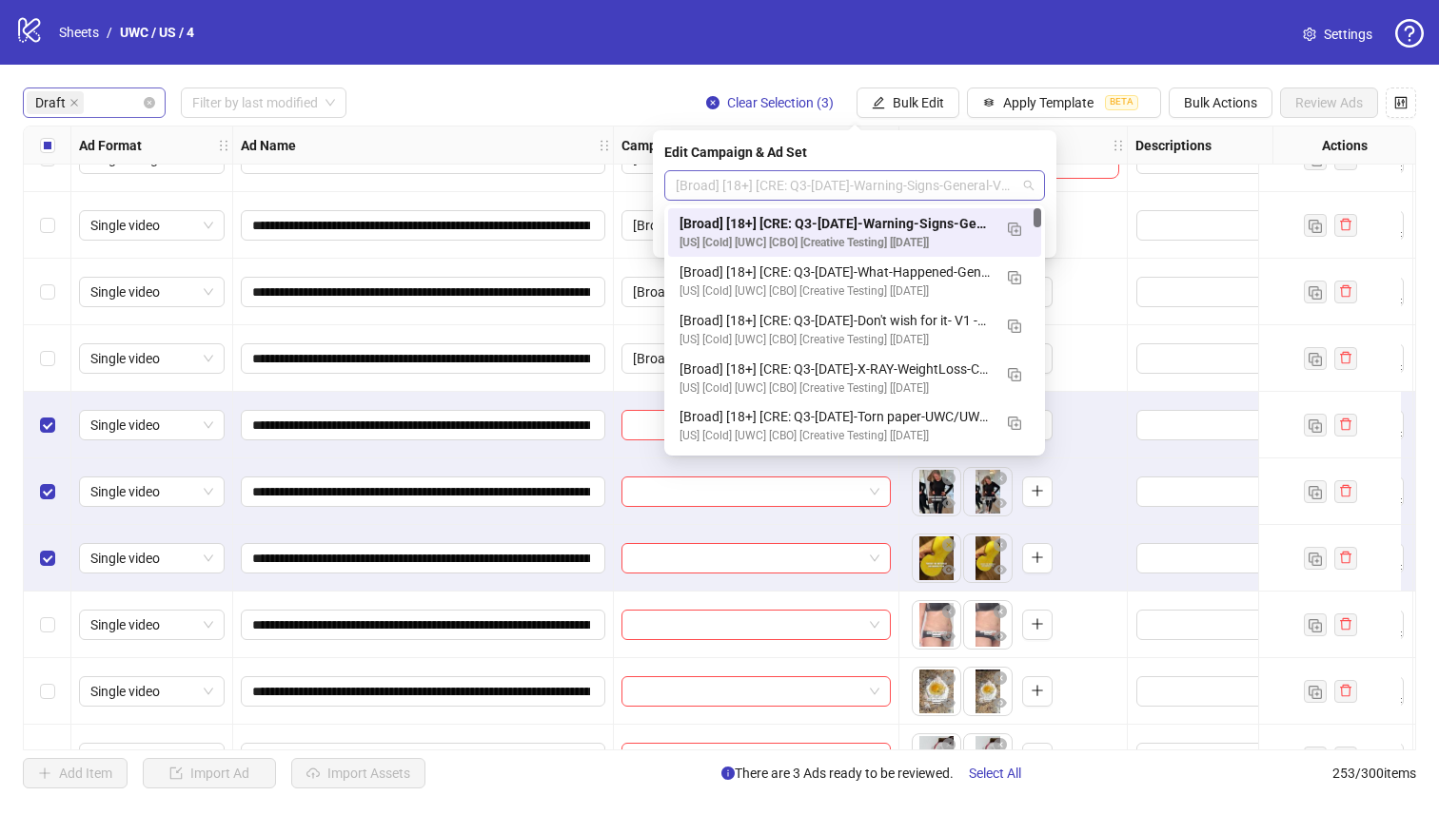
click at [820, 184] on span "[Broad] [18+] [CRE: Q3-[DATE]-Warning-Signs-General-VO-UWC] [[DATE]]" at bounding box center [855, 185] width 358 height 29
click at [825, 221] on div "[Broad] [18+] [CRE: Q3-[DATE]-Warning-Signs-General-VO-UWC] [[DATE]]" at bounding box center [835, 223] width 312 height 21
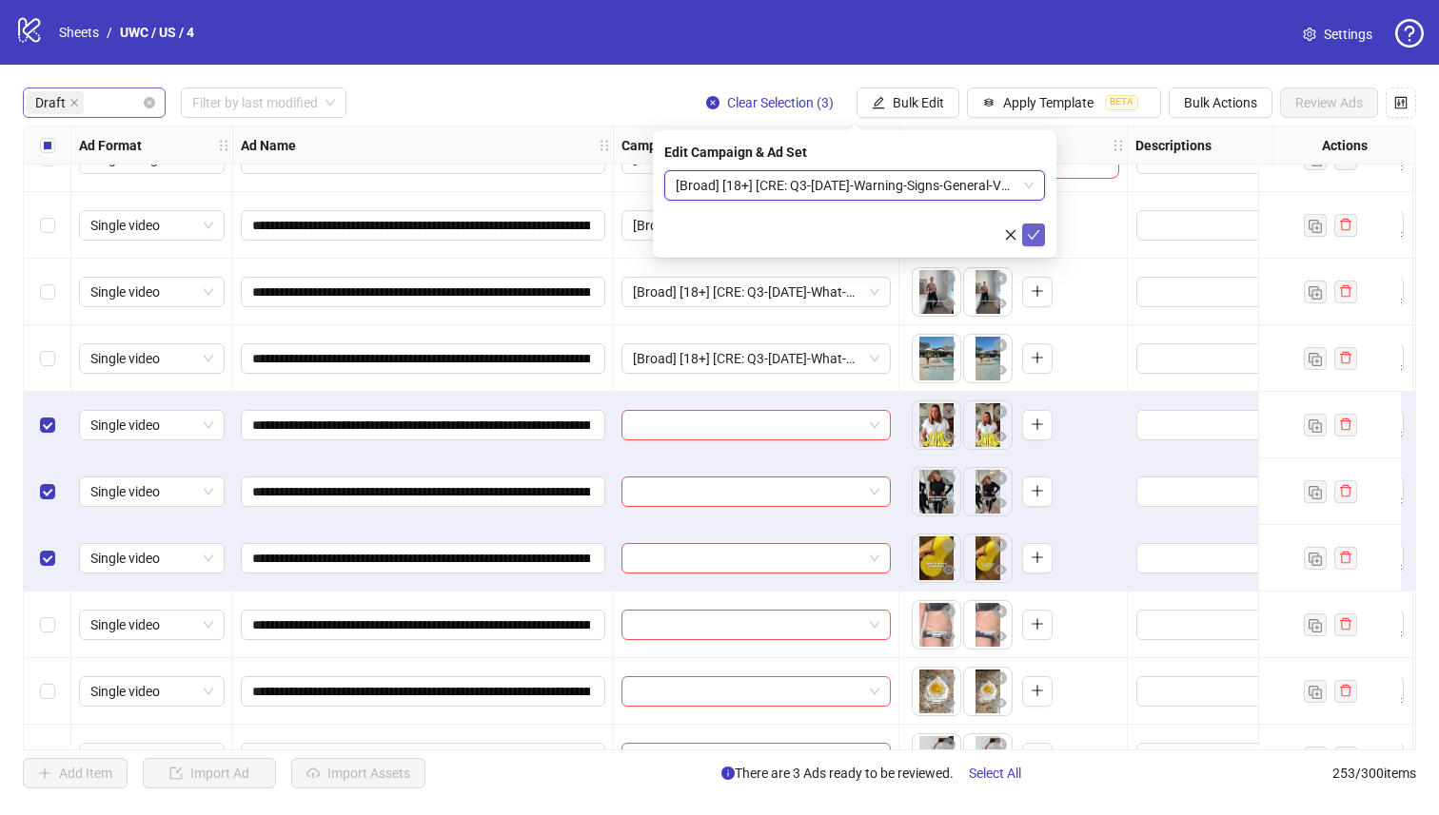
click at [1036, 228] on icon "check" at bounding box center [1033, 234] width 13 height 13
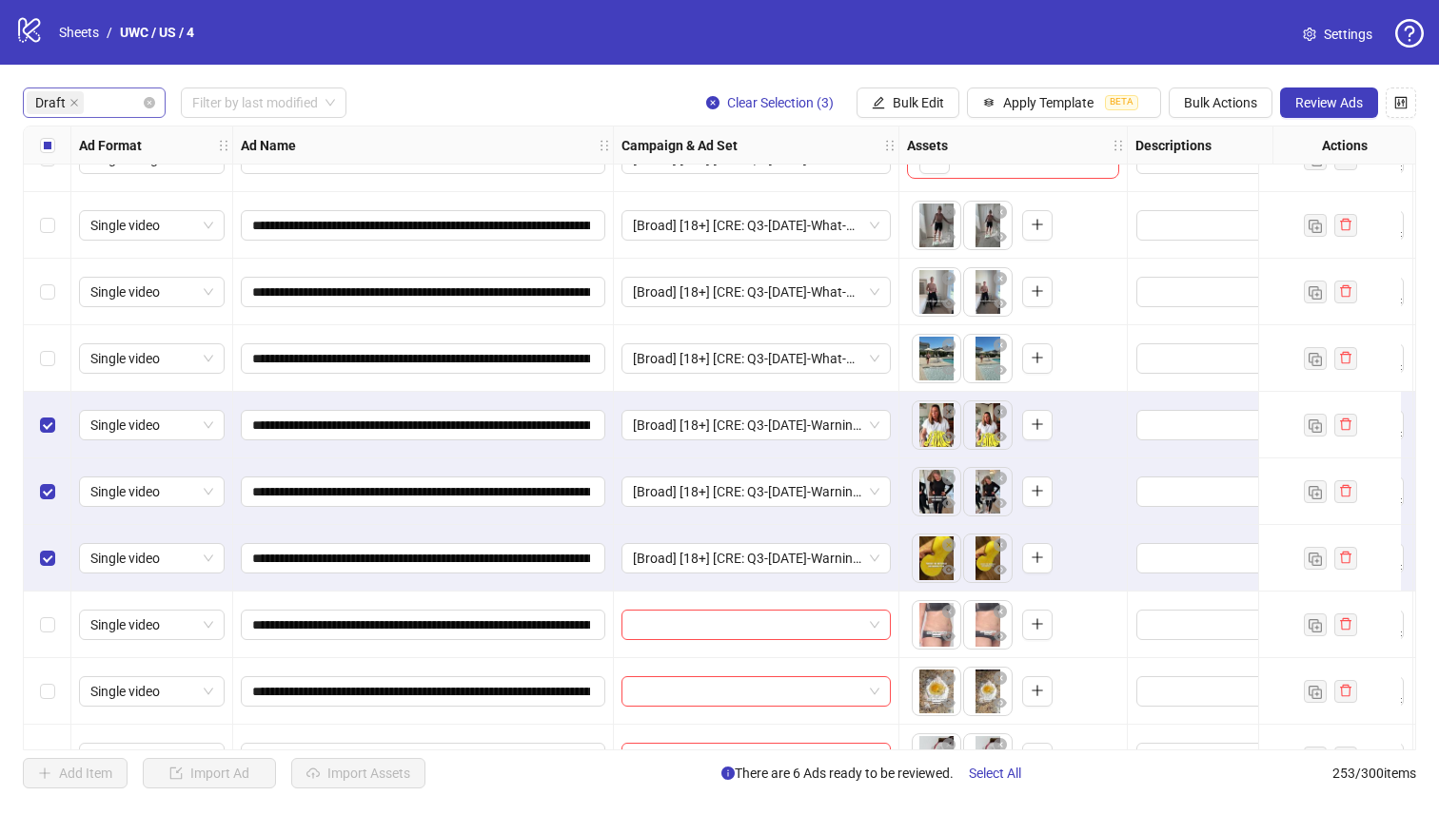
click at [30, 149] on div "Select all rows" at bounding box center [48, 146] width 48 height 38
click at [35, 151] on div "Select all rows" at bounding box center [48, 146] width 48 height 38
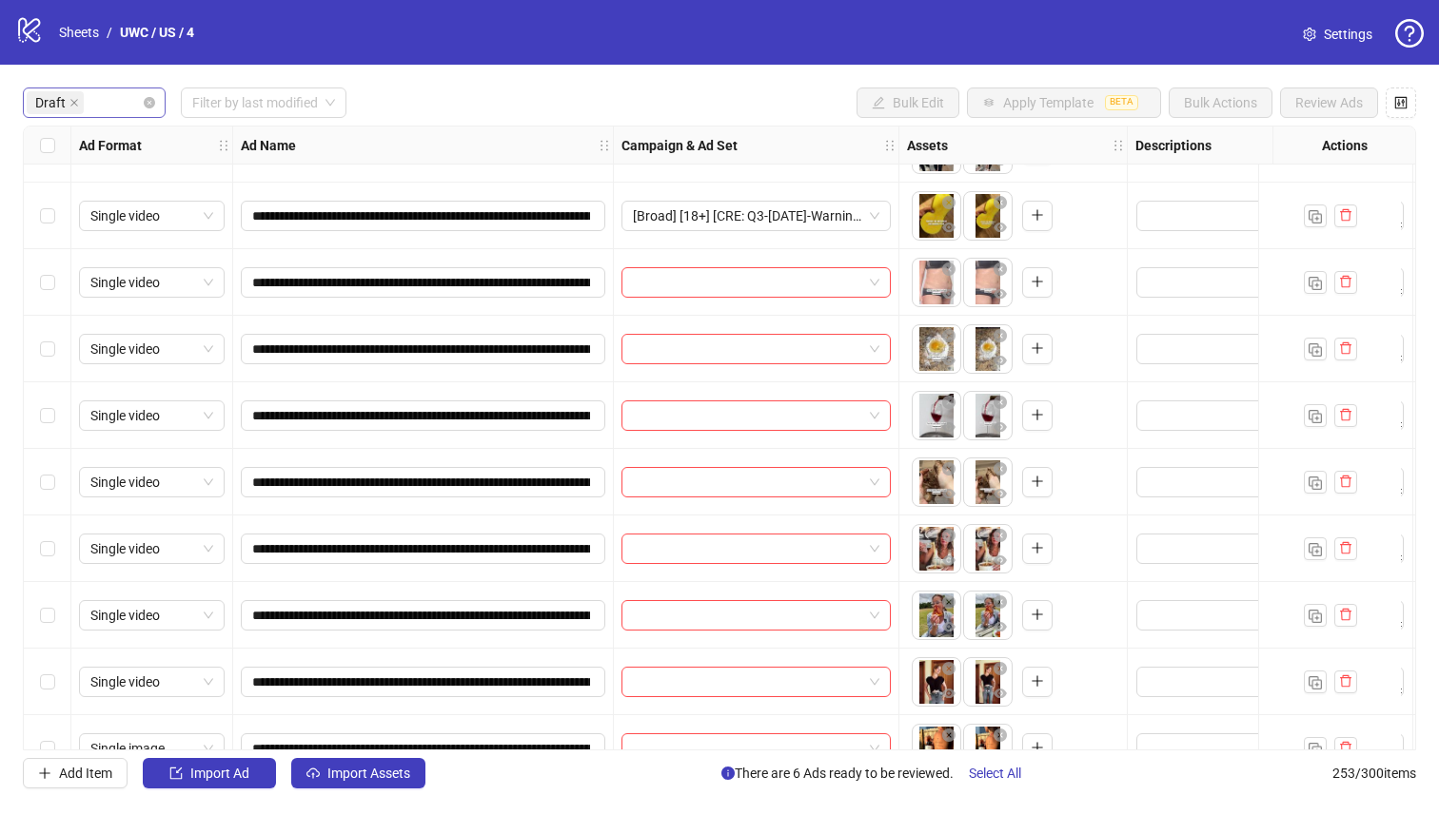
scroll to position [405, 0]
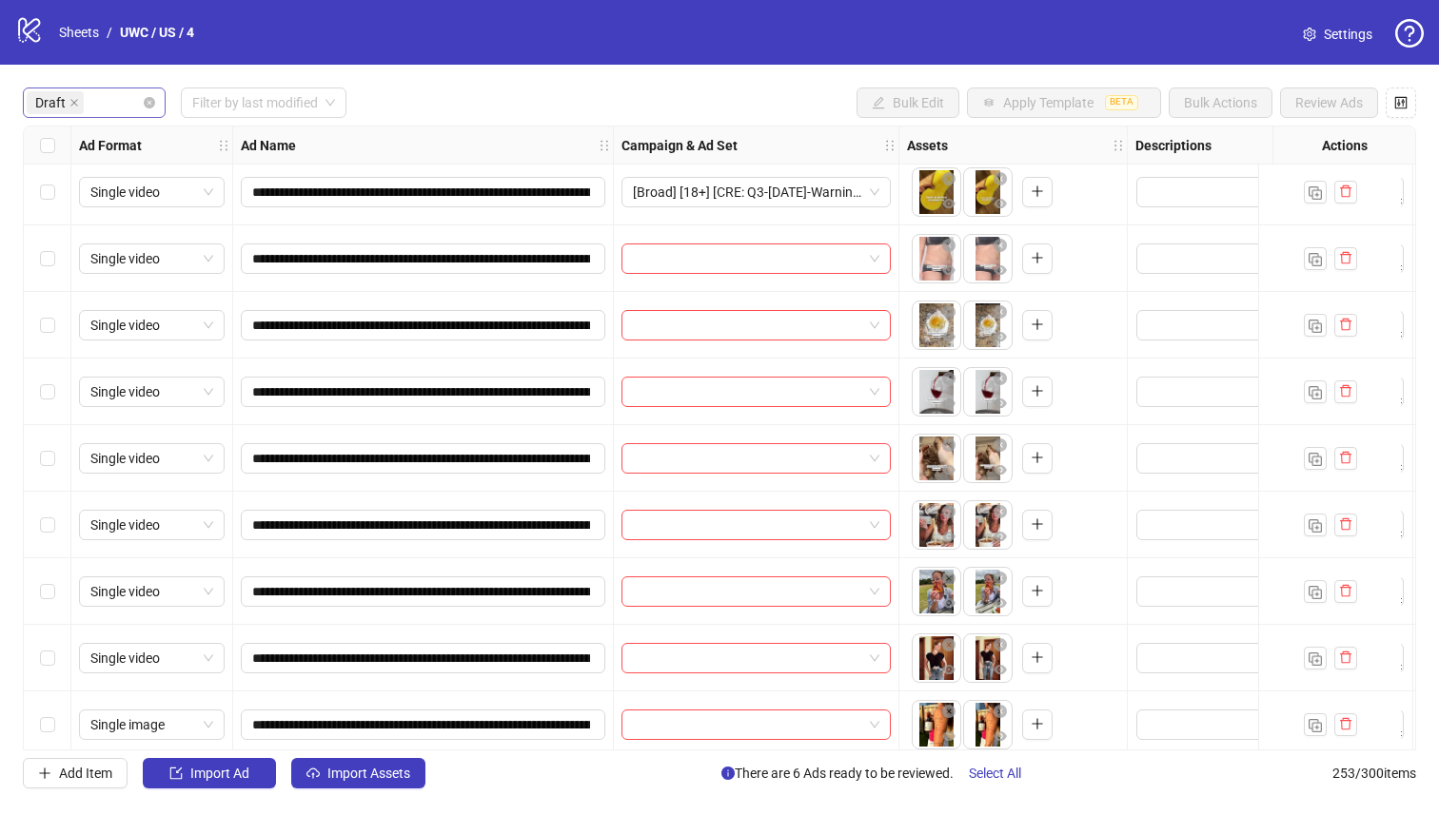
click at [42, 441] on div "Select row 11" at bounding box center [48, 458] width 48 height 67
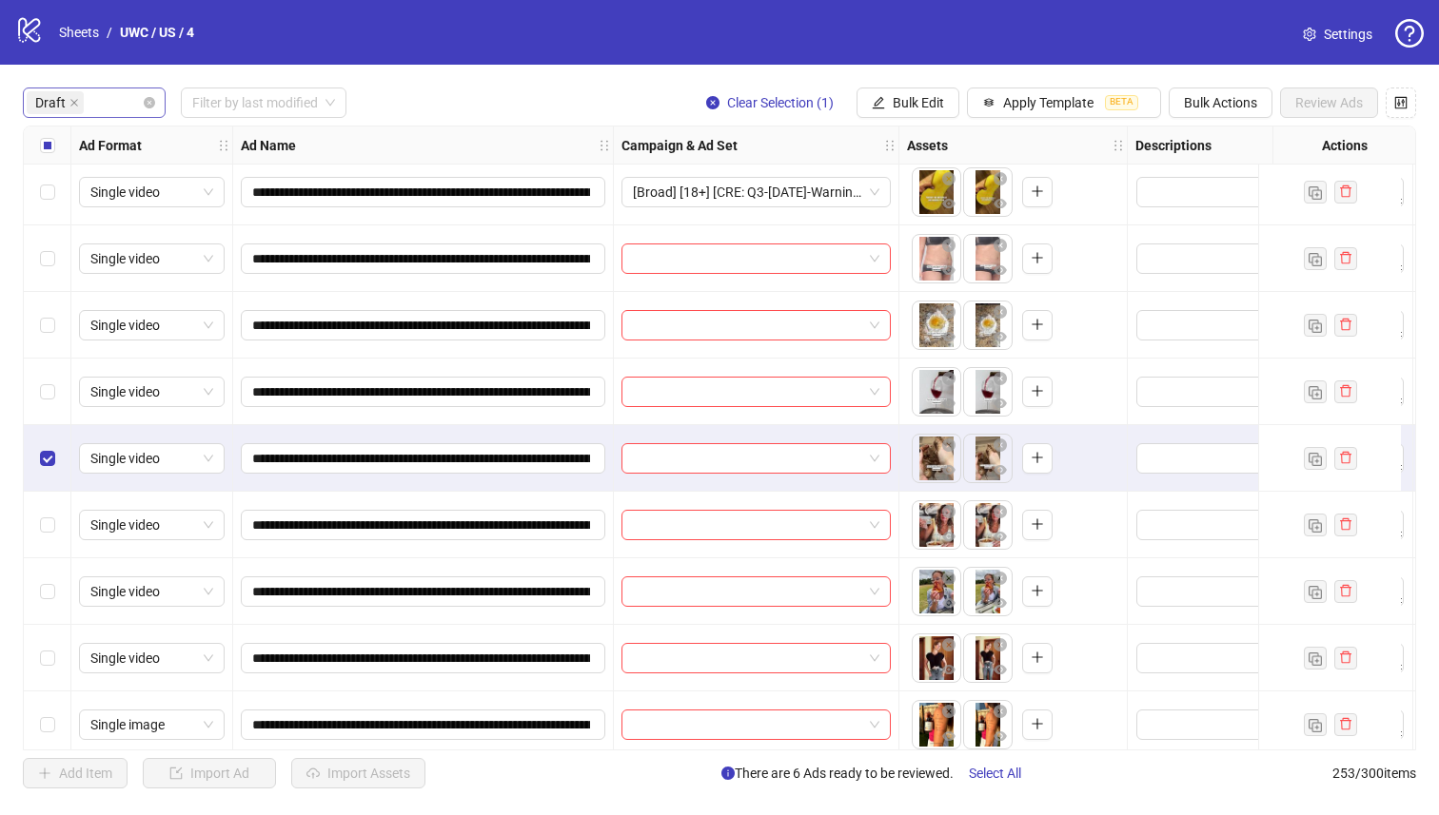
click at [53, 349] on div "Select row 9" at bounding box center [48, 325] width 48 height 67
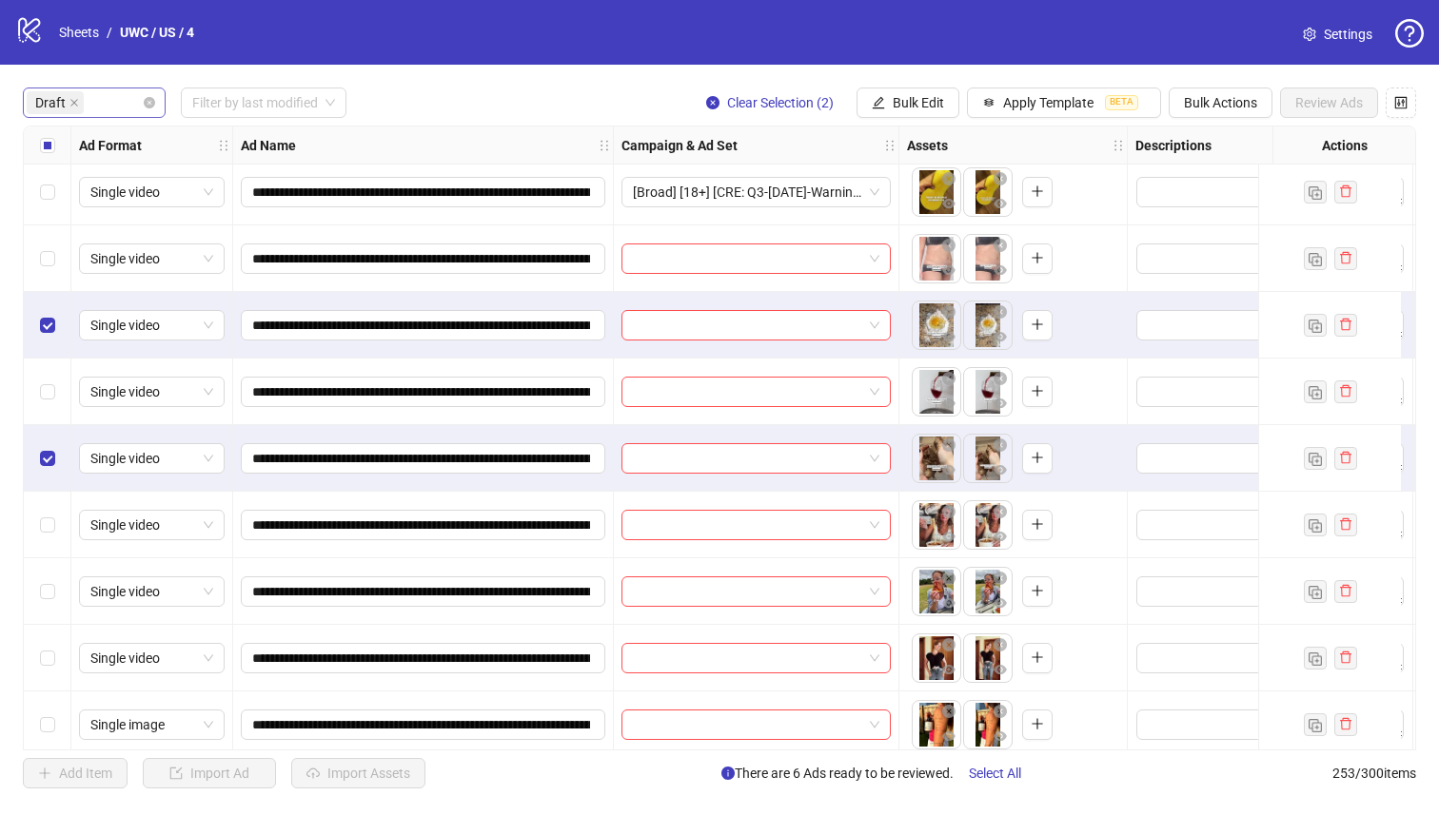
click at [55, 301] on div "Select row 9" at bounding box center [48, 325] width 48 height 67
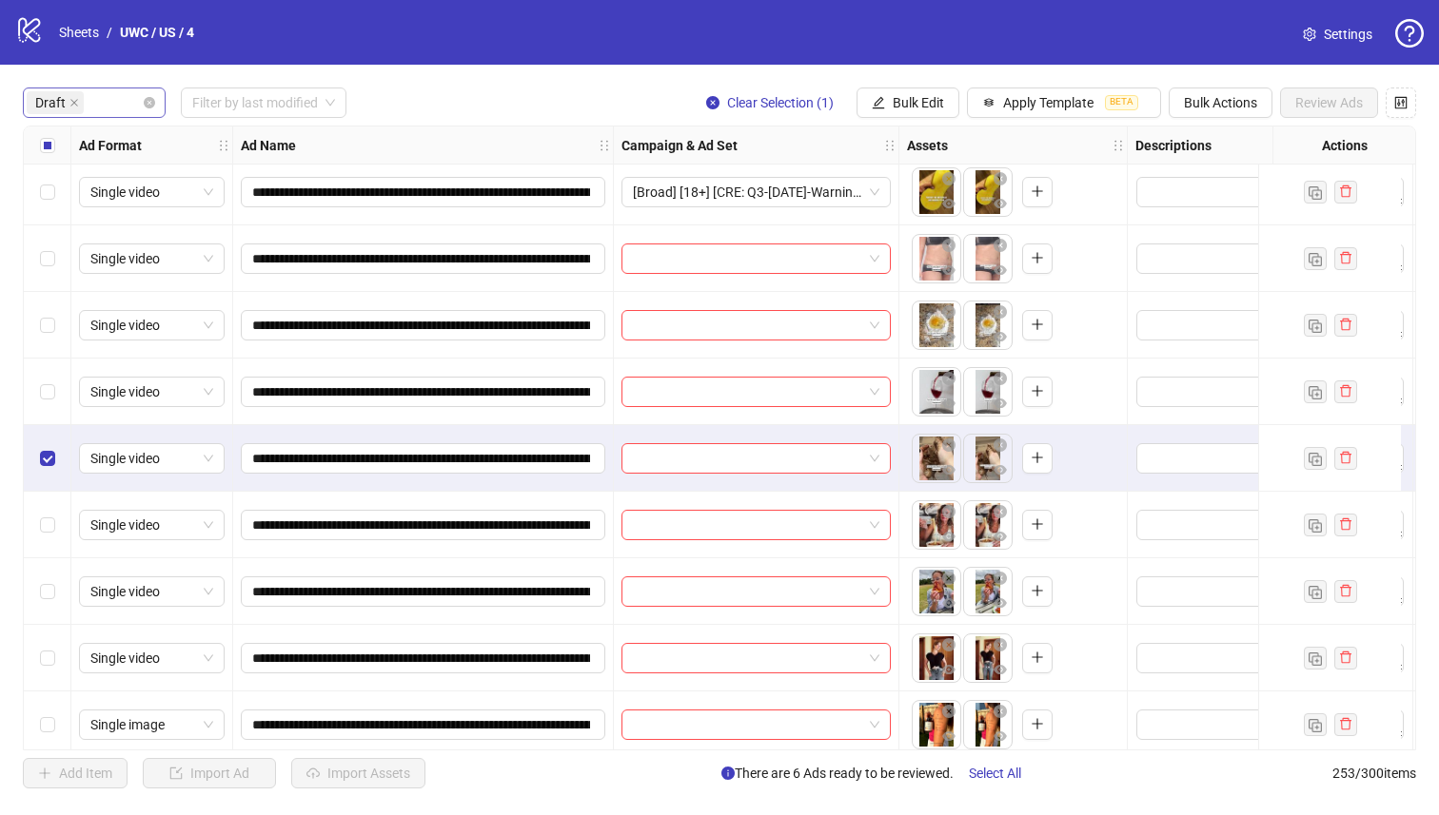
click at [55, 247] on div "Select row 8" at bounding box center [48, 258] width 48 height 67
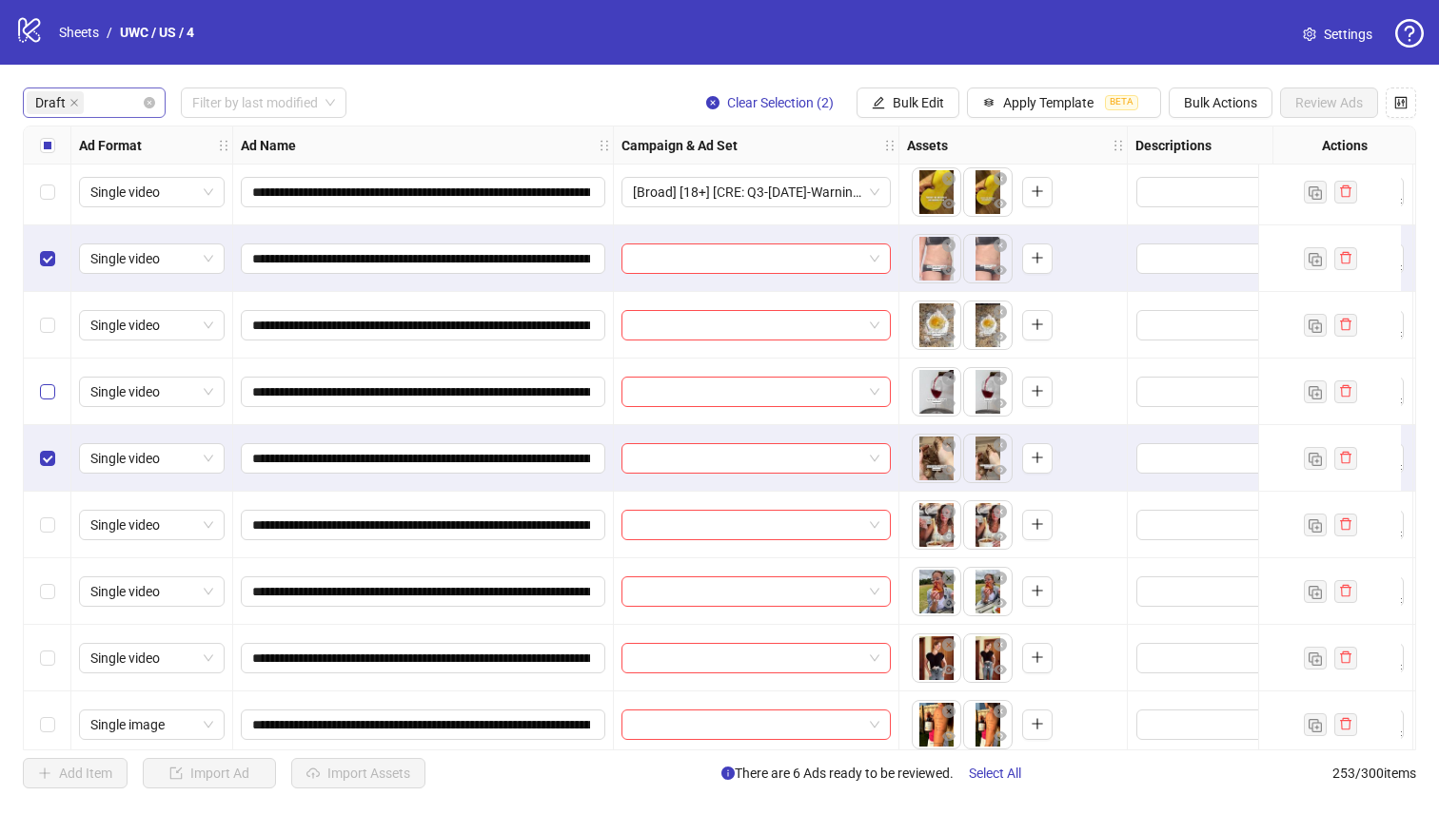
click at [38, 380] on div "Select row 10" at bounding box center [48, 392] width 48 height 67
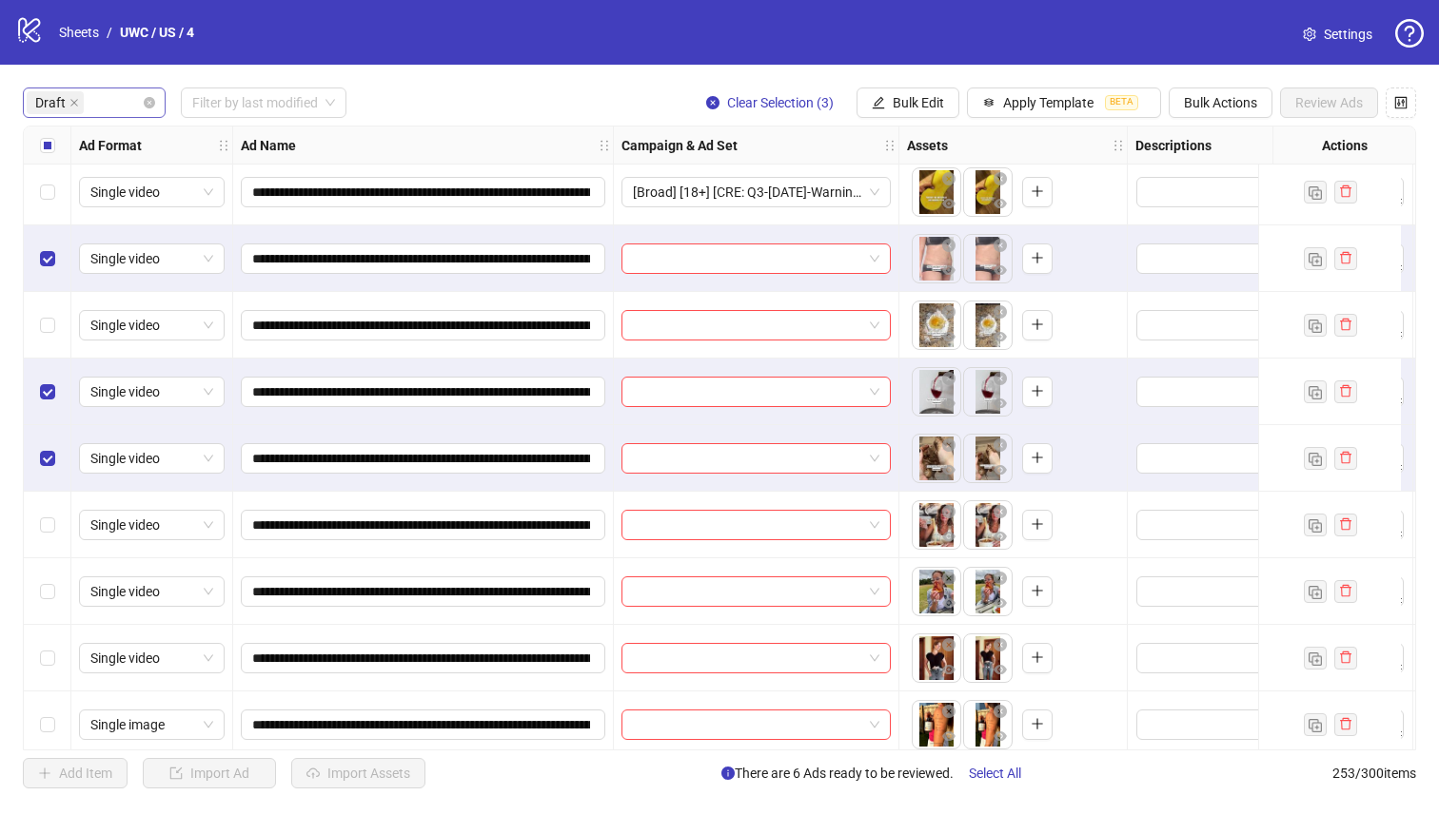
click at [50, 304] on div "Select row 9" at bounding box center [48, 325] width 48 height 67
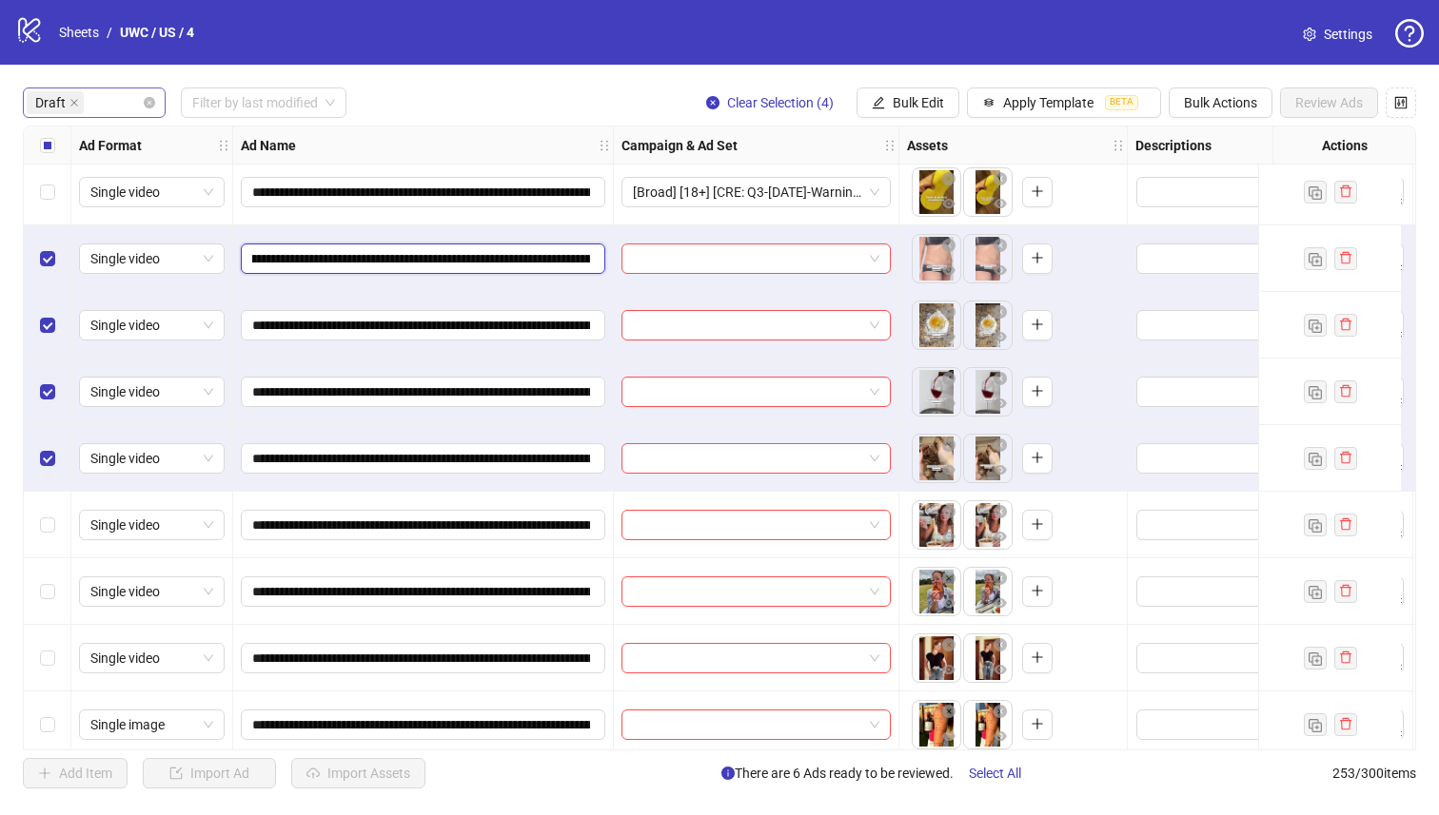
scroll to position [0, 363]
drag, startPoint x: 481, startPoint y: 256, endPoint x: 505, endPoint y: 220, distance: 43.3
click at [493, 250] on input "**********" at bounding box center [421, 258] width 338 height 21
click at [920, 76] on div "**********" at bounding box center [719, 438] width 1439 height 747
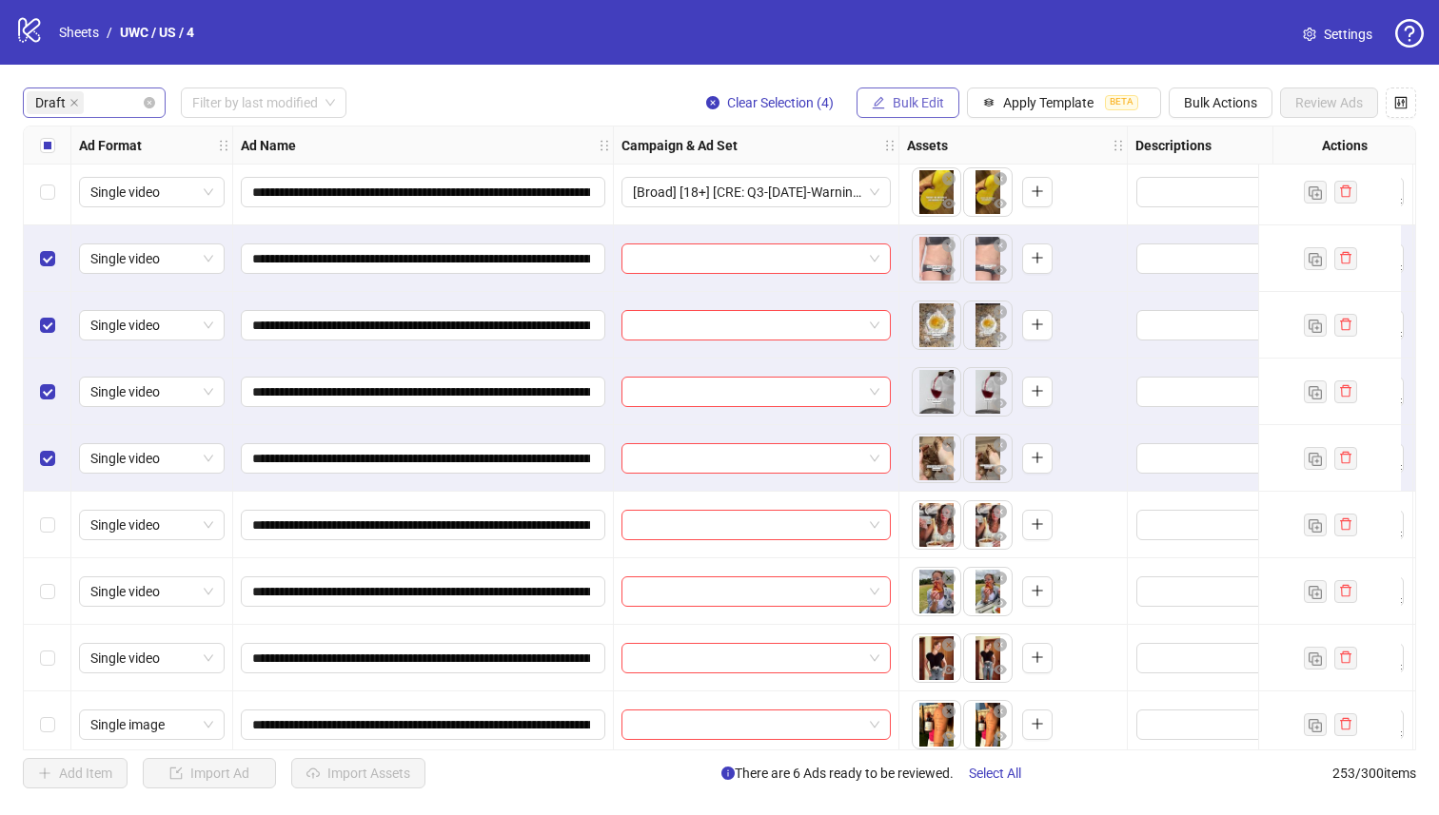
click at [924, 90] on button "Bulk Edit" at bounding box center [907, 103] width 103 height 30
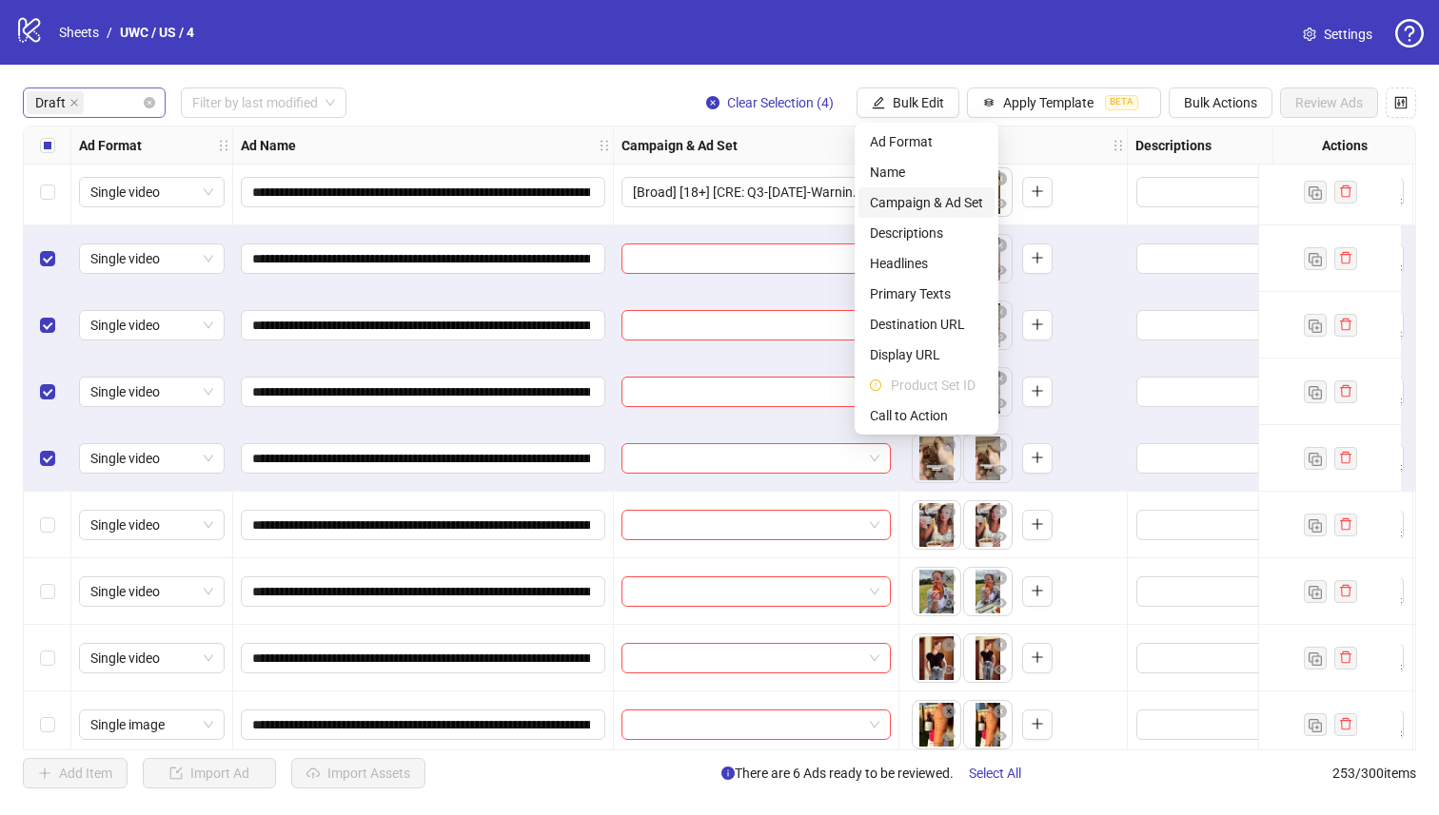
click at [986, 194] on li "Campaign & Ad Set" at bounding box center [926, 202] width 136 height 30
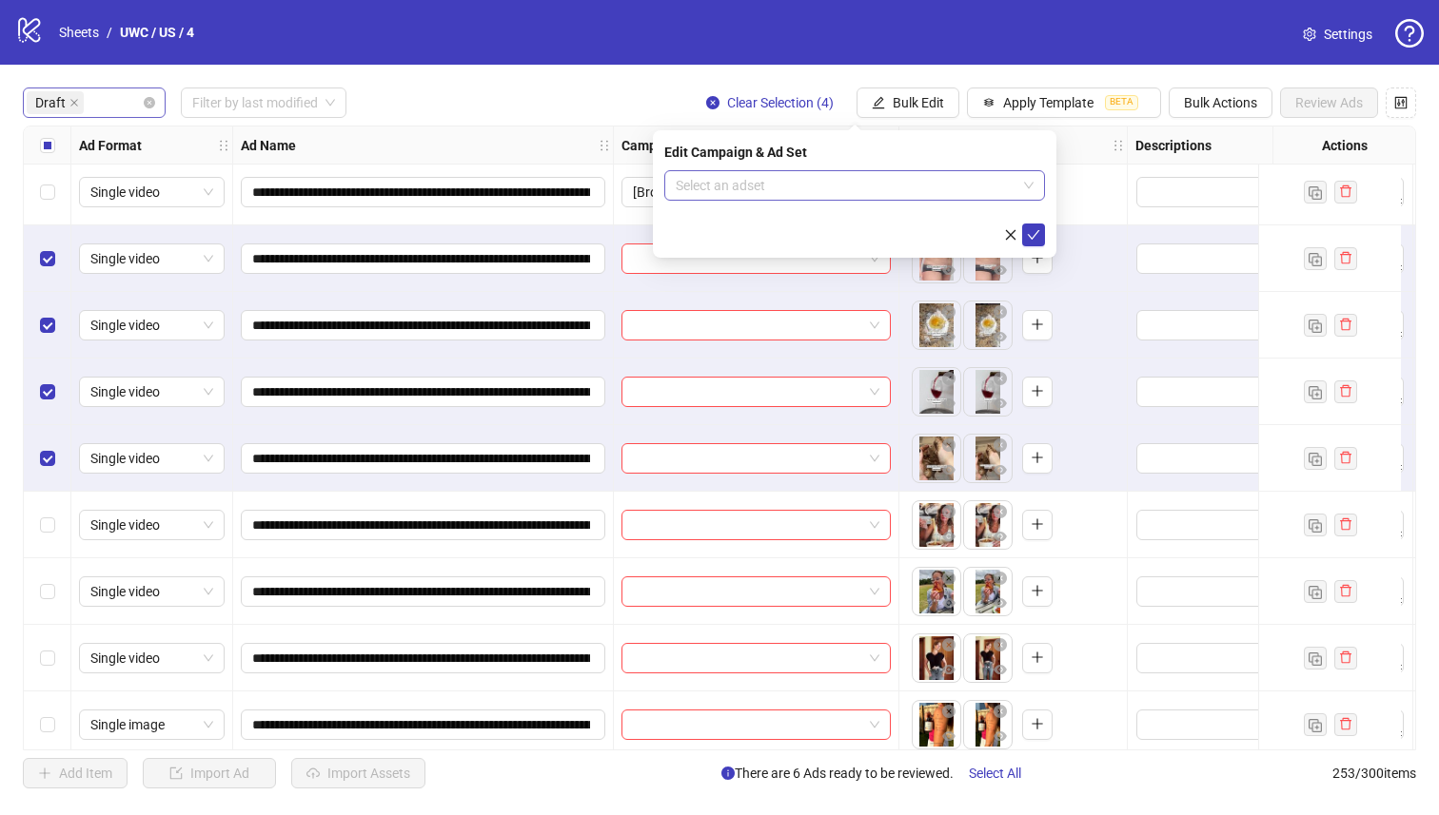
click at [888, 197] on input "search" at bounding box center [846, 185] width 341 height 29
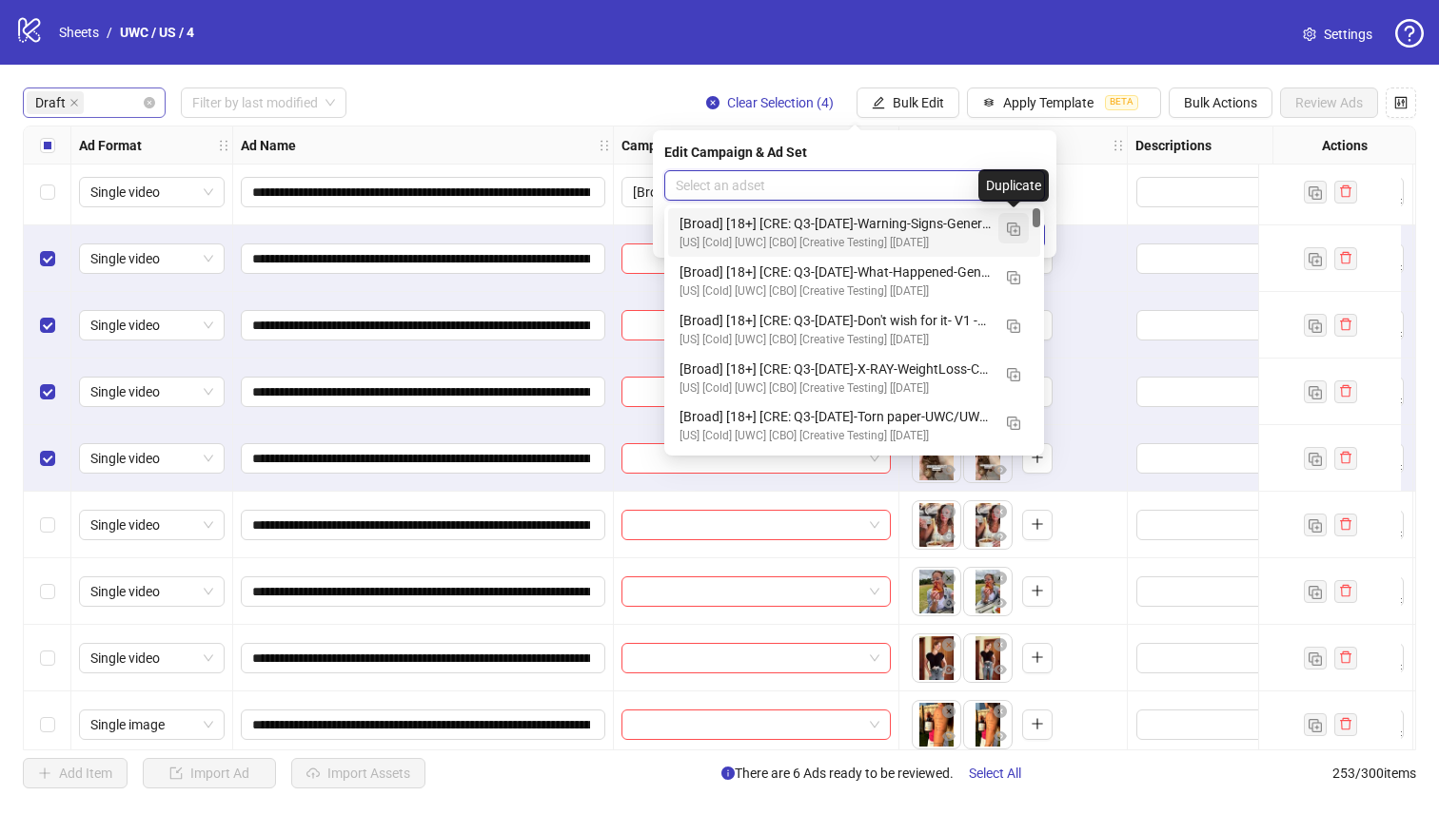
click at [1018, 229] on img "button" at bounding box center [1013, 229] width 13 height 13
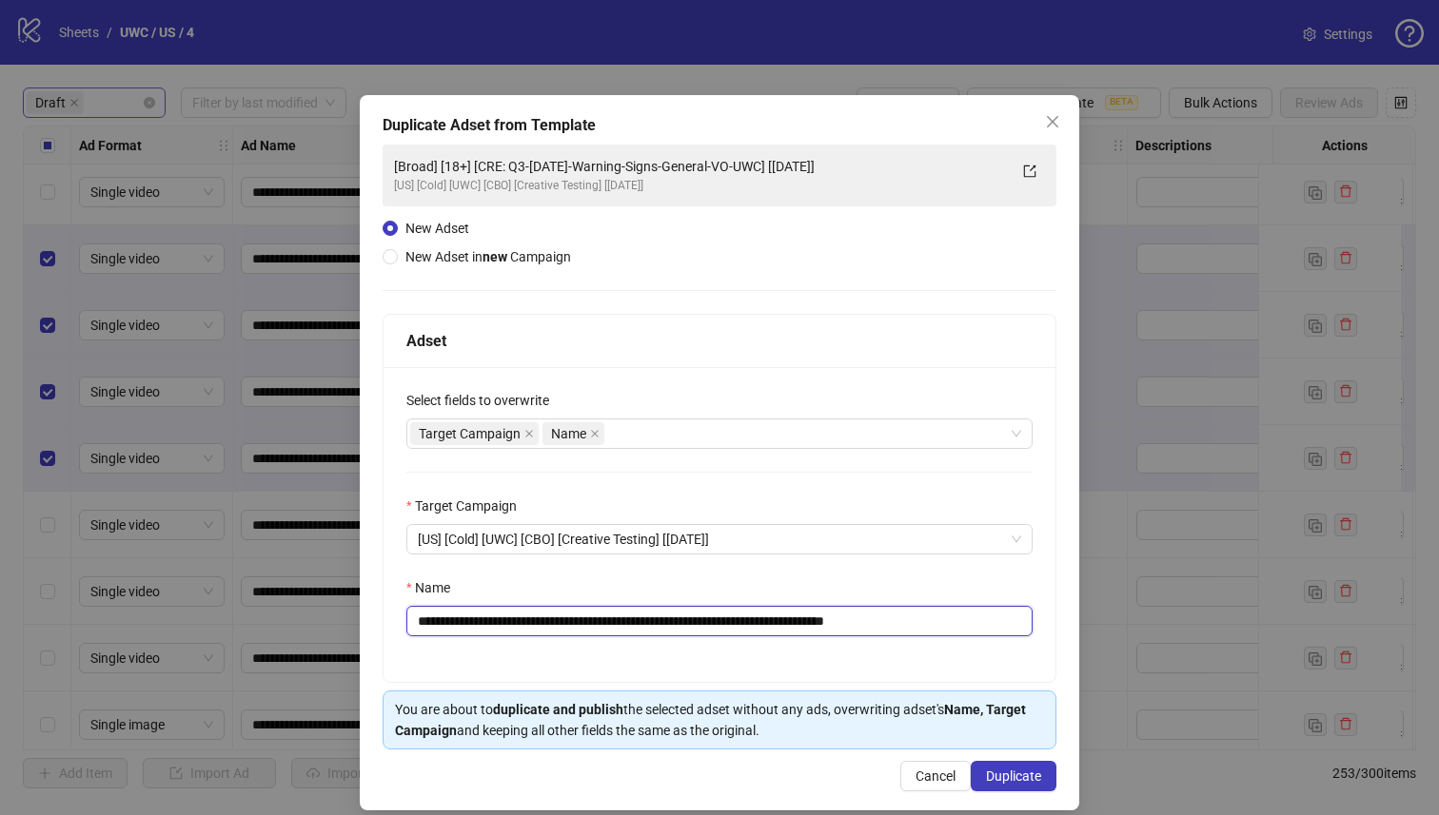
drag, startPoint x: 814, startPoint y: 626, endPoint x: 525, endPoint y: 631, distance: 289.3
click at [525, 631] on input "**********" at bounding box center [719, 621] width 626 height 30
paste input "**********"
type input "**********"
click at [986, 779] on span "Duplicate" at bounding box center [1013, 776] width 55 height 15
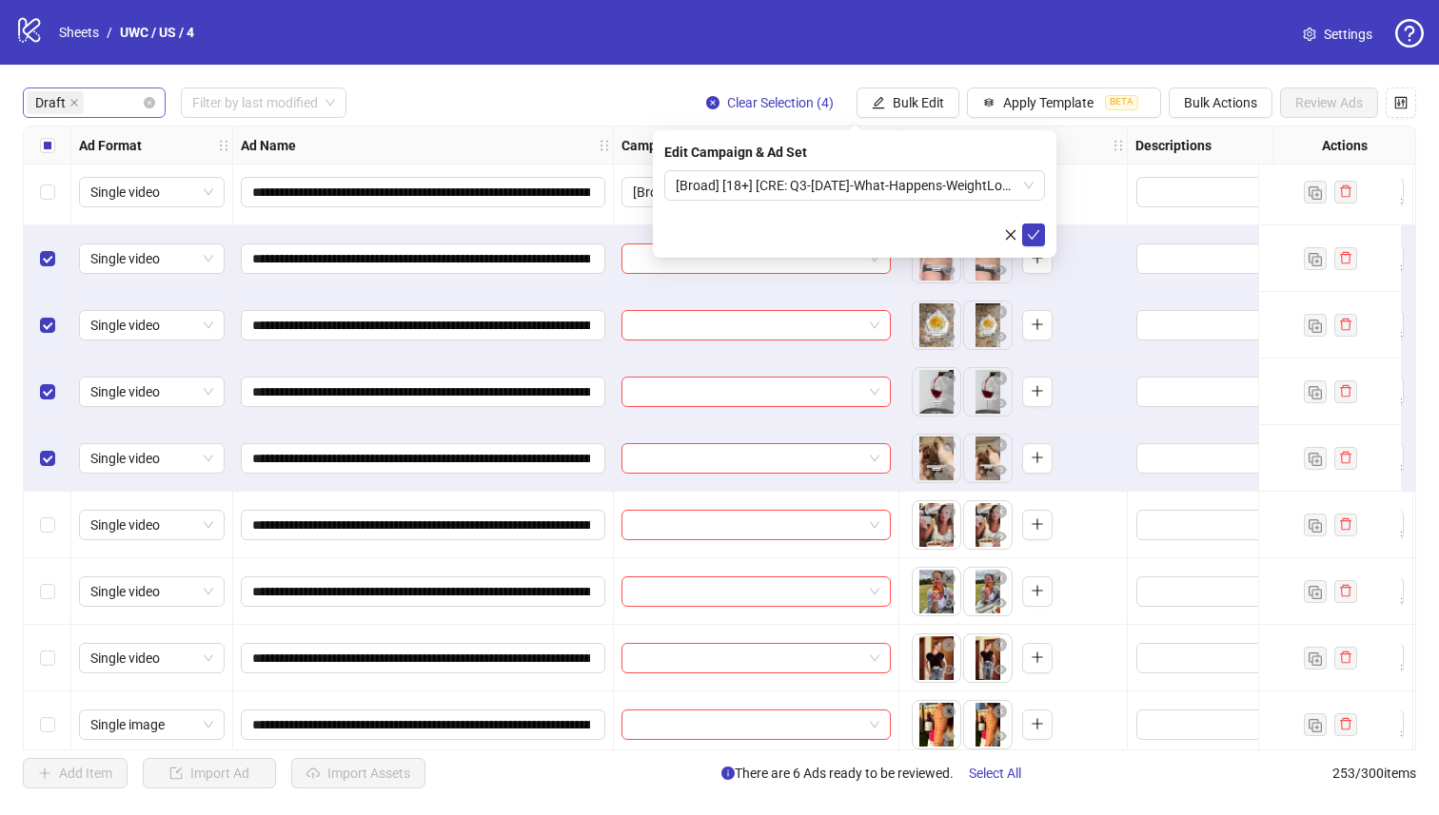
click at [894, 222] on form "[Broad] [18+] [CRE: Q3-[DATE]-What-Happens-WeightLoss-VO-HookTest-UWC] [[DATE]]" at bounding box center [854, 208] width 381 height 76
click at [892, 167] on div "Edit Campaign & Ad Set [Broad] [18+] [CRE: Q3-[DATE]-What-Happens-WeightLoss-VO…" at bounding box center [854, 193] width 403 height 127
click at [897, 190] on span "[Broad] [18+] [CRE: Q3-[DATE]-What-Happens-WeightLoss-VO-HookTest-UWC] [[DATE]]" at bounding box center [855, 185] width 358 height 29
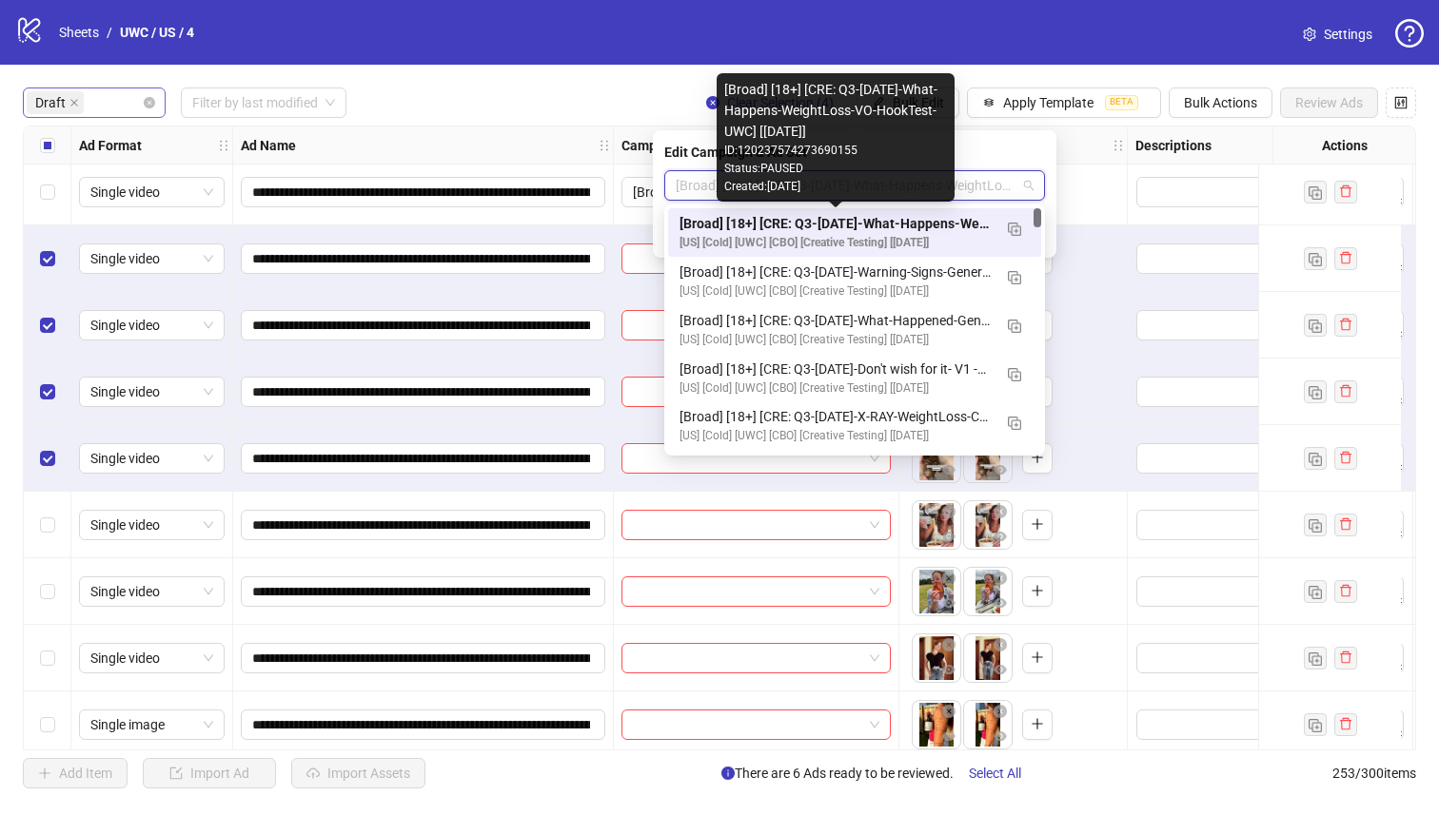
click at [910, 229] on div "[Broad] [18+] [CRE: Q3-[DATE]-What-Happens-WeightLoss-VO-HookTest-UWC] [[DATE]]" at bounding box center [835, 223] width 312 height 21
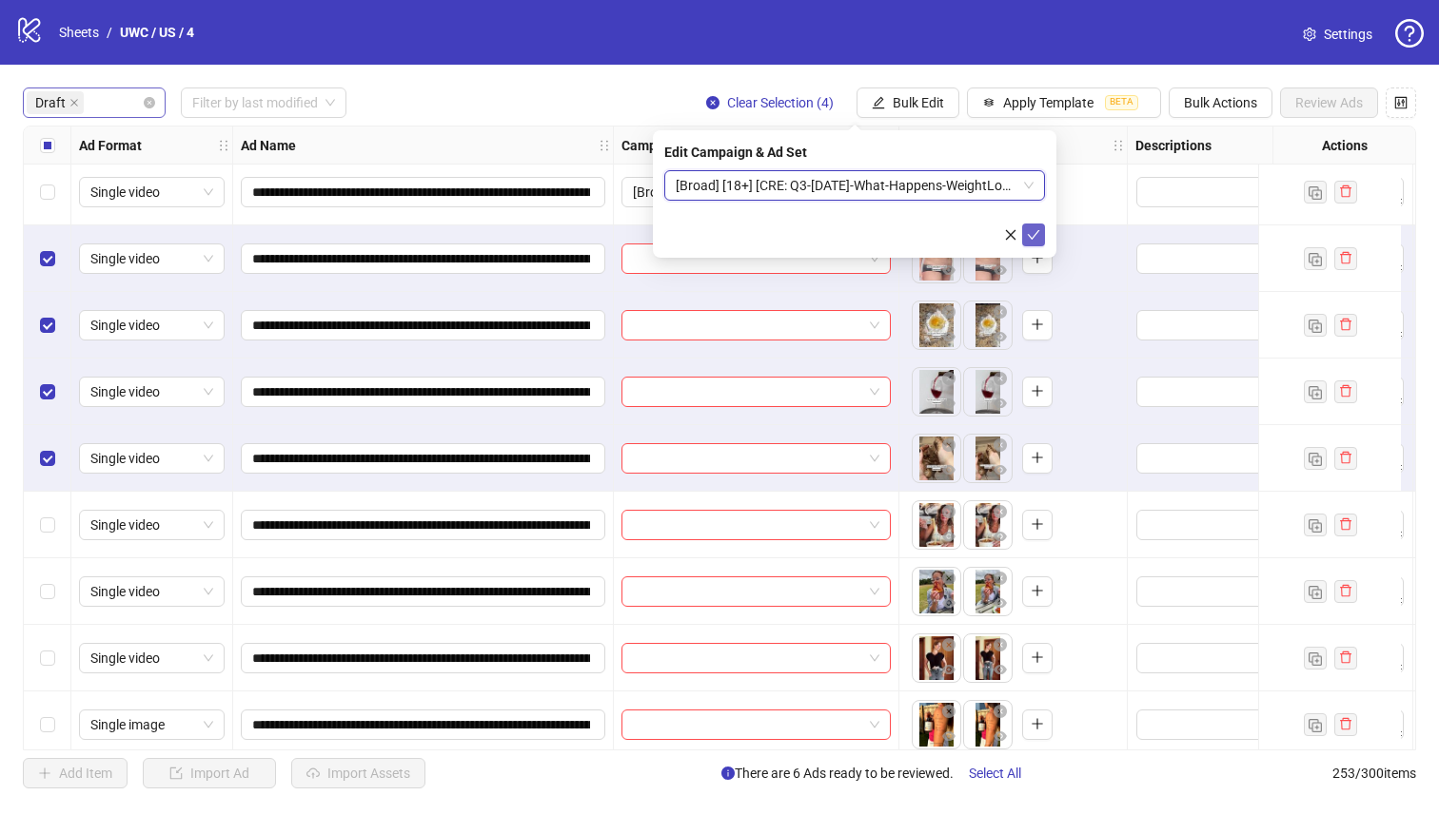
click at [1028, 232] on icon "check" at bounding box center [1033, 234] width 13 height 13
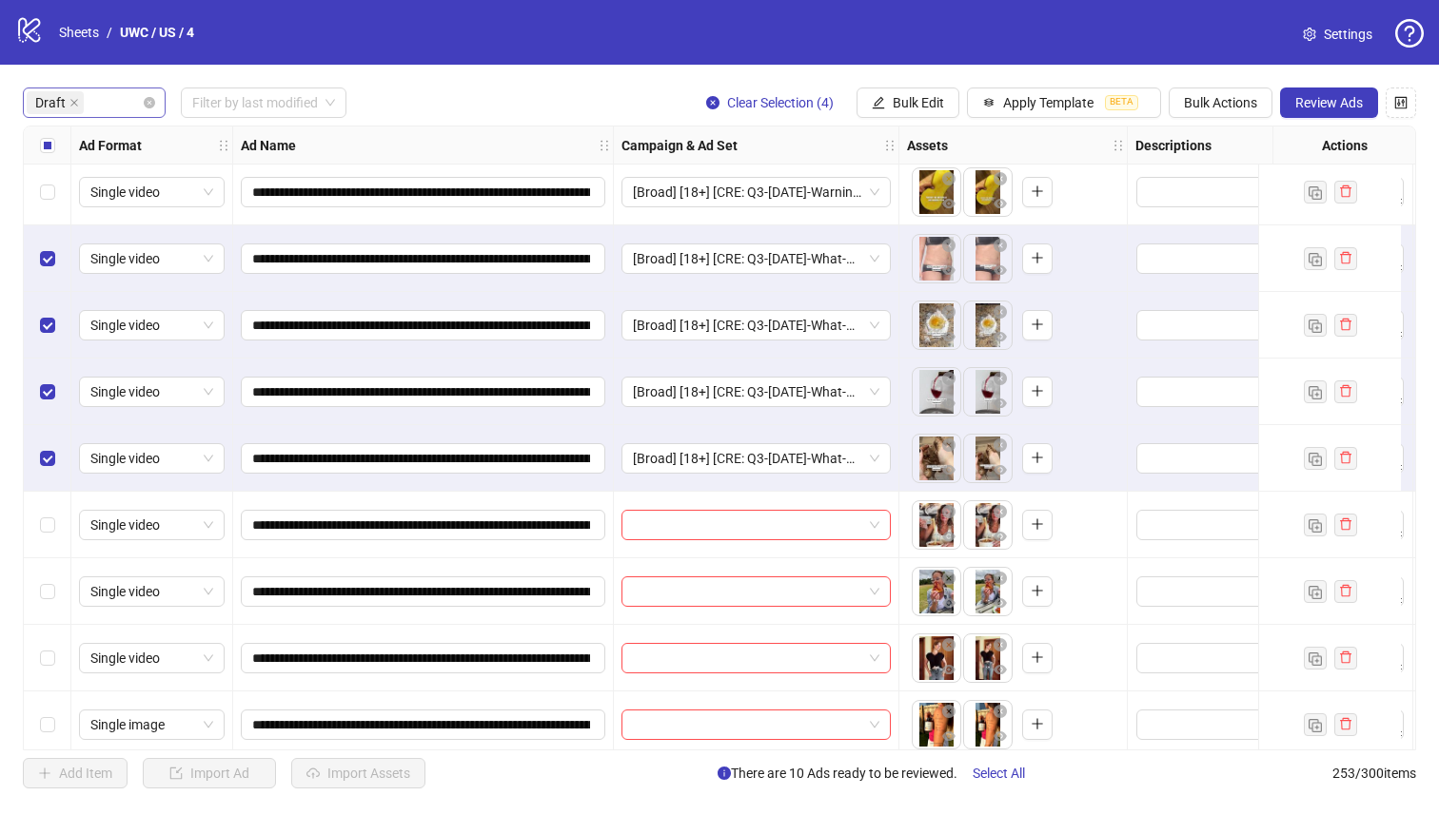
click at [32, 138] on div "Select all rows" at bounding box center [48, 146] width 48 height 38
click at [34, 137] on div "Select all rows" at bounding box center [48, 146] width 48 height 38
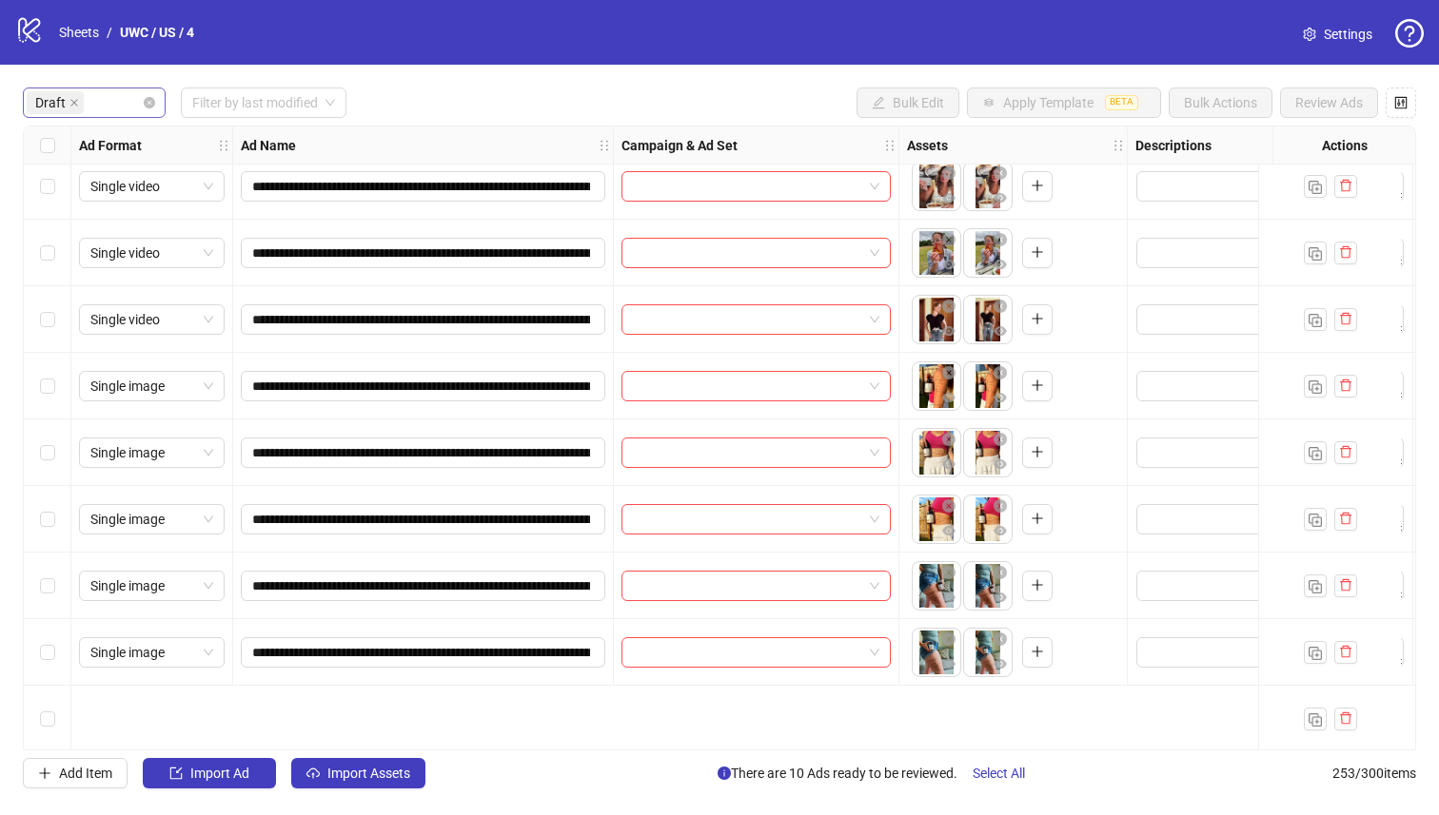
scroll to position [558, 0]
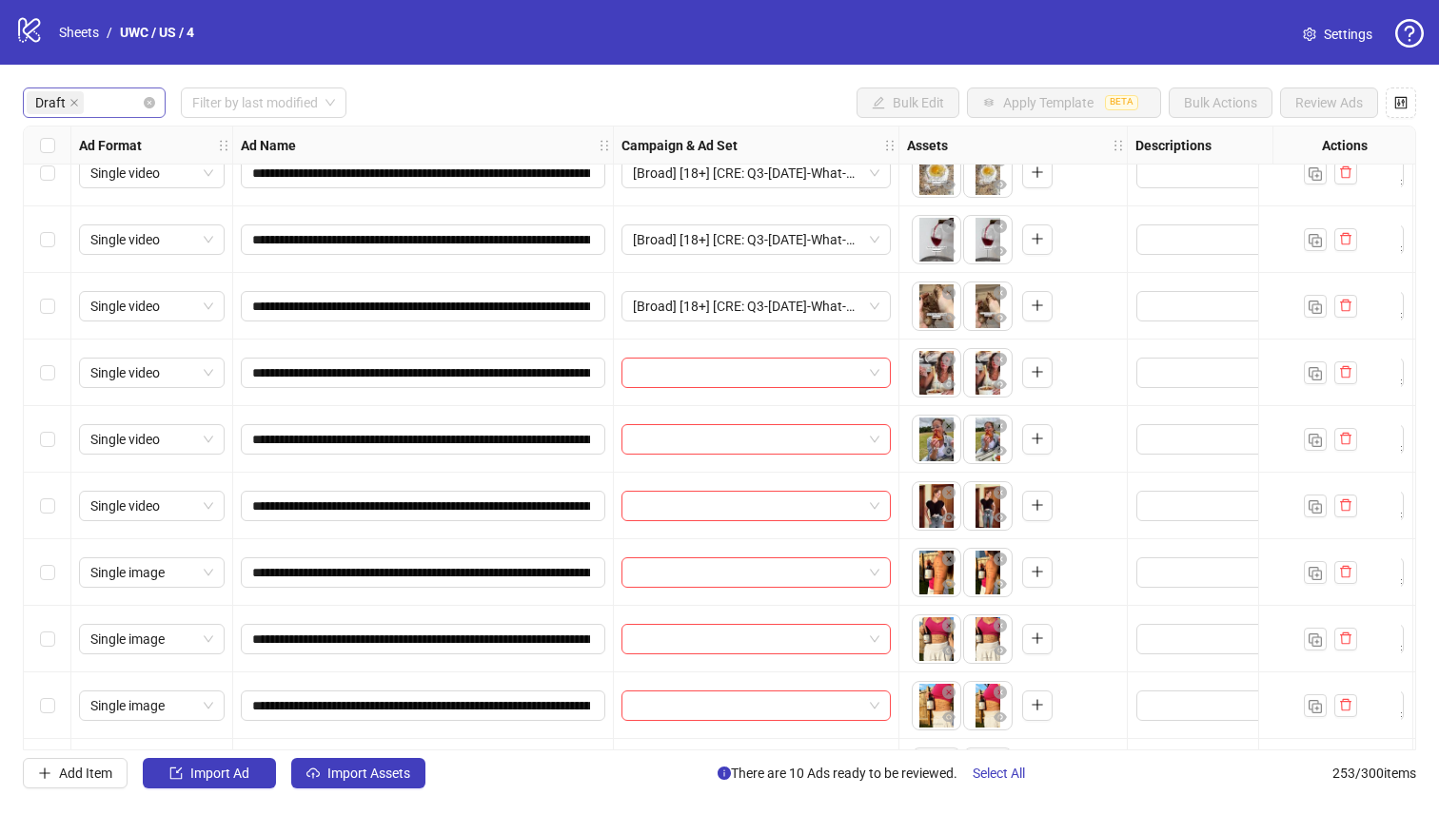
click at [52, 488] on div "Select row 14" at bounding box center [48, 506] width 48 height 67
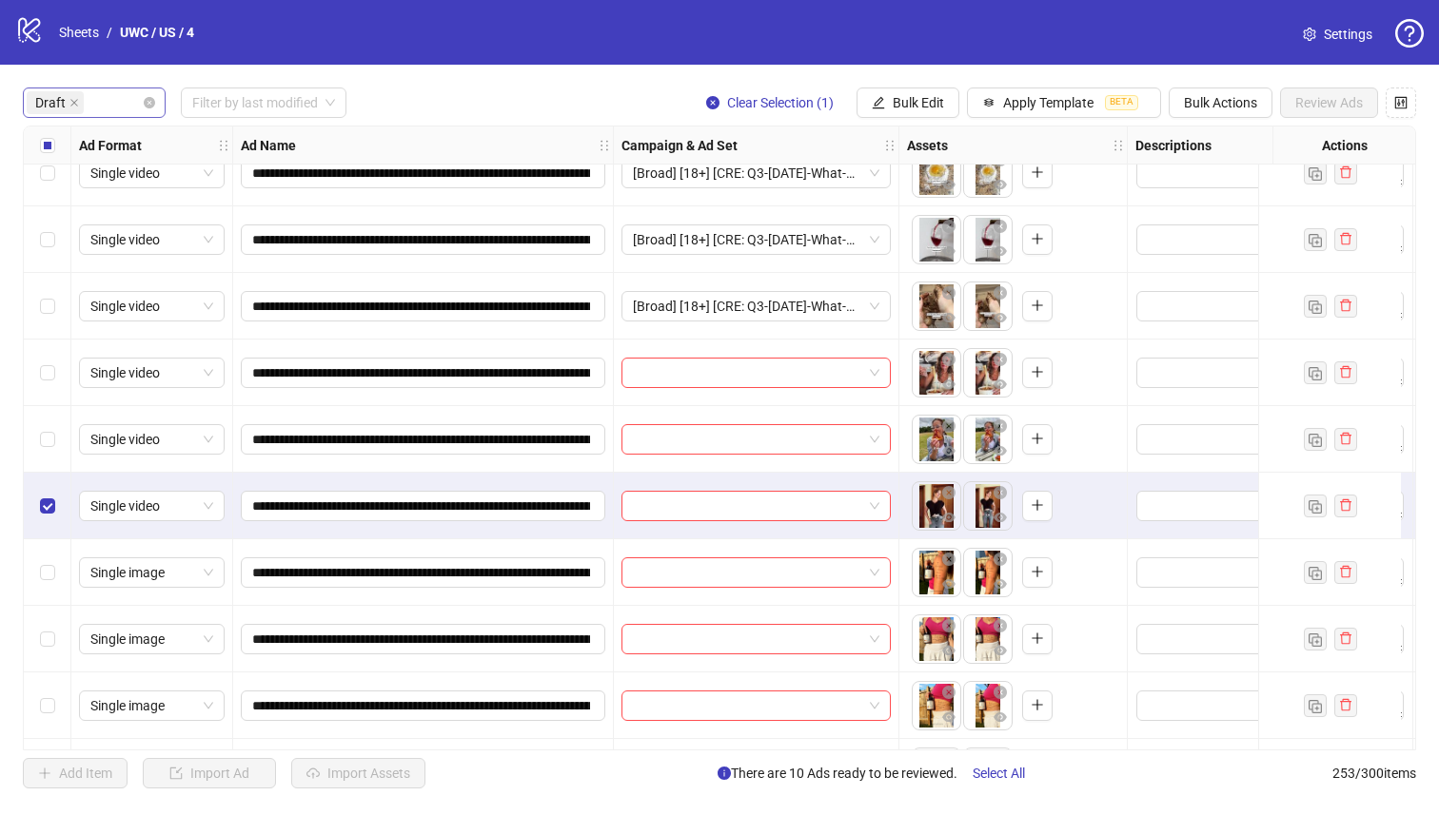
click at [55, 432] on div "Select row 13" at bounding box center [48, 439] width 48 height 67
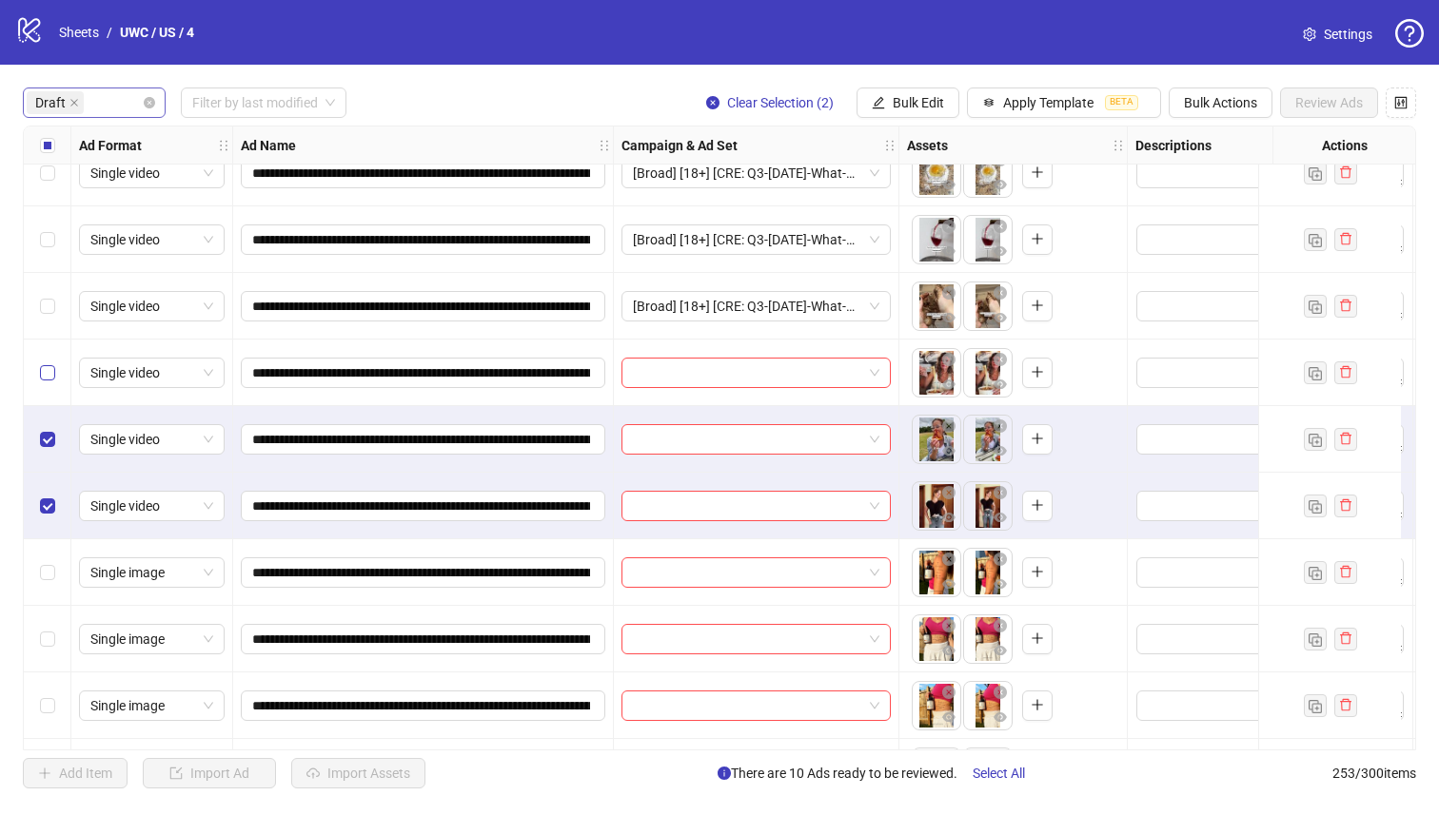
click at [45, 363] on label "Select row 12" at bounding box center [47, 373] width 15 height 21
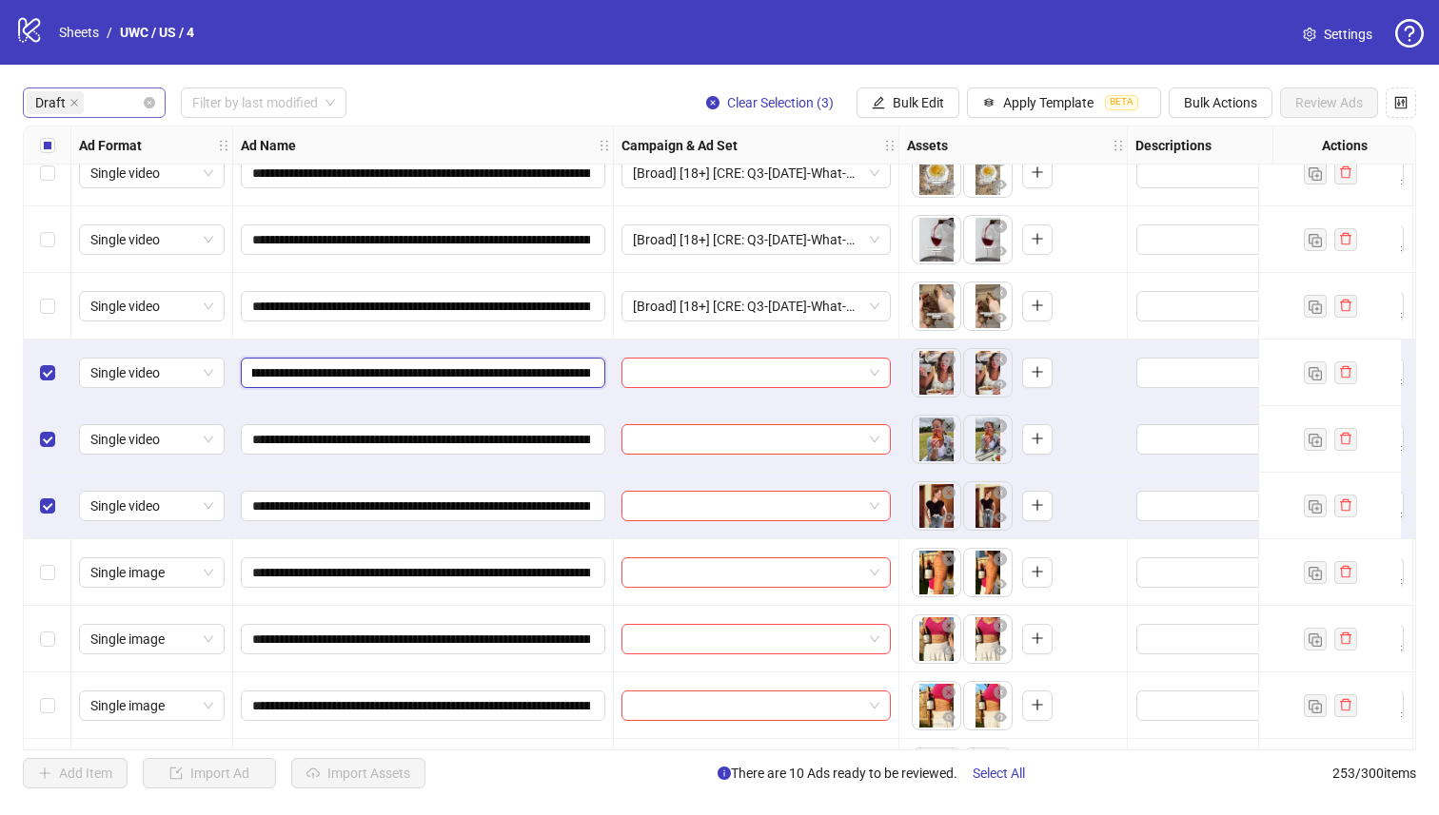
scroll to position [0, 405]
drag, startPoint x: 480, startPoint y: 371, endPoint x: 351, endPoint y: 370, distance: 128.4
click at [351, 370] on input "**********" at bounding box center [421, 373] width 338 height 21
click at [904, 91] on button "Bulk Edit" at bounding box center [907, 103] width 103 height 30
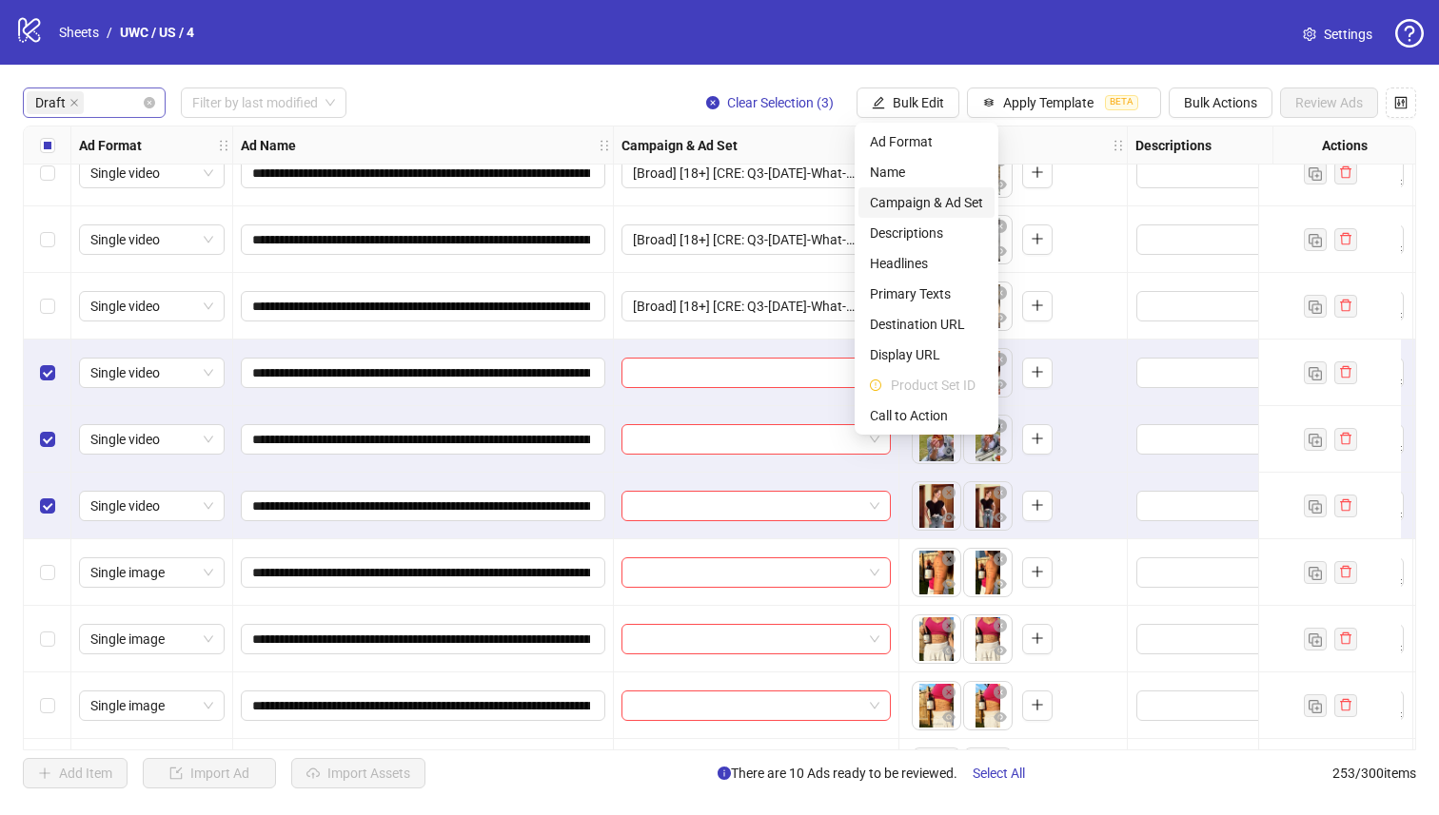
click at [939, 204] on span "Campaign & Ad Set" at bounding box center [926, 202] width 113 height 21
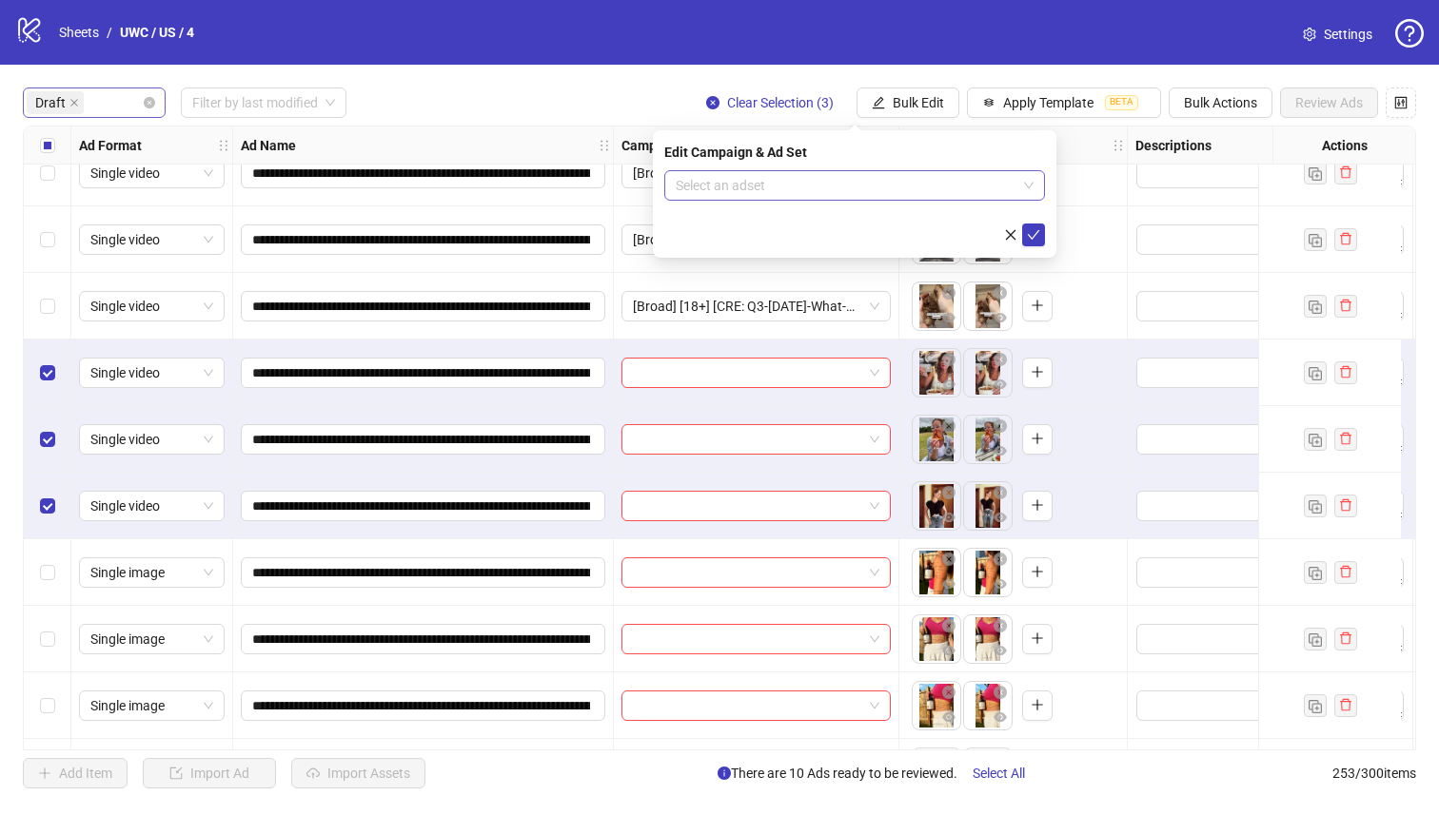
click at [941, 191] on input "search" at bounding box center [846, 185] width 341 height 29
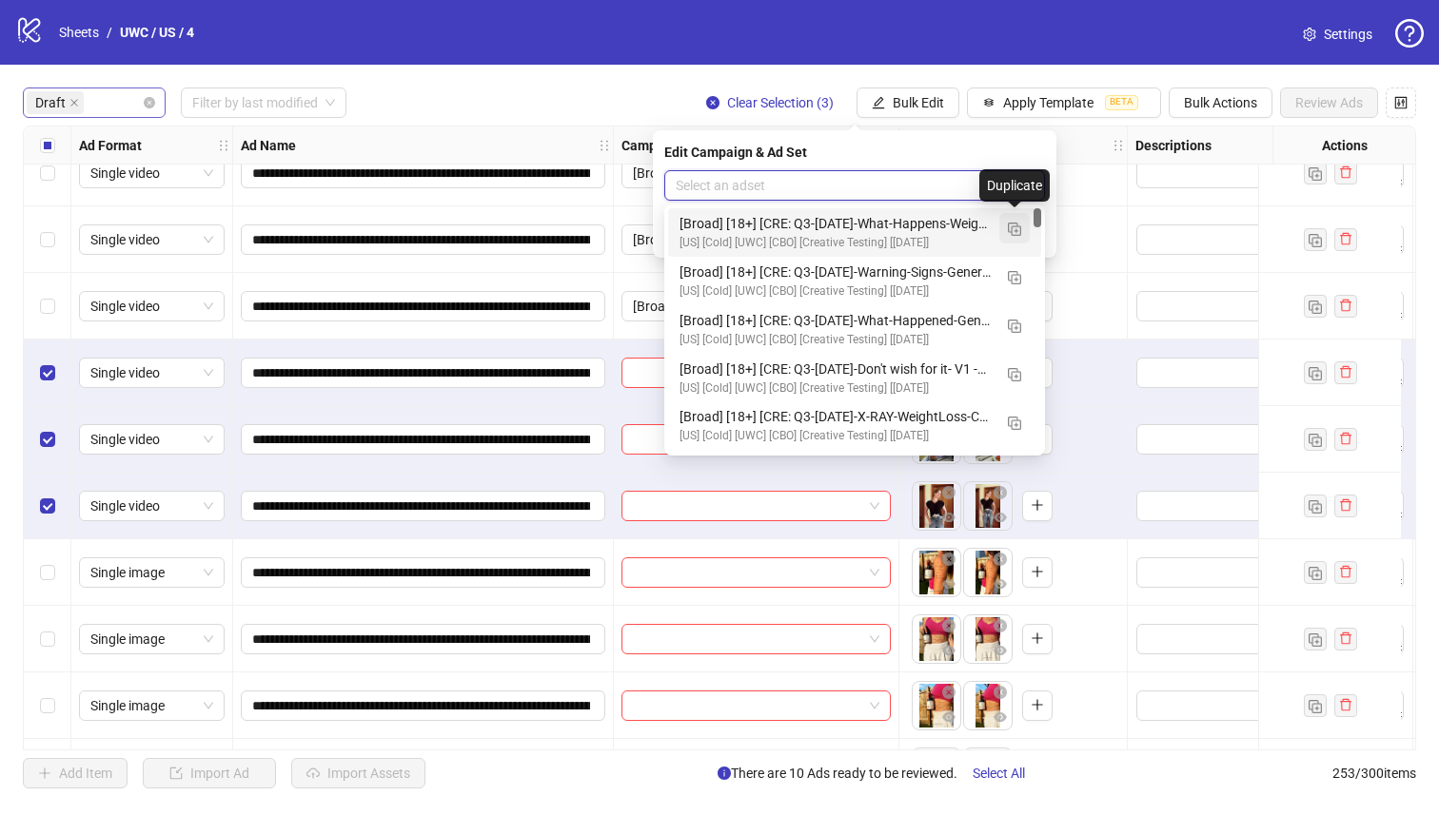
click at [1022, 228] on button "button" at bounding box center [1014, 228] width 30 height 30
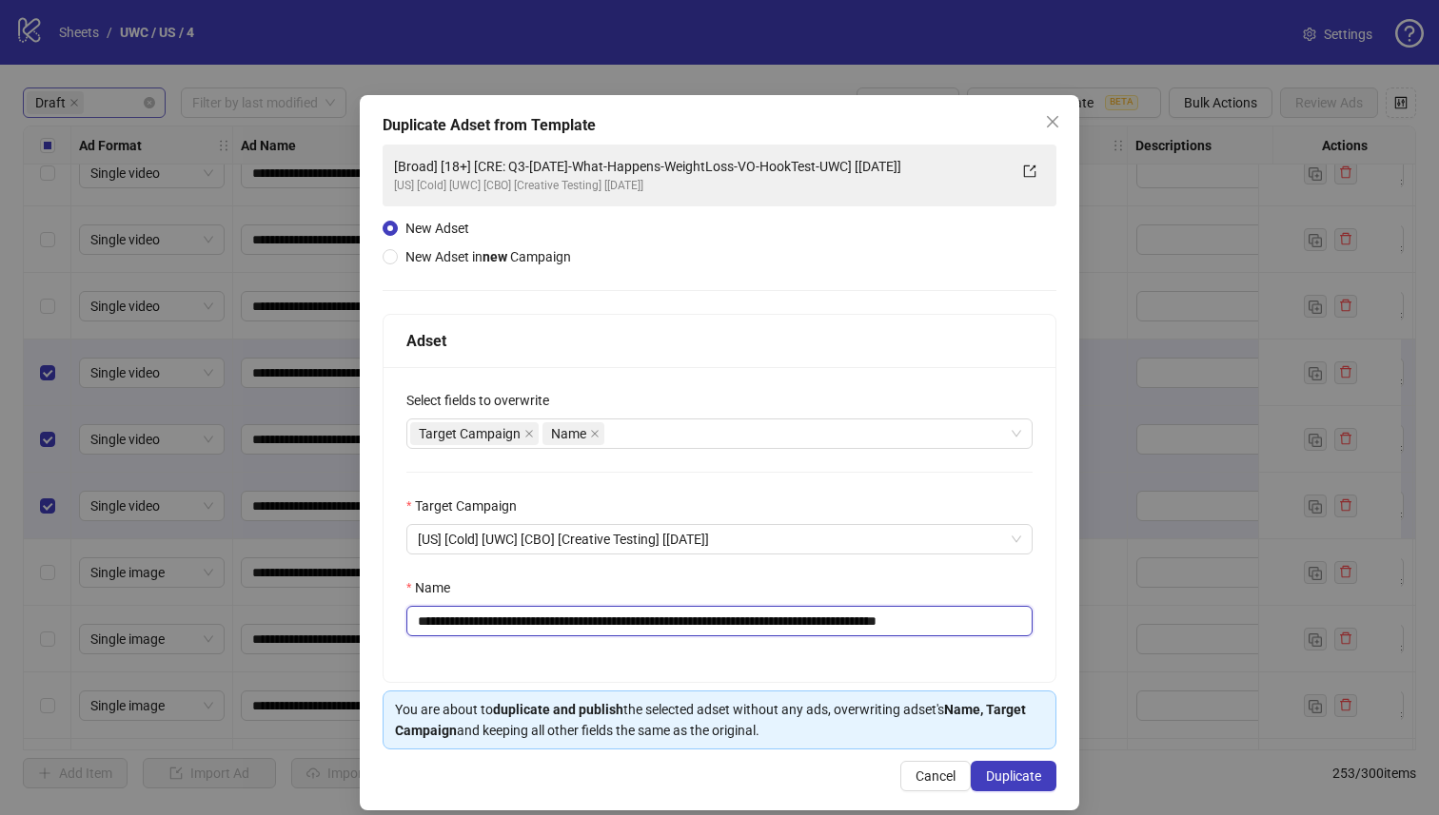
drag, startPoint x: 903, startPoint y: 623, endPoint x: 527, endPoint y: 630, distance: 375.9
click at [527, 630] on input "**********" at bounding box center [719, 621] width 626 height 30
paste input "text"
type input "**********"
click at [997, 782] on span "Duplicate" at bounding box center [1013, 776] width 55 height 15
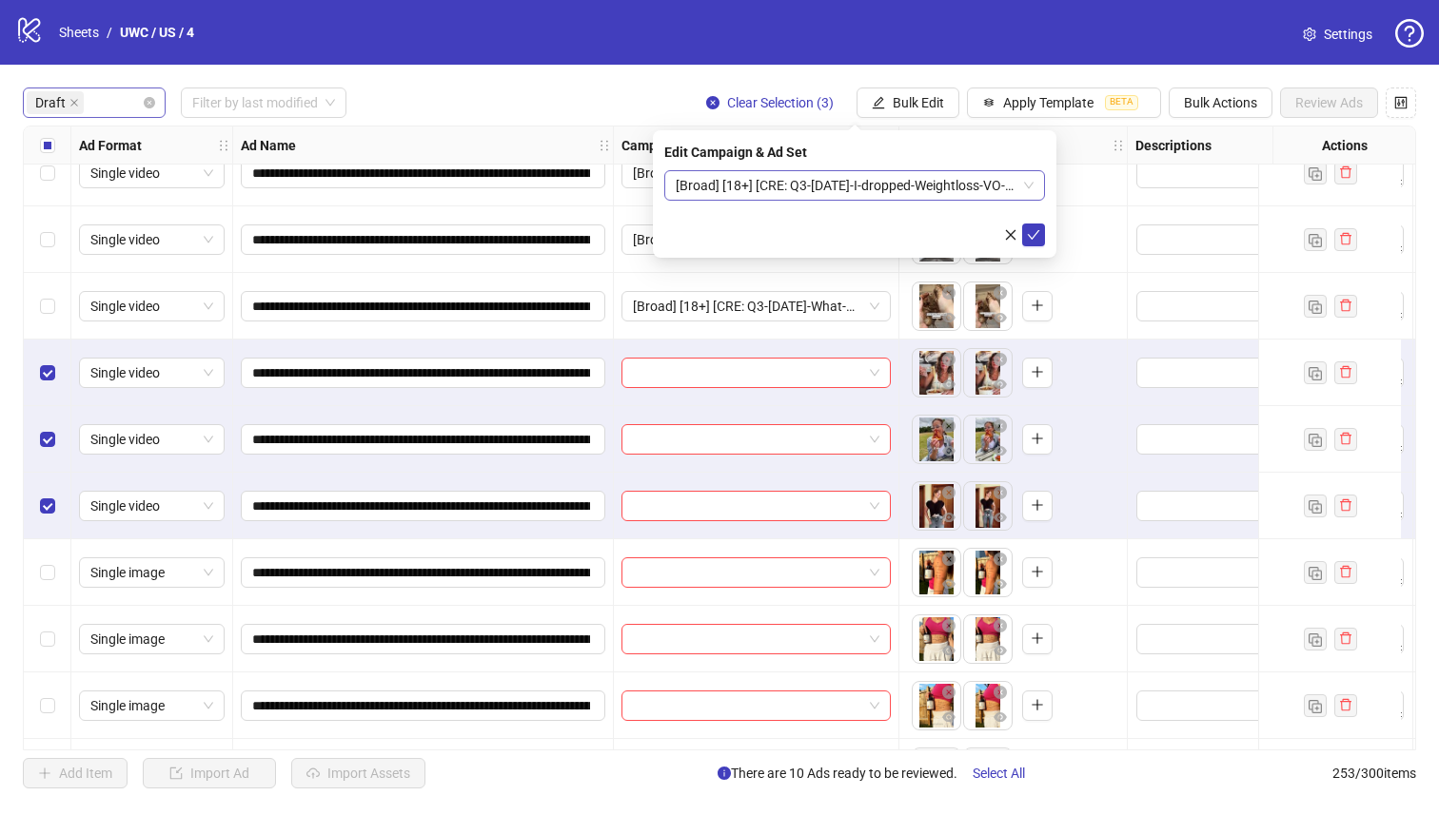
click at [892, 187] on span "[Broad] [18+] [CRE: Q3-[DATE]-I-dropped-Weightloss-VO-UWC] [[DATE]]" at bounding box center [855, 185] width 358 height 29
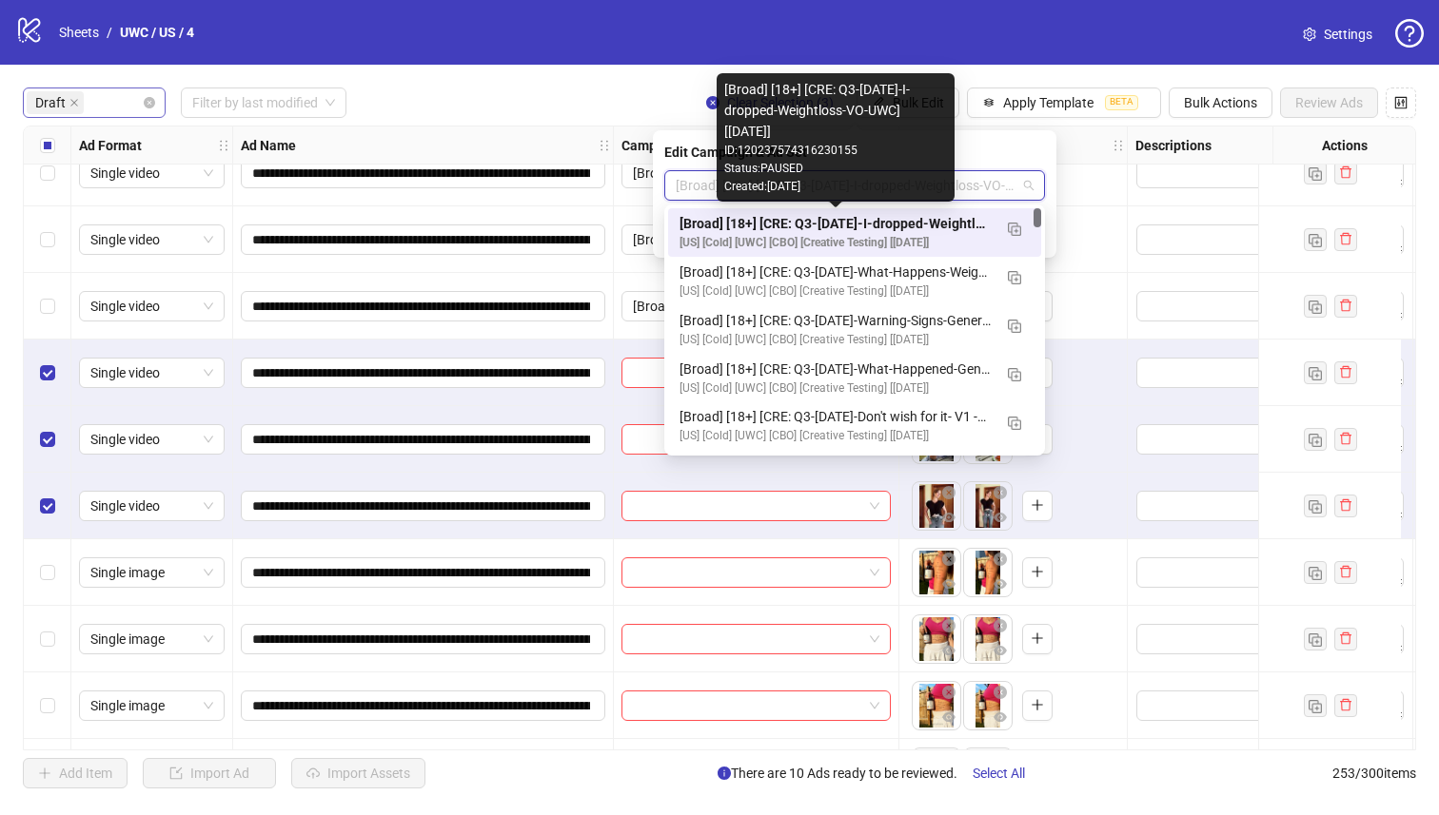
click at [904, 216] on div "[Broad] [18+] [CRE: Q3-[DATE]-I-dropped-Weightloss-VO-UWC] [[DATE]]" at bounding box center [835, 223] width 312 height 21
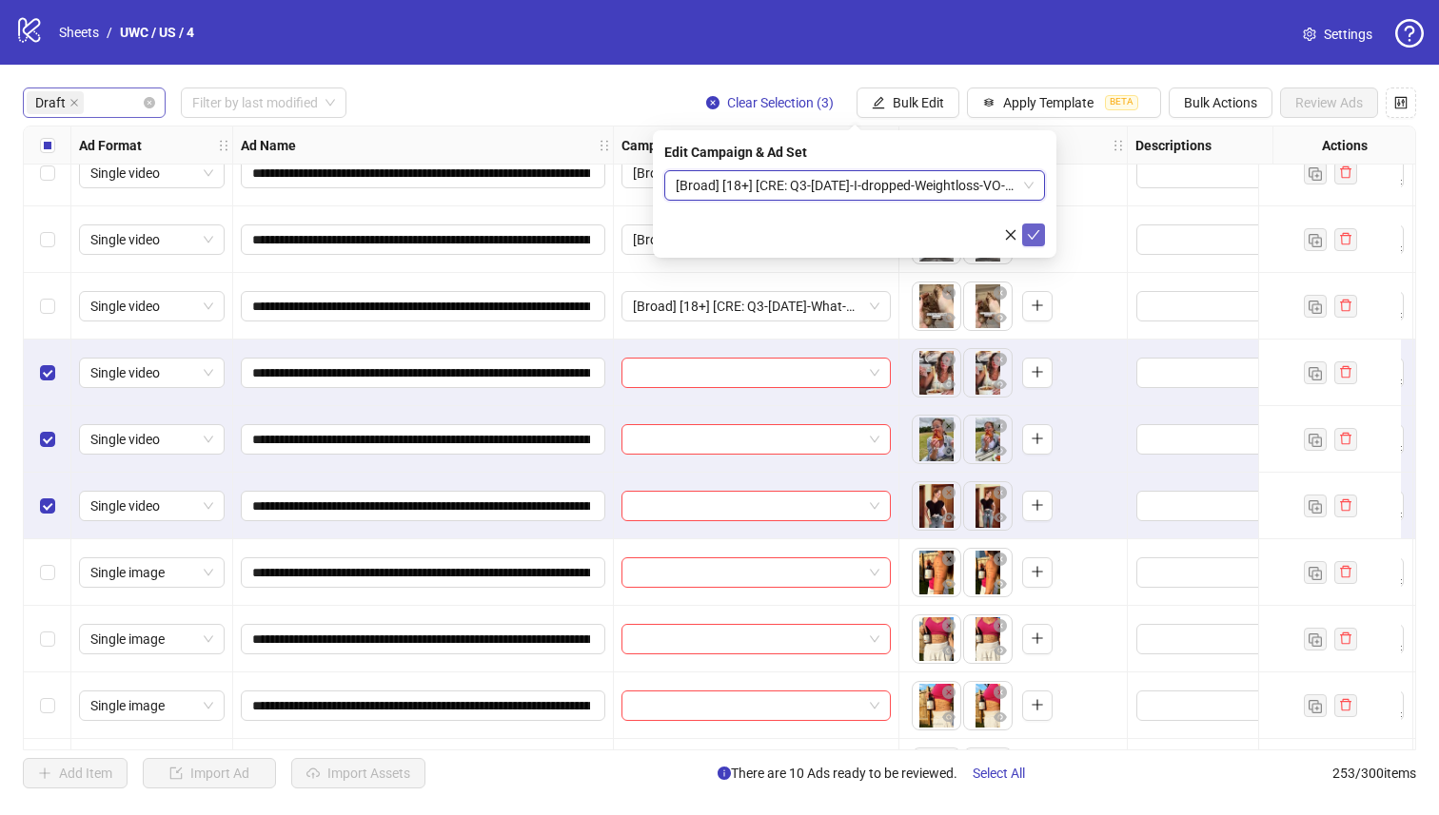
click at [1031, 227] on span "submit" at bounding box center [1033, 234] width 13 height 15
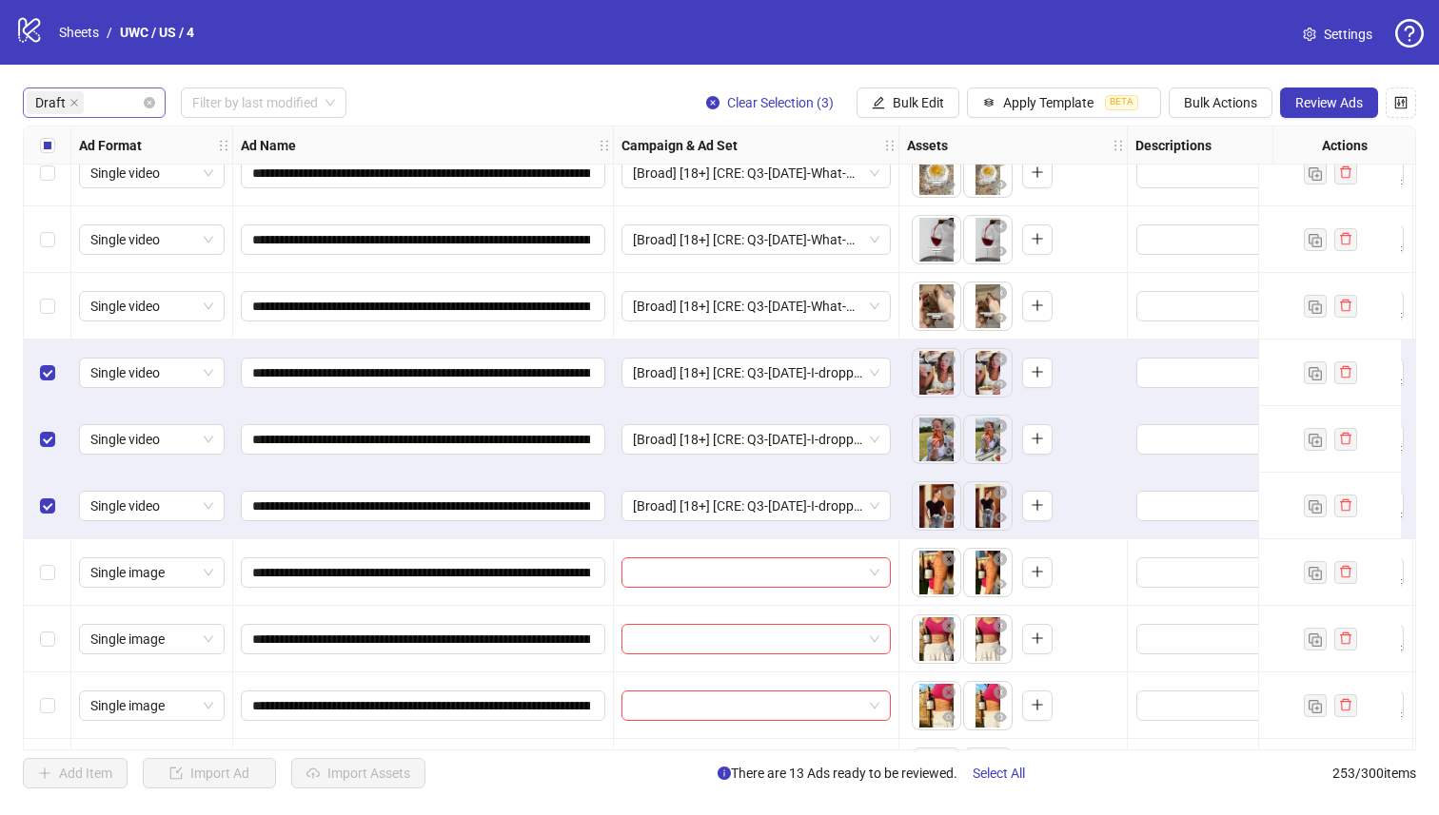
click at [43, 155] on label "Select all rows" at bounding box center [47, 145] width 15 height 21
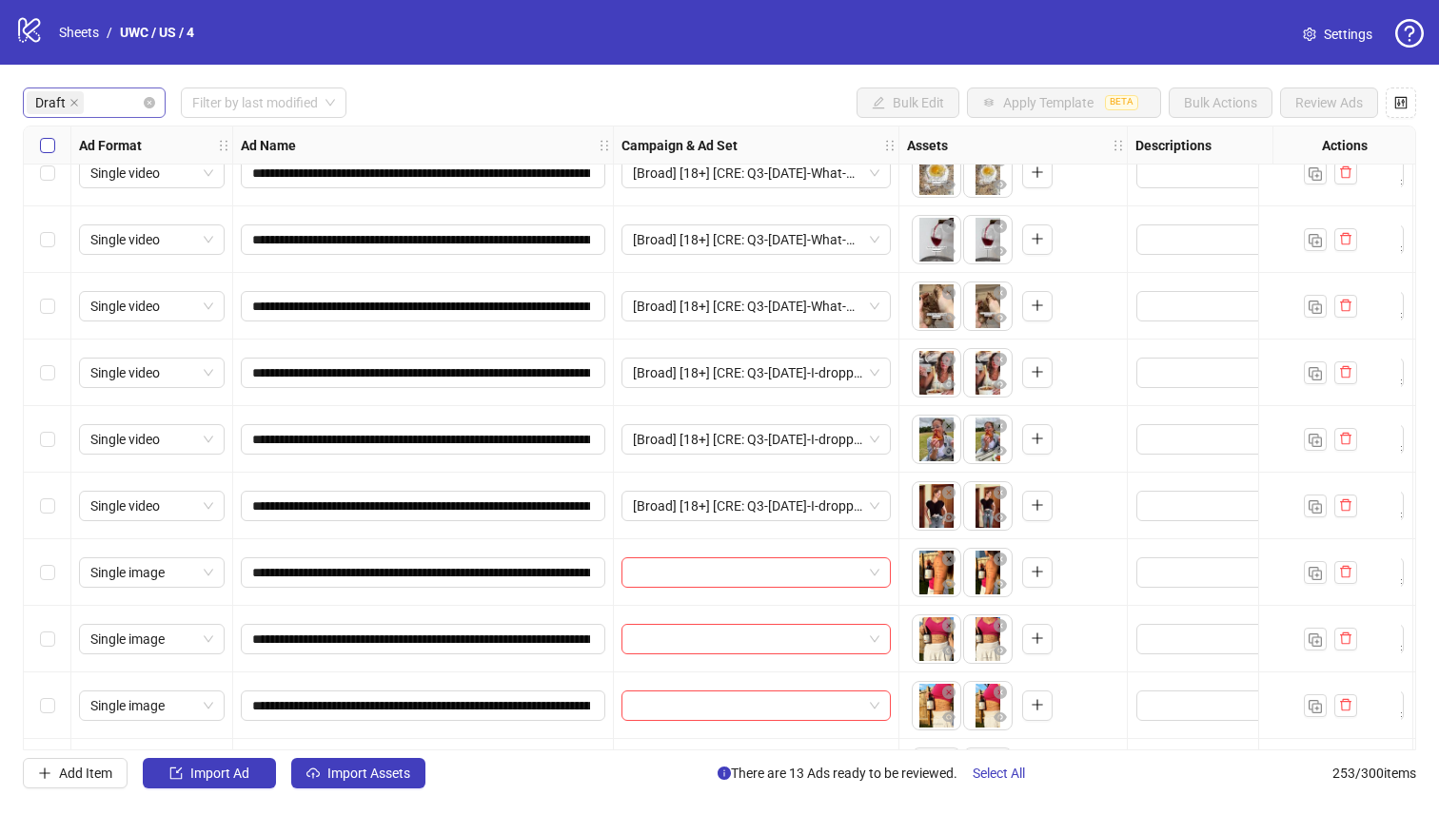
click at [43, 155] on label "Select all rows" at bounding box center [47, 145] width 15 height 21
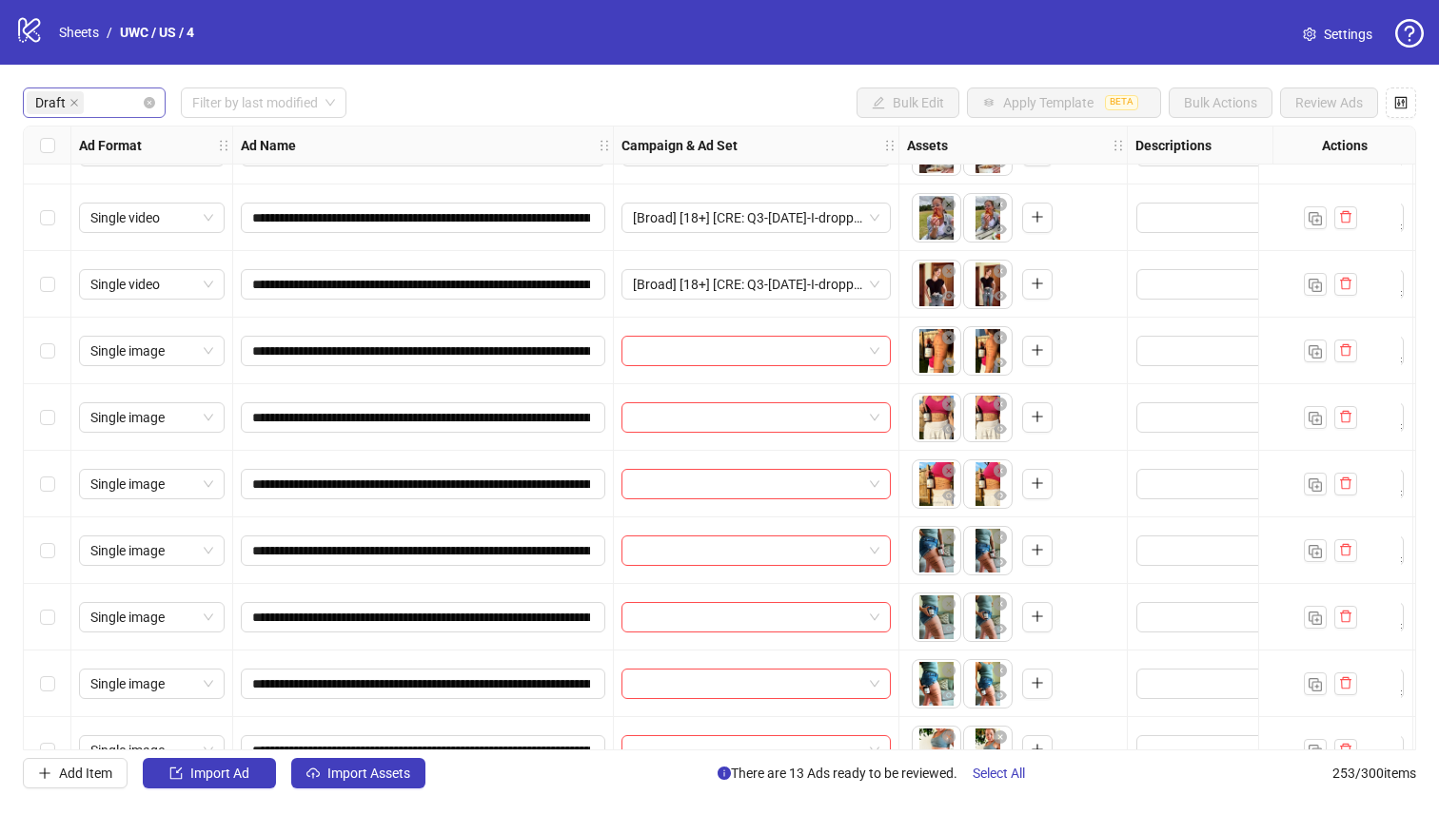
scroll to position [779, 0]
drag, startPoint x: 23, startPoint y: 609, endPoint x: 45, endPoint y: 567, distance: 47.2
click at [24, 610] on div "**********" at bounding box center [719, 438] width 1393 height 625
click at [50, 522] on div "Select row 18" at bounding box center [48, 551] width 48 height 67
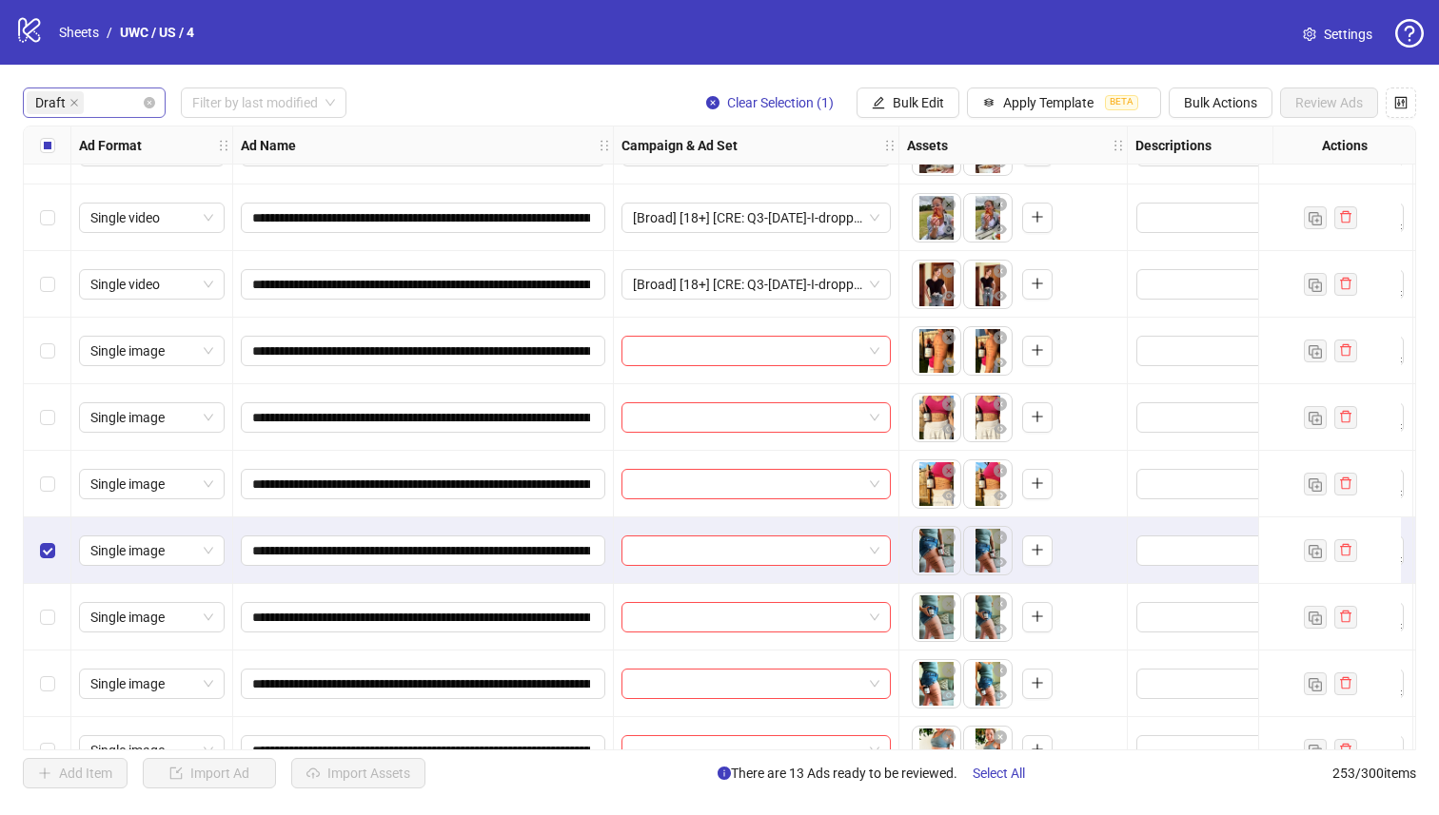
drag, startPoint x: 37, startPoint y: 624, endPoint x: 39, endPoint y: 584, distance: 40.0
click at [37, 624] on div "Select row 19" at bounding box center [48, 617] width 48 height 67
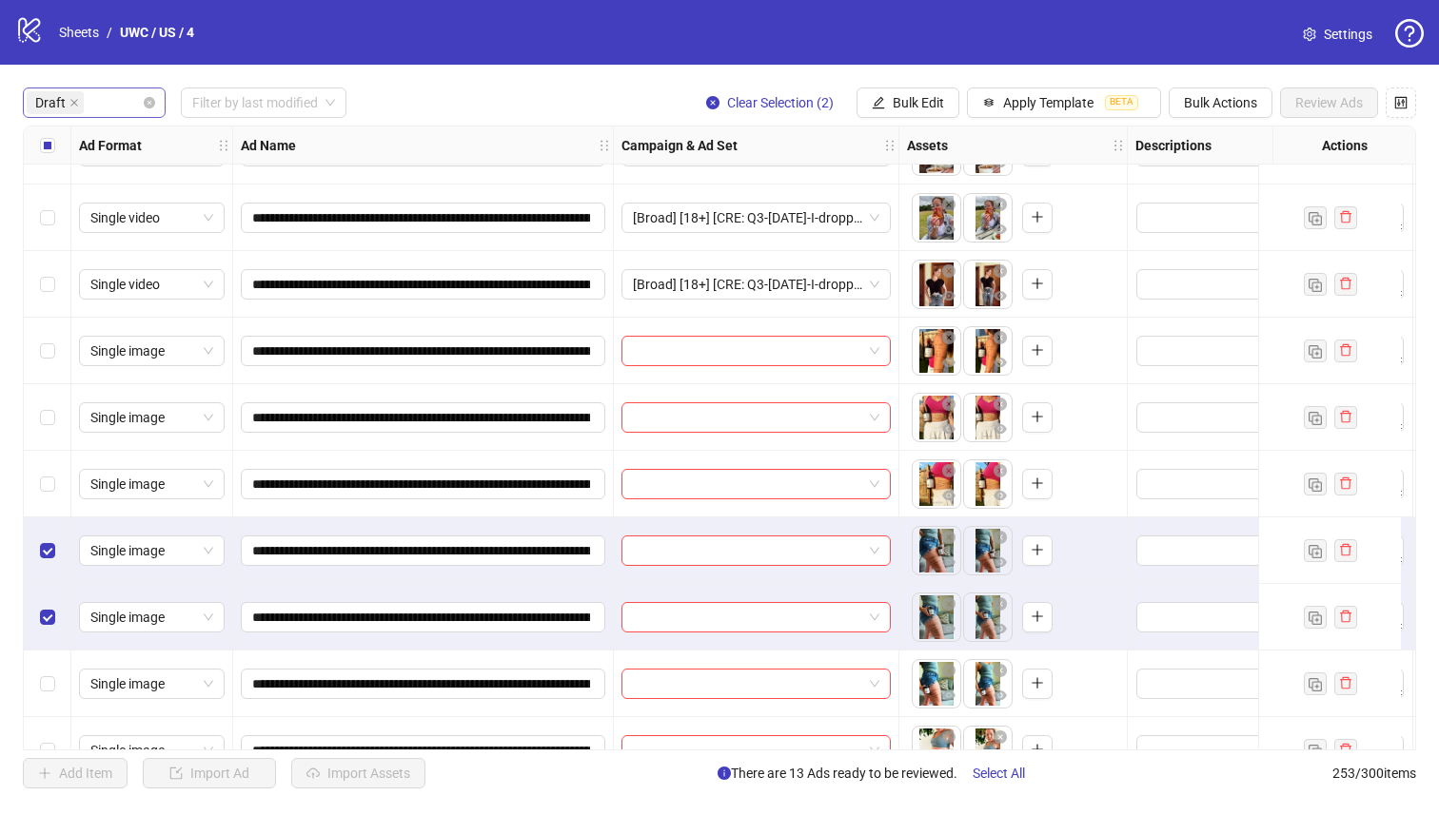
click at [45, 465] on div "Select row 17" at bounding box center [48, 484] width 48 height 67
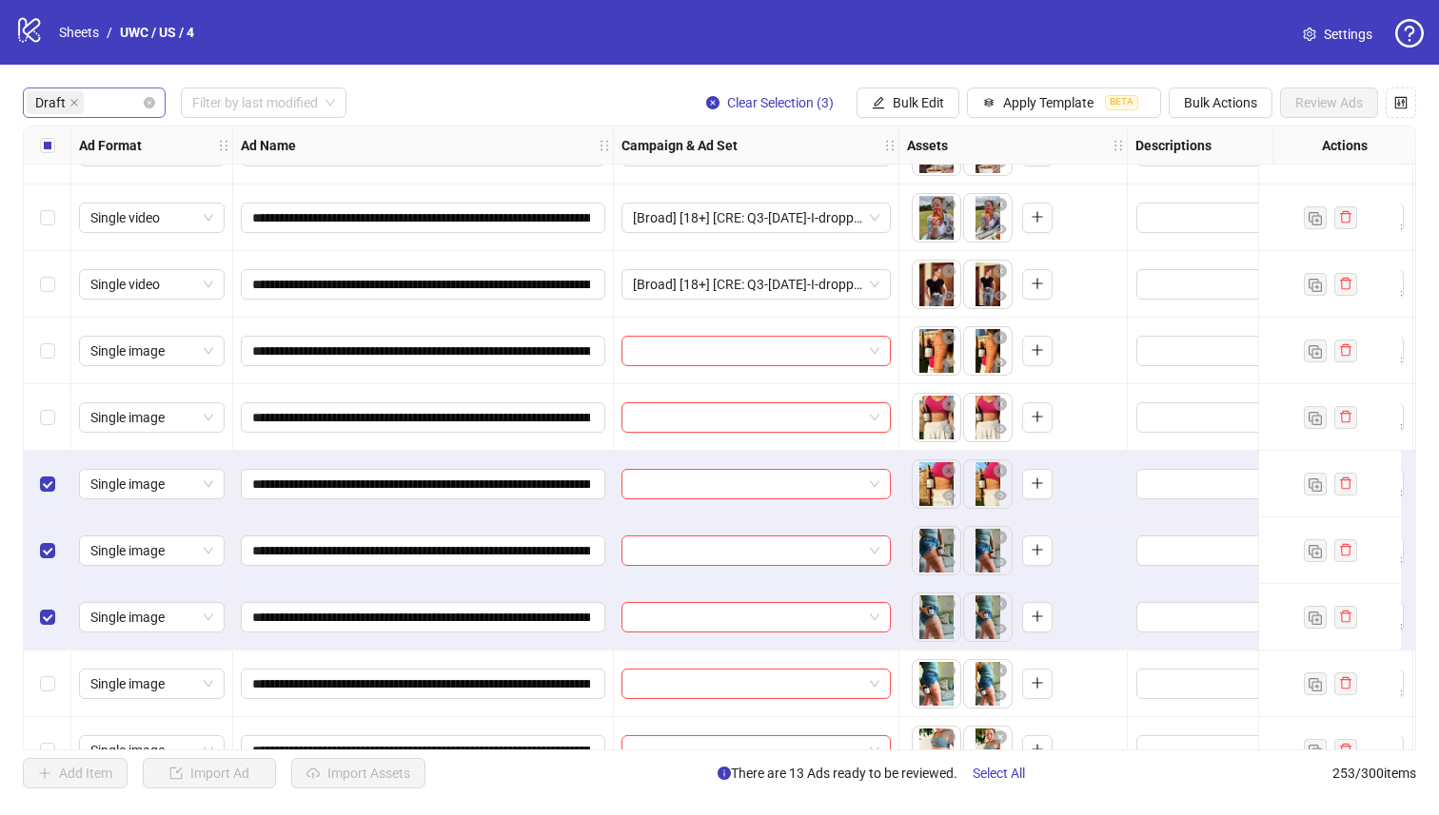
click at [45, 398] on div "Select row 16" at bounding box center [48, 417] width 48 height 67
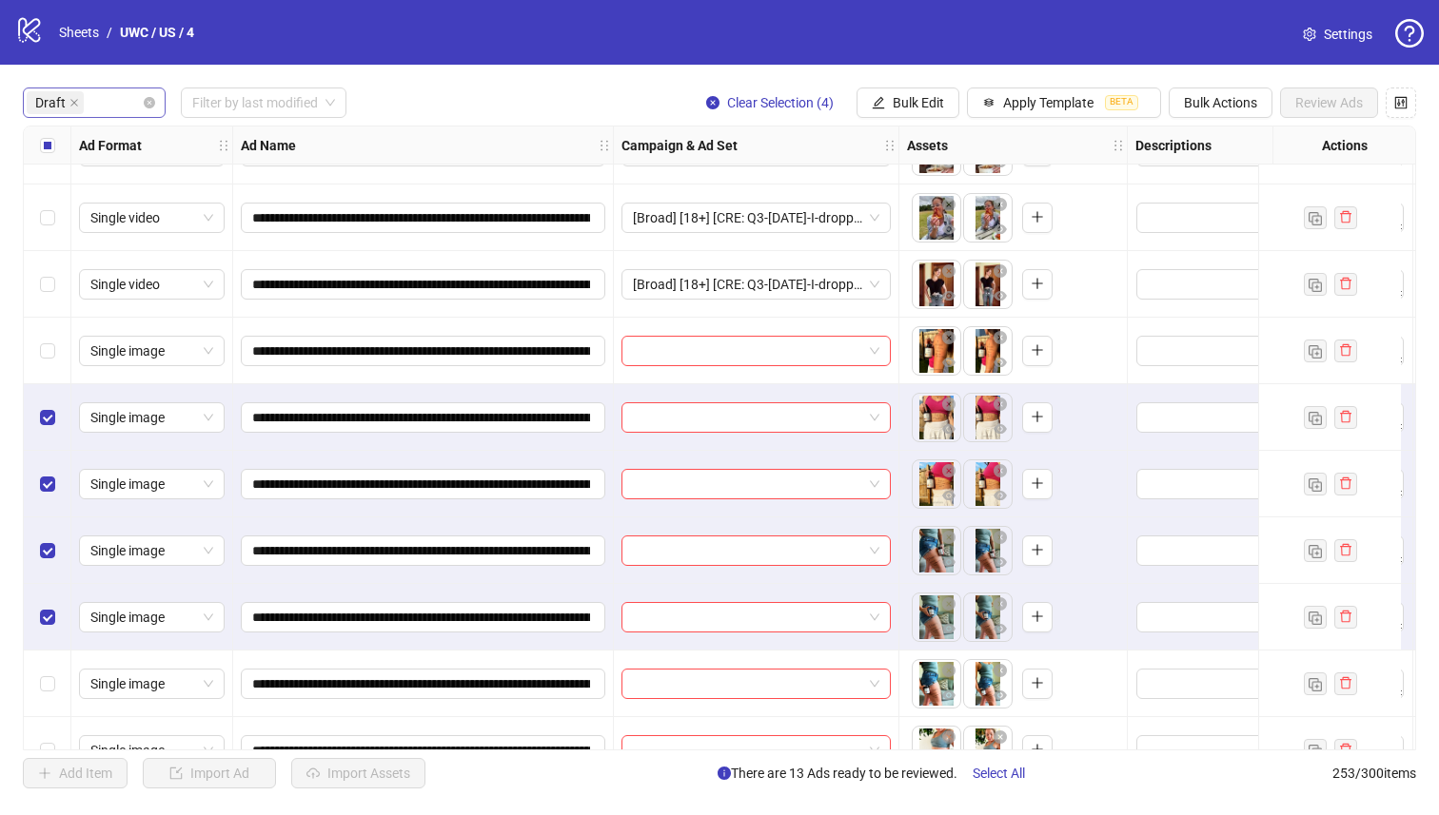
click at [44, 336] on div "Select row 15" at bounding box center [48, 351] width 48 height 67
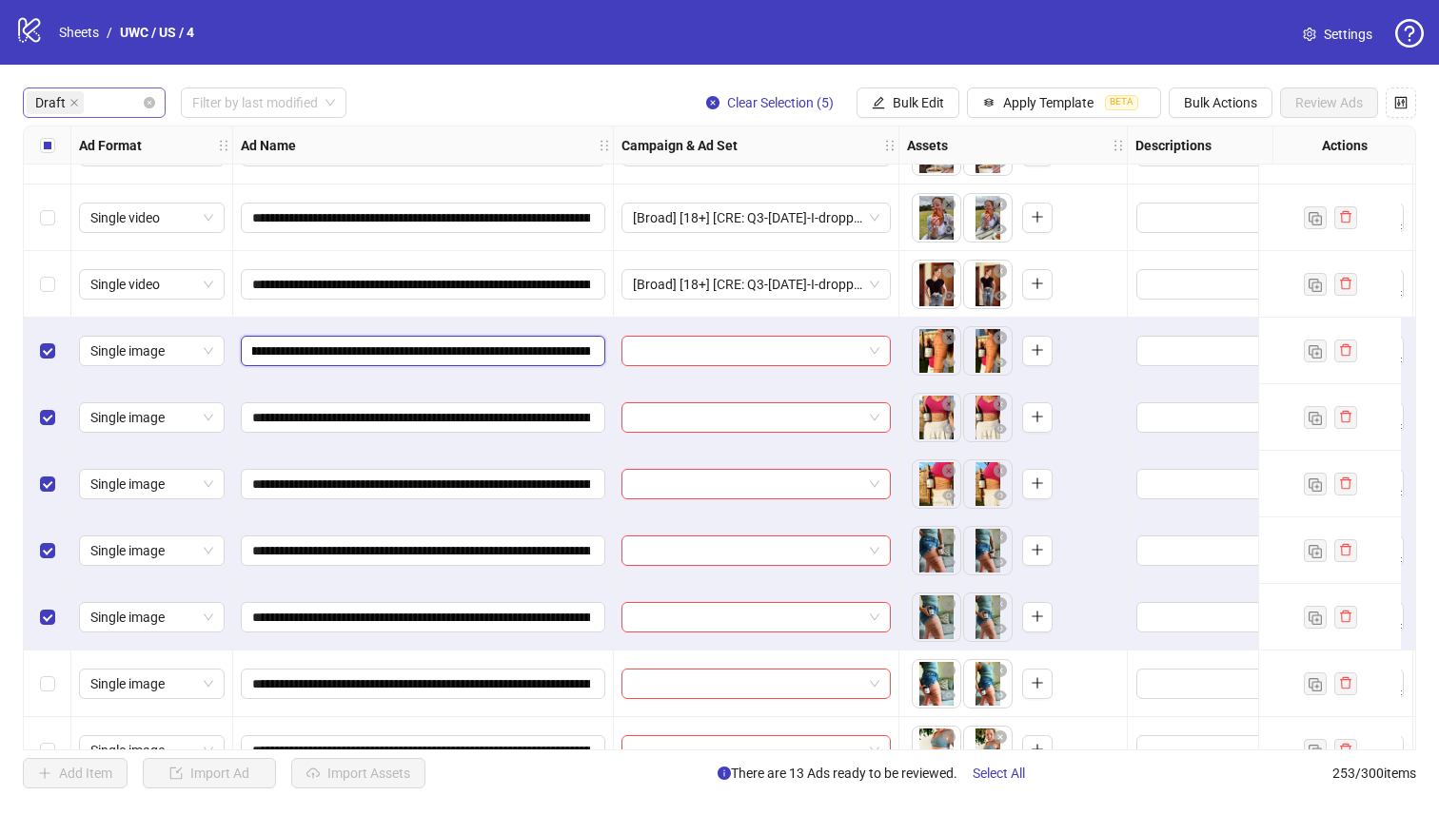
scroll to position [0, 366]
drag, startPoint x: 503, startPoint y: 354, endPoint x: 435, endPoint y: 343, distance: 69.3
click at [435, 343] on input "**********" at bounding box center [421, 351] width 338 height 21
click at [939, 93] on button "Bulk Edit" at bounding box center [907, 103] width 103 height 30
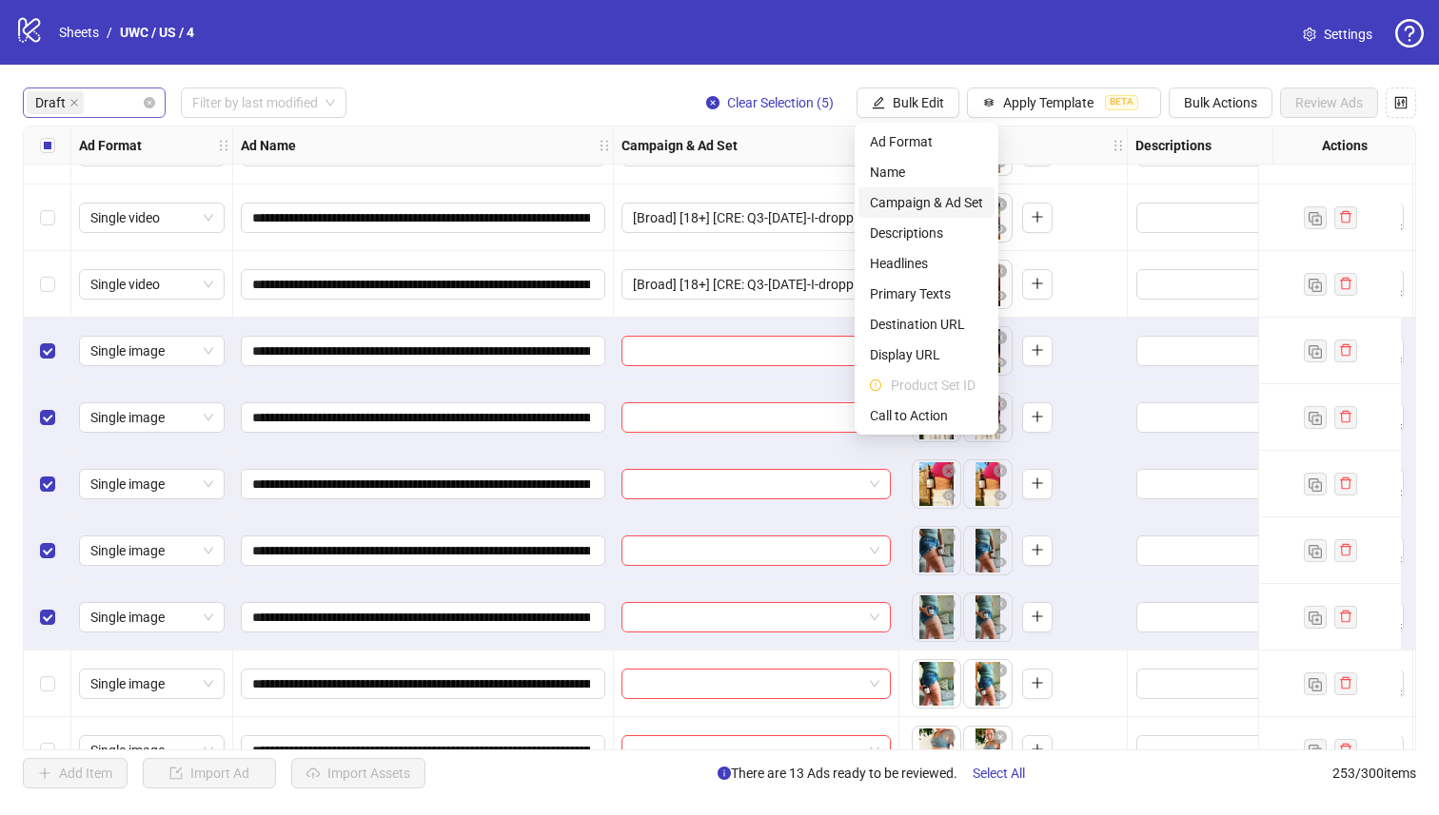
click at [926, 210] on span "Campaign & Ad Set" at bounding box center [926, 202] width 113 height 21
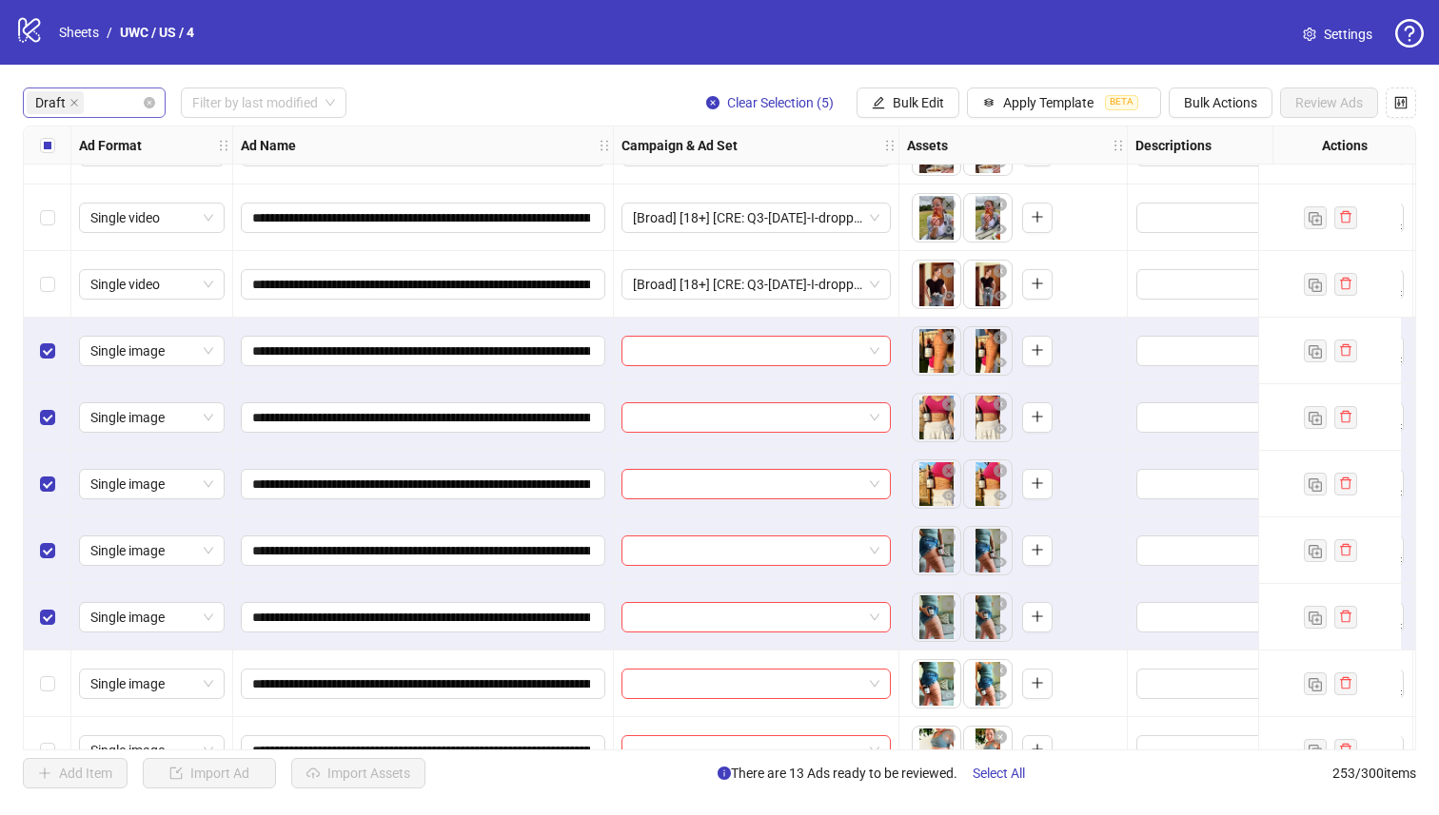
click at [854, 125] on input "search" at bounding box center [854, 125] width 0 height 0
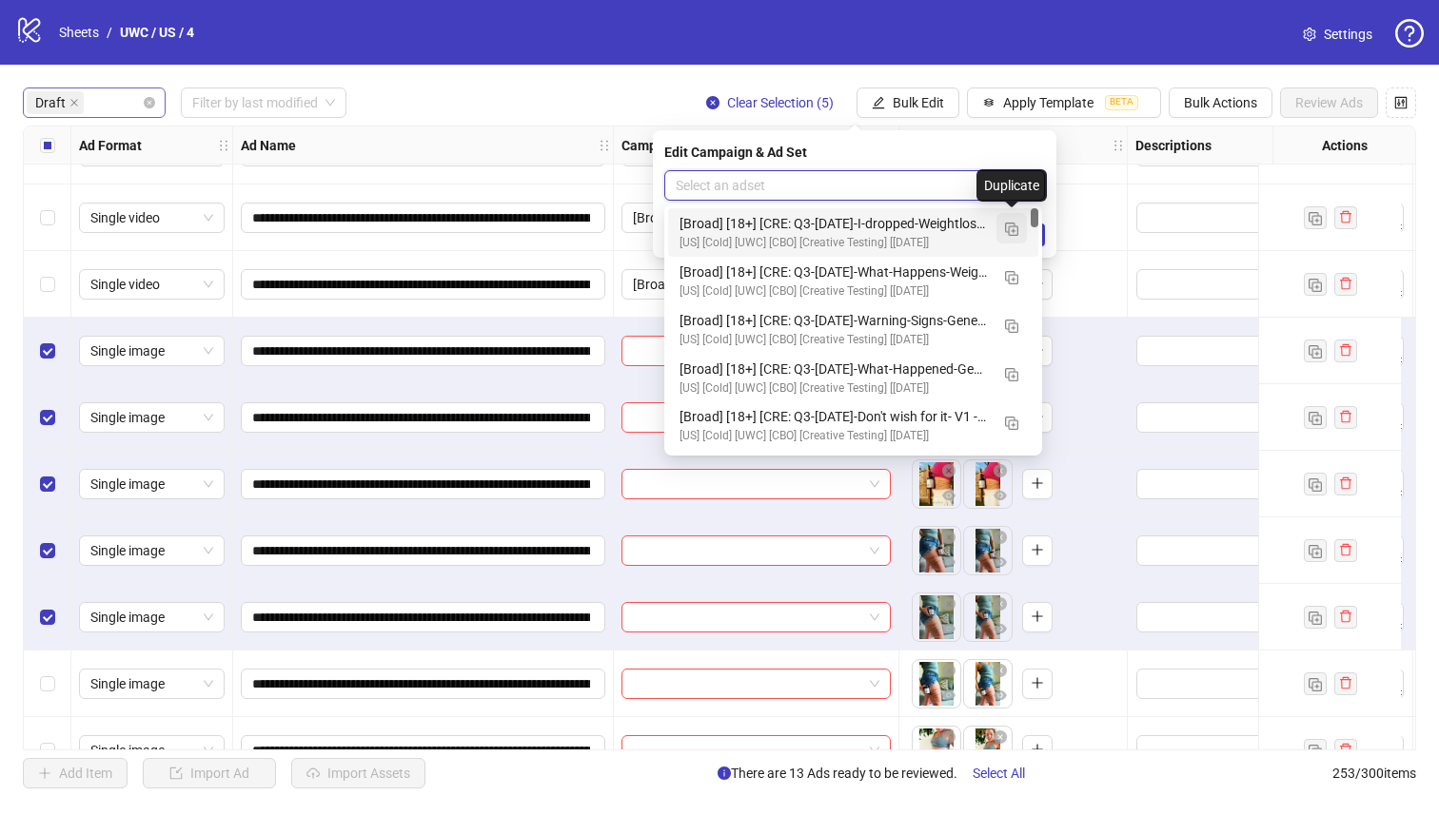
click at [1019, 230] on button "button" at bounding box center [1011, 228] width 30 height 30
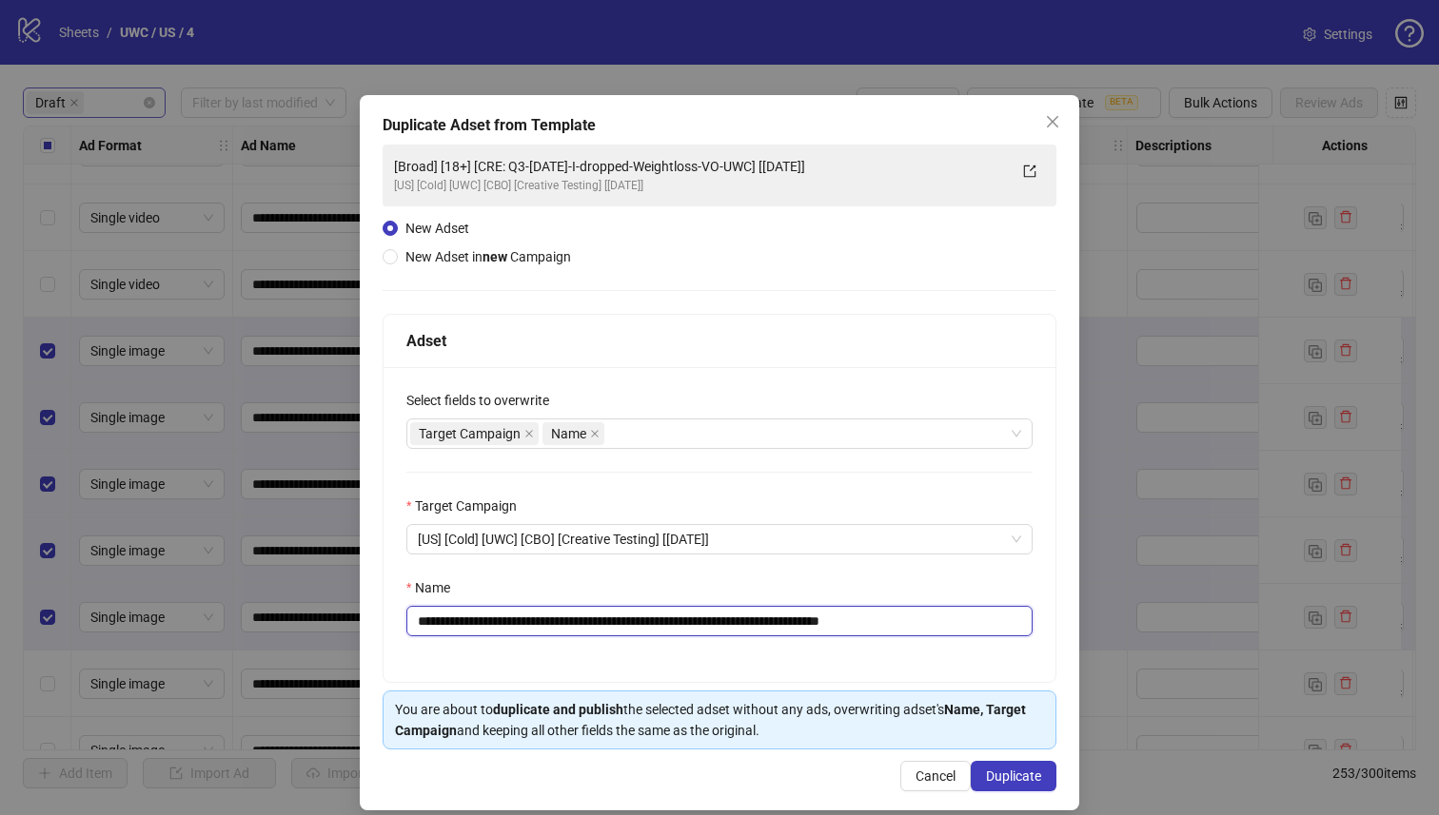
drag, startPoint x: 804, startPoint y: 619, endPoint x: 529, endPoint y: 630, distance: 275.2
click at [529, 630] on input "**********" at bounding box center [719, 621] width 626 height 30
paste input "**"
type input "**********"
click at [1009, 775] on span "Duplicate" at bounding box center [1013, 776] width 55 height 15
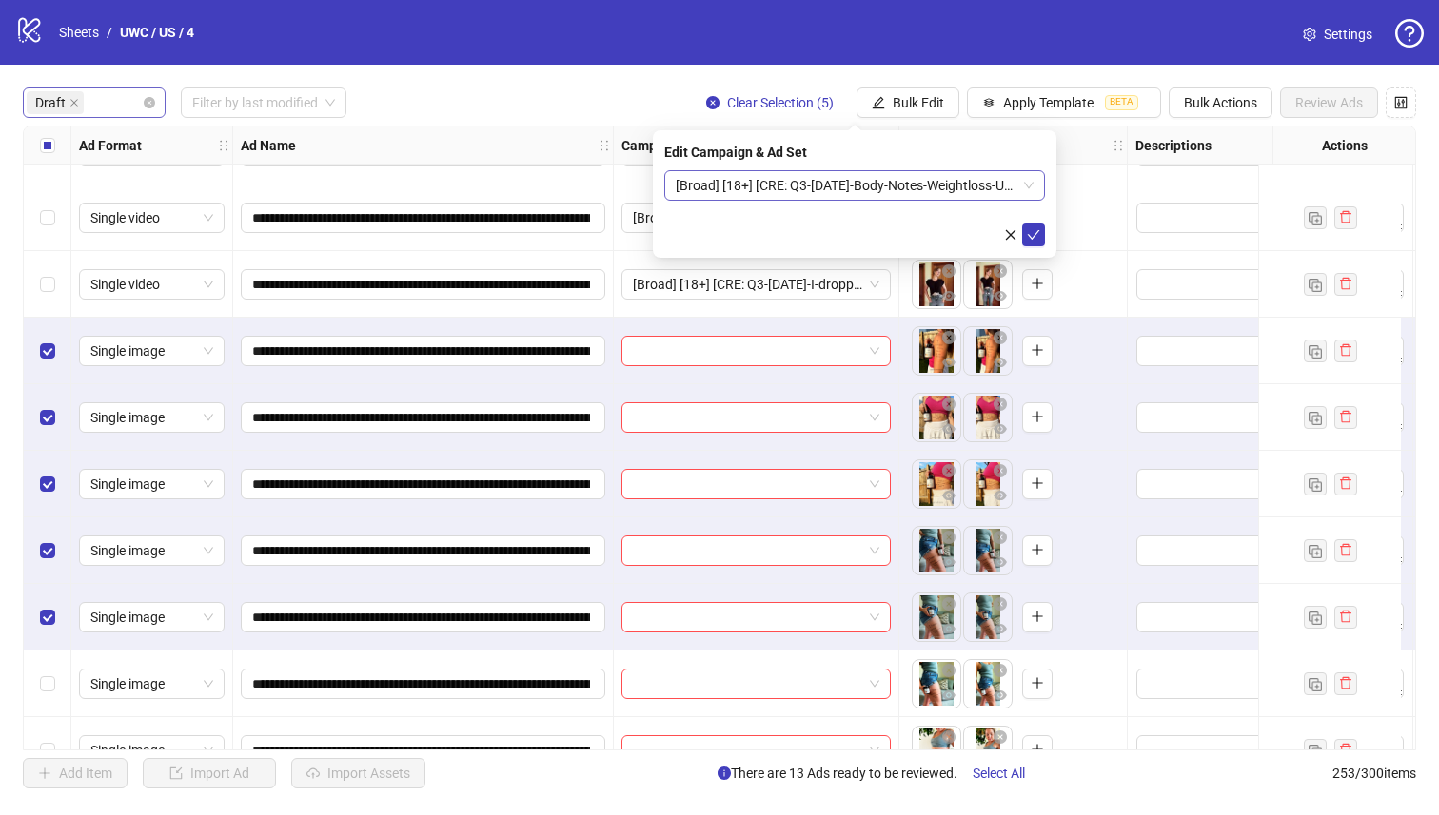
click at [972, 194] on span "[Broad] [18+] [CRE: Q3-[DATE]-Body-Notes-Weightloss-UGC-UWC] [[DATE]]" at bounding box center [855, 185] width 358 height 29
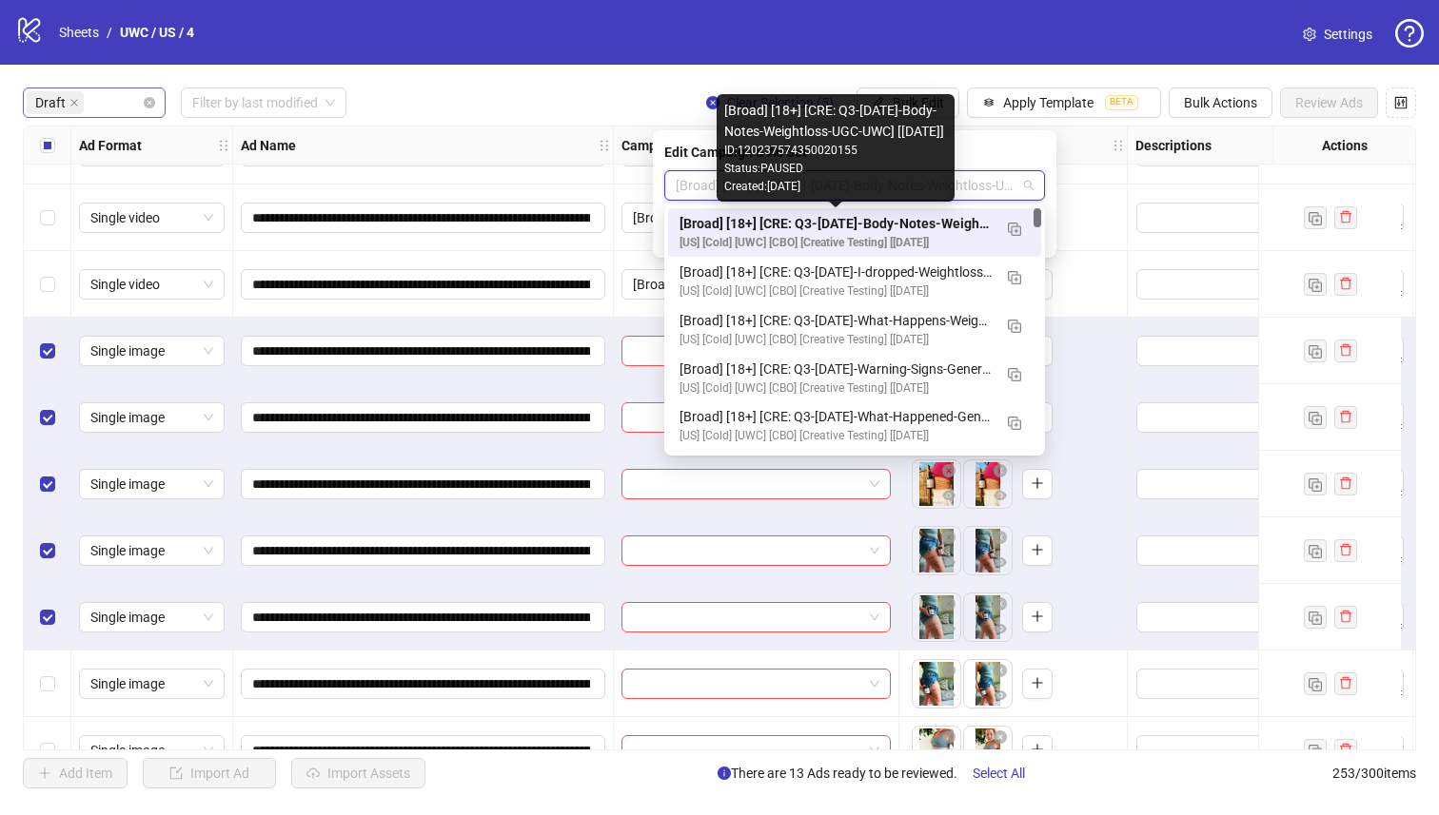
click at [966, 223] on div "[Broad] [18+] [CRE: Q3-[DATE]-Body-Notes-Weightloss-UGC-UWC] [[DATE]]" at bounding box center [835, 223] width 312 height 21
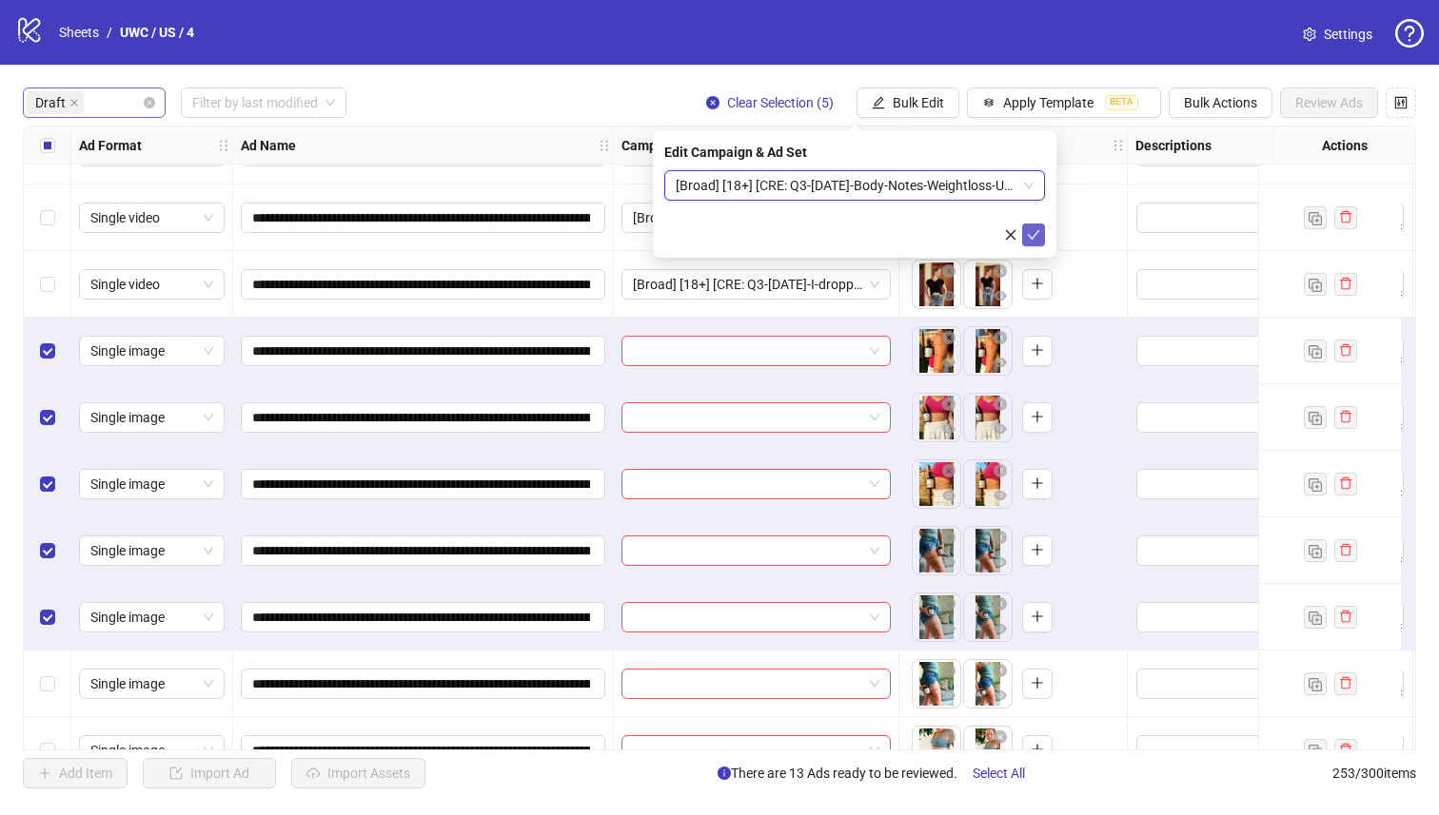
click at [1034, 225] on button "submit" at bounding box center [1033, 235] width 23 height 23
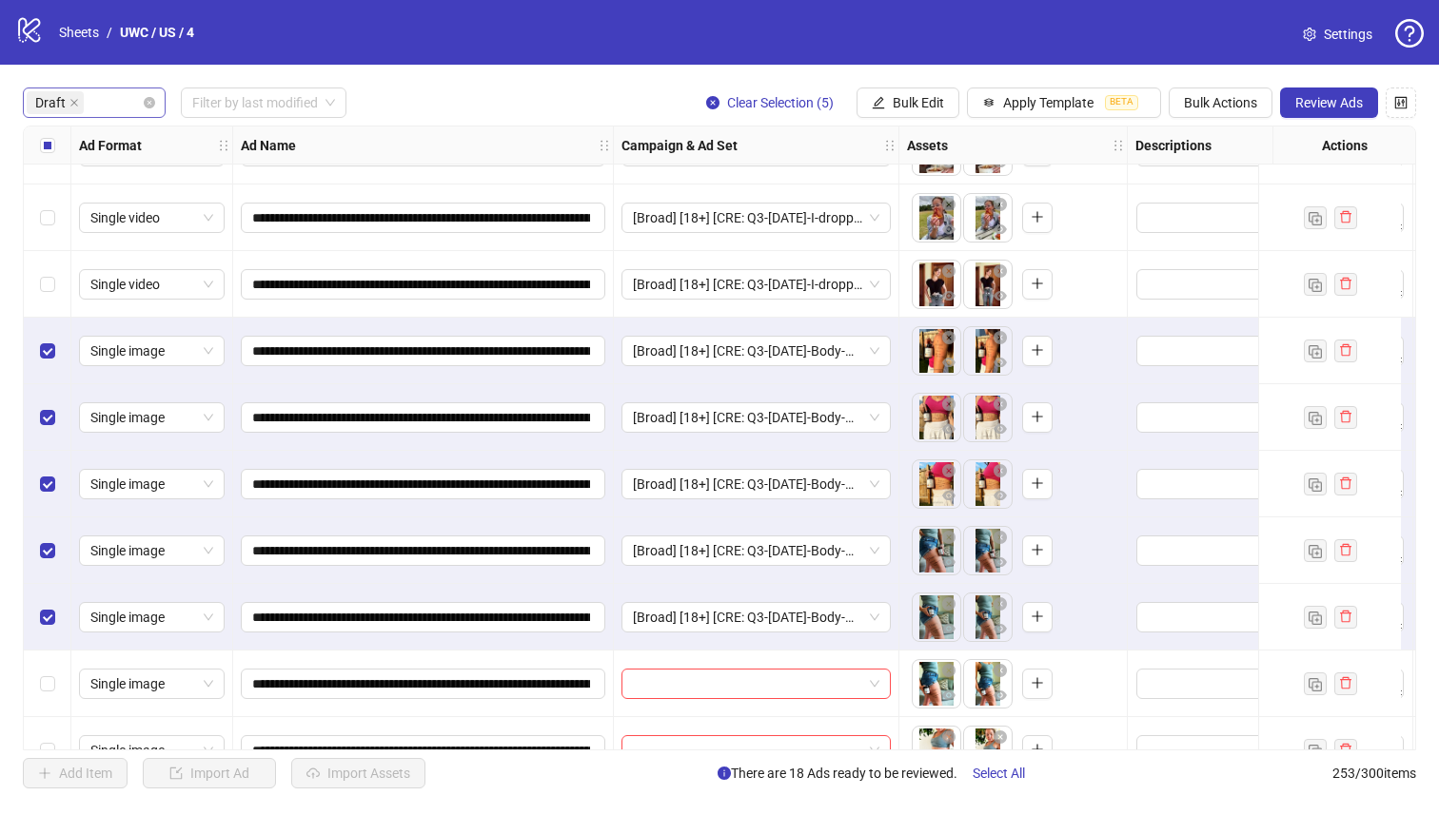
click at [45, 159] on div "Select all rows" at bounding box center [48, 146] width 48 height 38
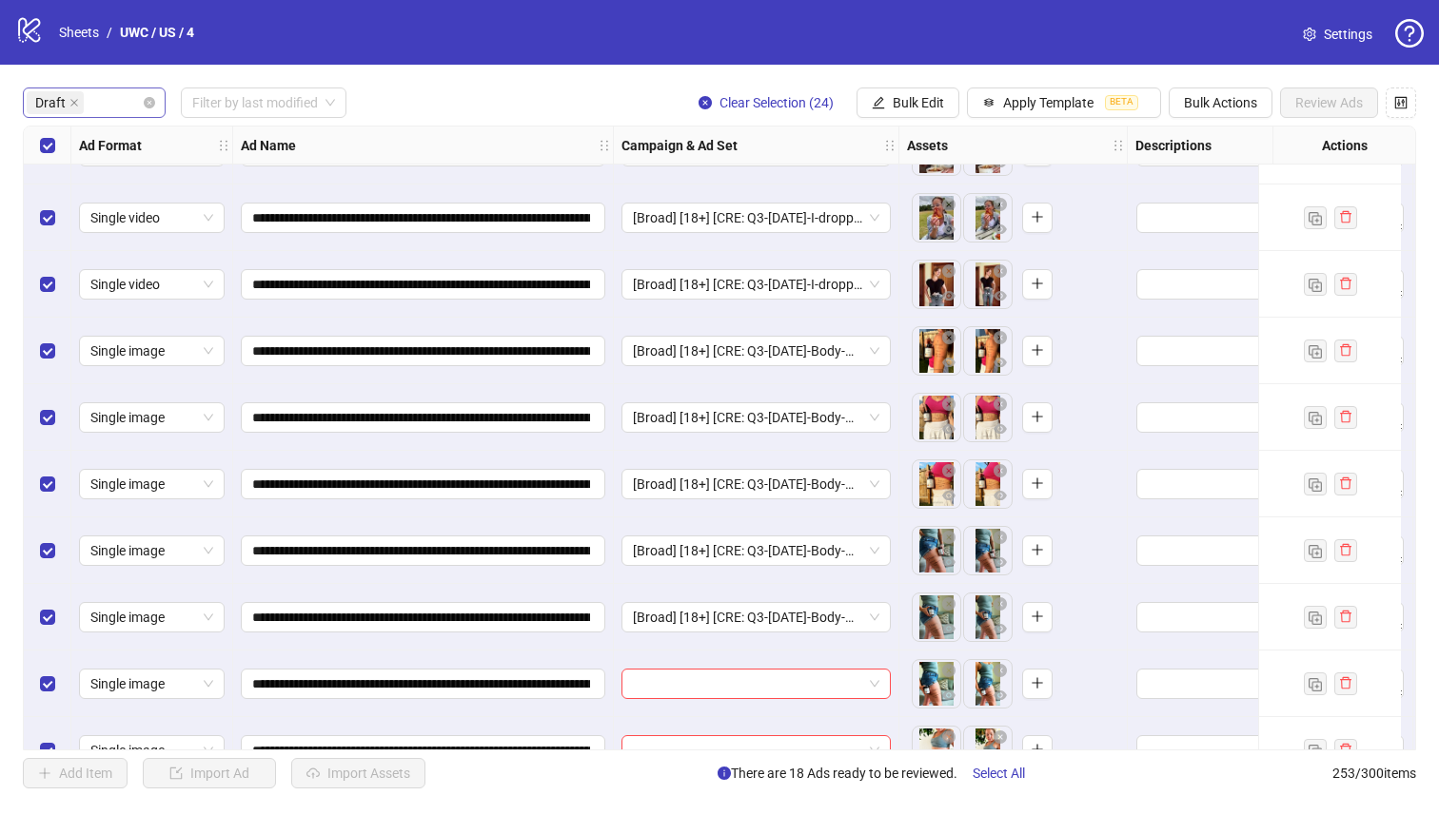
click at [46, 160] on div "Select all rows" at bounding box center [48, 146] width 48 height 38
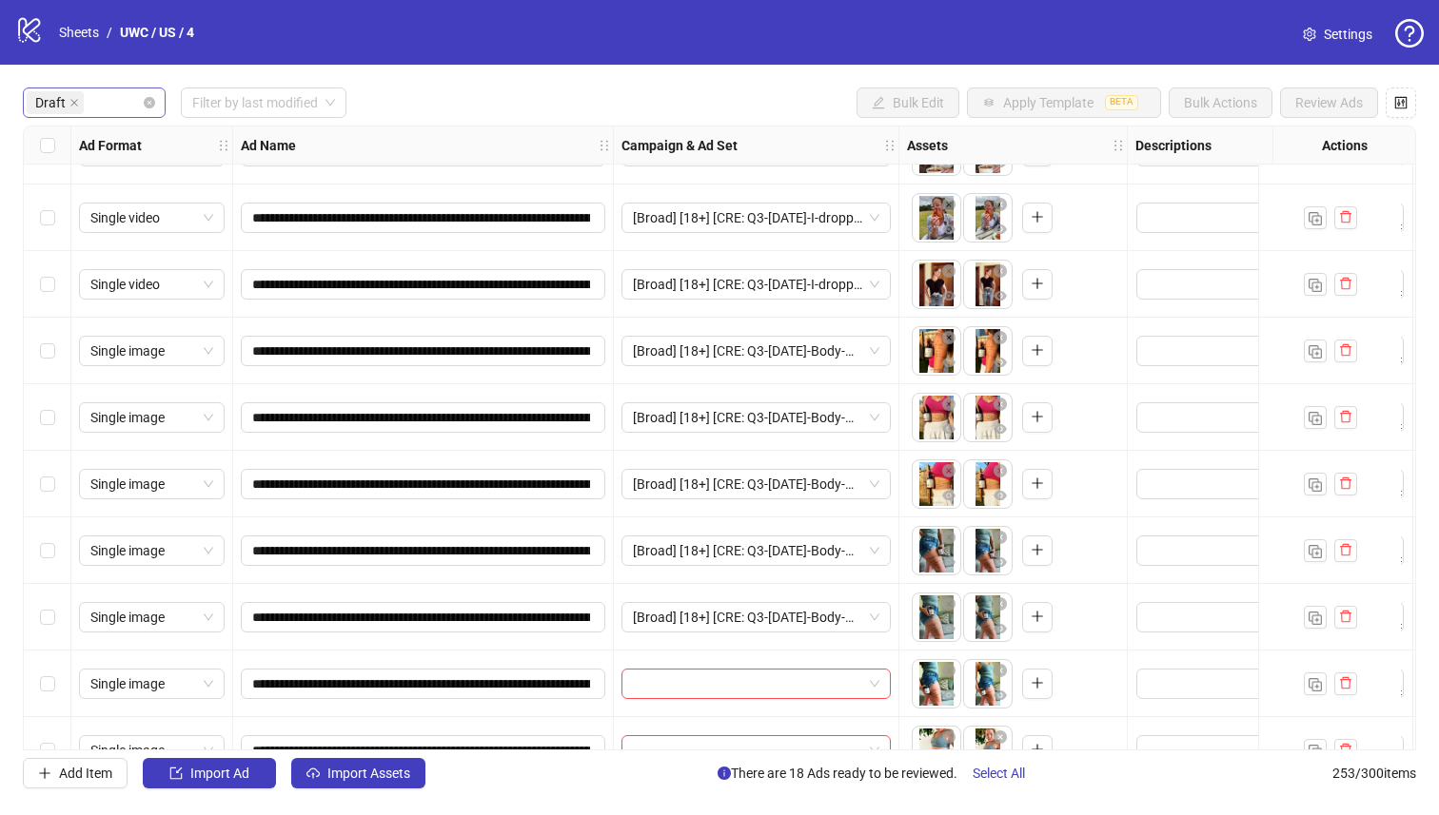
scroll to position [1021, 0]
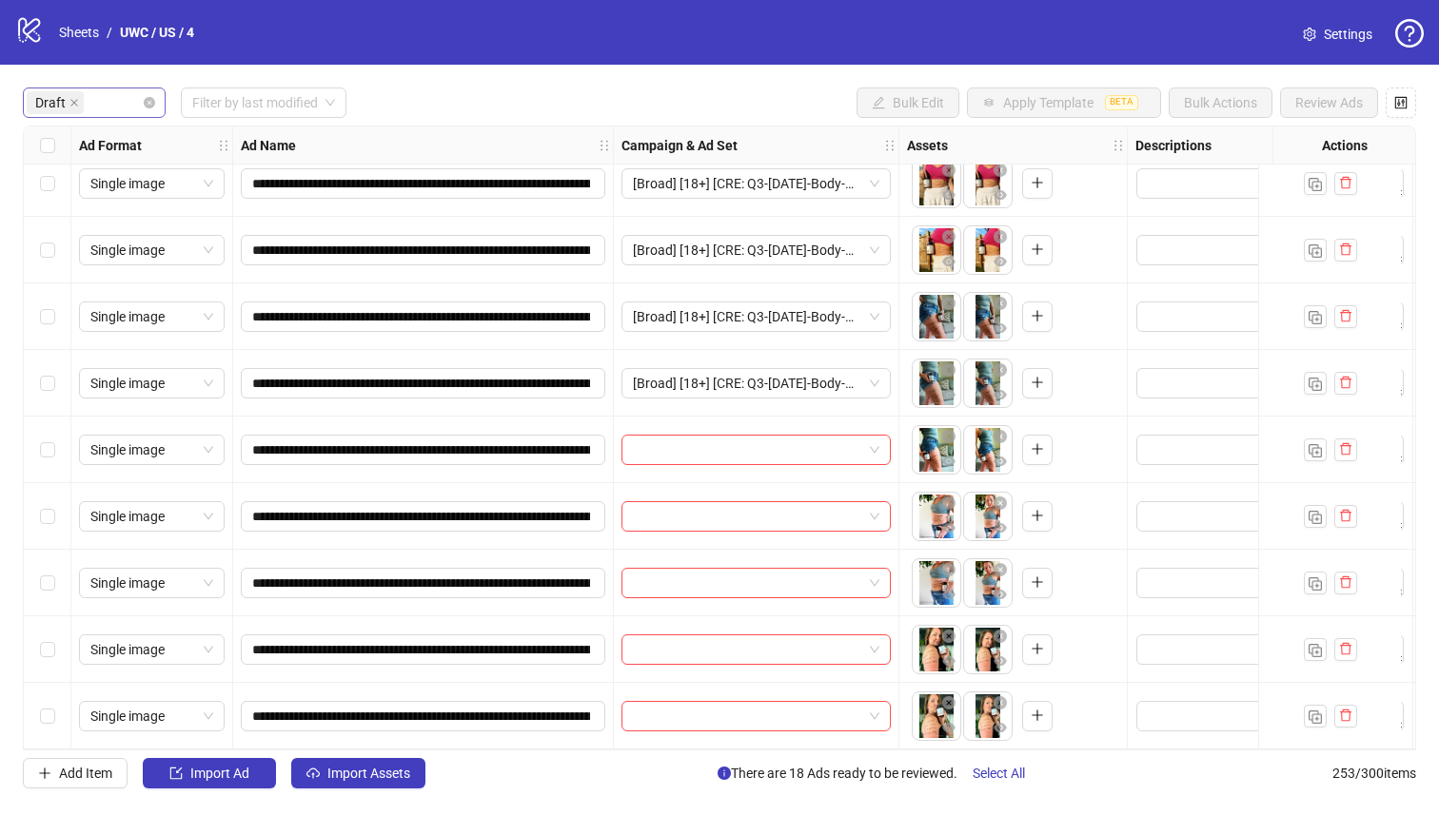
drag, startPoint x: 56, startPoint y: 707, endPoint x: 51, endPoint y: 656, distance: 51.6
click at [57, 708] on div "Select row 24" at bounding box center [48, 716] width 48 height 67
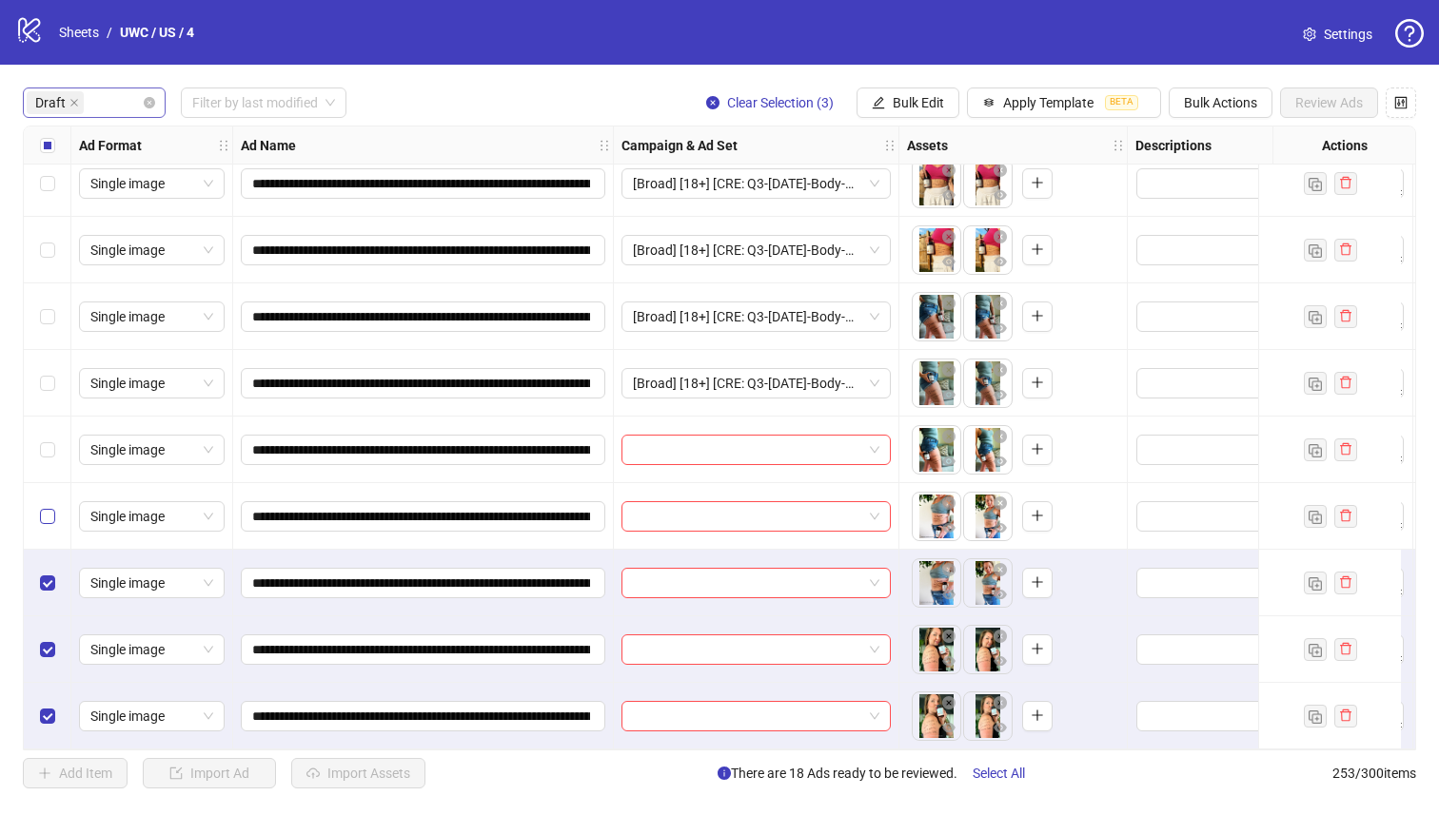
click at [47, 518] on label "Select row 21" at bounding box center [47, 516] width 15 height 21
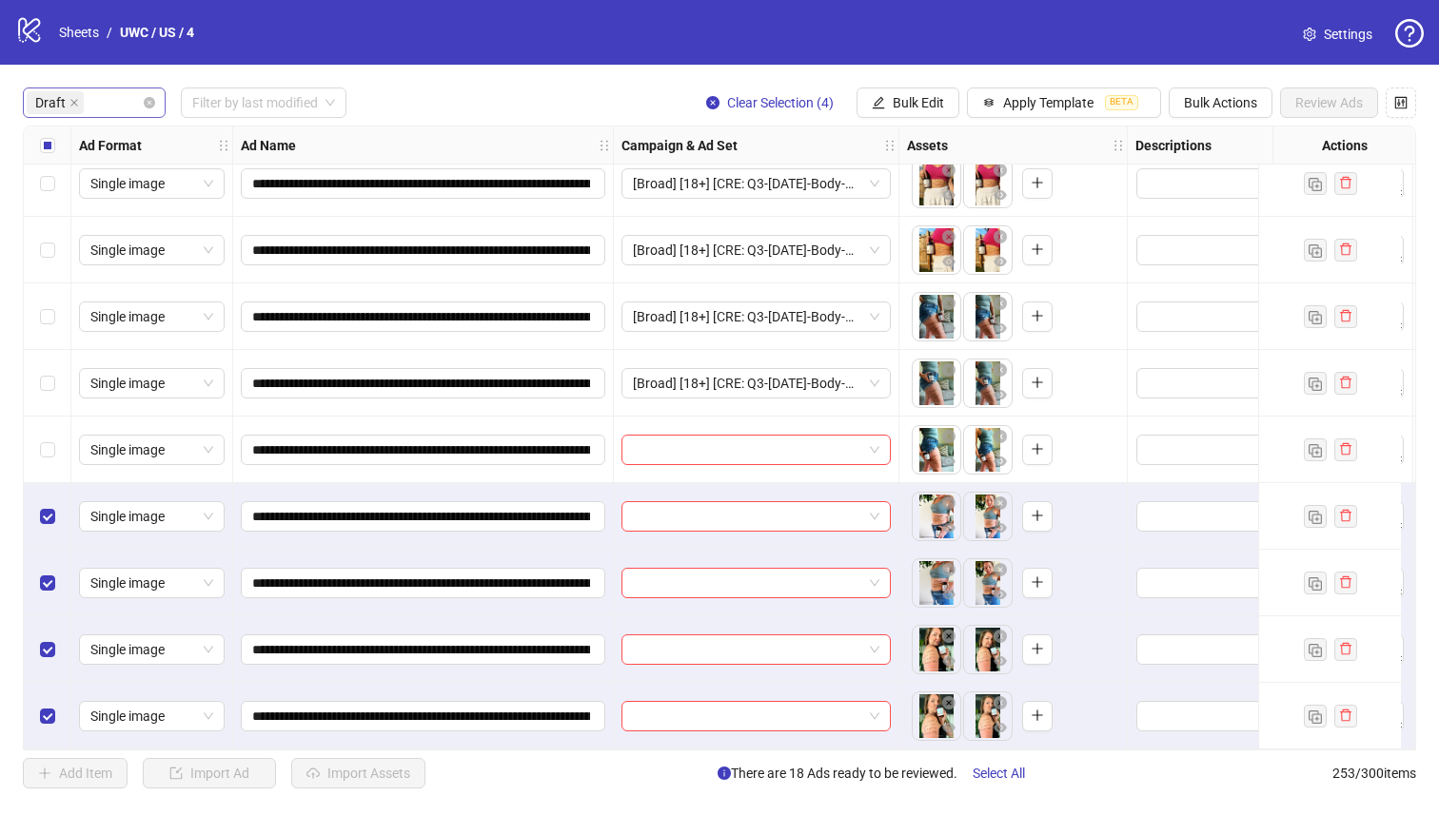
click at [56, 446] on div "Select row 20" at bounding box center [48, 450] width 48 height 67
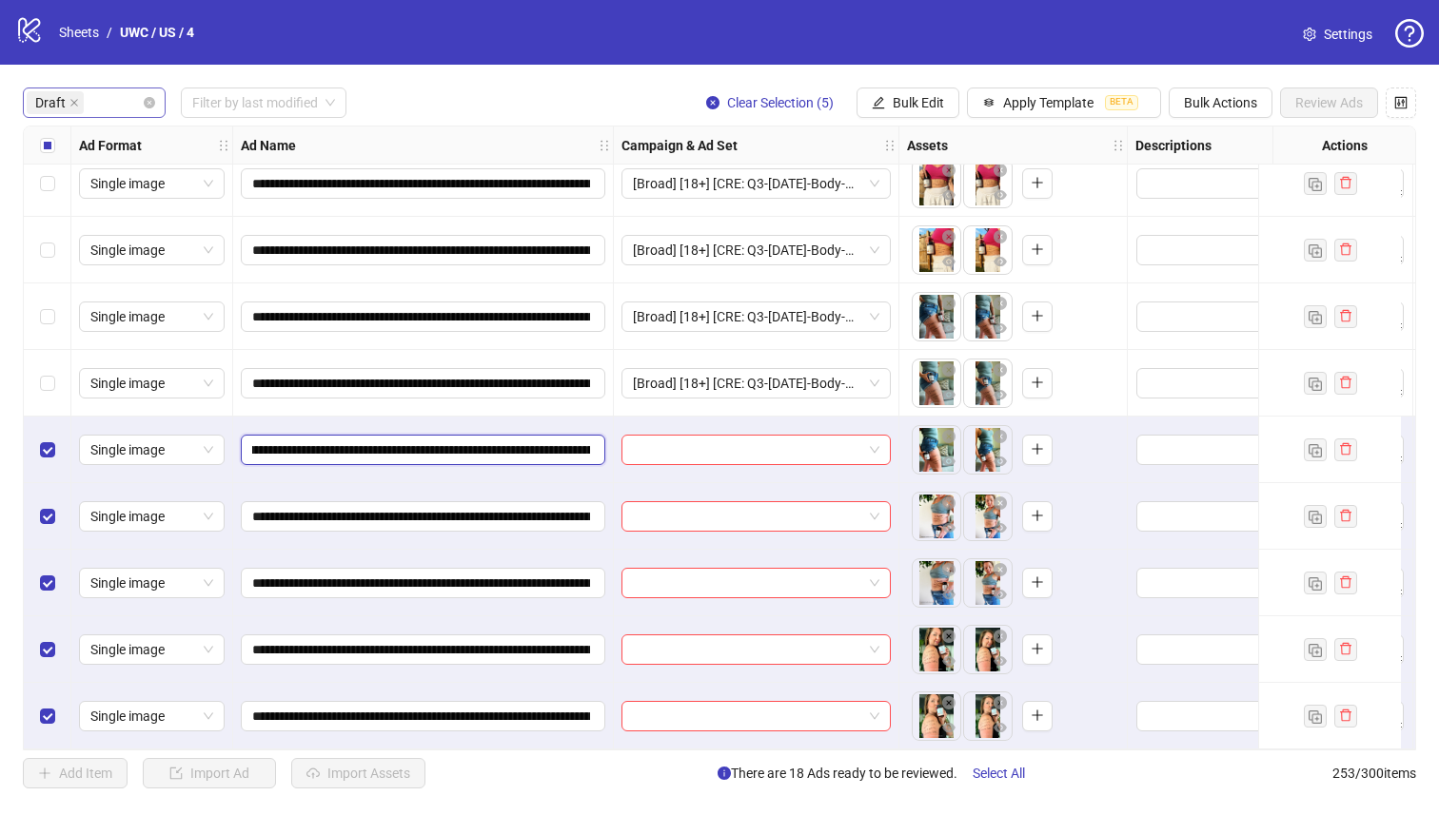
scroll to position [0, 343]
drag, startPoint x: 508, startPoint y: 446, endPoint x: 461, endPoint y: 435, distance: 48.9
click at [461, 440] on input "**********" at bounding box center [421, 450] width 338 height 21
click at [886, 100] on button "Bulk Edit" at bounding box center [907, 103] width 103 height 30
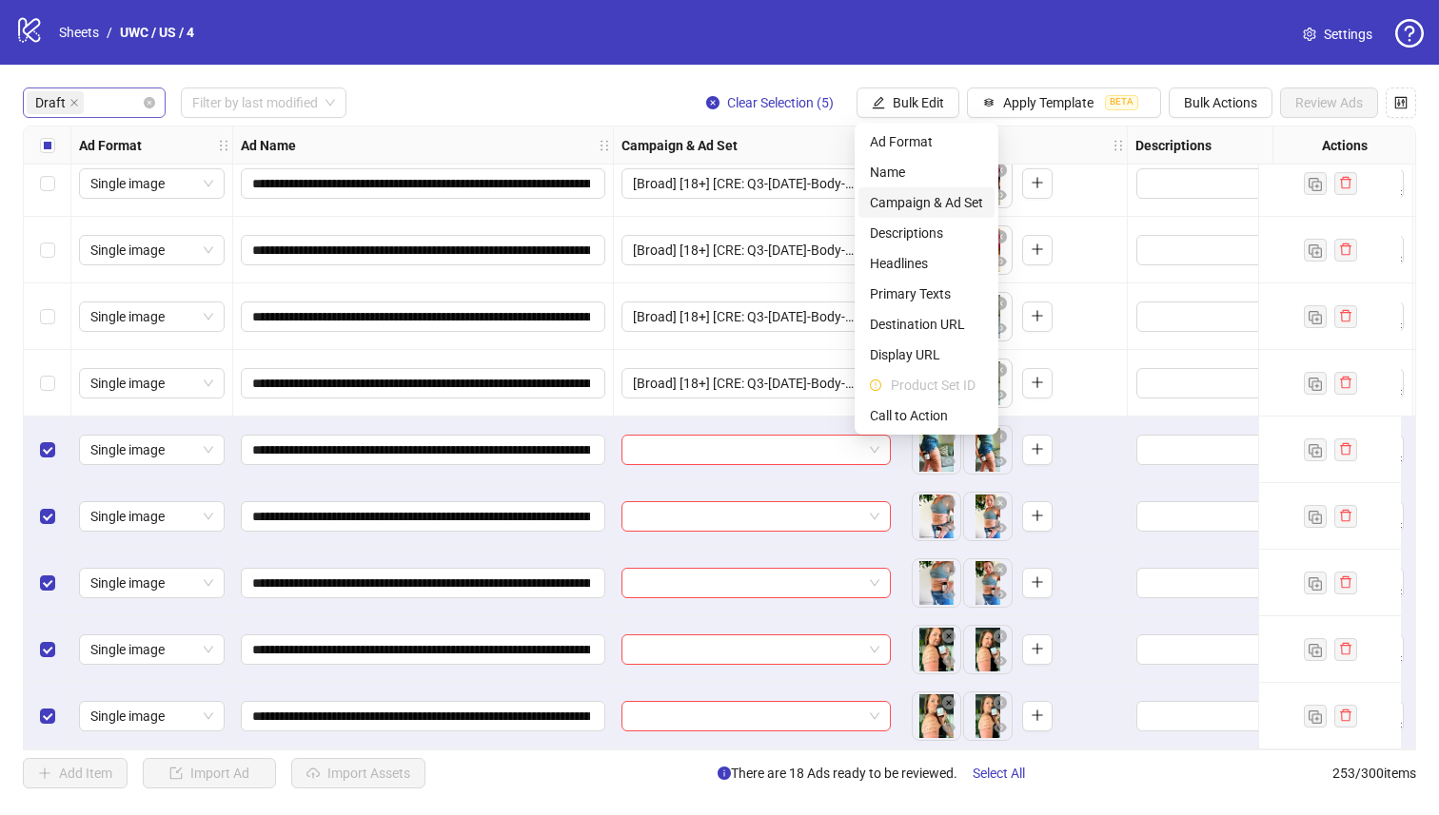
click at [951, 198] on span "Campaign & Ad Set" at bounding box center [926, 202] width 113 height 21
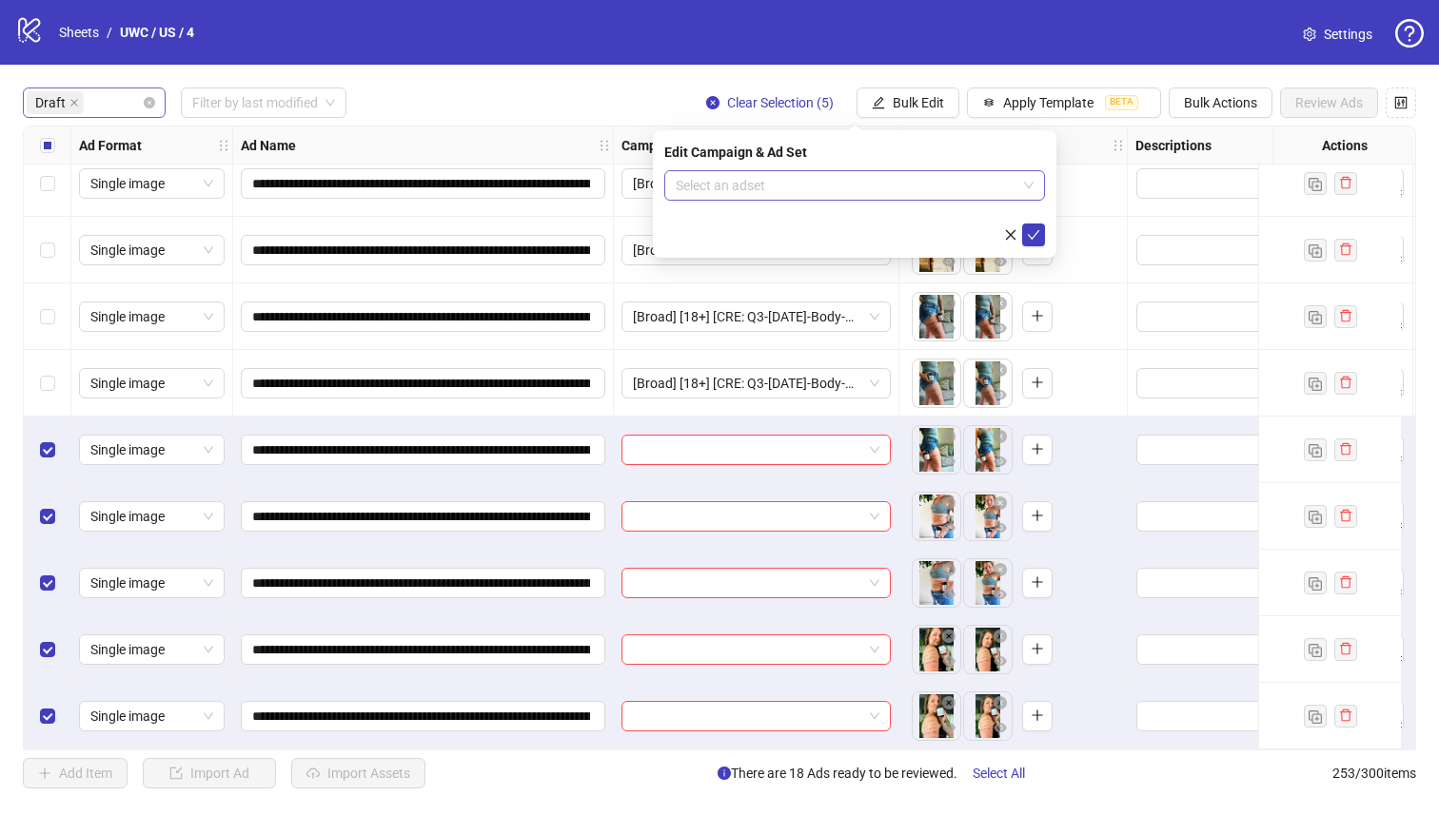
click at [948, 198] on input "search" at bounding box center [846, 185] width 341 height 29
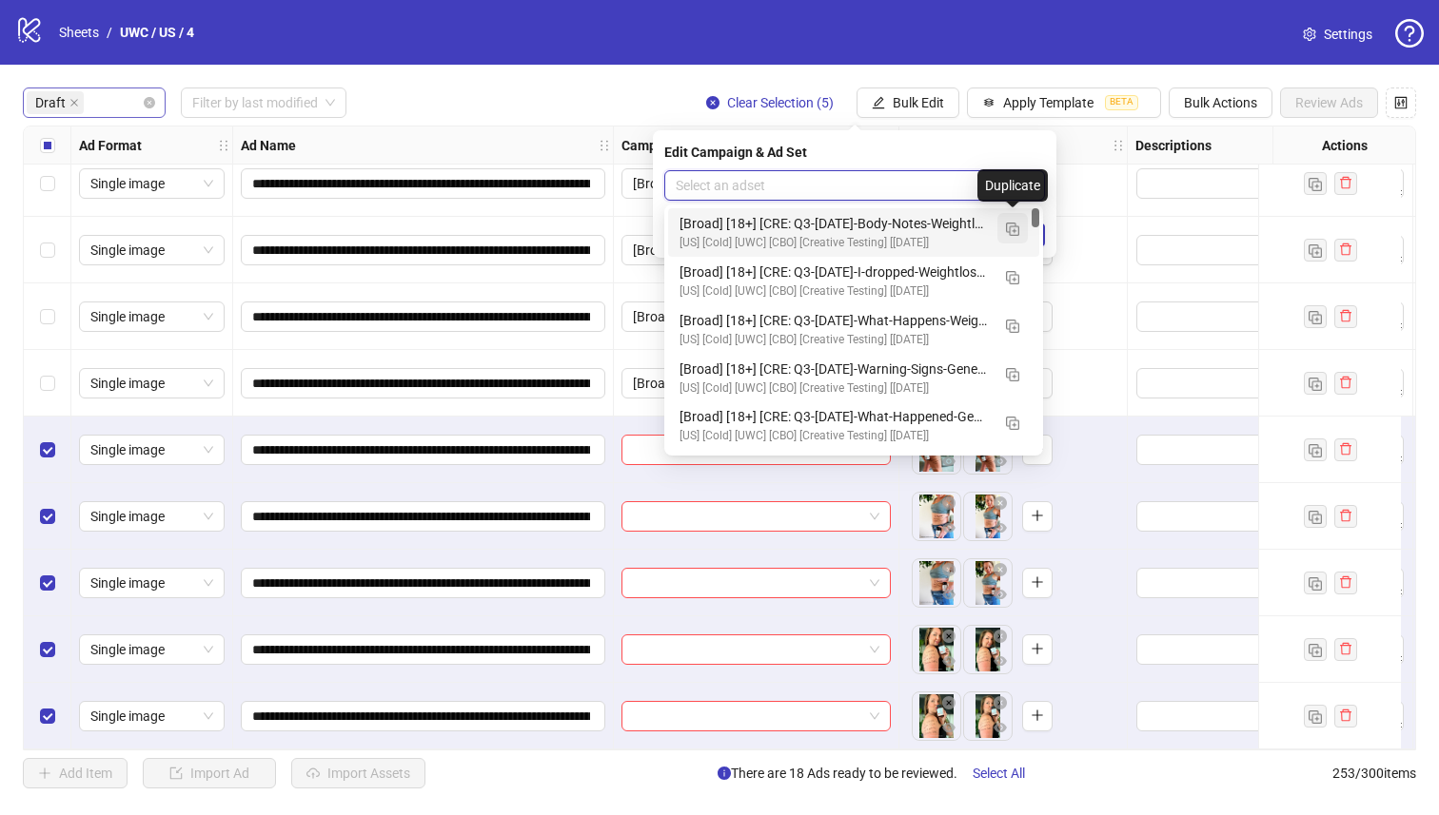
click at [1026, 236] on button "button" at bounding box center [1012, 228] width 30 height 30
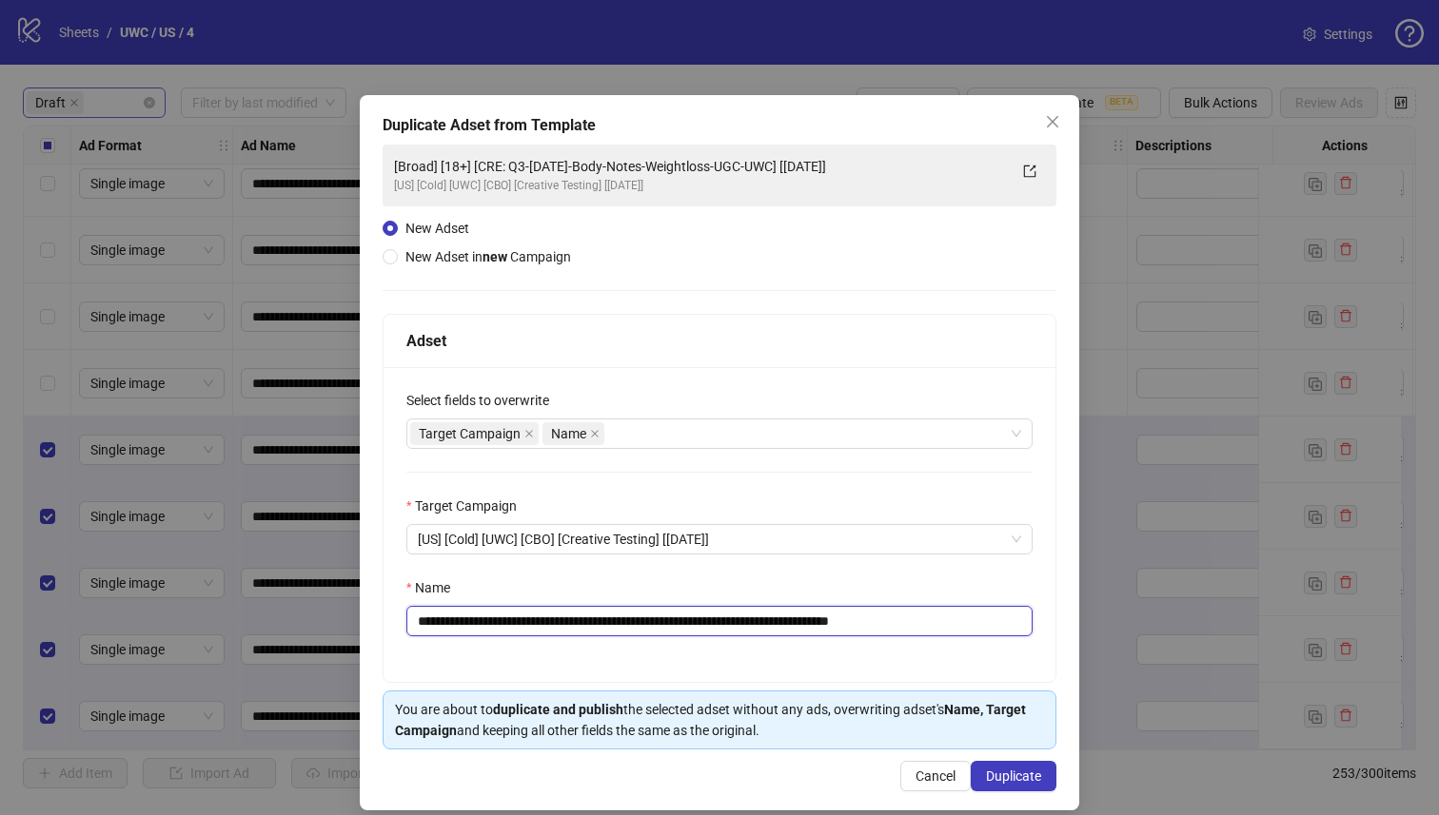
drag, startPoint x: 827, startPoint y: 628, endPoint x: 528, endPoint y: 631, distance: 298.8
click at [528, 631] on input "**********" at bounding box center [719, 621] width 626 height 30
paste input "text"
type input "**********"
click at [1015, 765] on button "Duplicate" at bounding box center [1013, 776] width 86 height 30
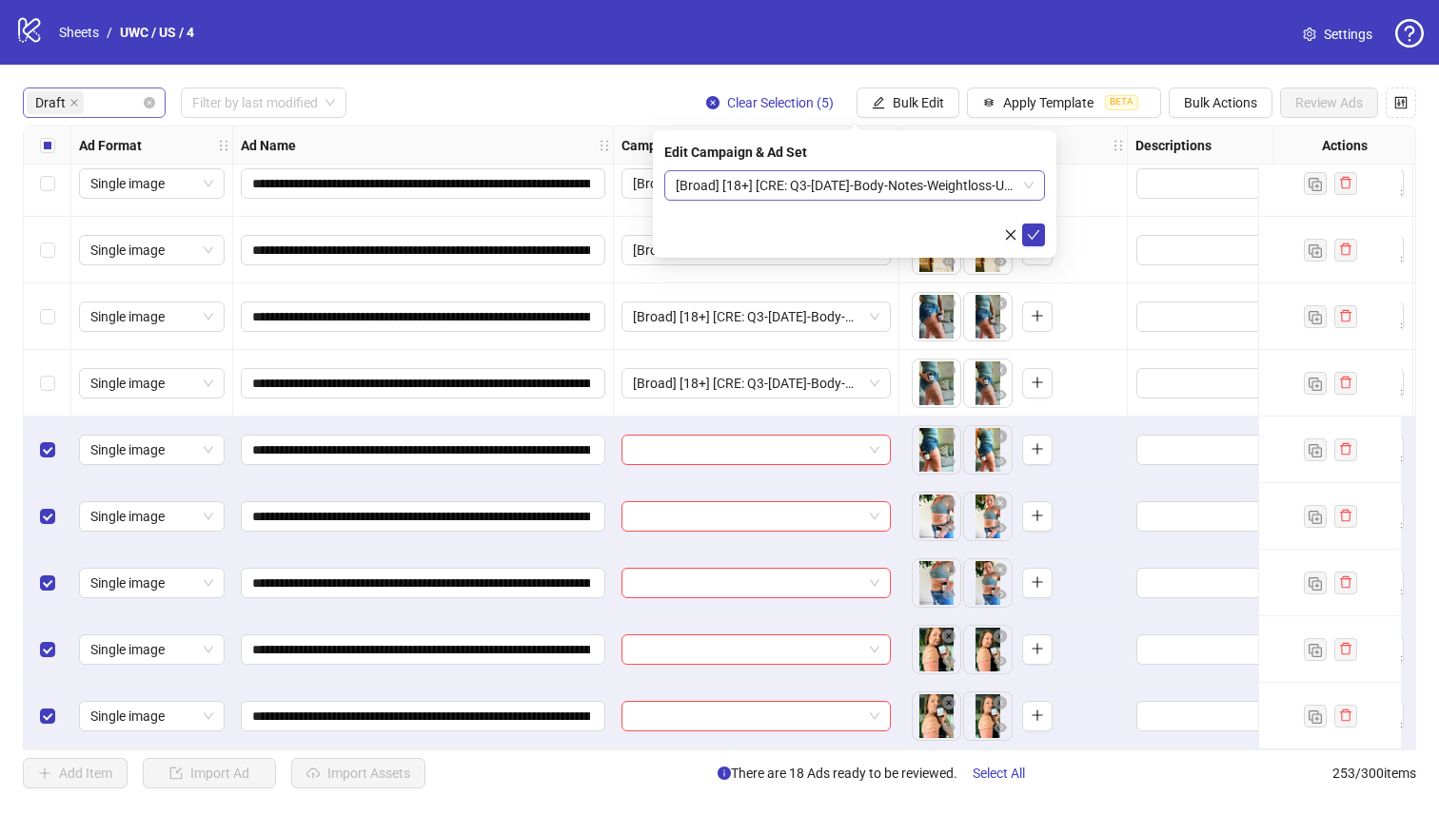
click at [911, 192] on span "[Broad] [18+] [CRE: Q3-[DATE]-Body-Notes-Weightloss-UGC-UWC-2] [[DATE]]" at bounding box center [855, 185] width 358 height 29
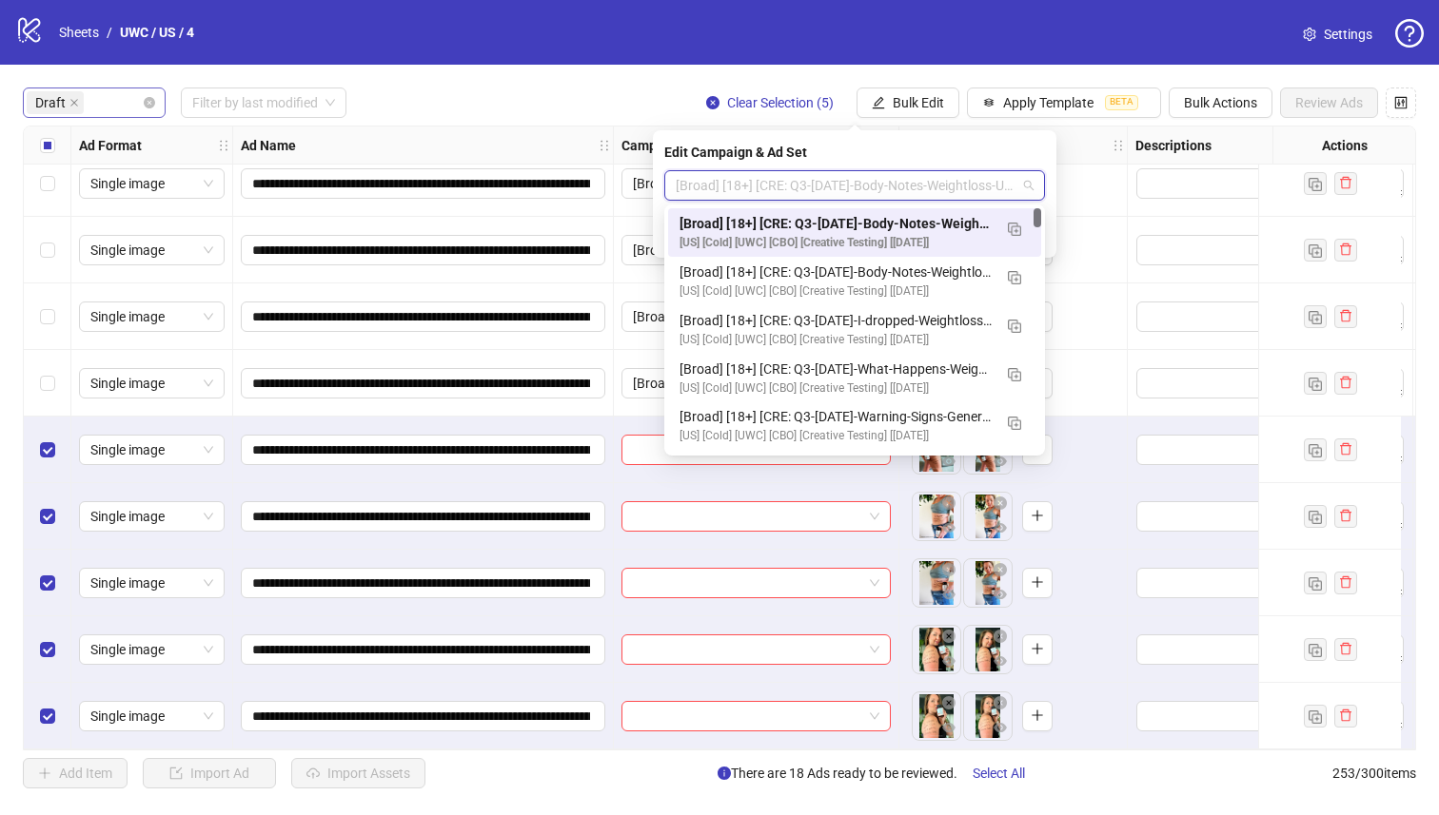
click at [914, 205] on div "120237574377930155 120237574350020155 [Broad] [18+] [CRE: Q3-[DATE]-Body-Notes-…" at bounding box center [854, 330] width 381 height 251
click at [920, 212] on div "[Broad] [18+] [CRE: Q3-[DATE]-Body-Notes-Weightloss-UGC-UWC-2] [[DATE]] [[GEOGR…" at bounding box center [854, 232] width 373 height 49
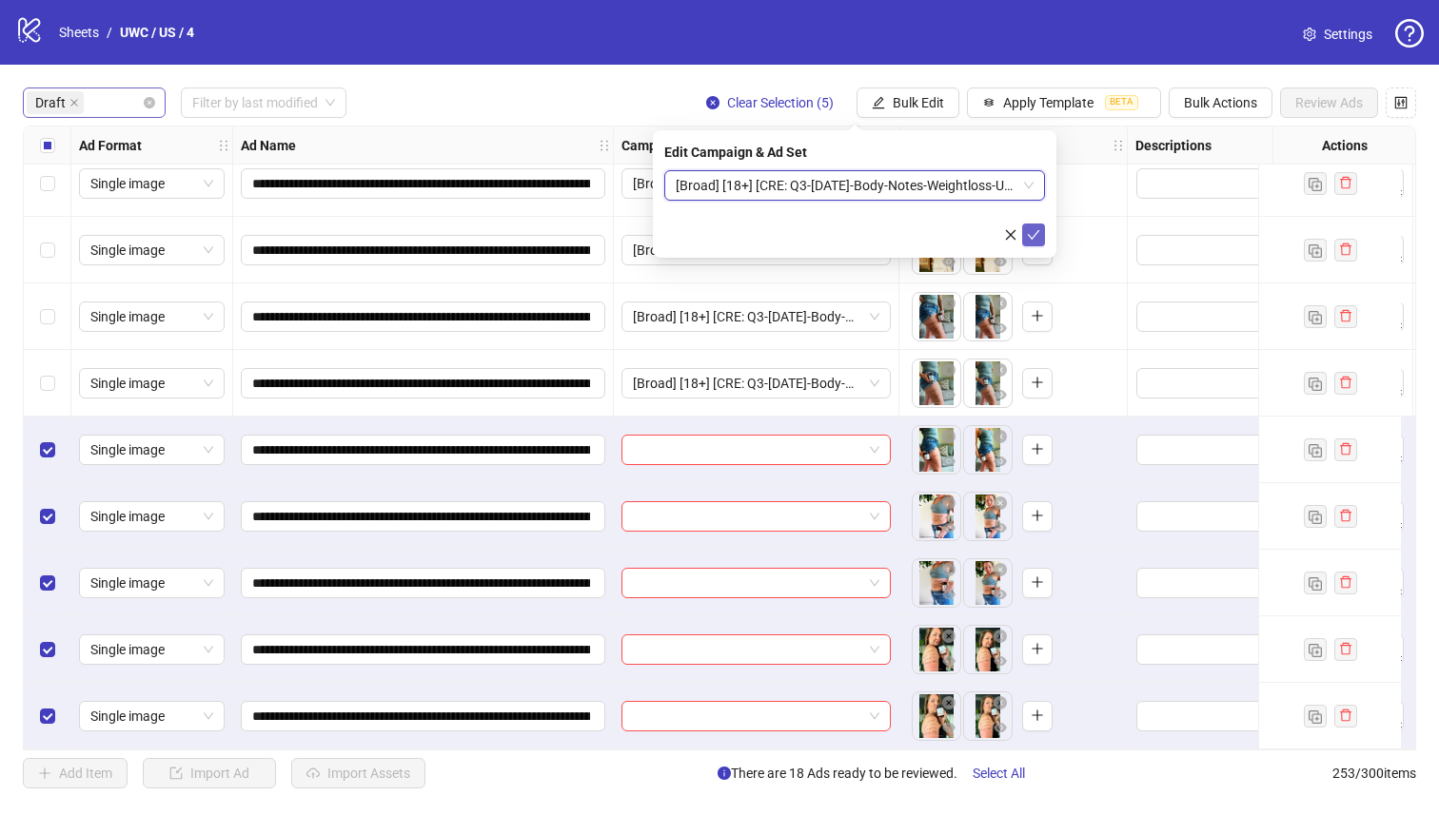
click at [1030, 234] on icon "check" at bounding box center [1033, 234] width 13 height 13
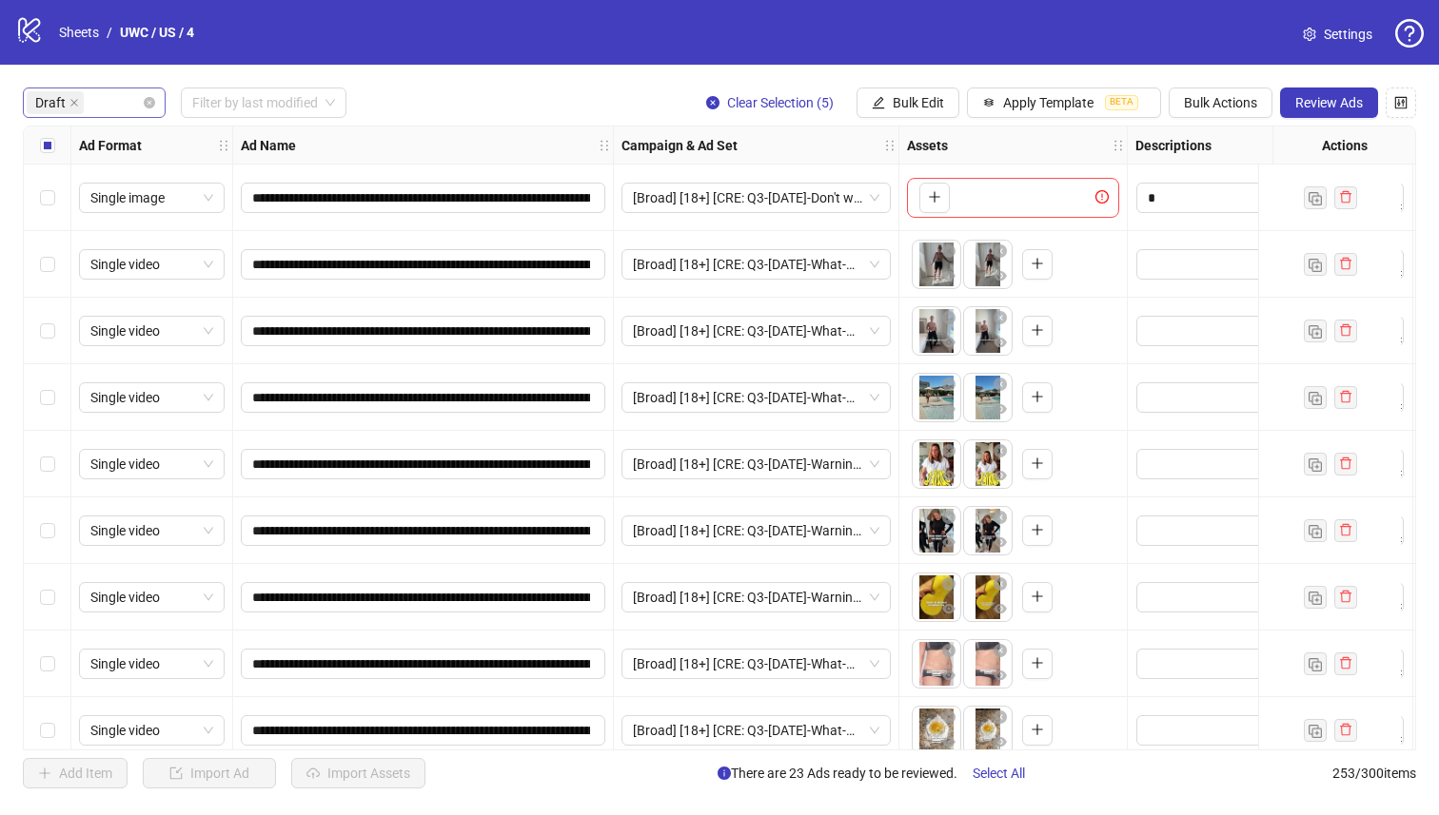
click at [45, 135] on label "Select all rows" at bounding box center [47, 145] width 15 height 21
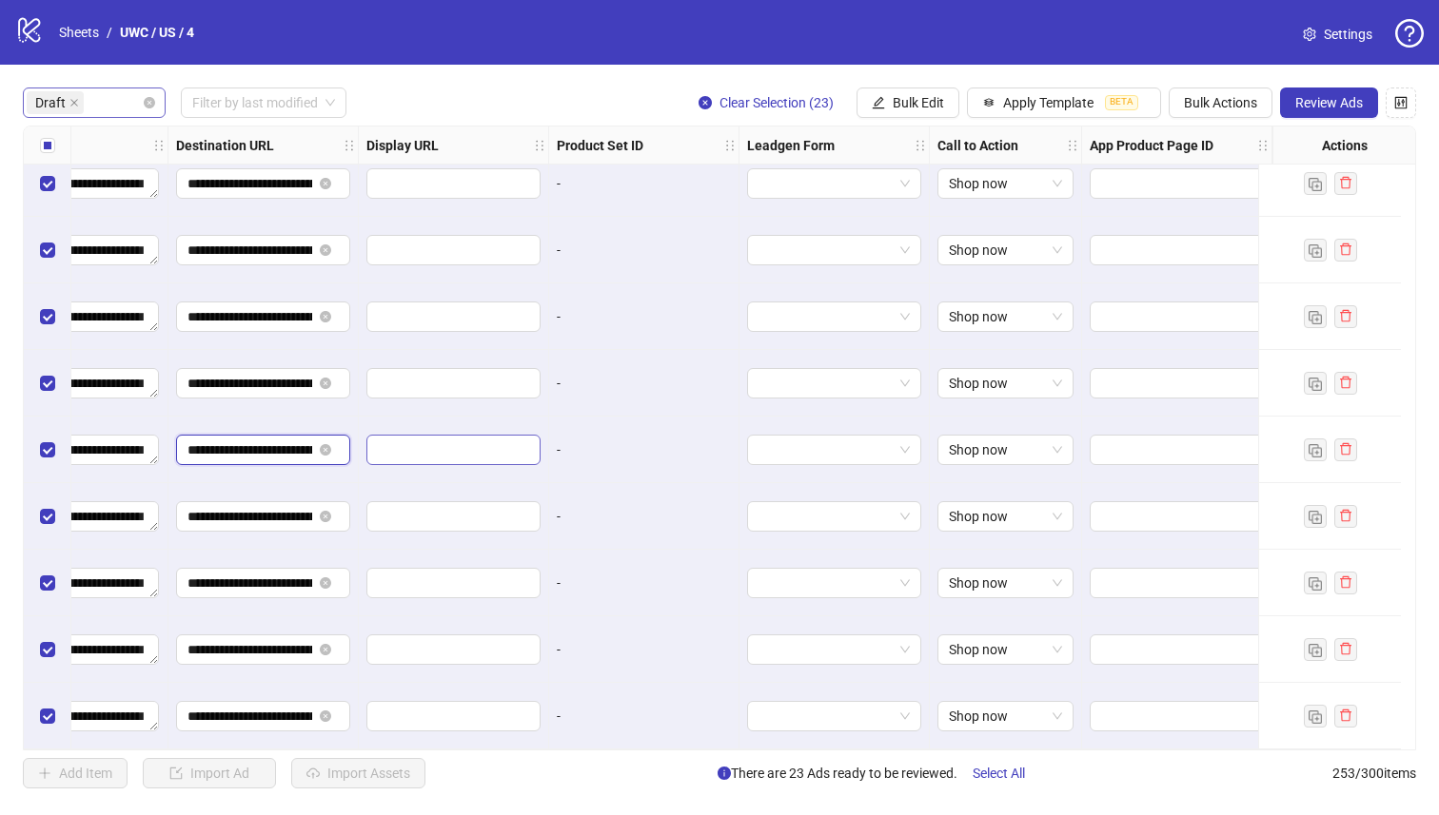
scroll to position [0, 196]
drag, startPoint x: 233, startPoint y: 447, endPoint x: 531, endPoint y: 457, distance: 298.0
click at [1349, 102] on span "Review Ads" at bounding box center [1329, 102] width 68 height 15
